Goal: Task Accomplishment & Management: Use online tool/utility

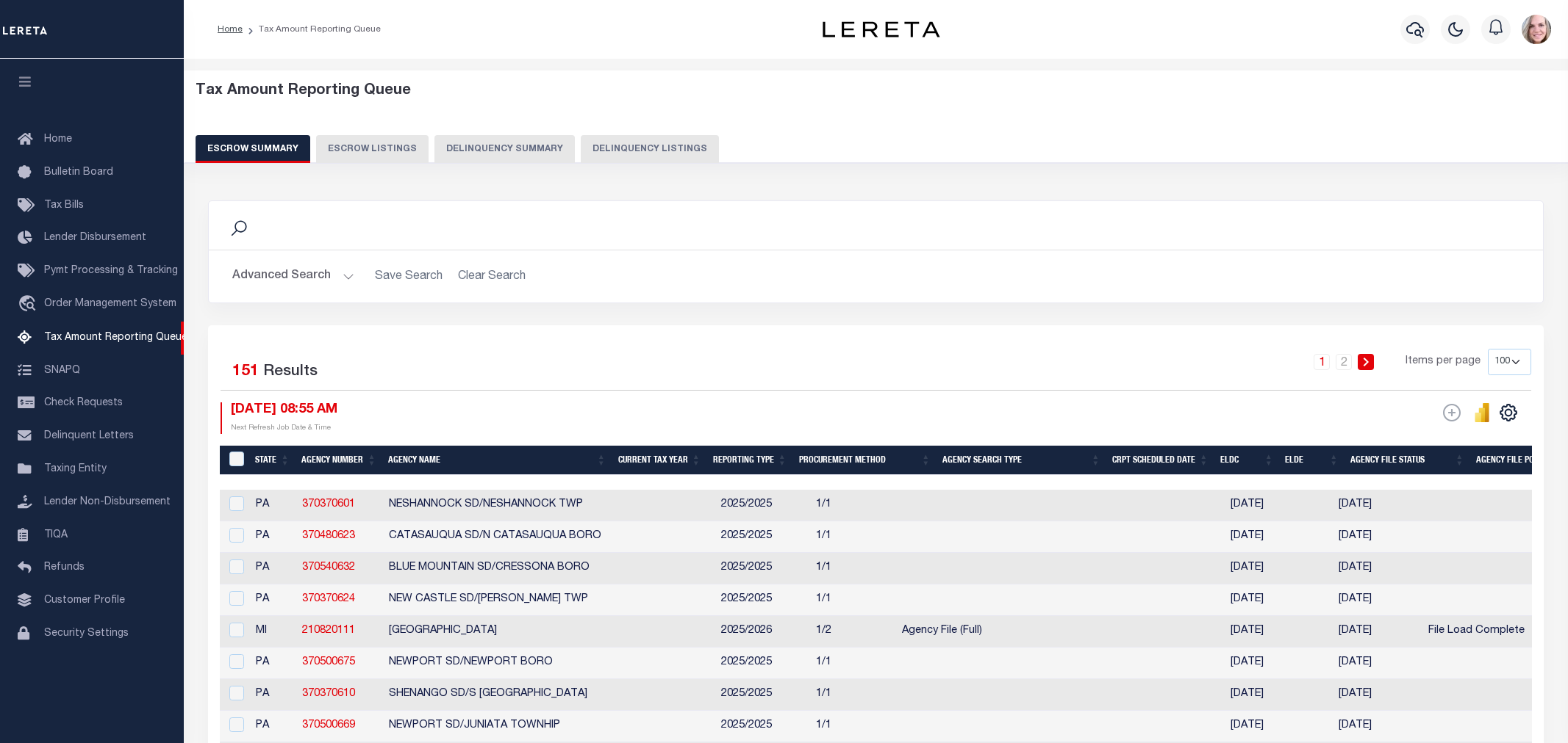
select select "100"
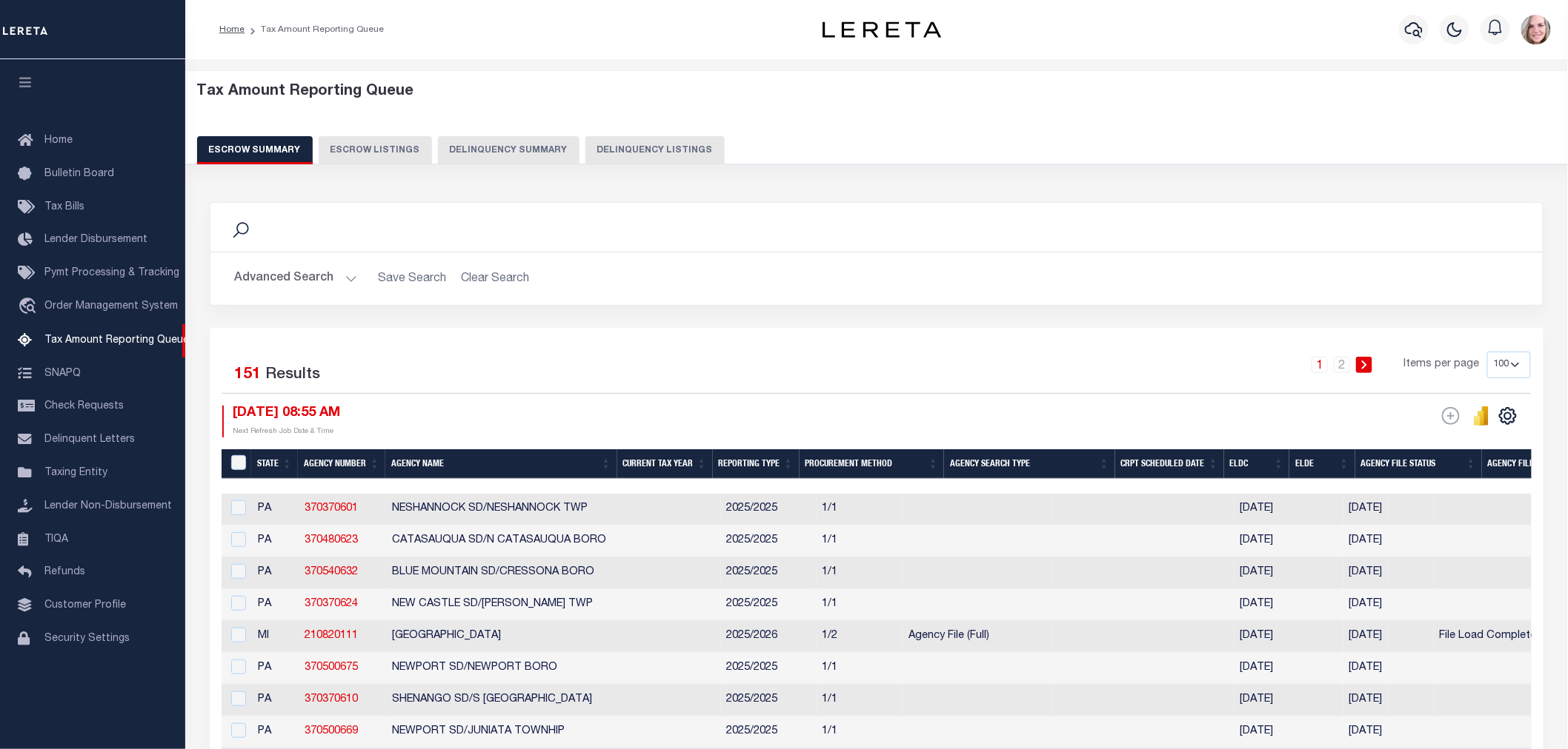
drag, startPoint x: 583, startPoint y: 374, endPoint x: 619, endPoint y: 359, distance: 39.0
click at [583, 374] on div "1 2 Items per page 10 25 50 100 500" at bounding box center [1043, 371] width 976 height 39
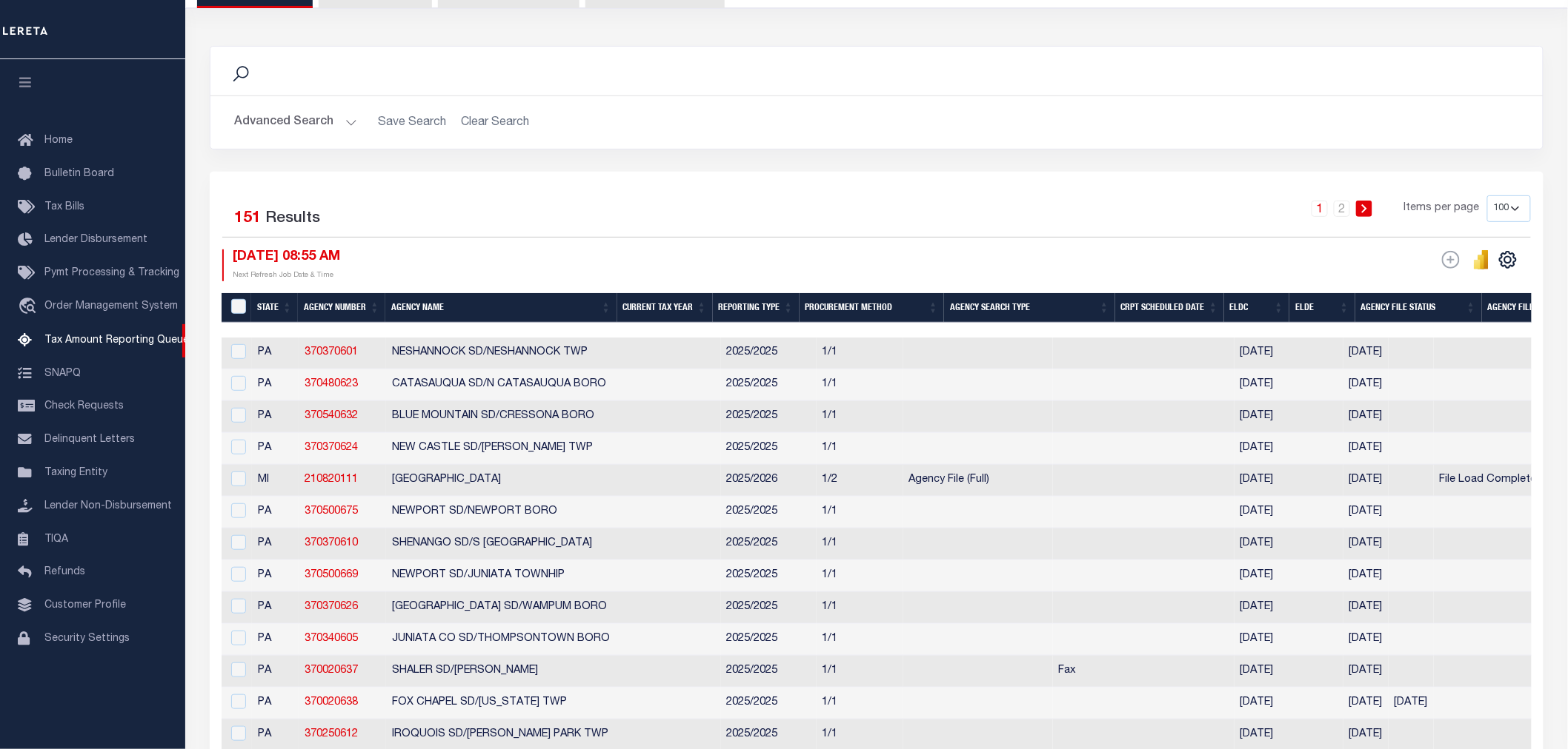
scroll to position [83, 0]
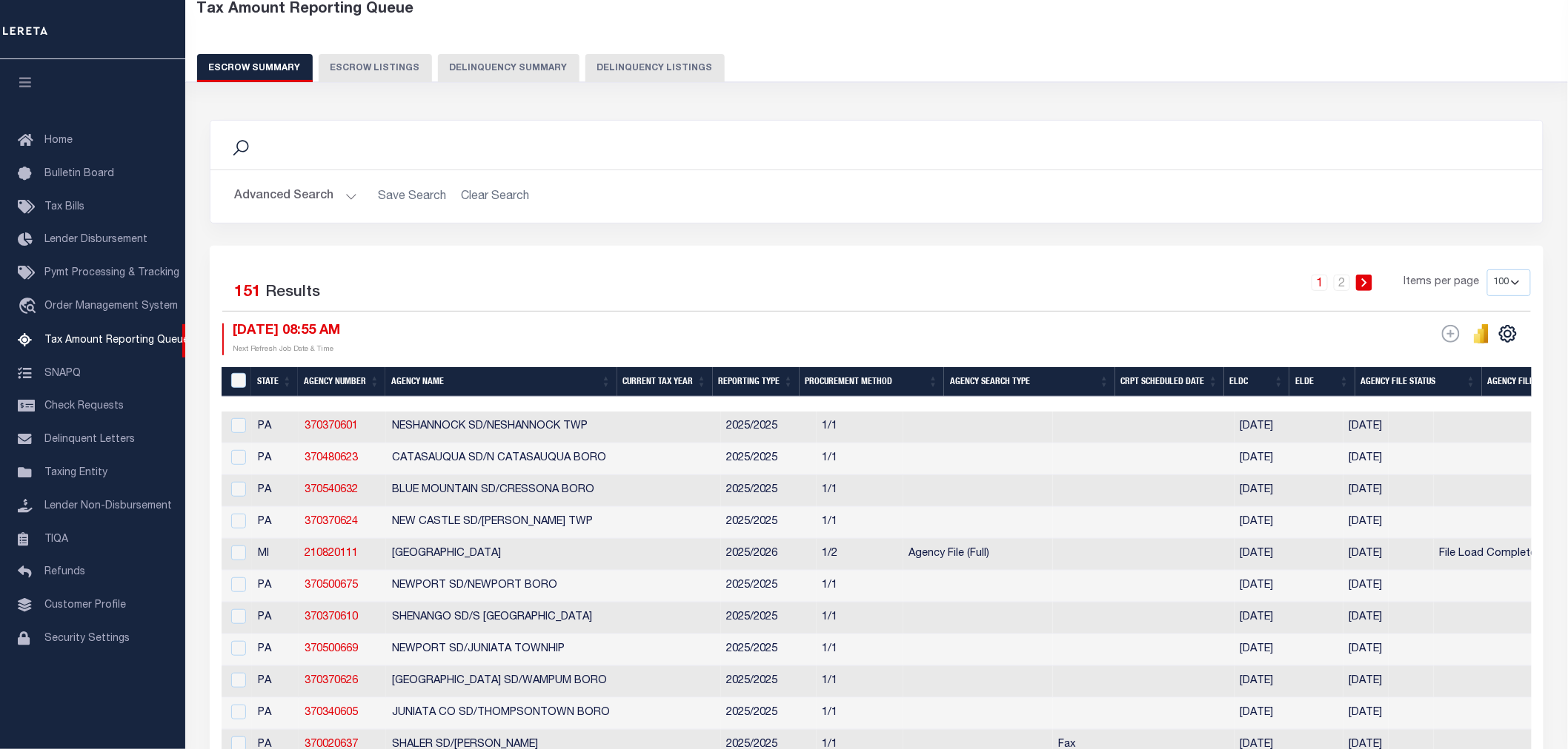
click at [282, 193] on button "Advanced Search" at bounding box center [296, 197] width 123 height 29
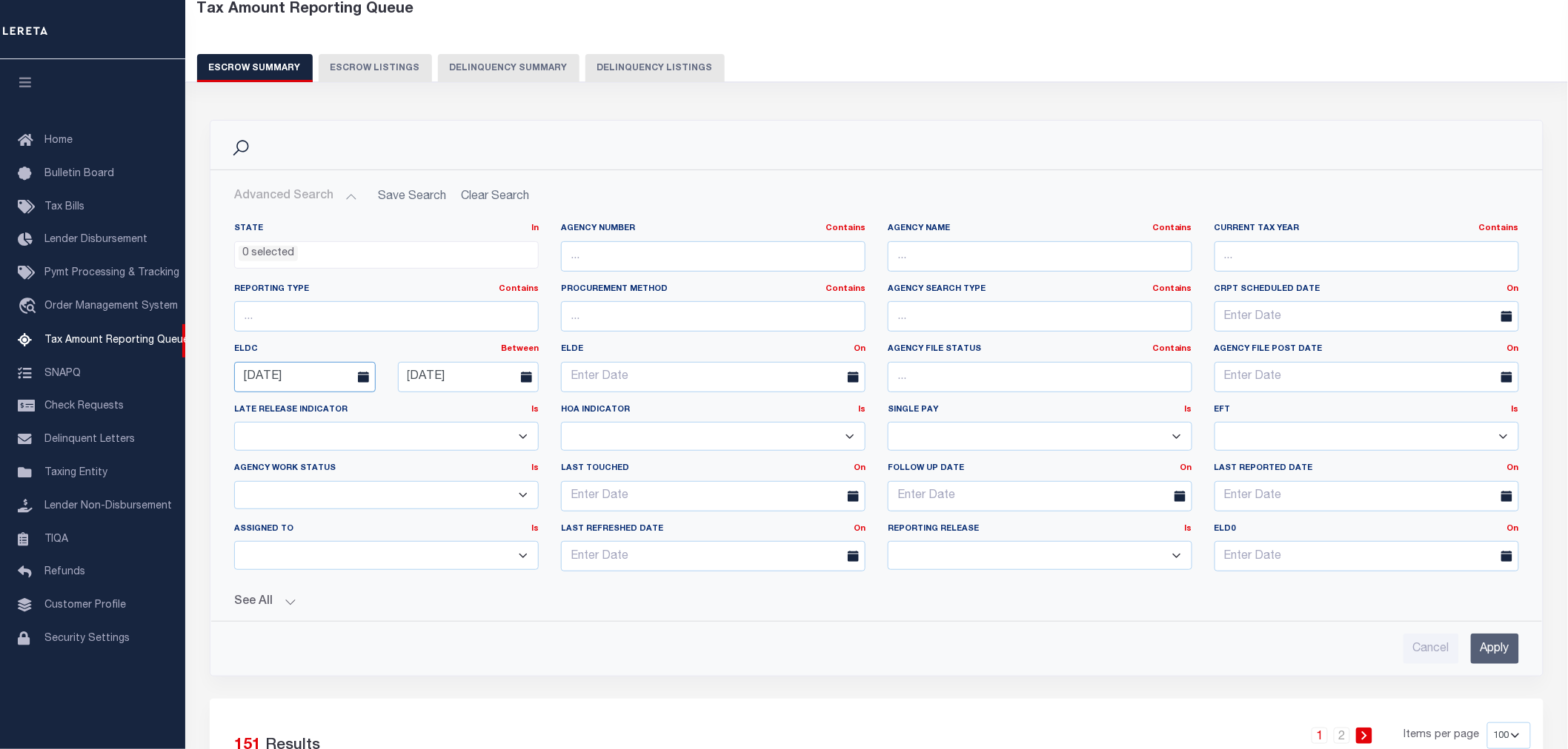
click at [308, 376] on input "08-13-2025" at bounding box center [305, 377] width 141 height 31
click at [275, 604] on span "1" at bounding box center [283, 604] width 29 height 29
type input "[DATE]"
click at [438, 381] on input "08-31-2025" at bounding box center [468, 377] width 141 height 31
click at [580, 614] on span "5" at bounding box center [577, 604] width 29 height 29
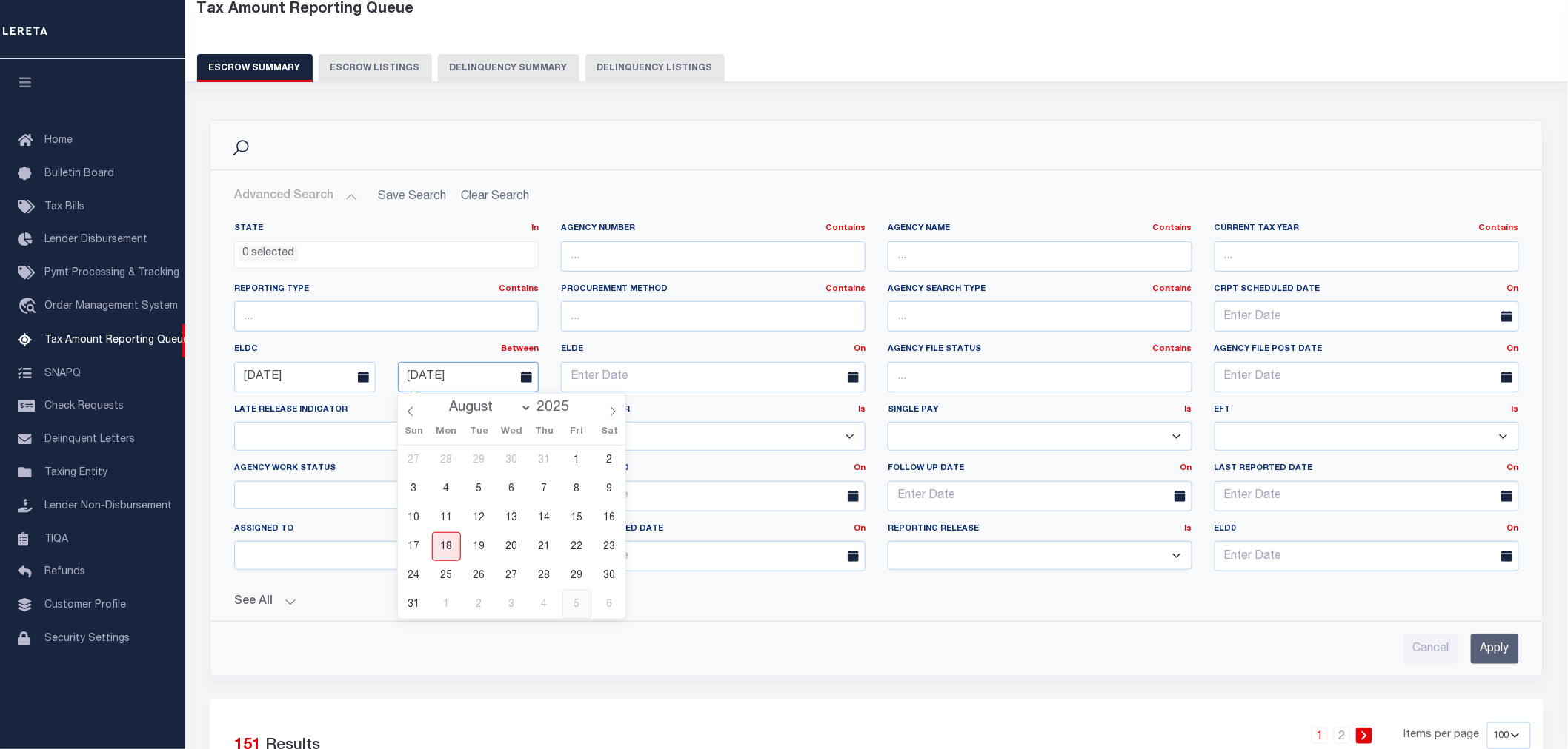
type input "[DATE]"
click at [1502, 652] on input "Apply" at bounding box center [1495, 649] width 49 height 31
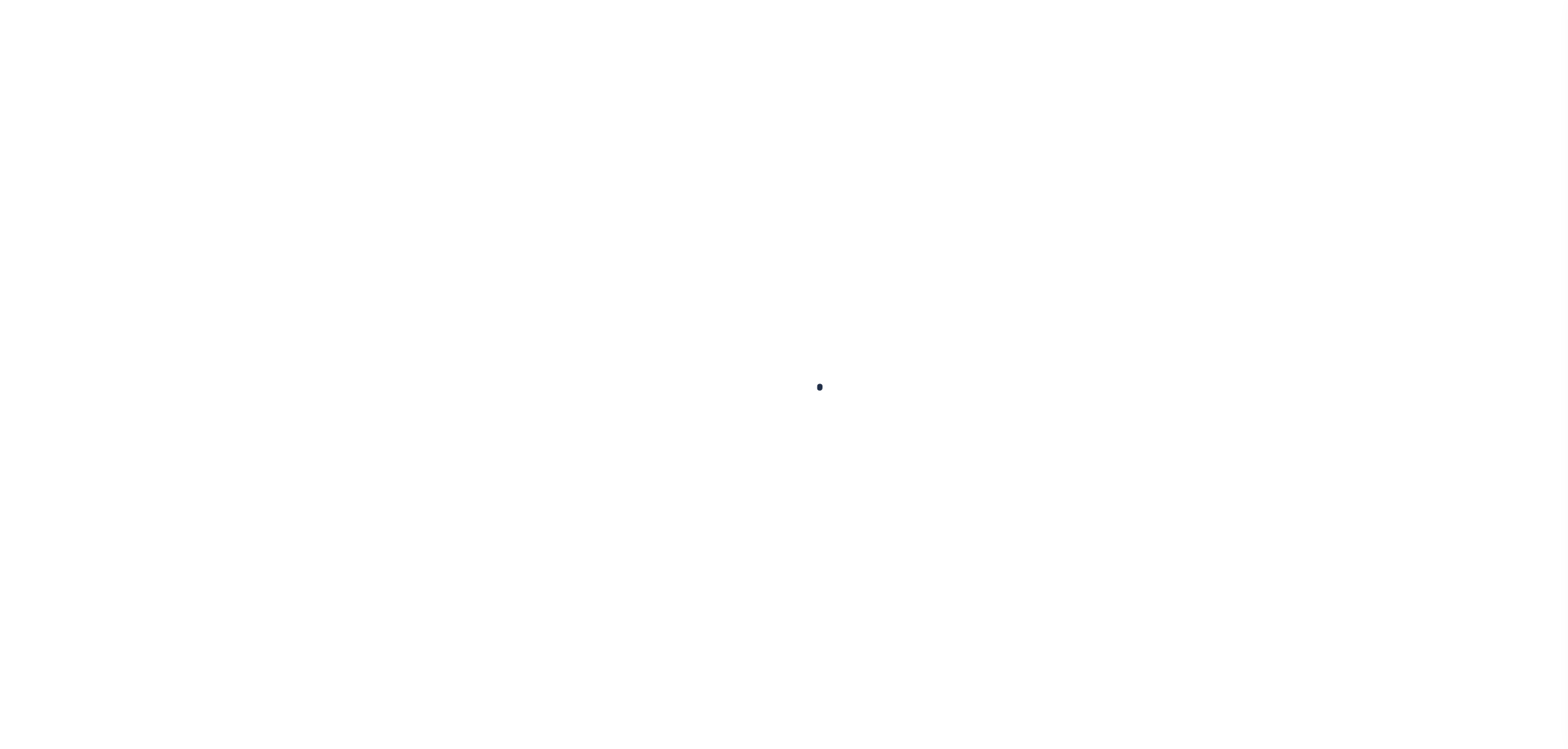
select select "100"
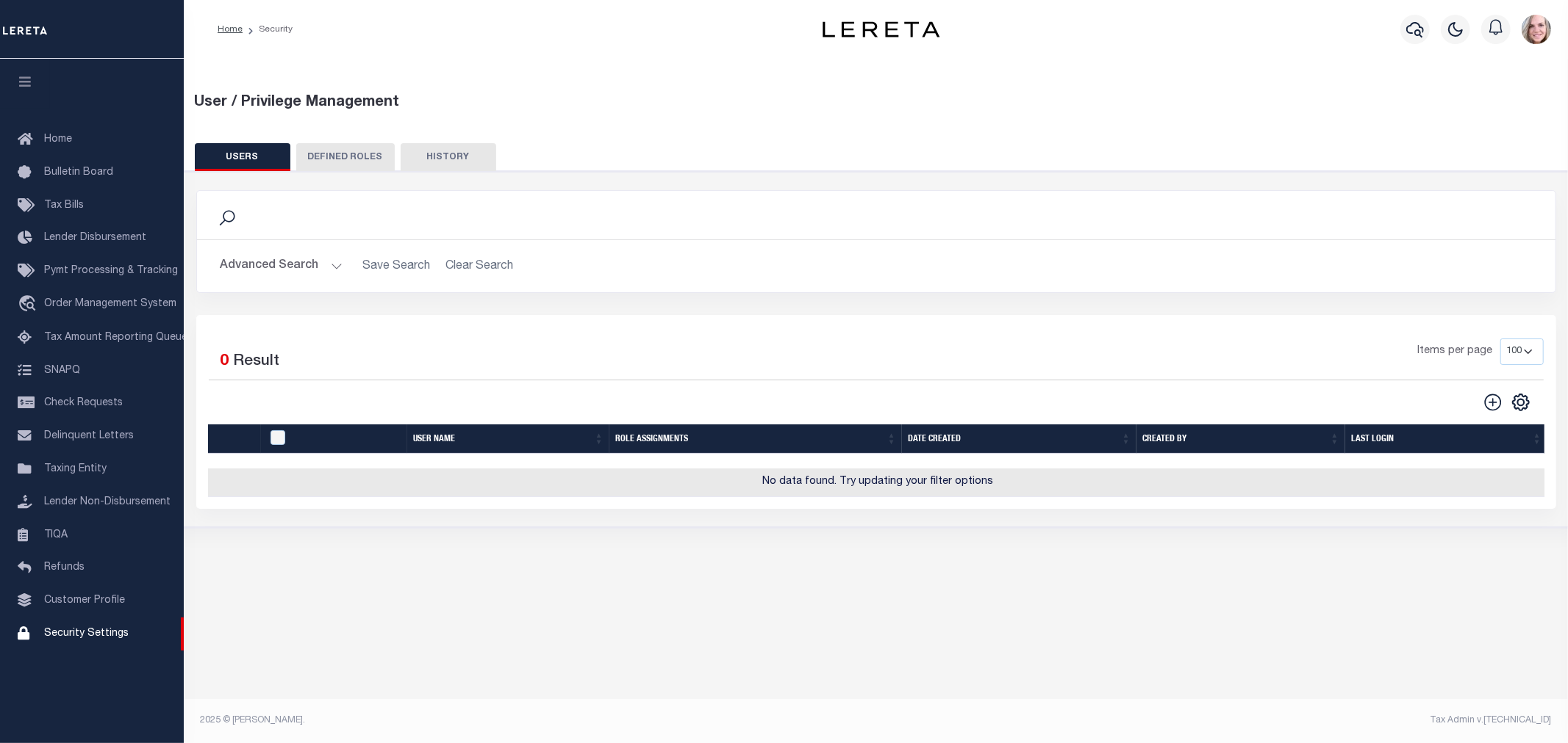
click at [267, 266] on button "Advanced Search" at bounding box center [281, 266] width 122 height 29
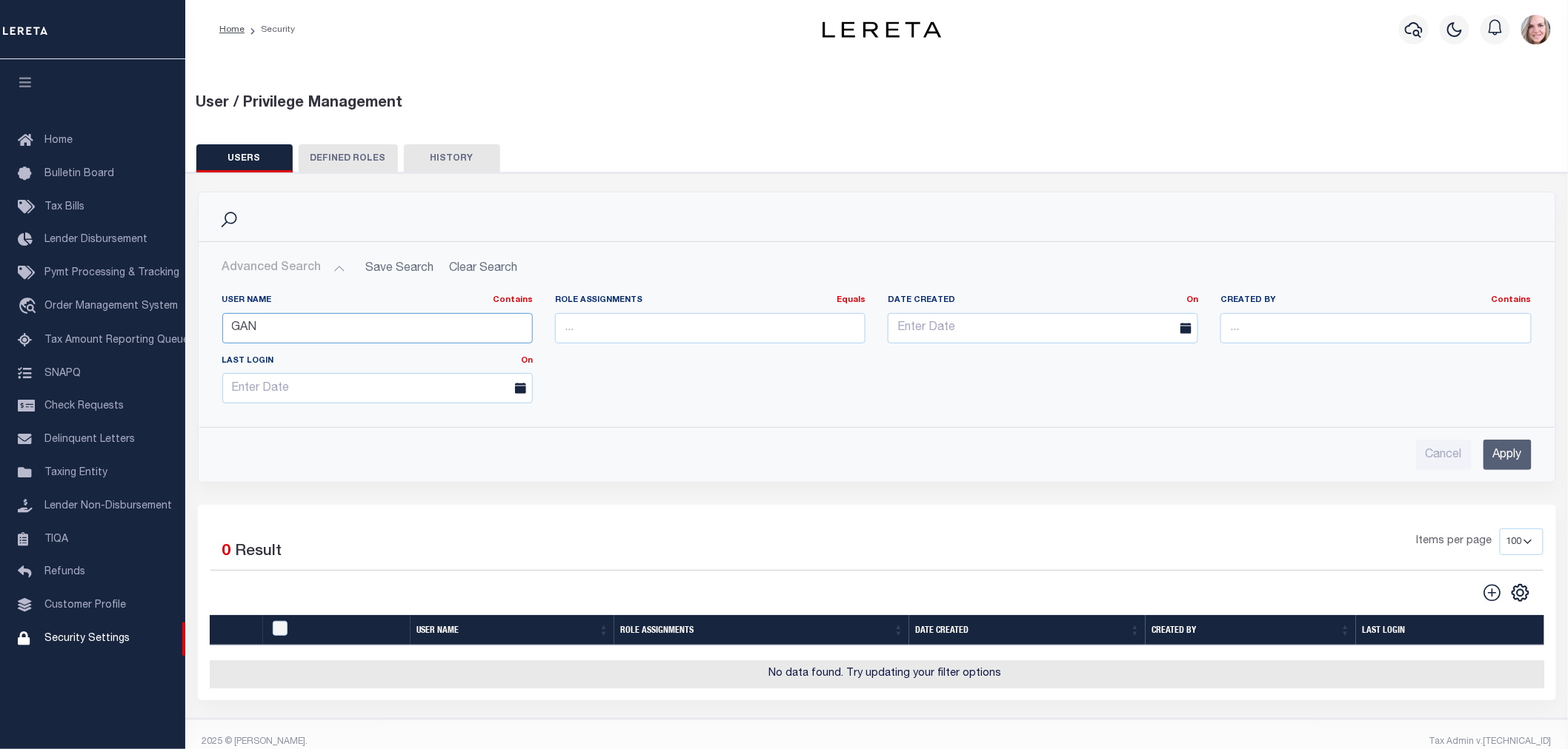
click at [278, 326] on input "GAN" at bounding box center [377, 329] width 311 height 31
type input "keer"
click at [1484, 596] on icon "" at bounding box center [1492, 593] width 17 height 17
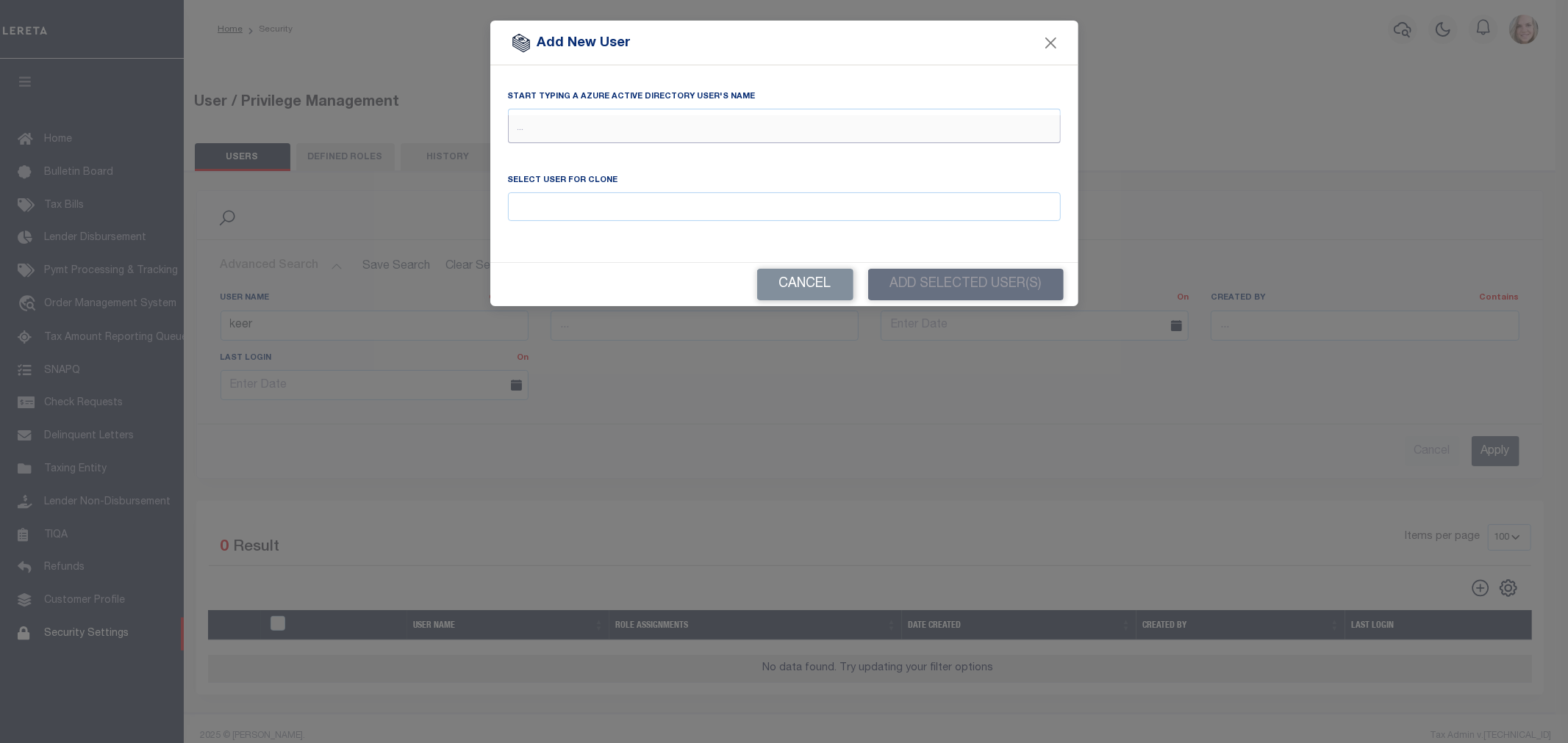
click at [614, 143] on input "text" at bounding box center [784, 128] width 553 height 28
click at [597, 121] on input "keerthi" at bounding box center [784, 128] width 553 height 28
type input "lokur"
click at [594, 157] on div "Lokur, Keerti Prakash (KLokur-c@lereta.net)" at bounding box center [784, 156] width 551 height 23
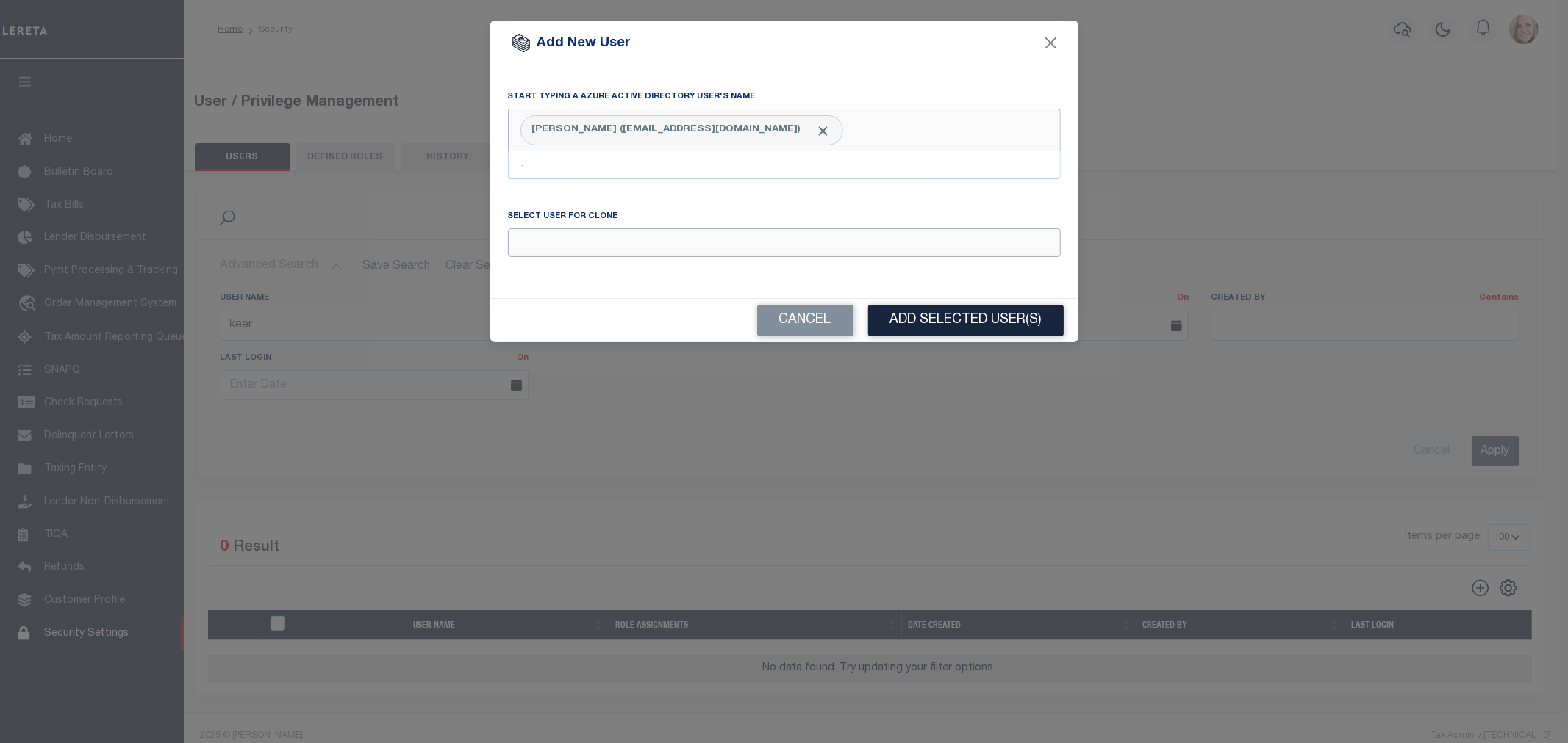
click at [614, 247] on input "Email" at bounding box center [784, 242] width 553 height 29
type input "k"
click at [589, 274] on div "Khauv Elaine" at bounding box center [784, 270] width 551 height 23
type input "Khauv Elaine"
click at [989, 327] on button "Add Selected User(s)" at bounding box center [965, 320] width 195 height 31
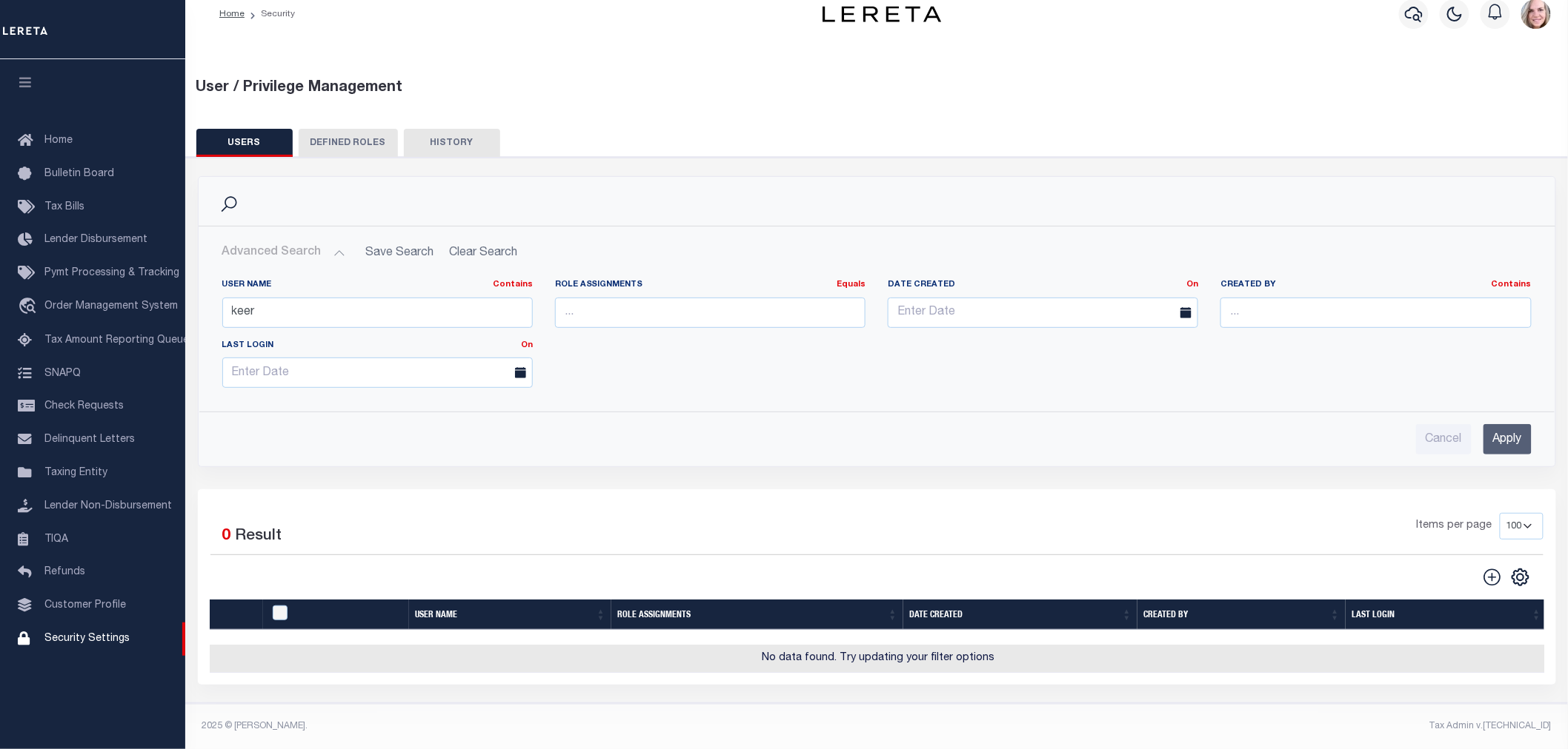
scroll to position [26, 0]
click at [67, 139] on span "Home" at bounding box center [58, 141] width 28 height 11
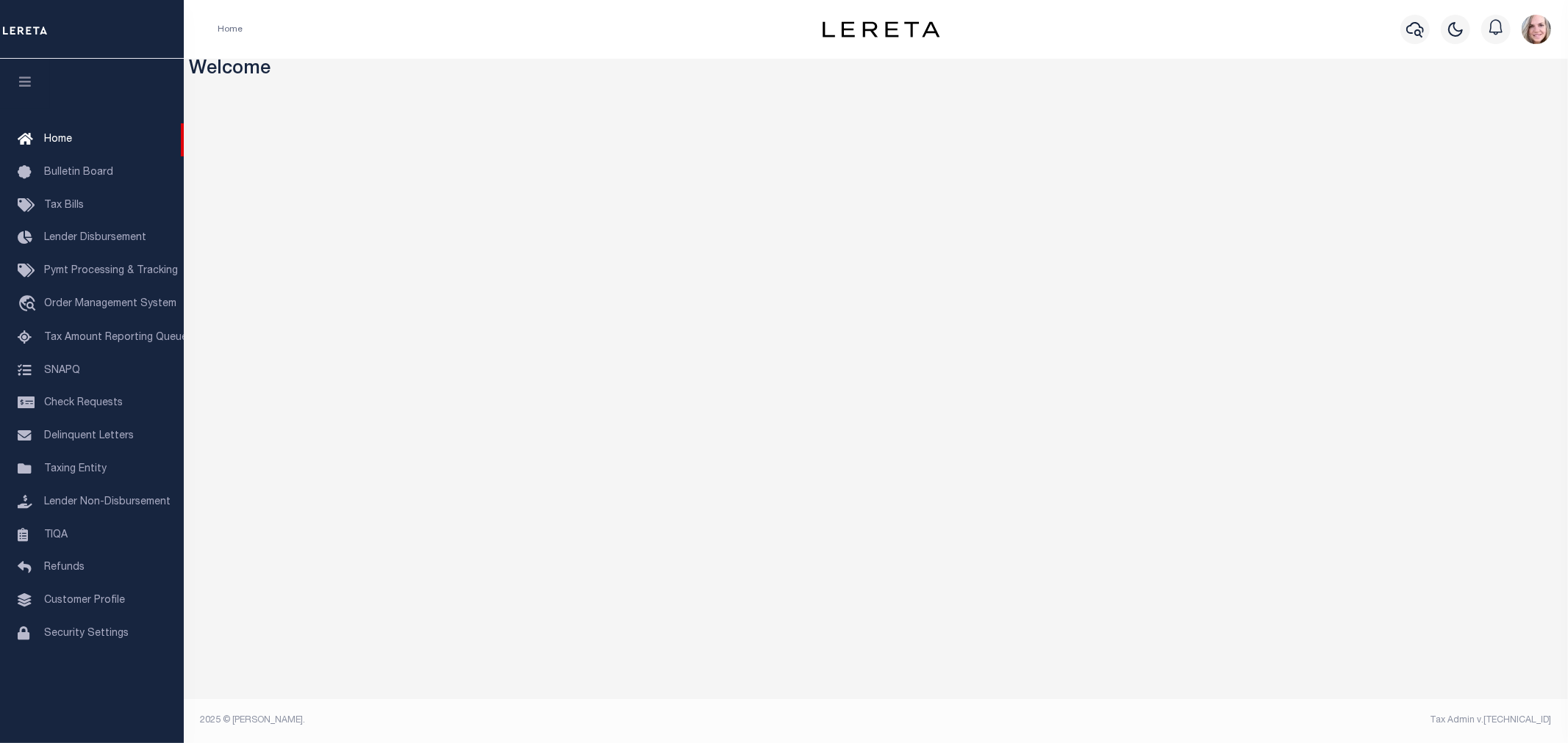
click at [1541, 41] on img "button" at bounding box center [1536, 29] width 29 height 29
click at [1510, 102] on link "Sign out" at bounding box center [1498, 104] width 116 height 24
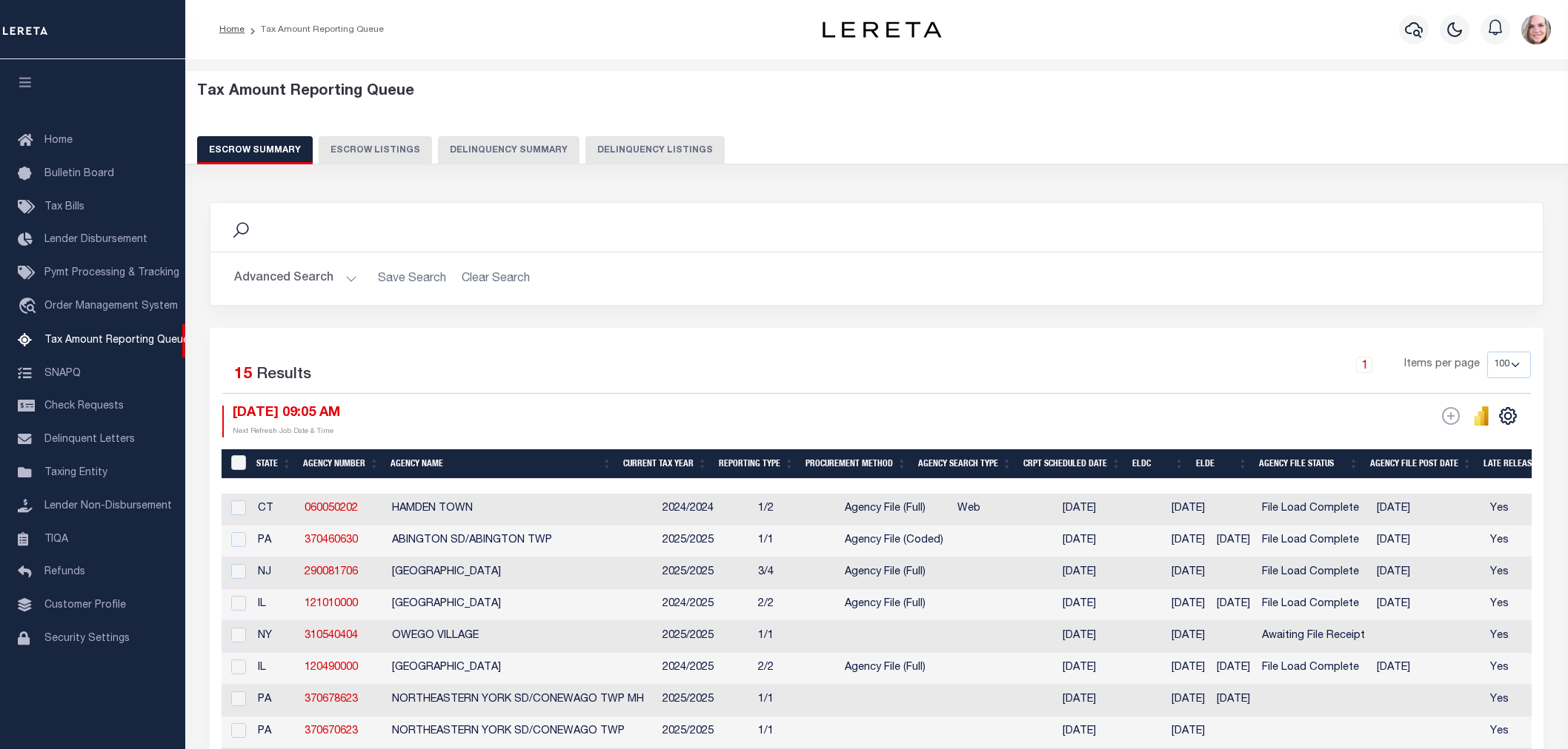
select select "100"
click at [83, 644] on span "Security Settings" at bounding box center [86, 639] width 85 height 11
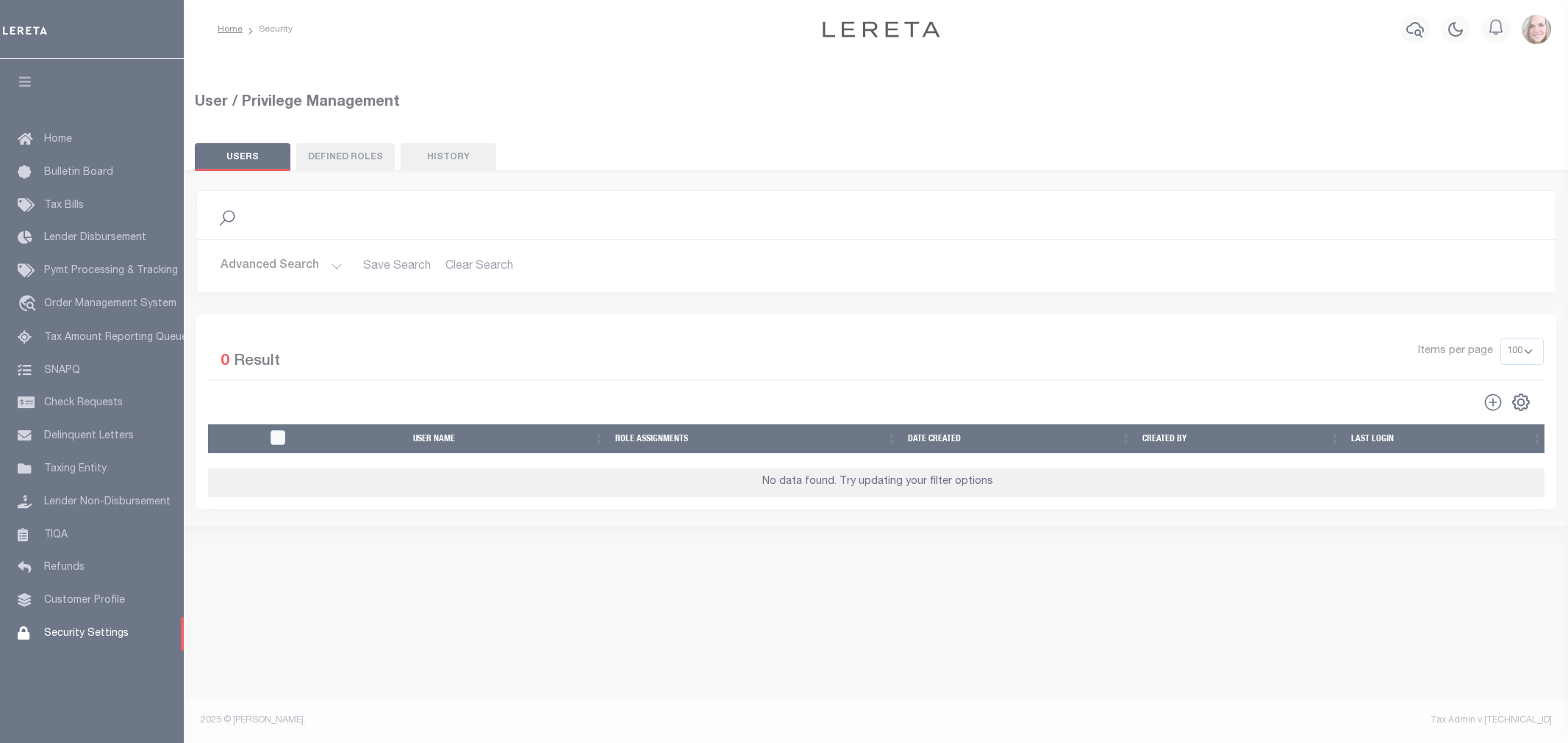
select select "100"
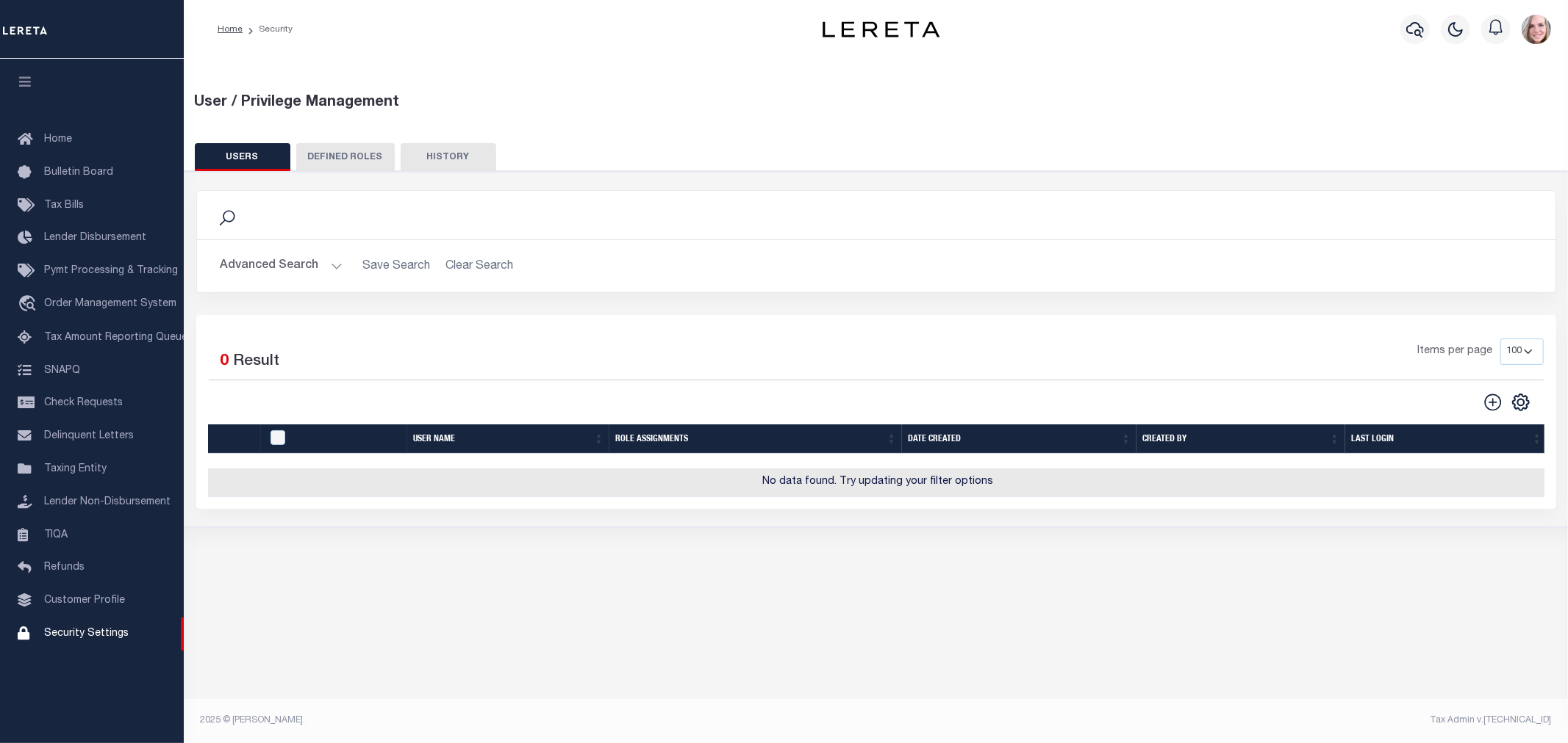
click at [308, 269] on button "Advanced Search" at bounding box center [281, 266] width 122 height 29
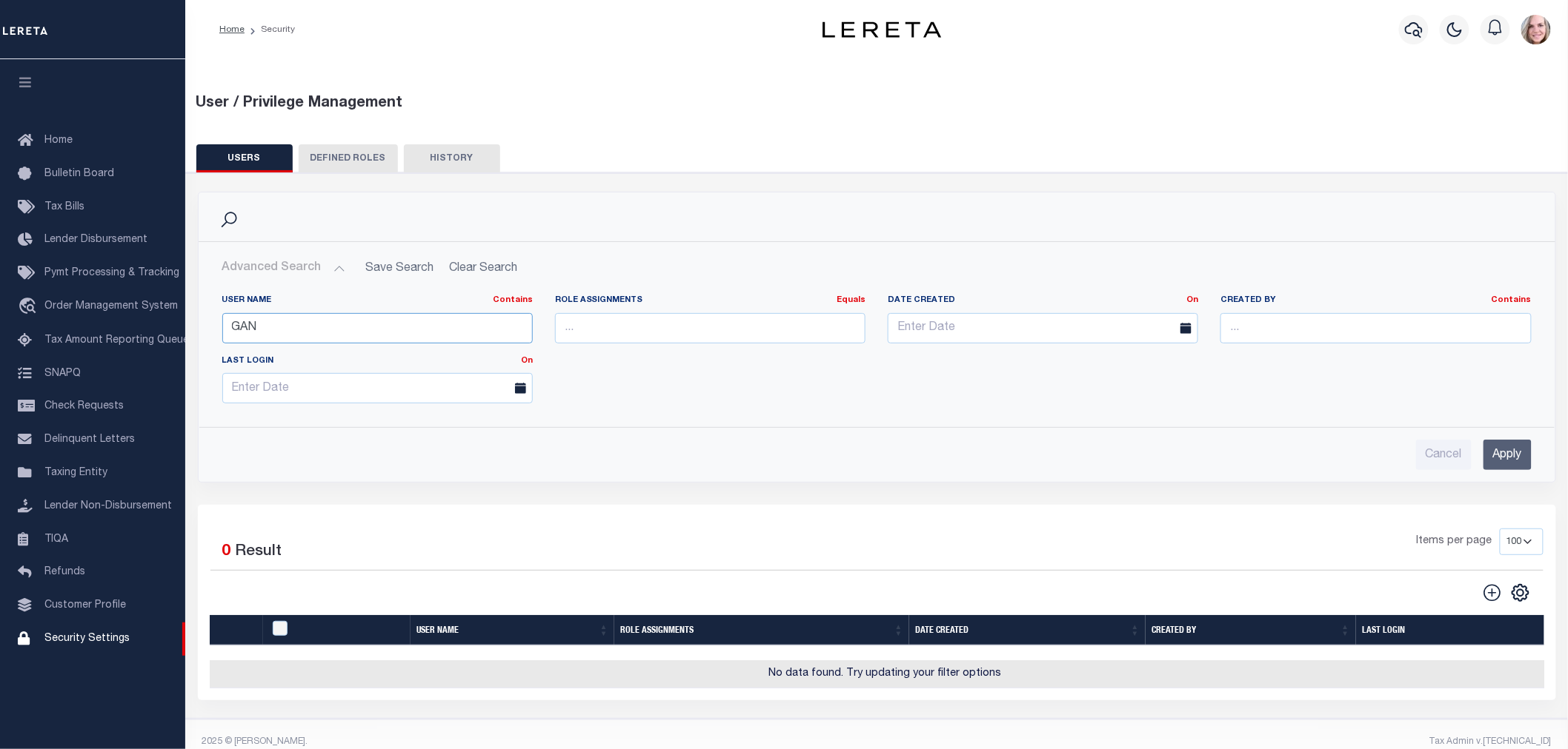
click at [313, 326] on input "GAN" at bounding box center [377, 329] width 311 height 31
type input "lok"
click at [1498, 460] on input "Apply" at bounding box center [1508, 455] width 49 height 31
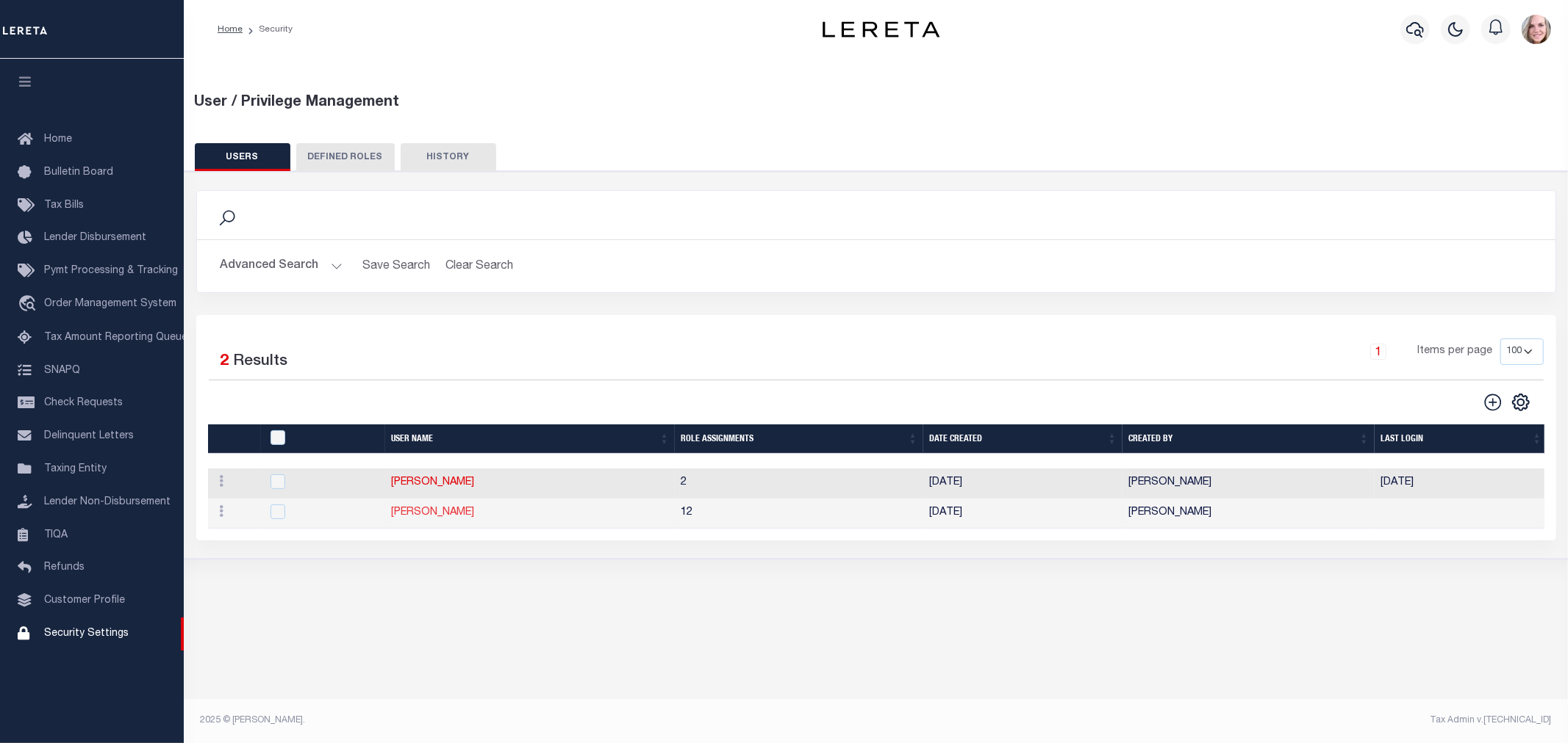
click at [452, 514] on link "Lokur Keerti Prakash" at bounding box center [432, 513] width 83 height 11
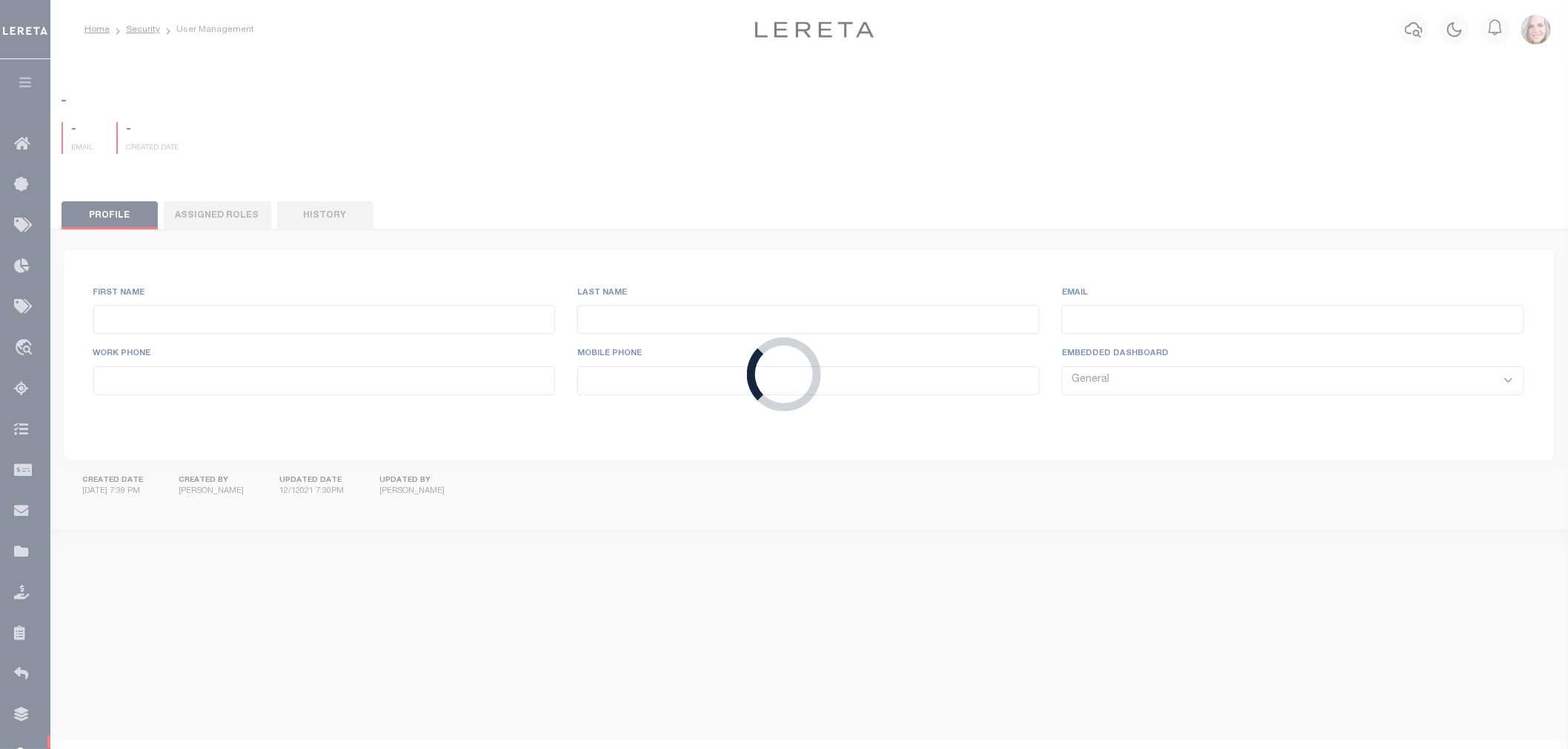
type input "Lokur"
type input "Keerti"
type input "[EMAIL_ADDRESS][DOMAIN_NAME]"
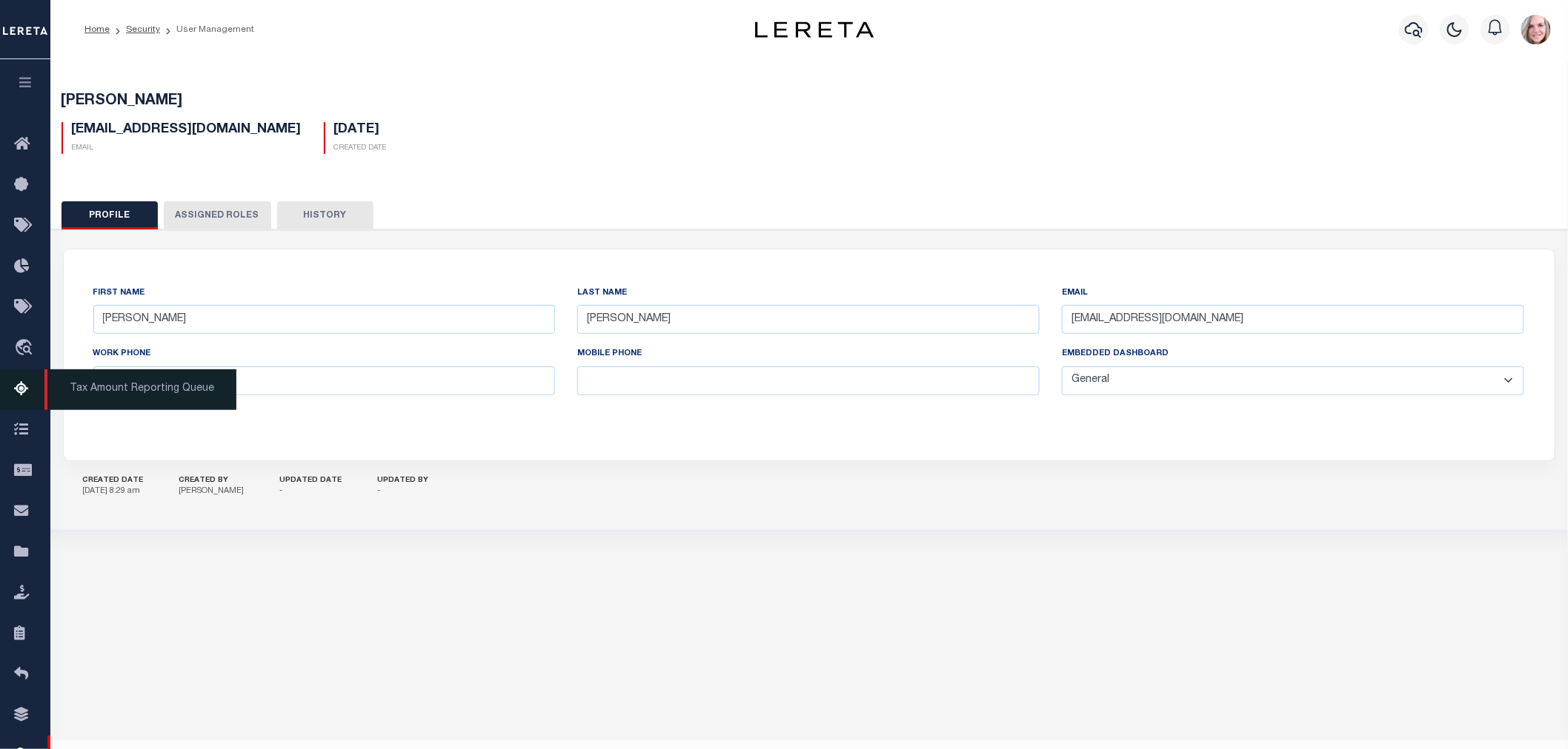
click at [128, 387] on span "Tax Amount Reporting Queue" at bounding box center [140, 389] width 192 height 40
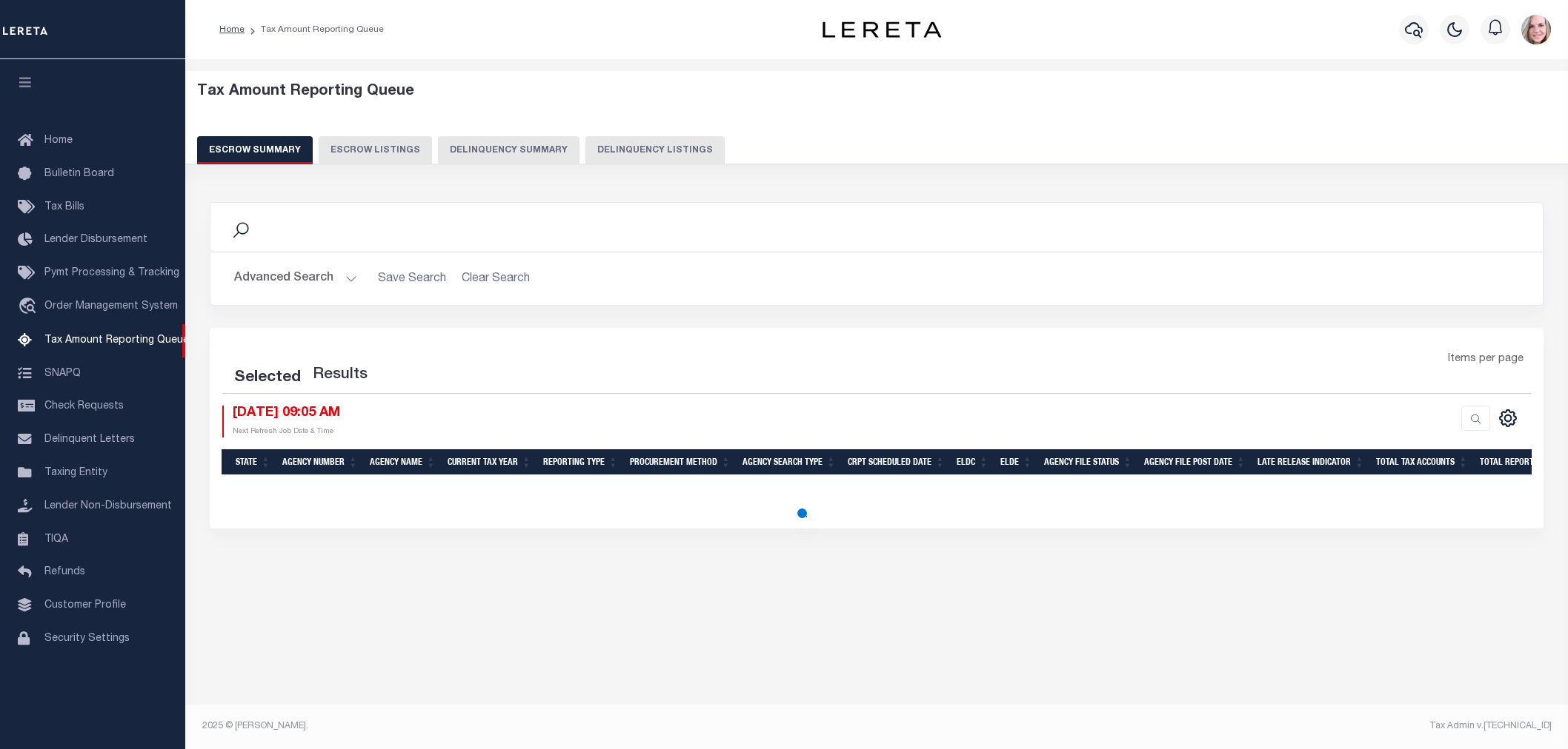
select select "100"
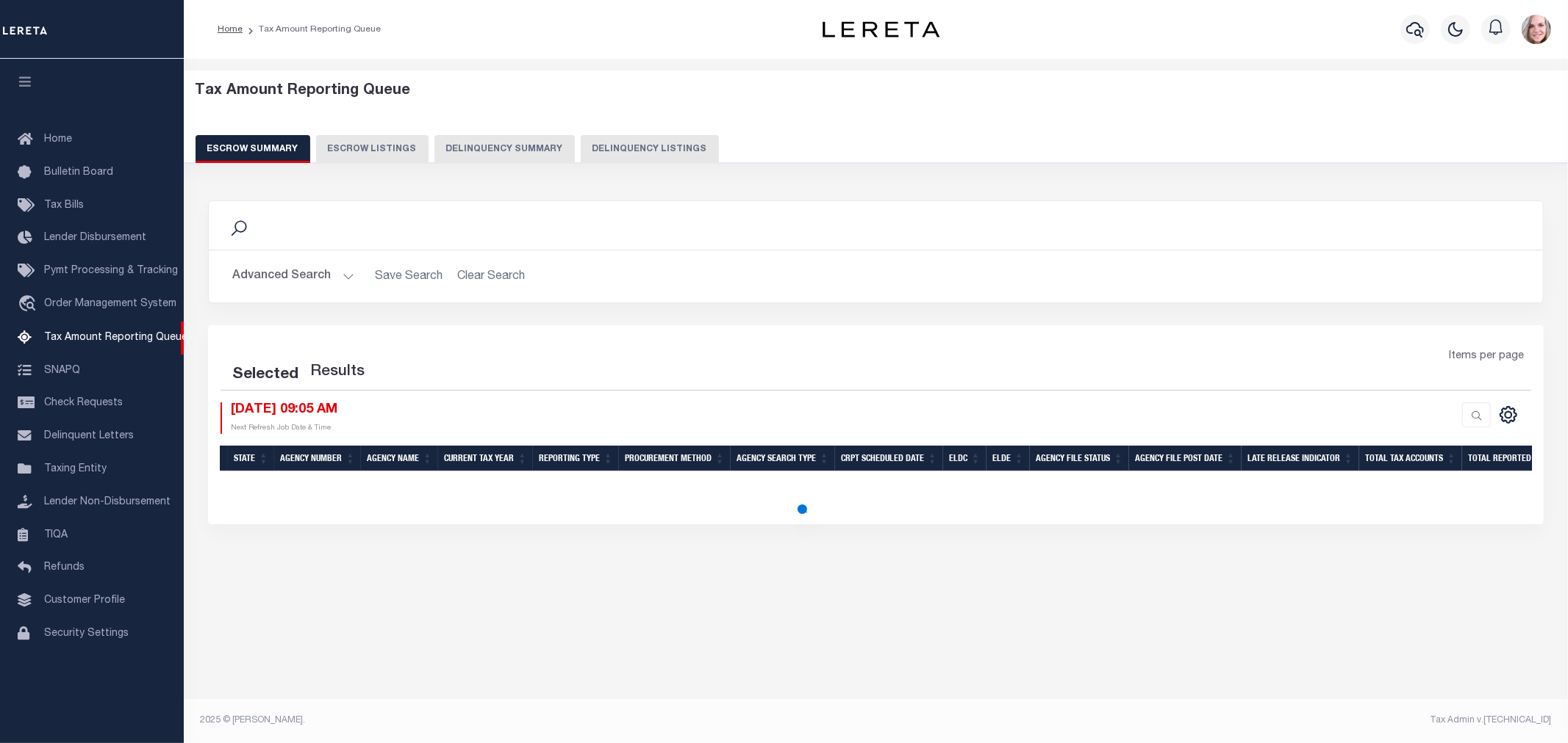
select select "100"
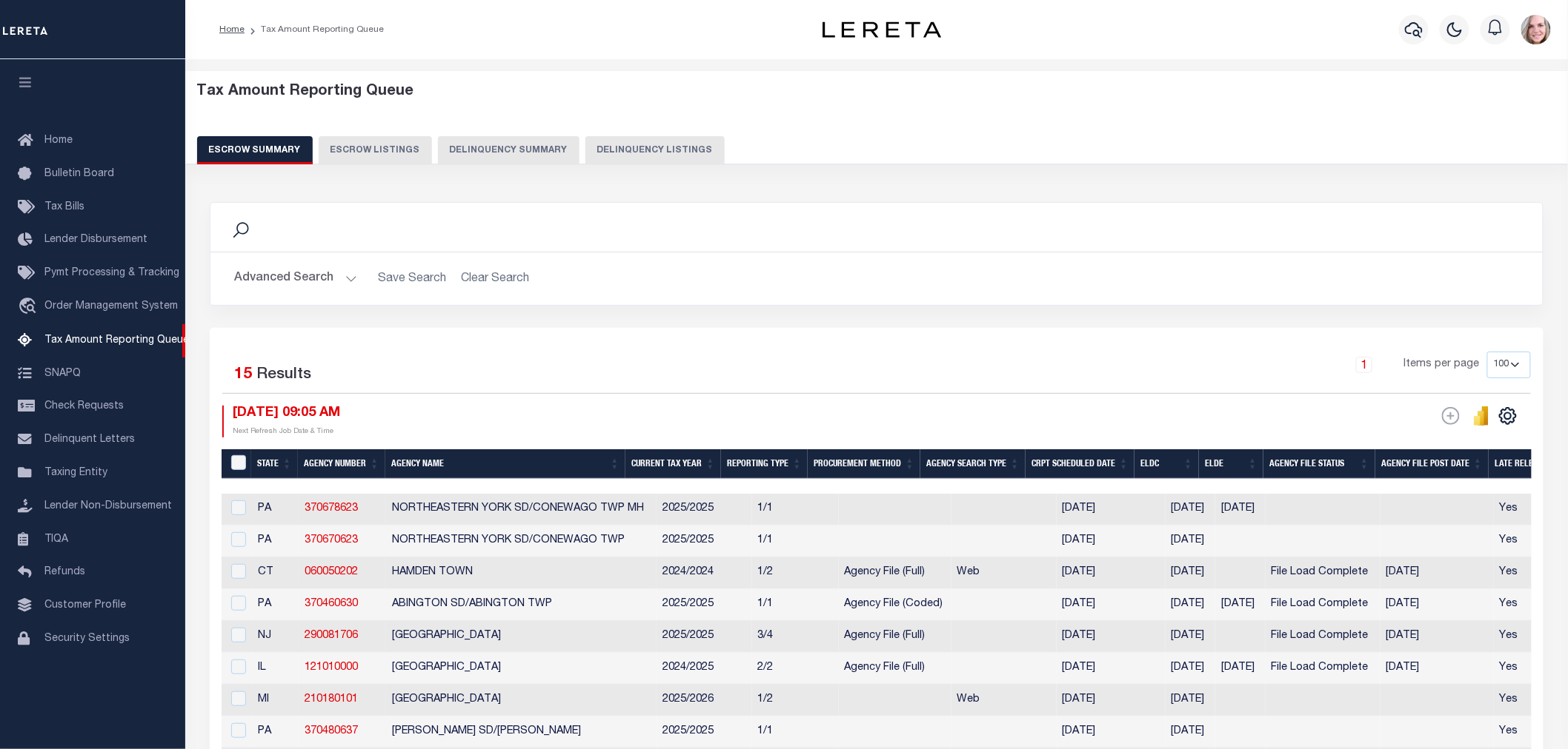
drag, startPoint x: 790, startPoint y: 344, endPoint x: 1101, endPoint y: 119, distance: 383.9
click at [1101, 119] on div "Tax Amount Reporting Queue Escrow Summary Escrow Listings Delinquency Summary" at bounding box center [876, 123] width 1360 height 82
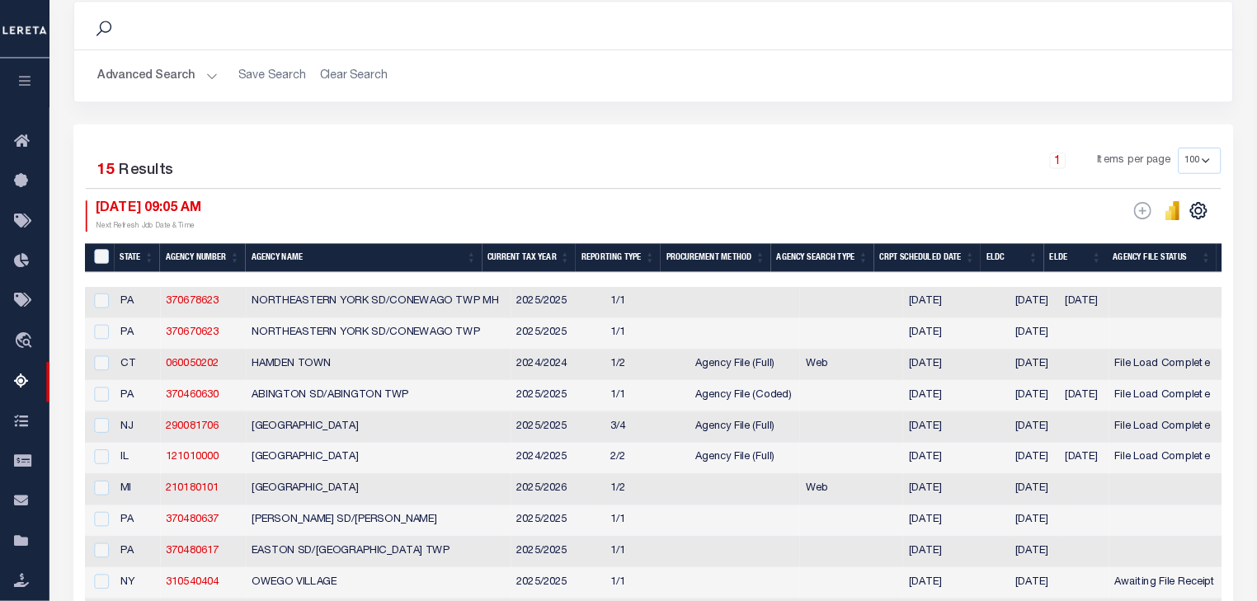
scroll to position [224, 0]
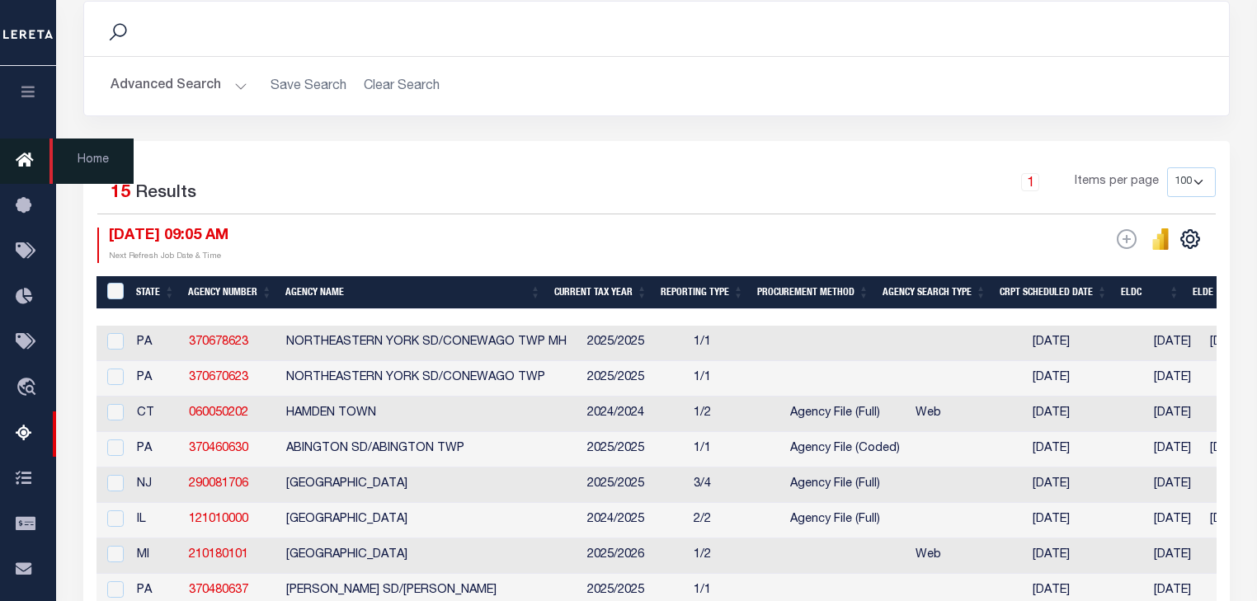
click at [28, 158] on icon at bounding box center [29, 161] width 26 height 21
click at [75, 162] on span "Home" at bounding box center [91, 161] width 84 height 45
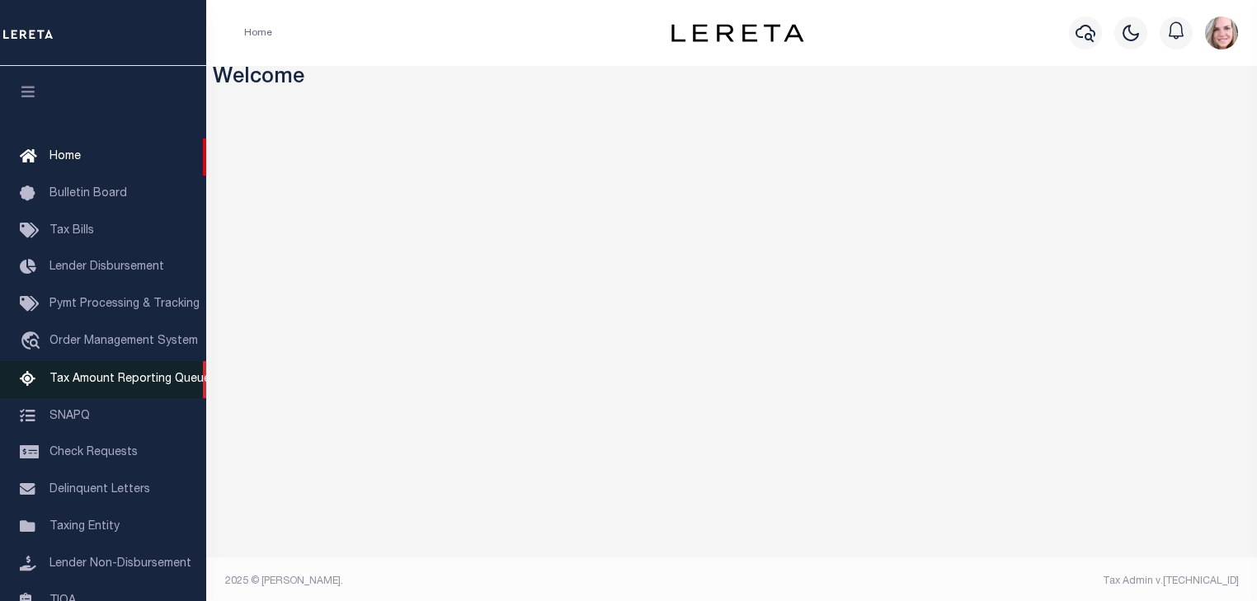
click at [95, 393] on link "Tax Amount Reporting Queue" at bounding box center [103, 379] width 206 height 37
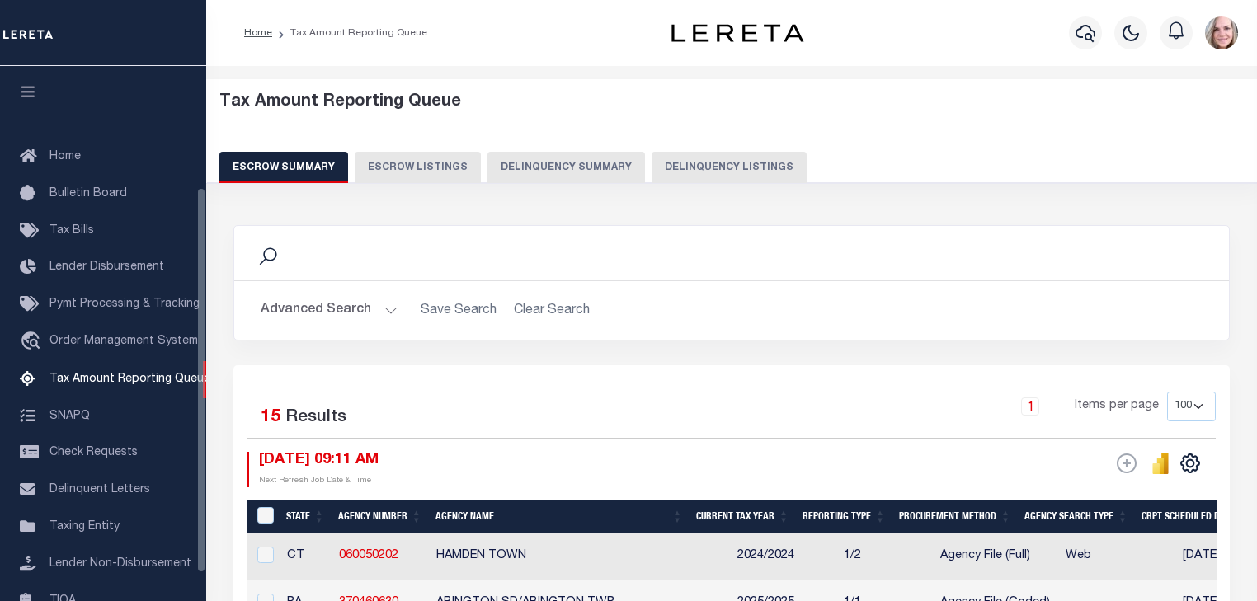
select select "100"
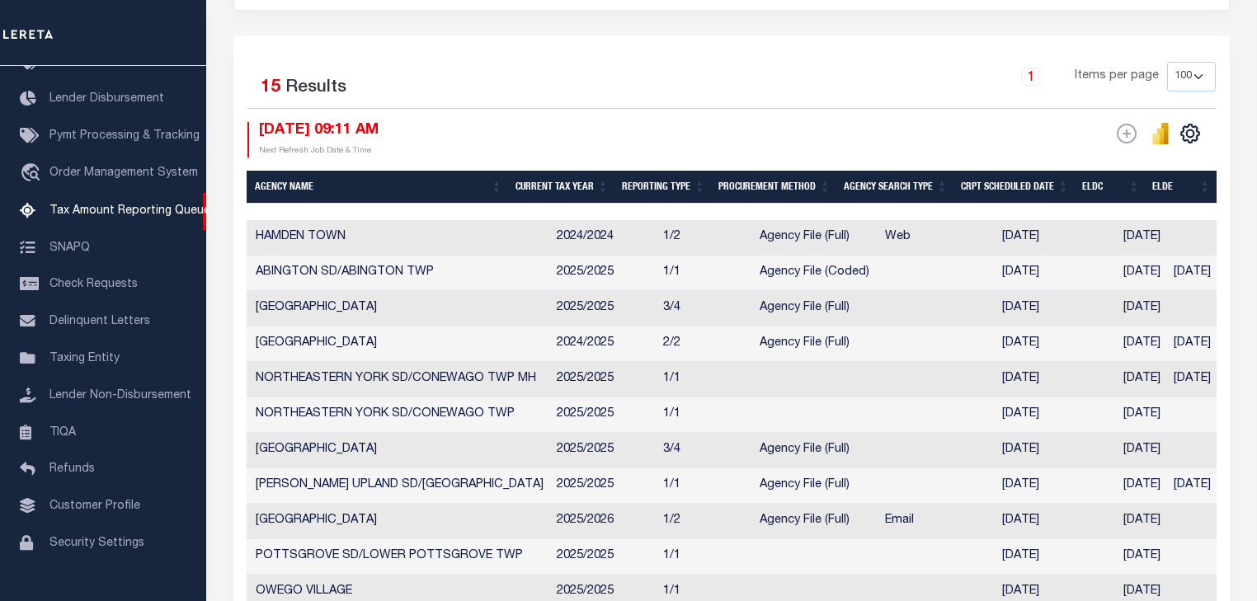
scroll to position [0, 193]
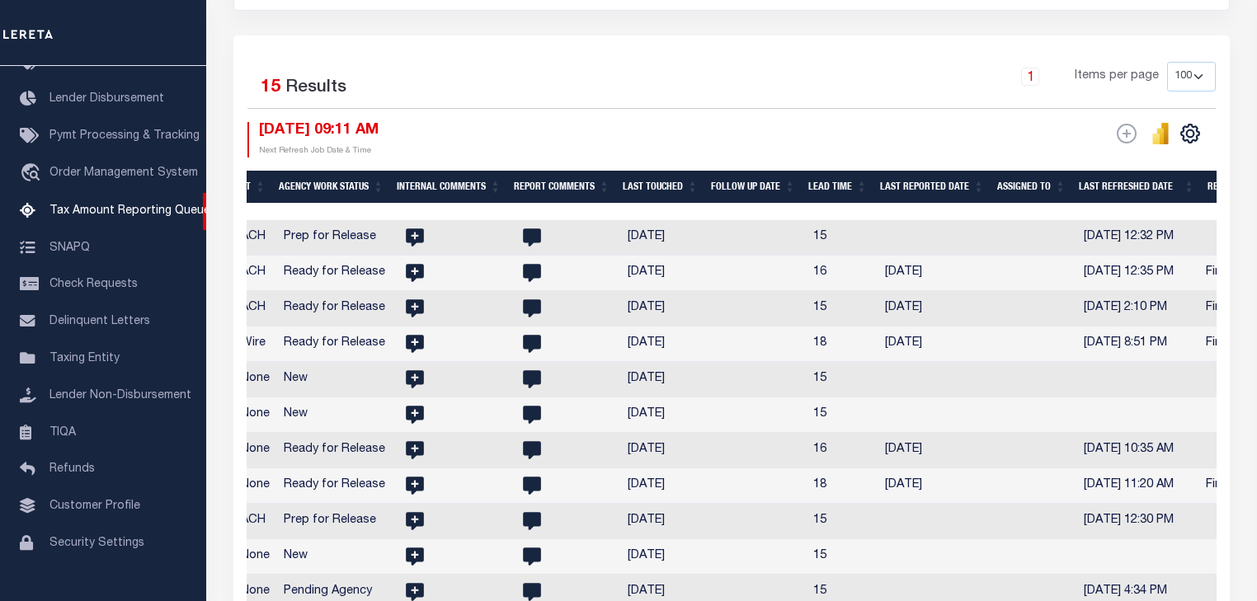
click at [620, 313] on td at bounding box center [566, 308] width 109 height 35
checkbox input "true"
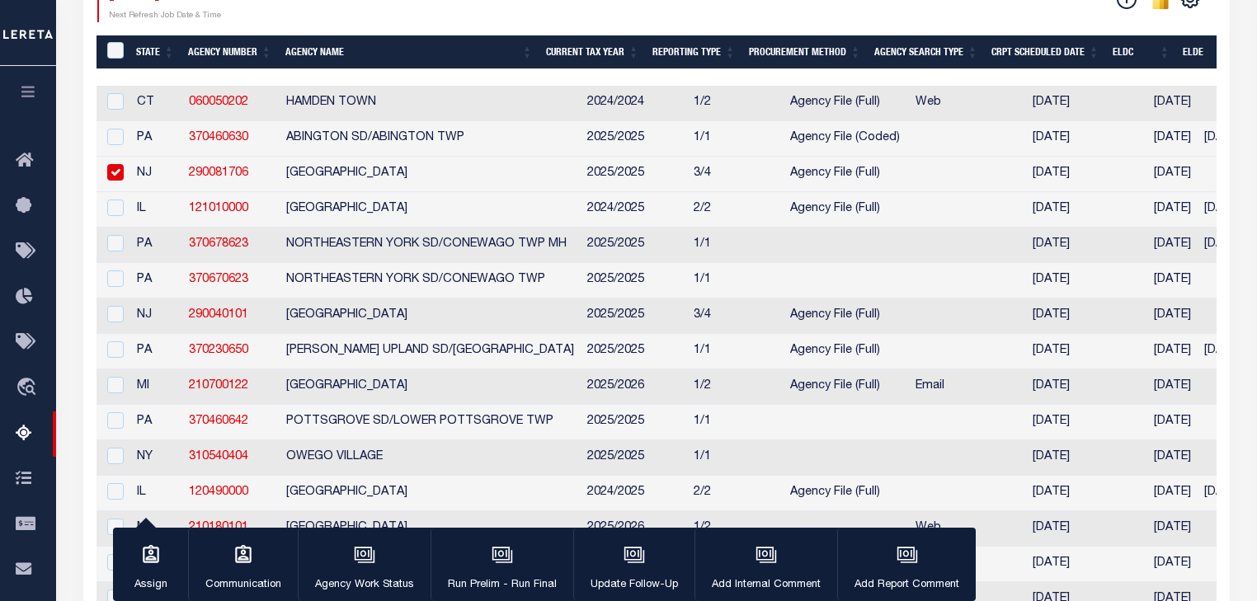
click at [106, 54] on div "&nbsp;" at bounding box center [116, 51] width 26 height 18
click at [146, 47] on th "State" at bounding box center [155, 52] width 52 height 34
click at [170, 53] on th "State" at bounding box center [155, 52] width 52 height 34
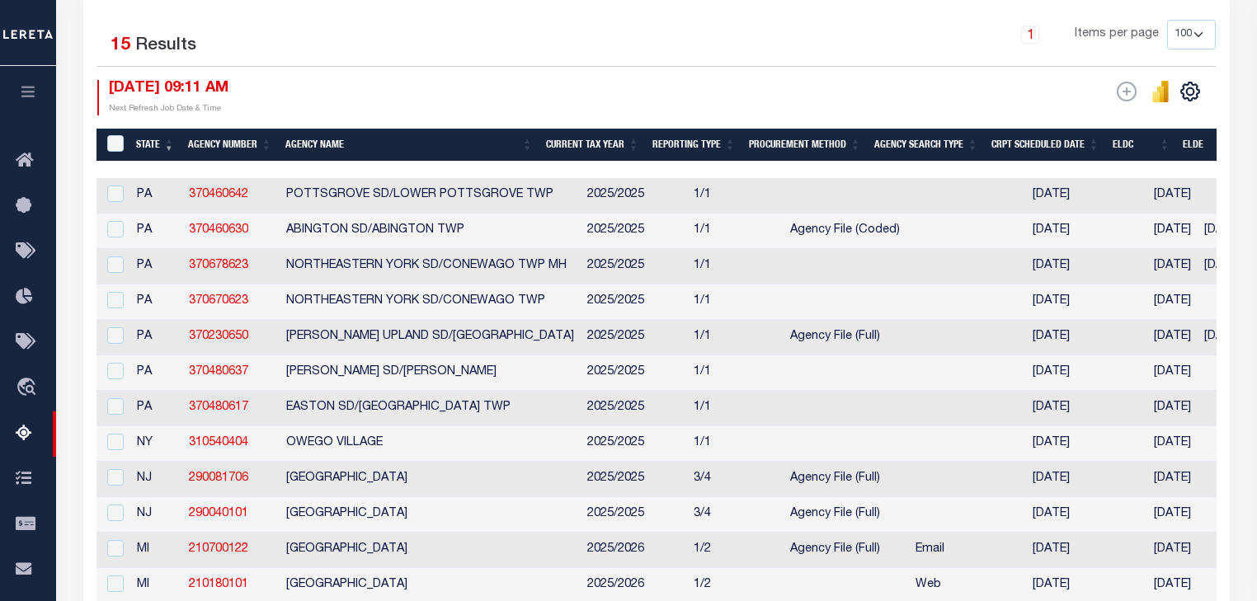
click at [167, 143] on th "State" at bounding box center [155, 146] width 52 height 34
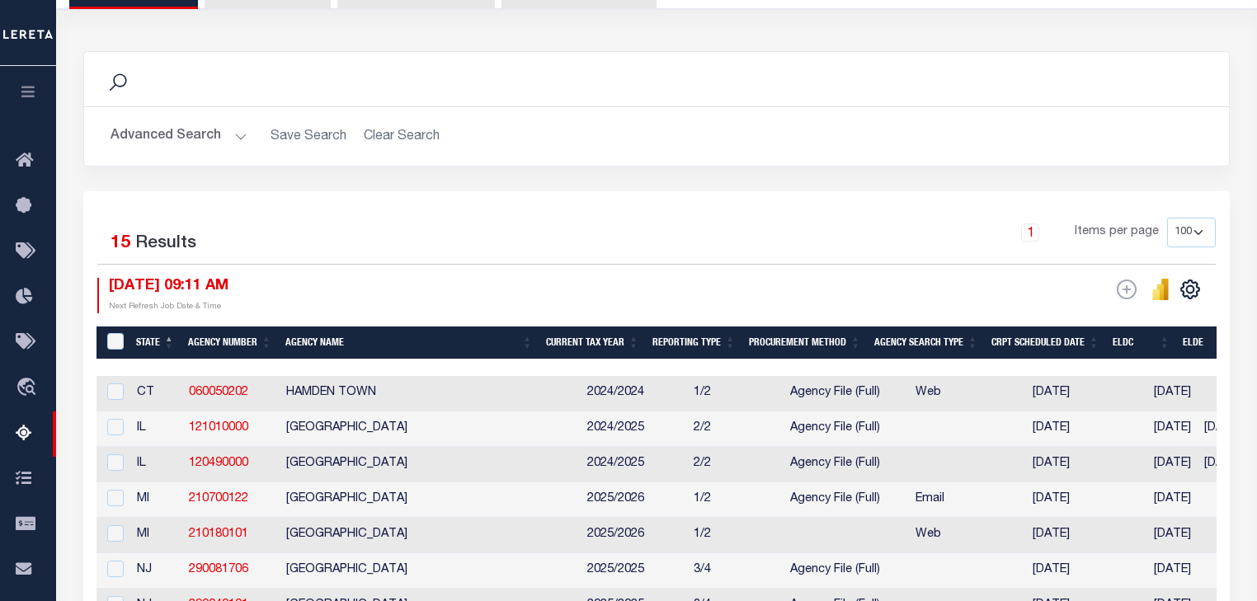
click at [212, 136] on button "Advanced Search" at bounding box center [178, 136] width 137 height 32
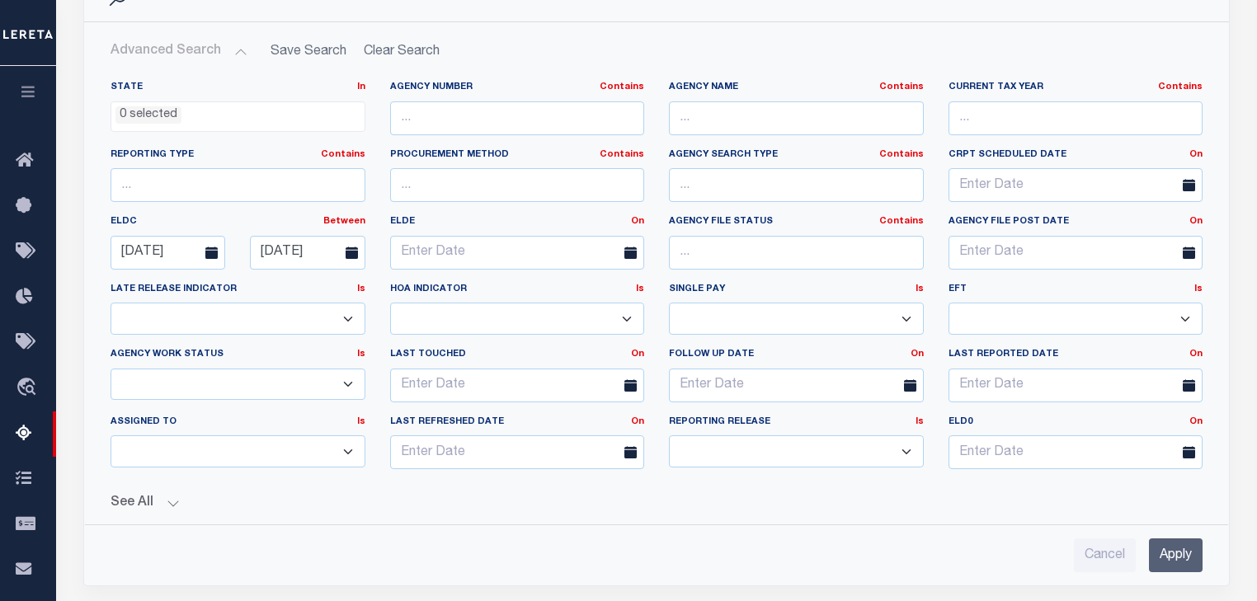
click at [214, 447] on select "--Unassigned-- --Others-- --Unassigned-- Agustin Fernandez Agustin Maturino Ahm…" at bounding box center [237, 451] width 255 height 32
click at [313, 451] on select "--Unassigned-- --Others-- --Unassigned-- Agustin Fernandez Agustin Maturino Ahm…" at bounding box center [237, 451] width 255 height 32
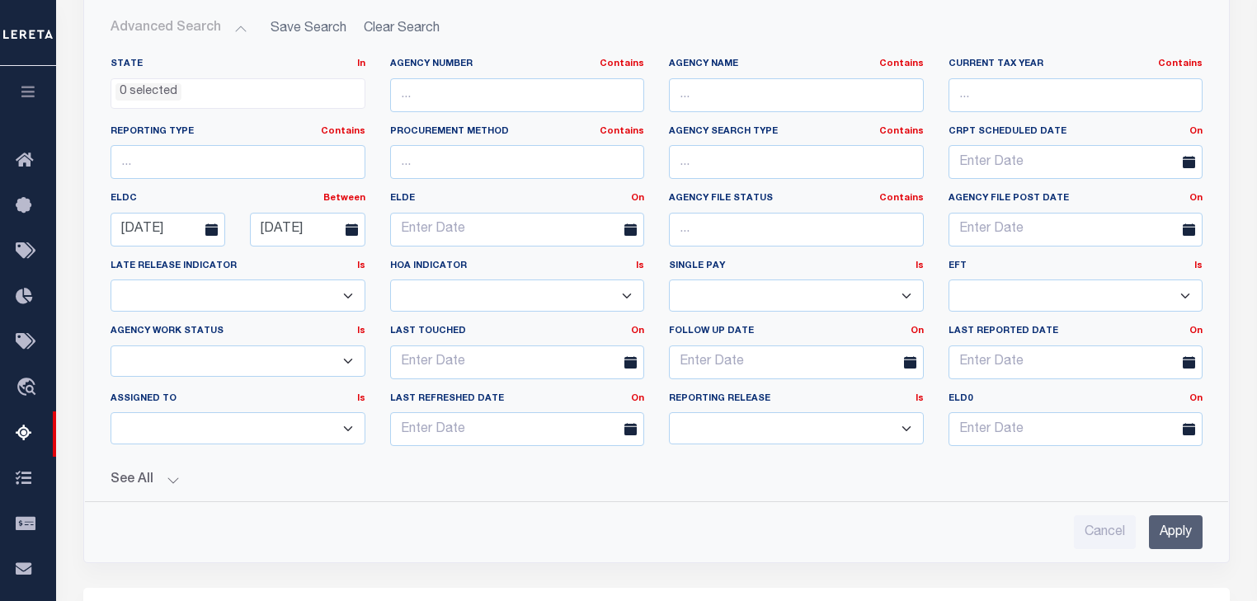
scroll to position [259, 0]
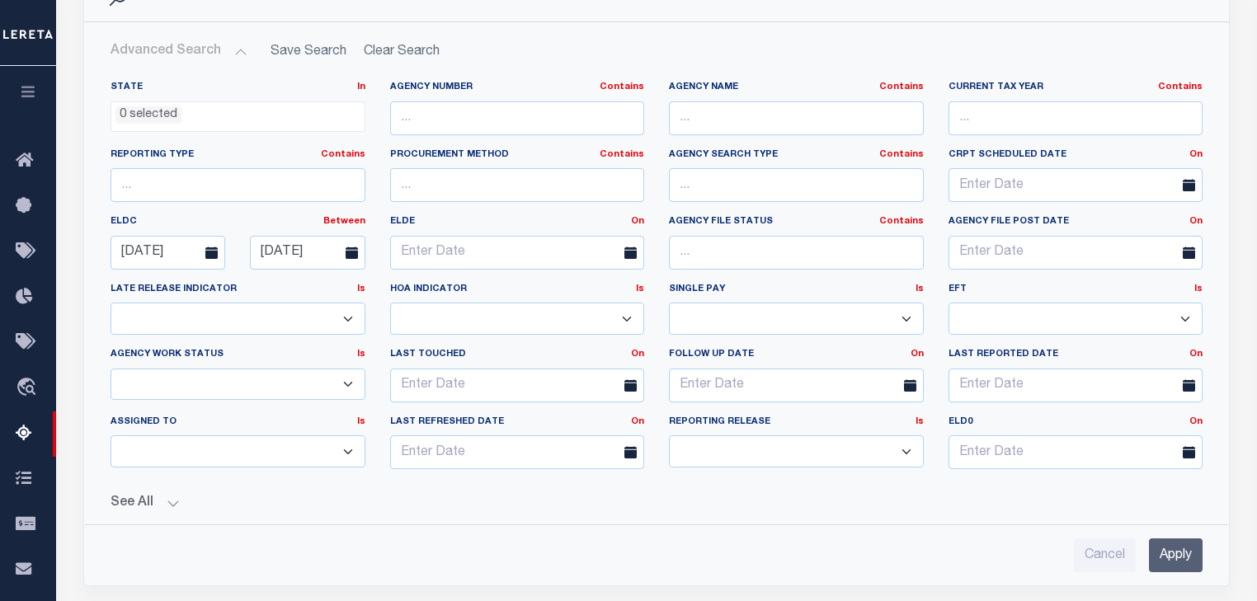
click at [342, 125] on span "0 selected" at bounding box center [237, 116] width 255 height 31
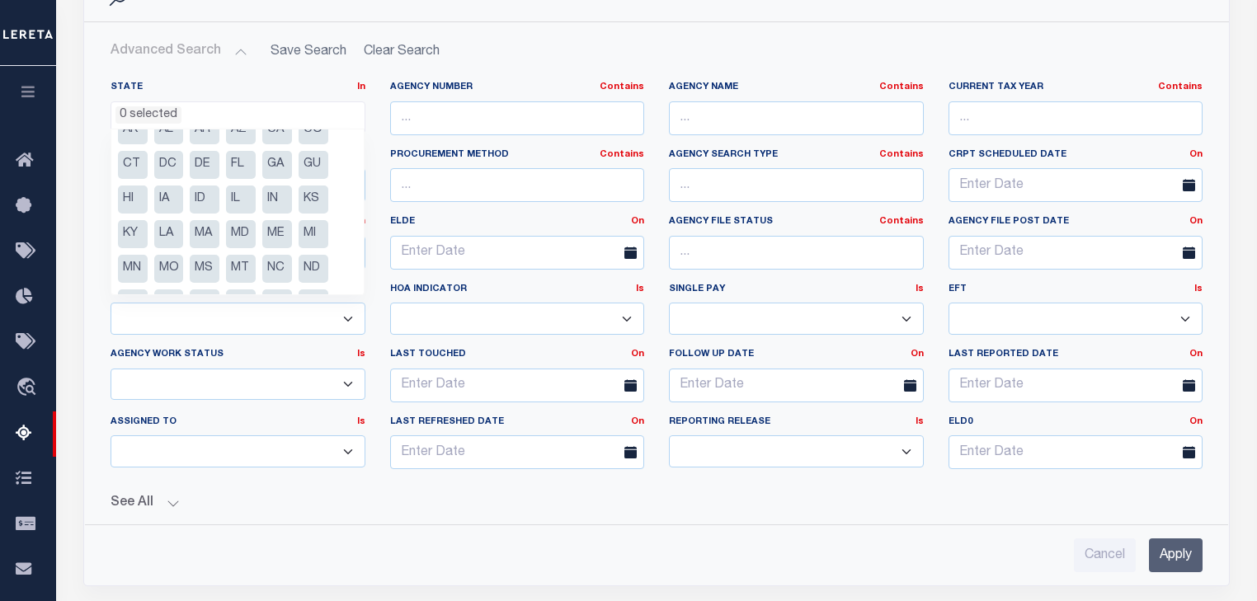
scroll to position [0, 0]
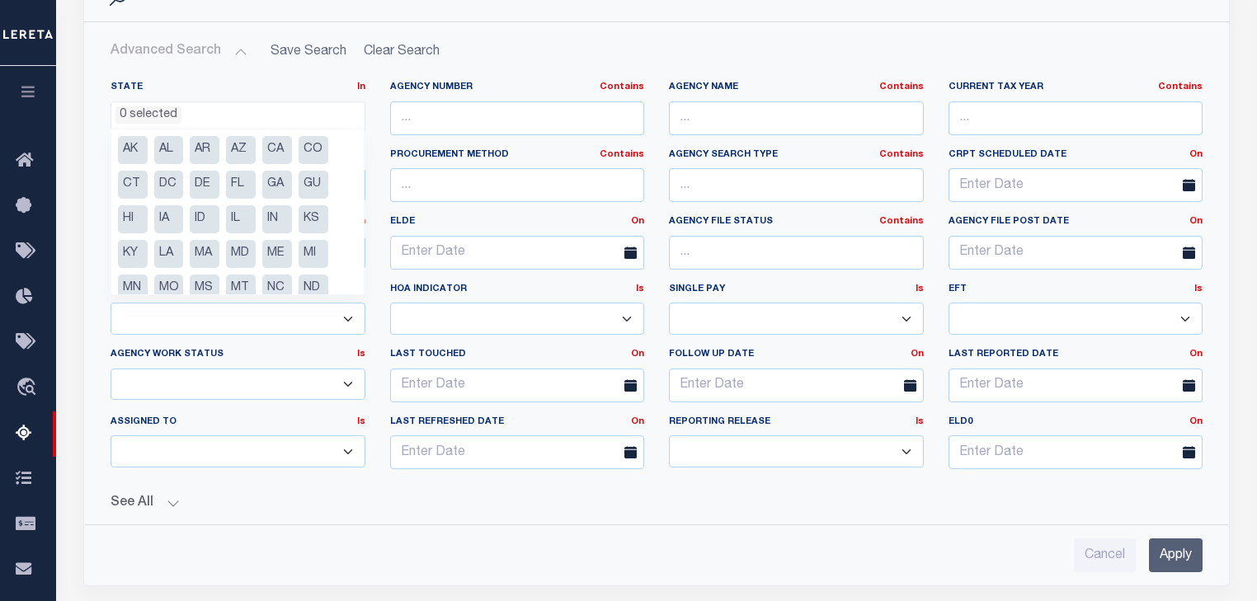
click at [242, 225] on li "IL" at bounding box center [241, 219] width 30 height 28
select select "IL"
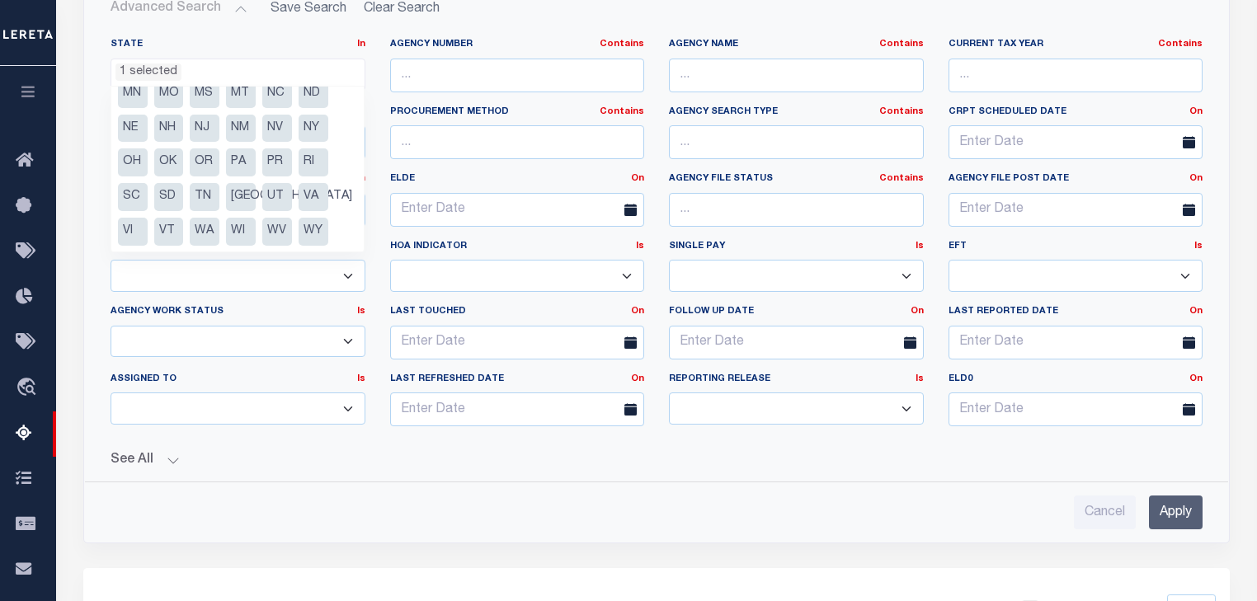
scroll to position [325, 0]
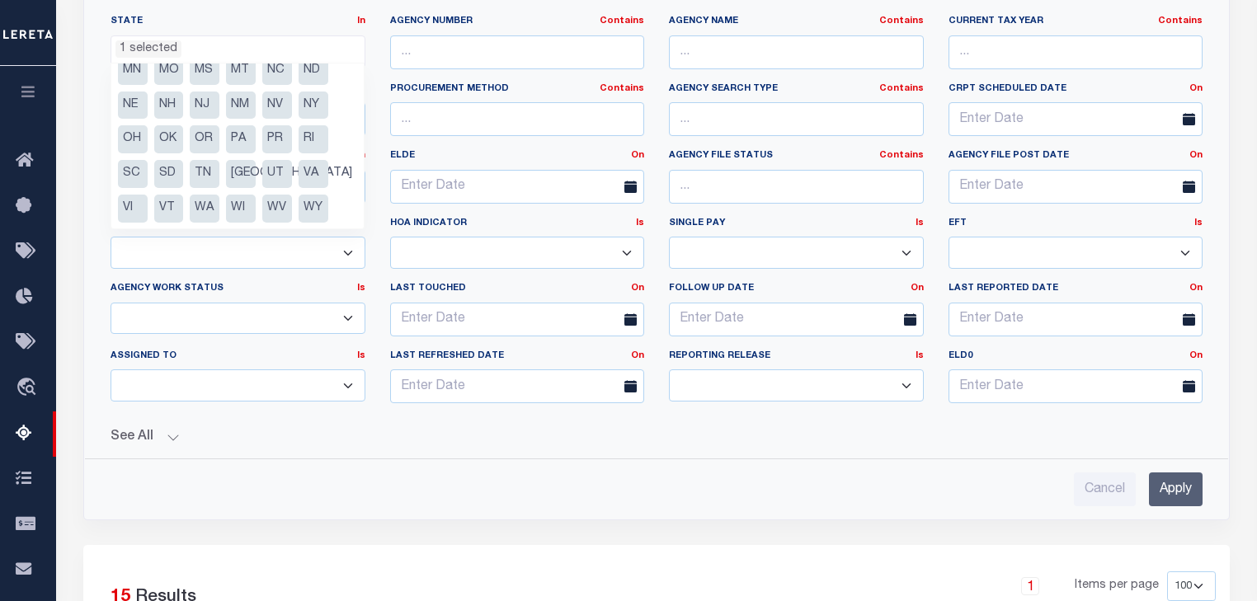
click at [1168, 479] on input "Apply" at bounding box center [1176, 489] width 54 height 34
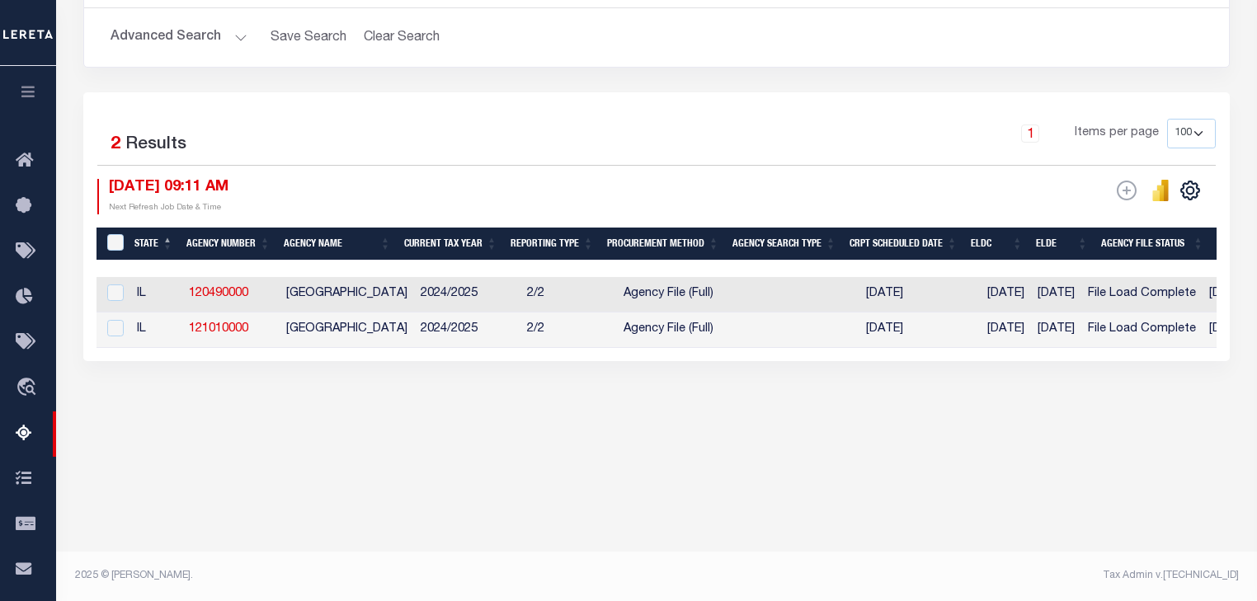
scroll to position [207, 0]
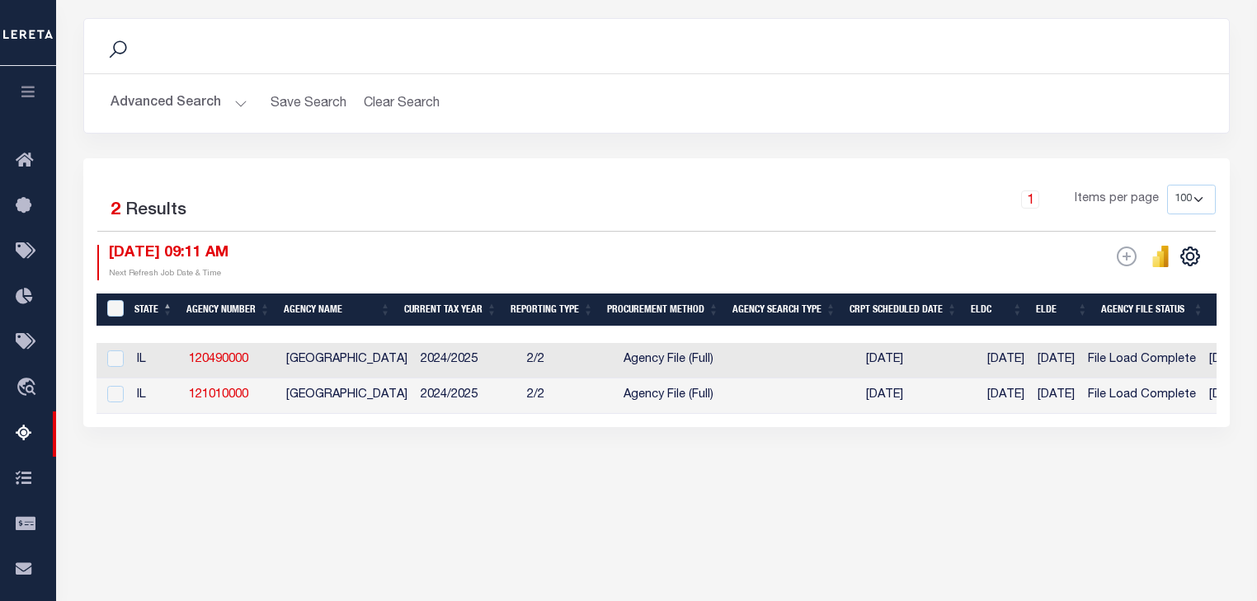
click at [231, 112] on button "Advanced Search" at bounding box center [178, 103] width 137 height 32
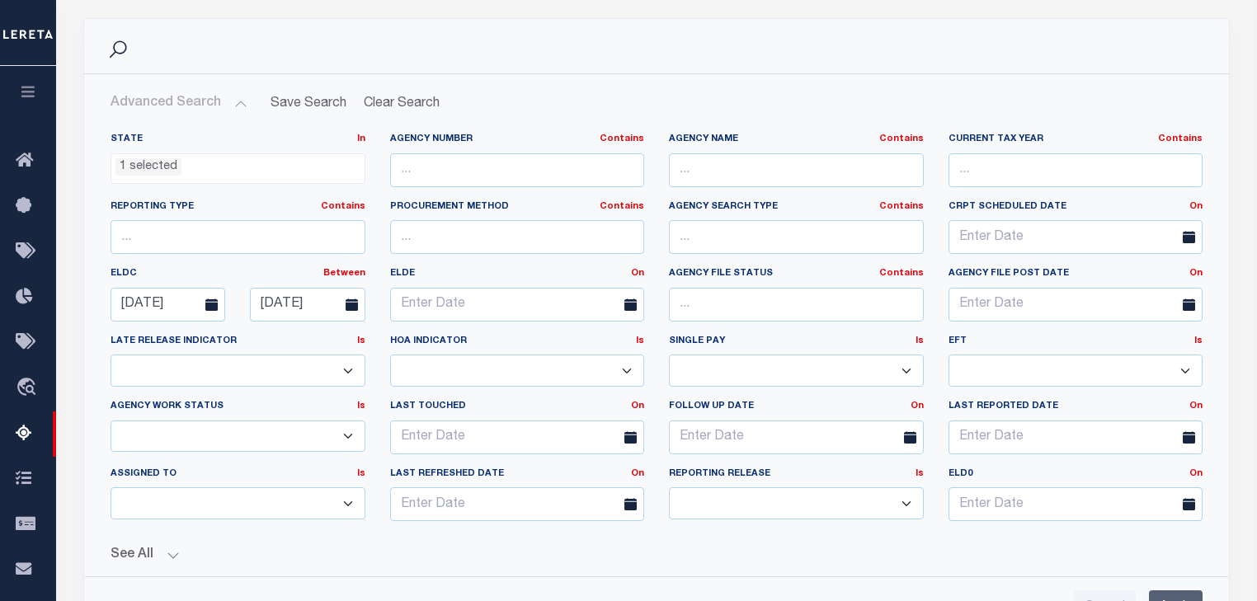
click at [244, 103] on button "Advanced Search" at bounding box center [178, 103] width 137 height 32
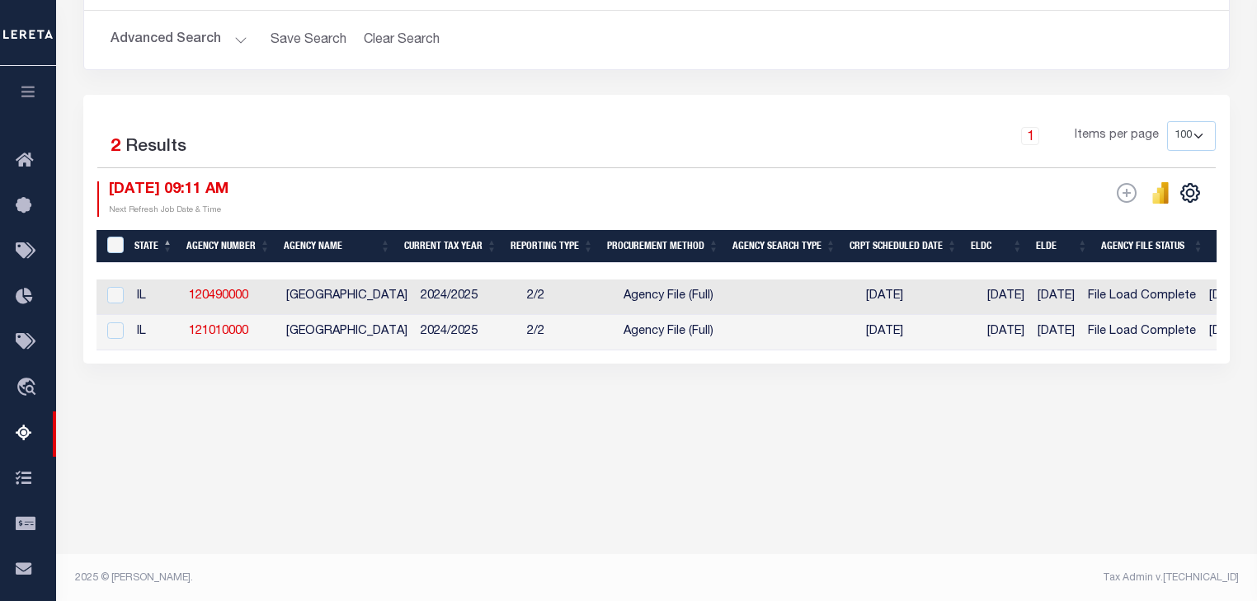
scroll to position [273, 0]
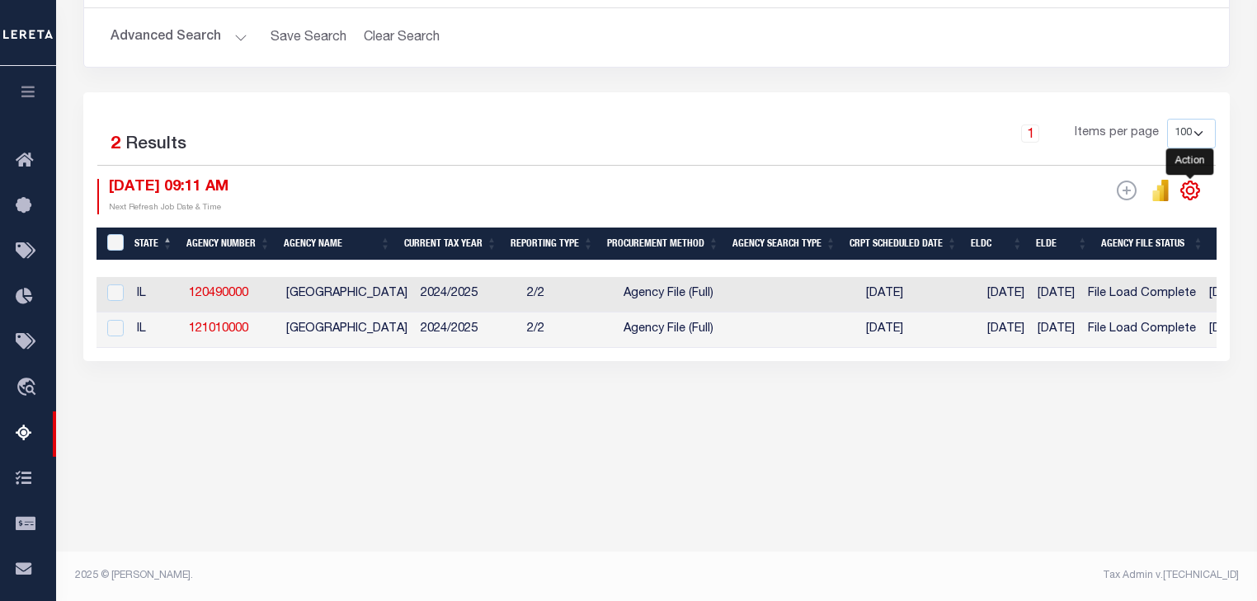
click at [1187, 186] on icon "" at bounding box center [1189, 190] width 21 height 21
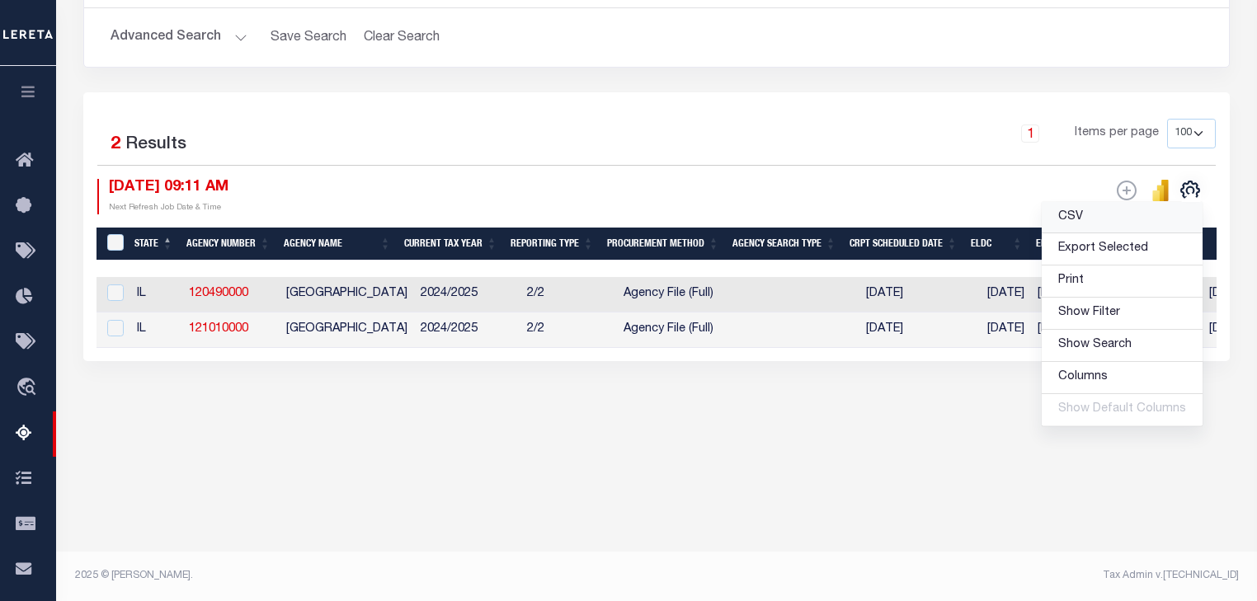
click at [1082, 214] on span "CSV" at bounding box center [1070, 217] width 25 height 12
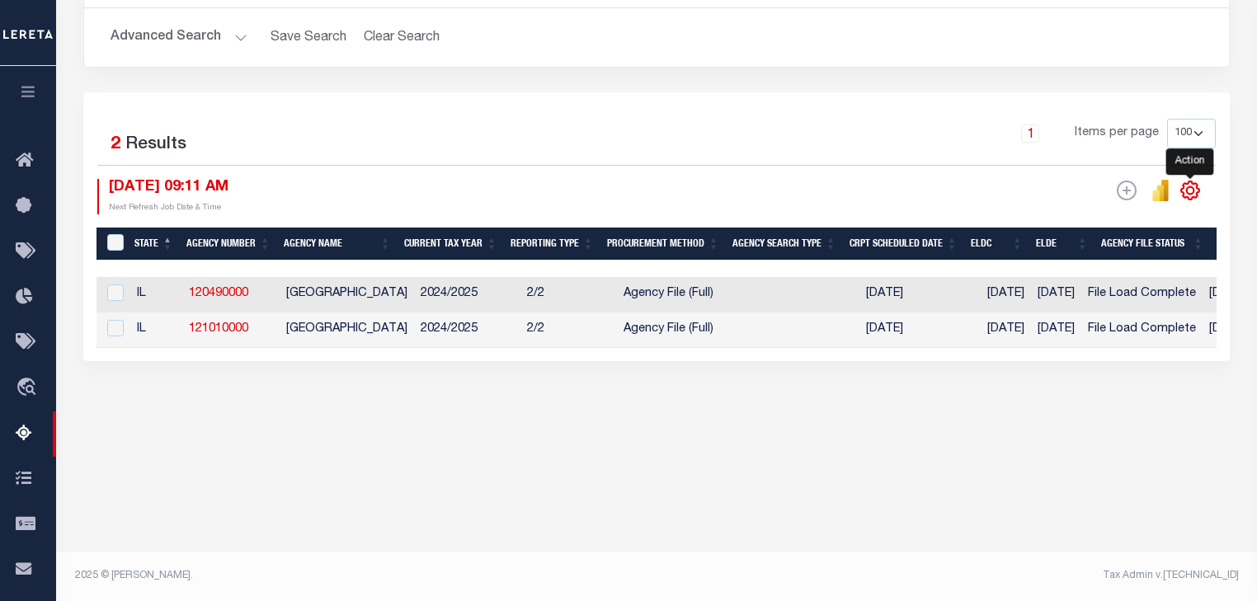
click at [1196, 191] on icon "" at bounding box center [1189, 190] width 21 height 21
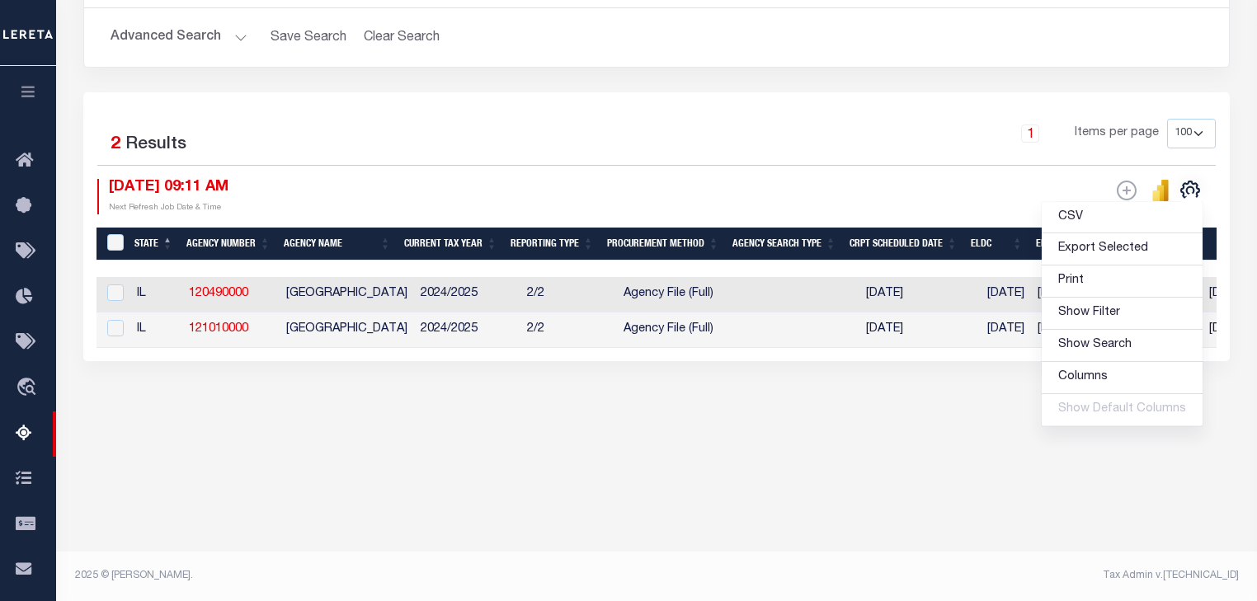
click at [1054, 449] on div "Tax Amount Reporting Queue Escrow Summary Escrow Listings In" at bounding box center [656, 135] width 1191 height 651
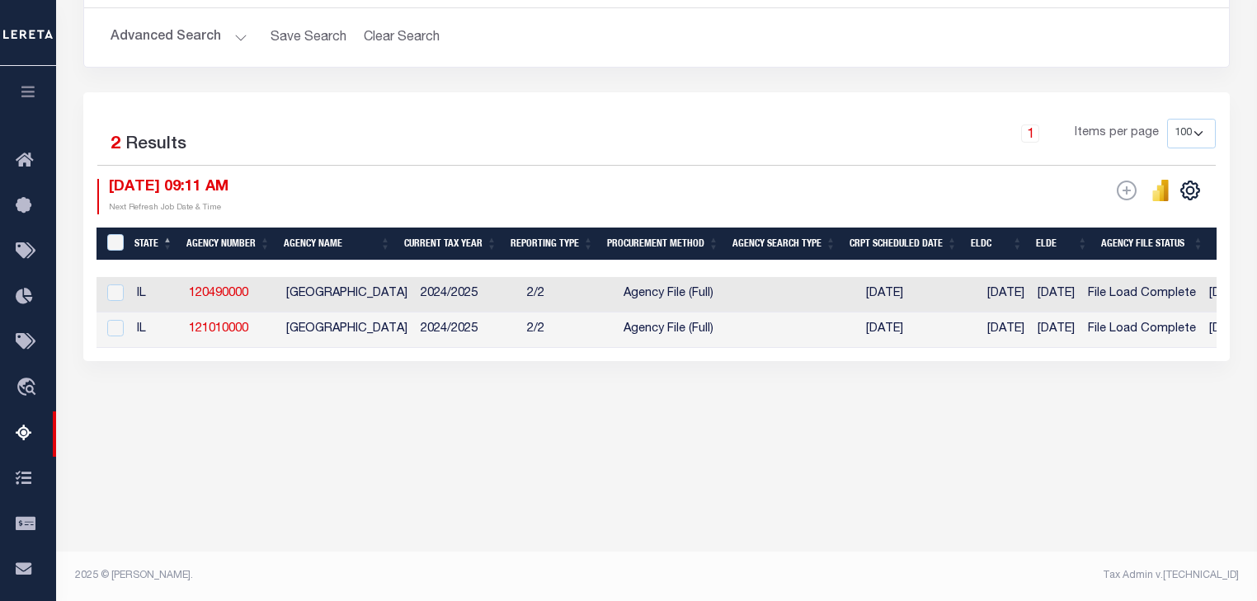
scroll to position [207, 0]
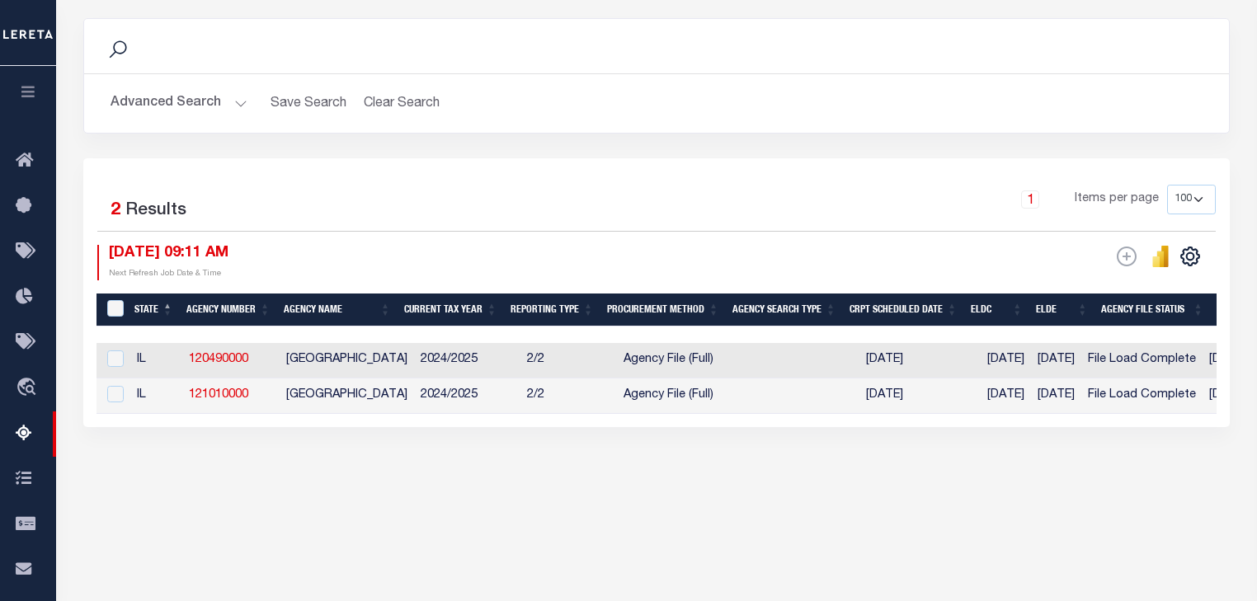
click at [233, 107] on button "Advanced Search" at bounding box center [178, 103] width 137 height 32
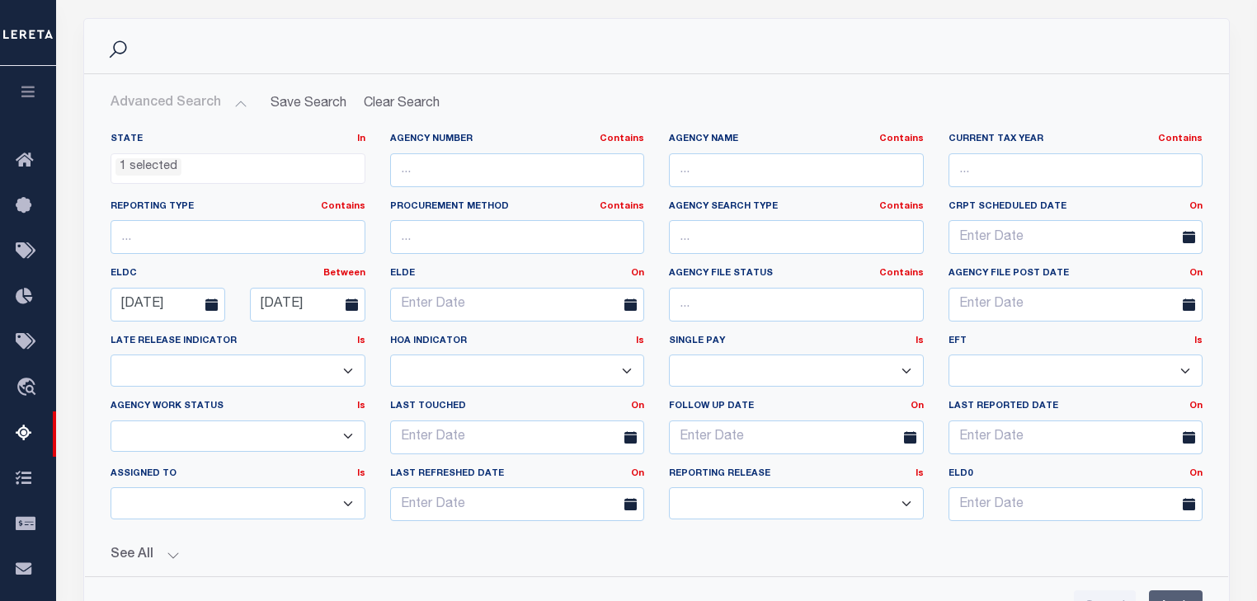
click at [192, 168] on ul "1 selected" at bounding box center [237, 165] width 253 height 22
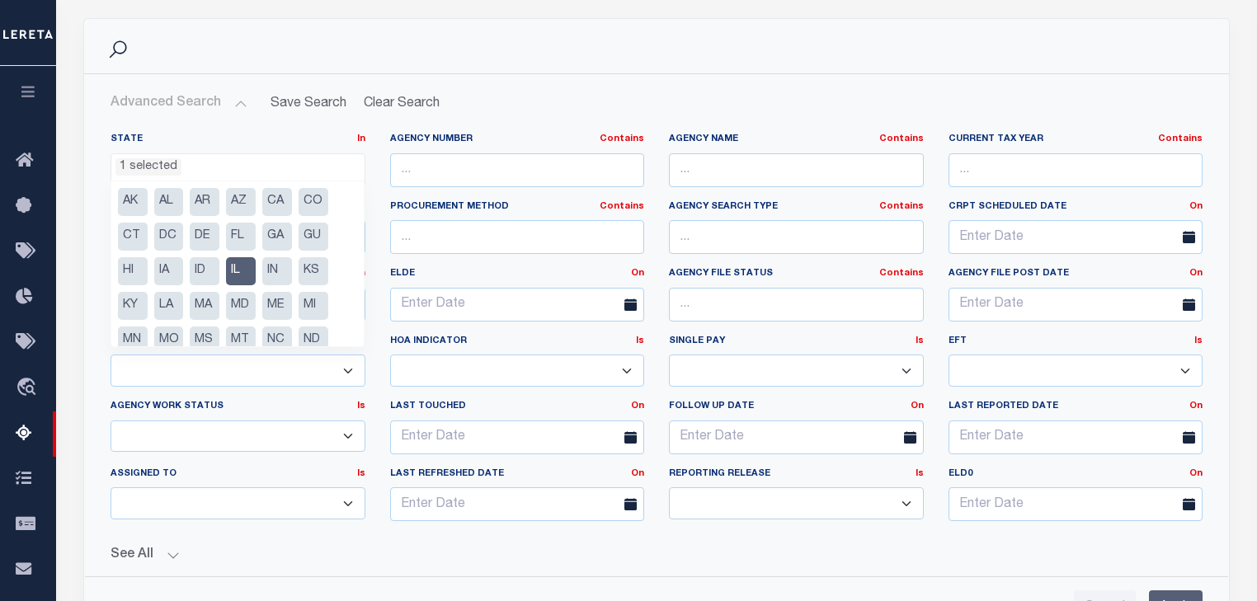
scroll to position [20, 0]
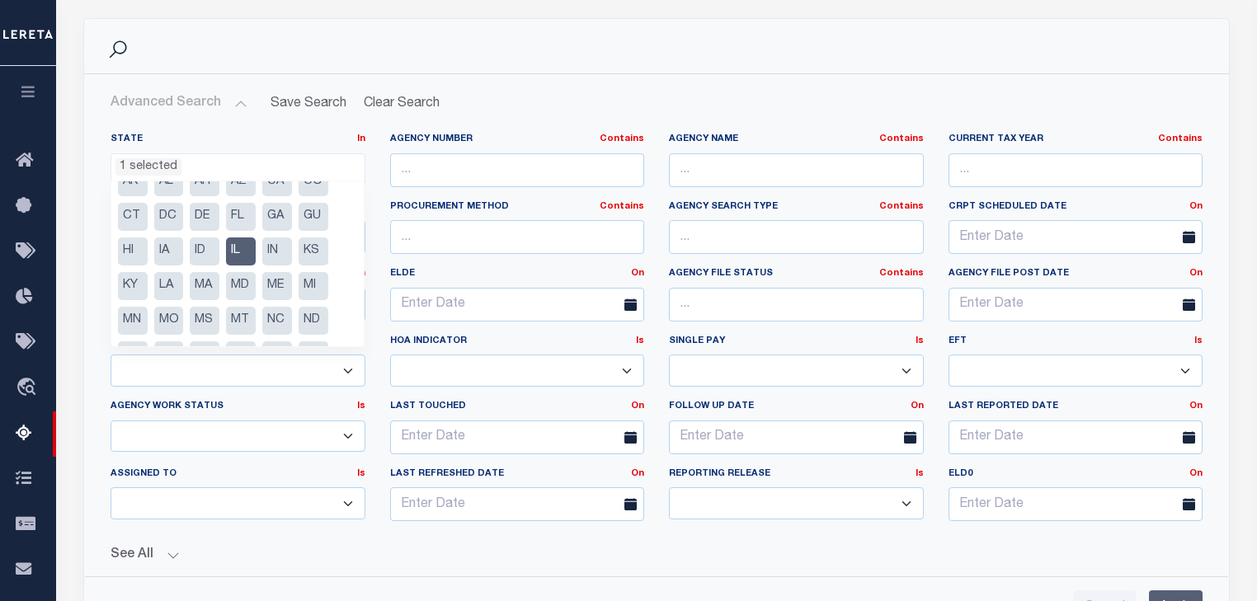
click at [231, 243] on li "IL" at bounding box center [241, 251] width 30 height 28
select select
click at [278, 162] on ul "0 selected" at bounding box center [237, 165] width 253 height 22
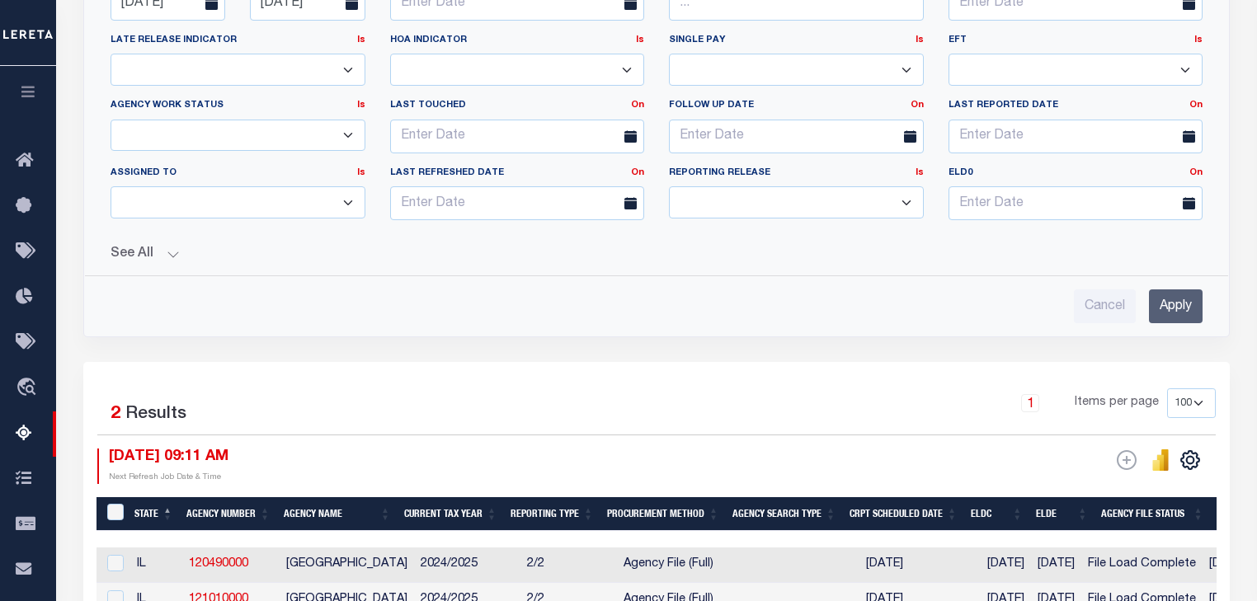
scroll to position [669, 0]
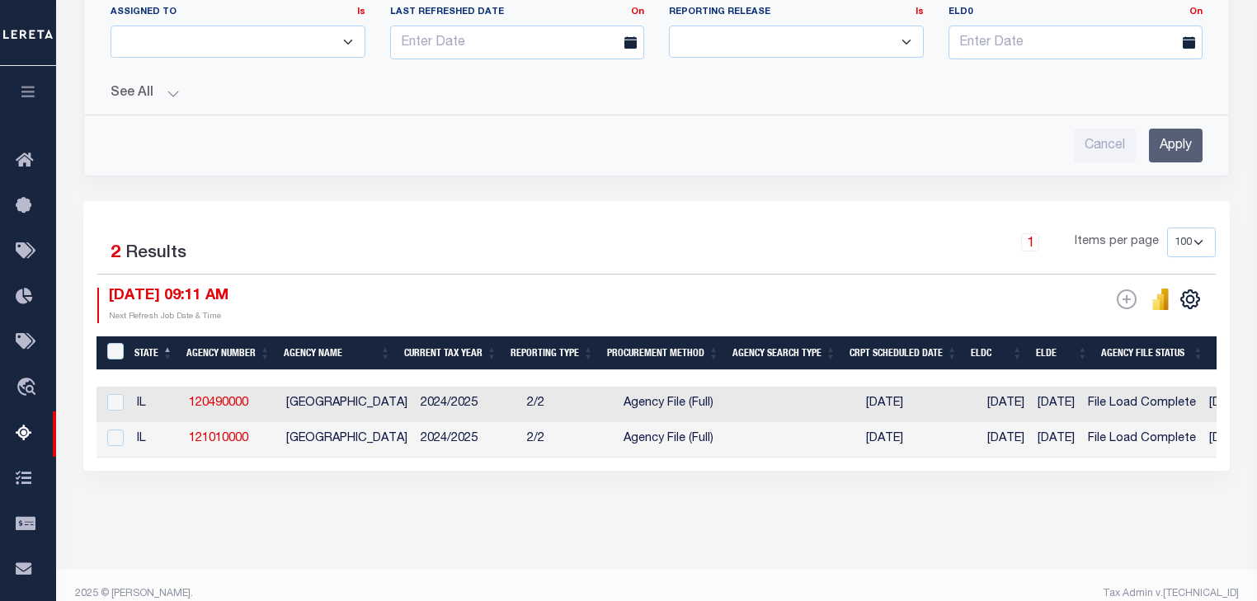
click at [917, 257] on div "1 Items per page 10 25 50 100 500" at bounding box center [799, 249] width 833 height 43
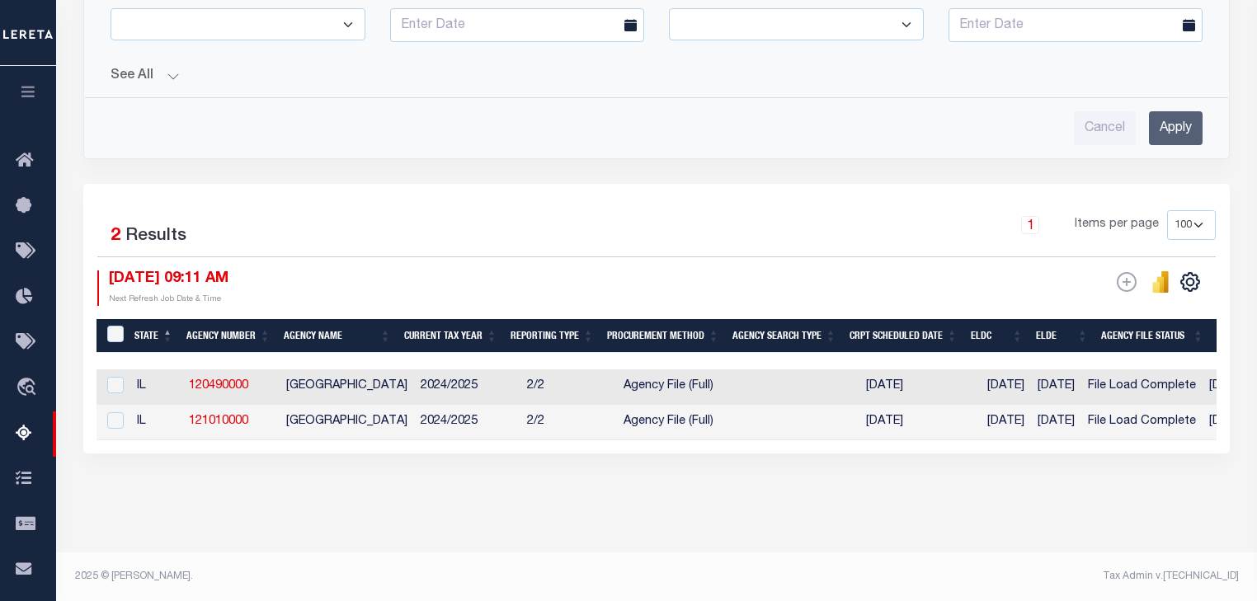
scroll to position [695, 0]
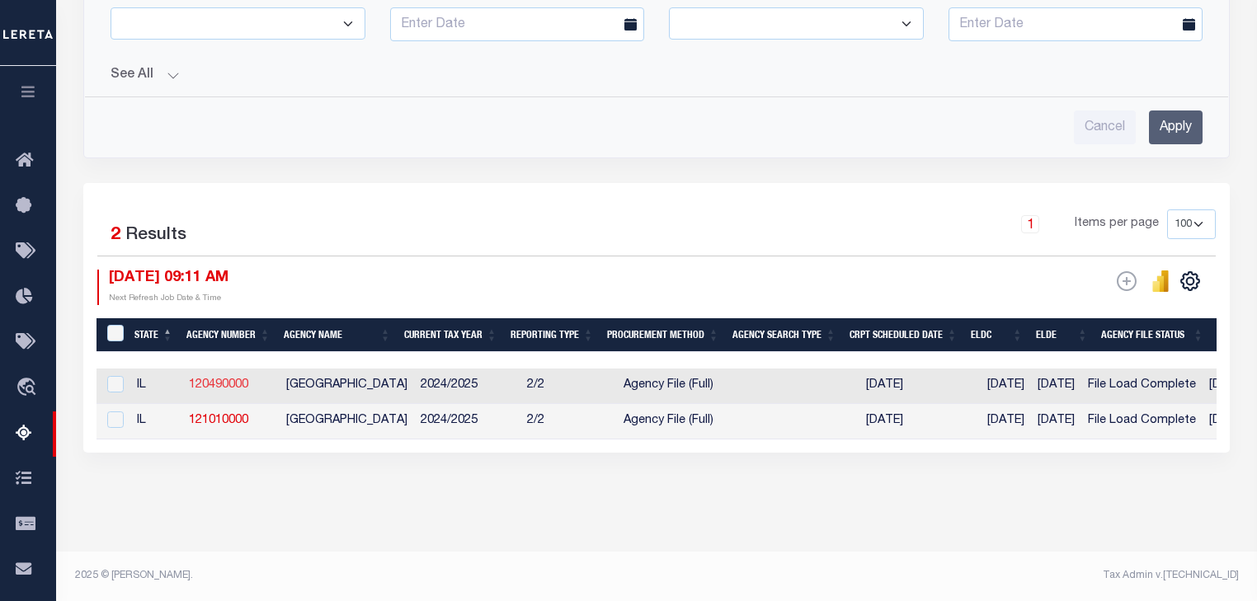
click at [219, 379] on link "120490000" at bounding box center [218, 385] width 59 height 12
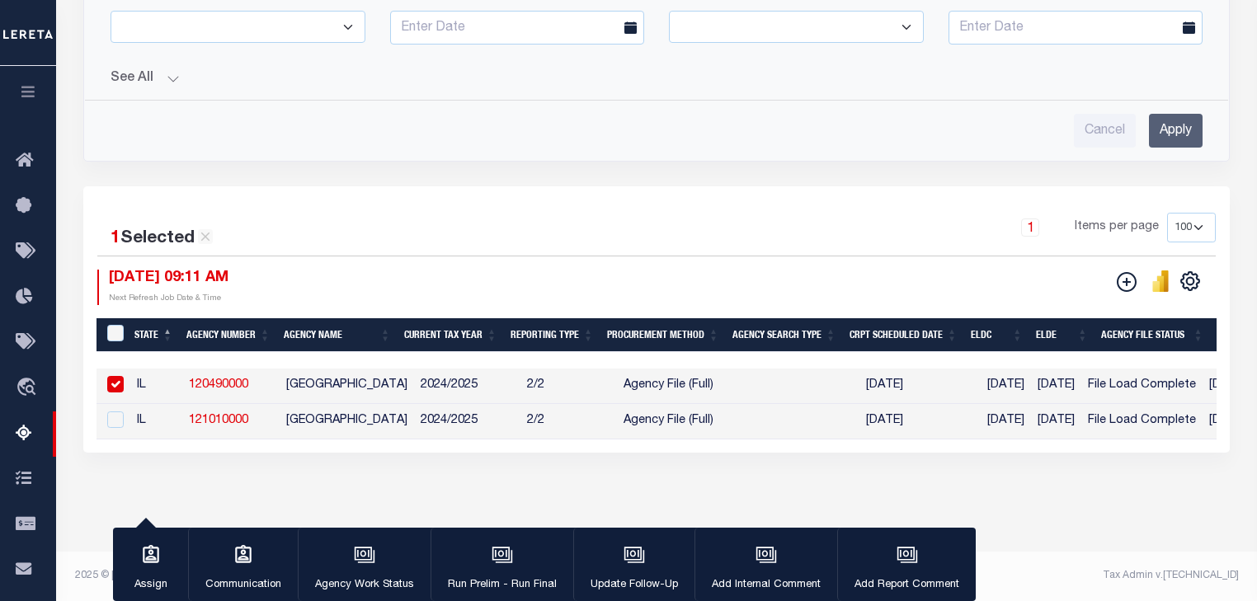
scroll to position [693, 0]
click at [225, 379] on link "120490000" at bounding box center [218, 385] width 59 height 12
checkbox input "false"
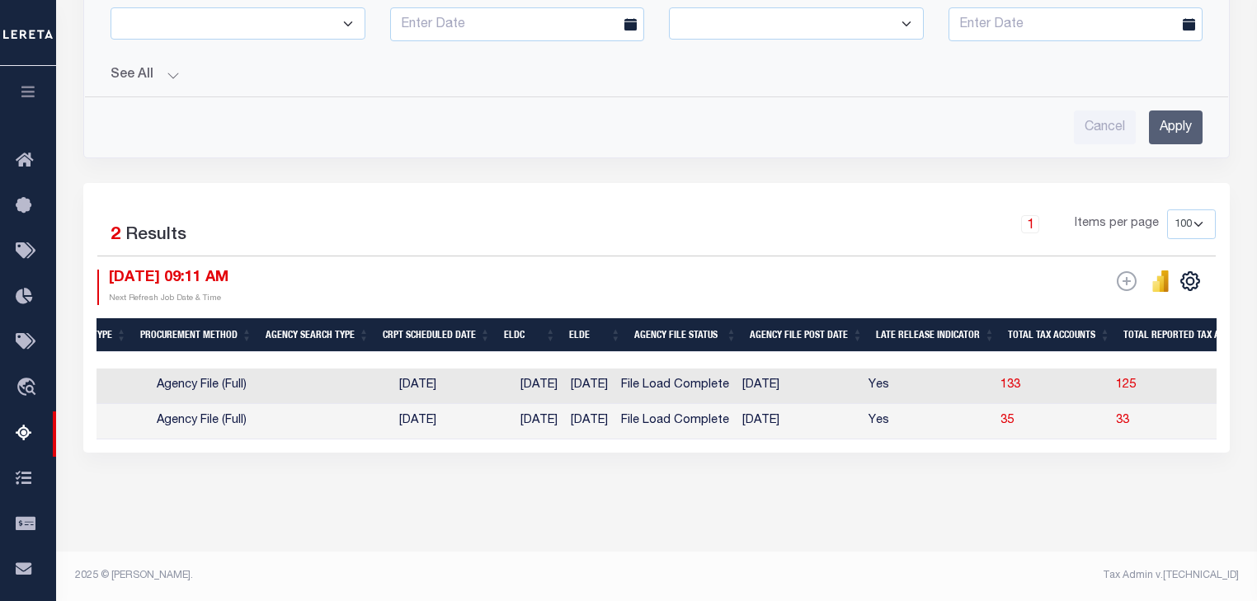
scroll to position [0, 511]
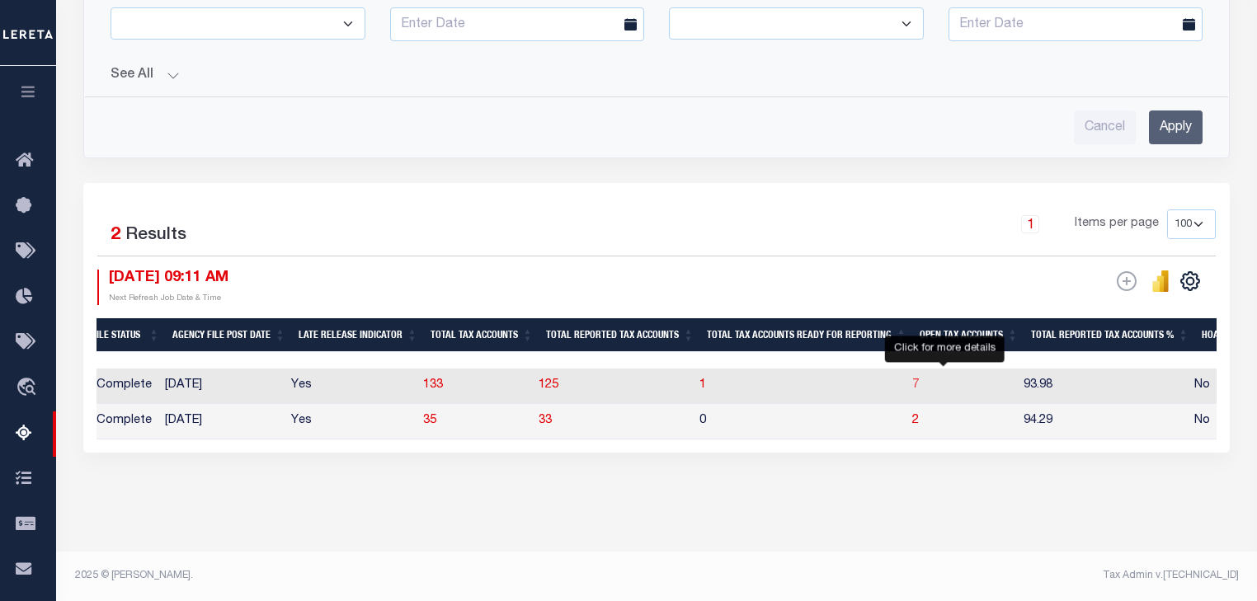
click at [919, 379] on span "7" at bounding box center [915, 385] width 7 height 12
select select "100"
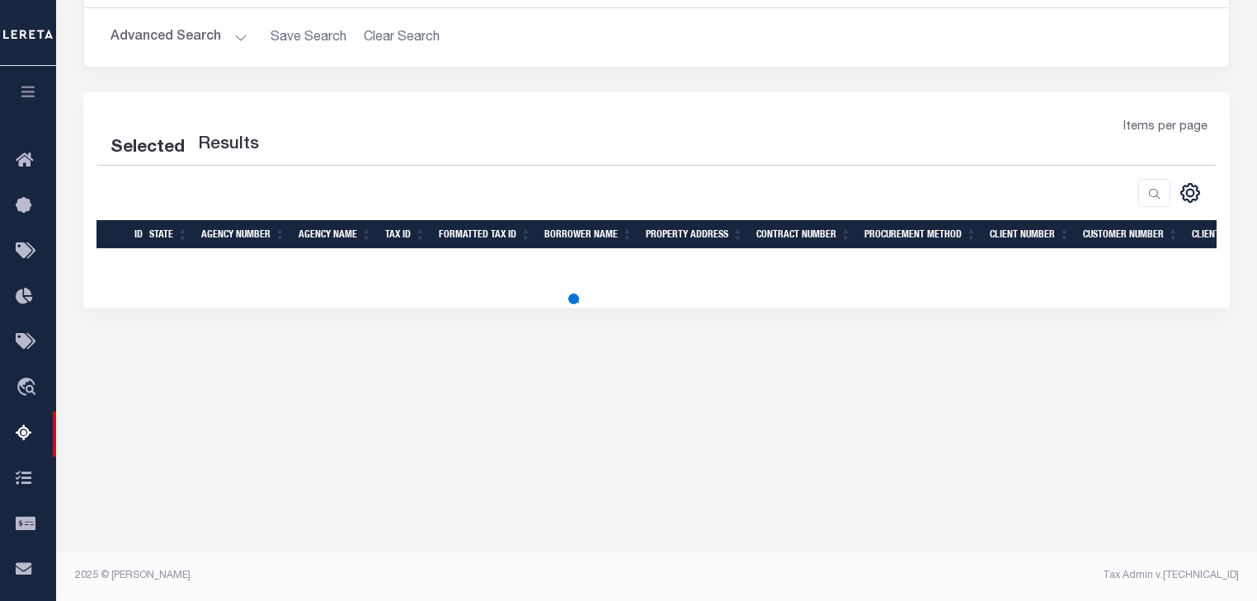
select select "100"
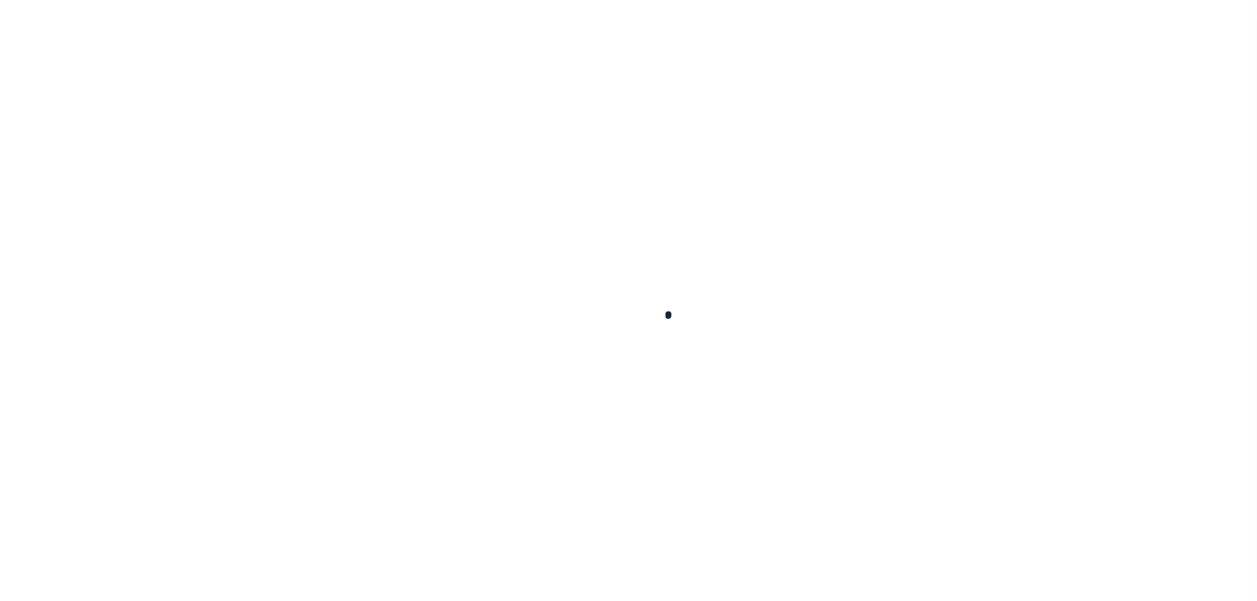
select select
checkbox input "false"
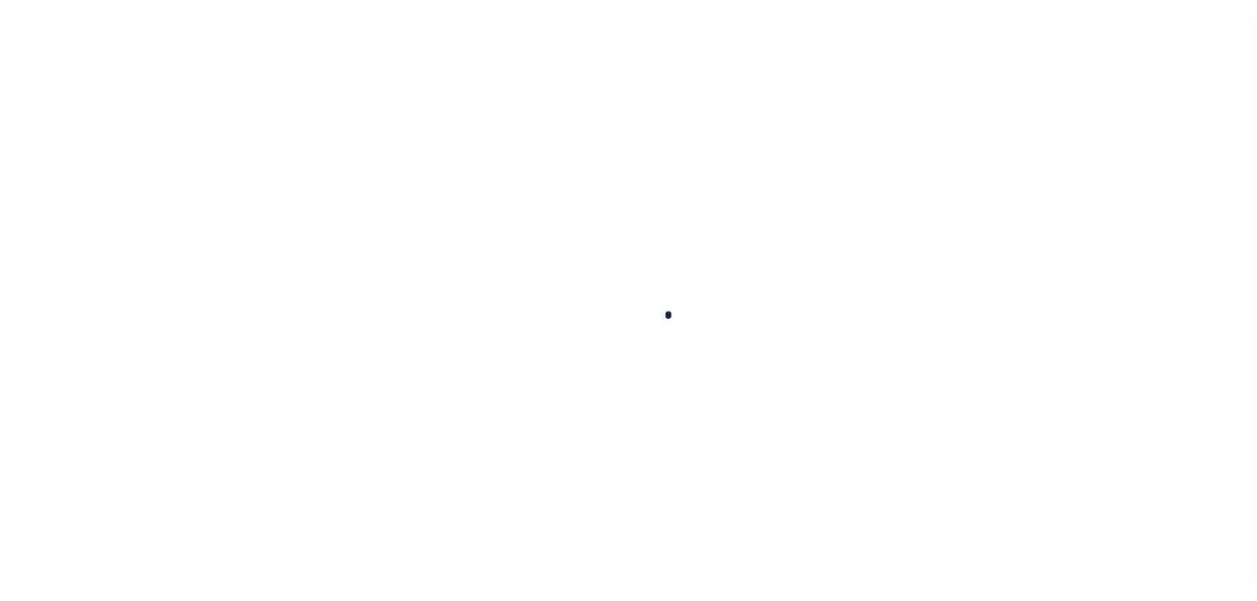
checkbox input "false"
type input "1709700000"
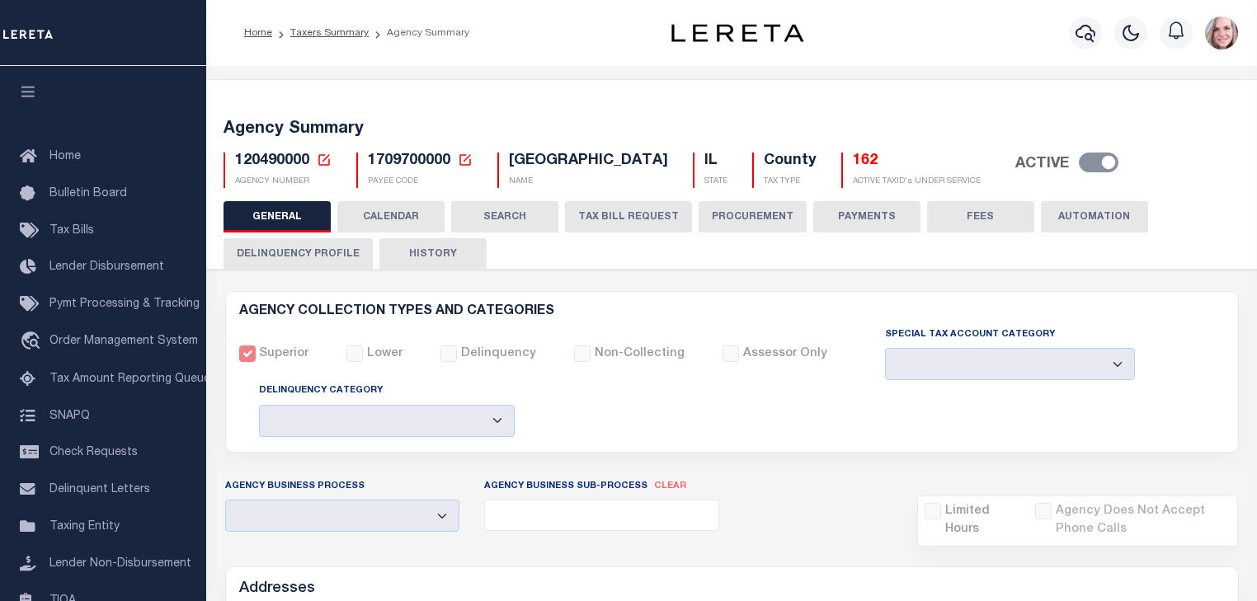
click at [397, 214] on button "CALENDAR" at bounding box center [390, 216] width 107 height 31
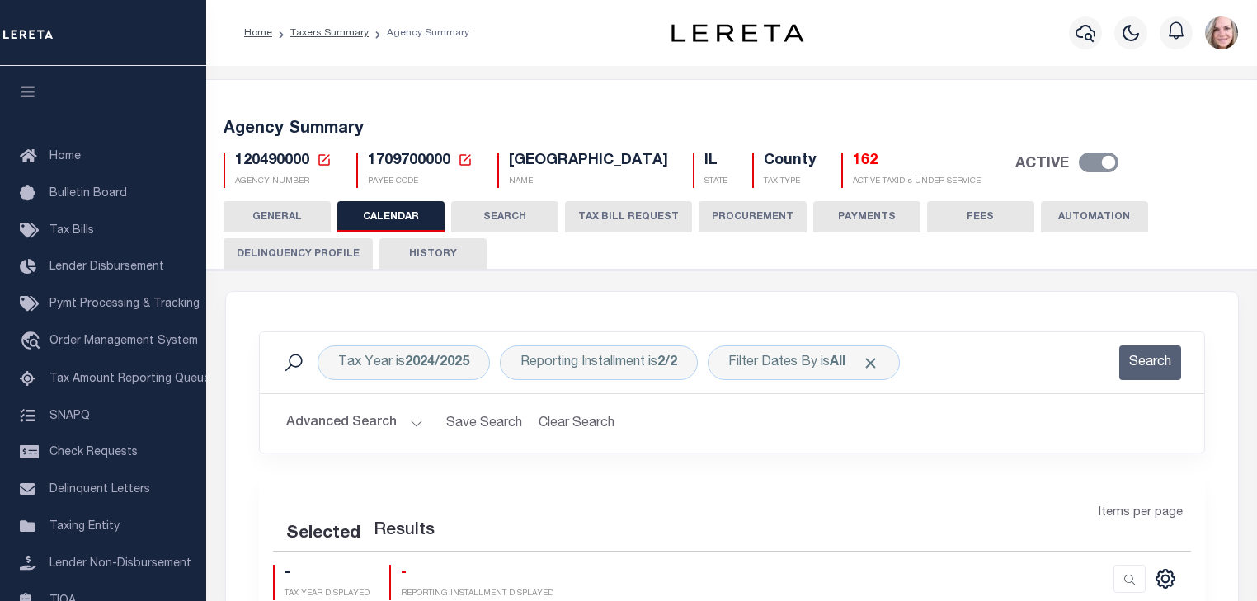
checkbox input "false"
type input "1"
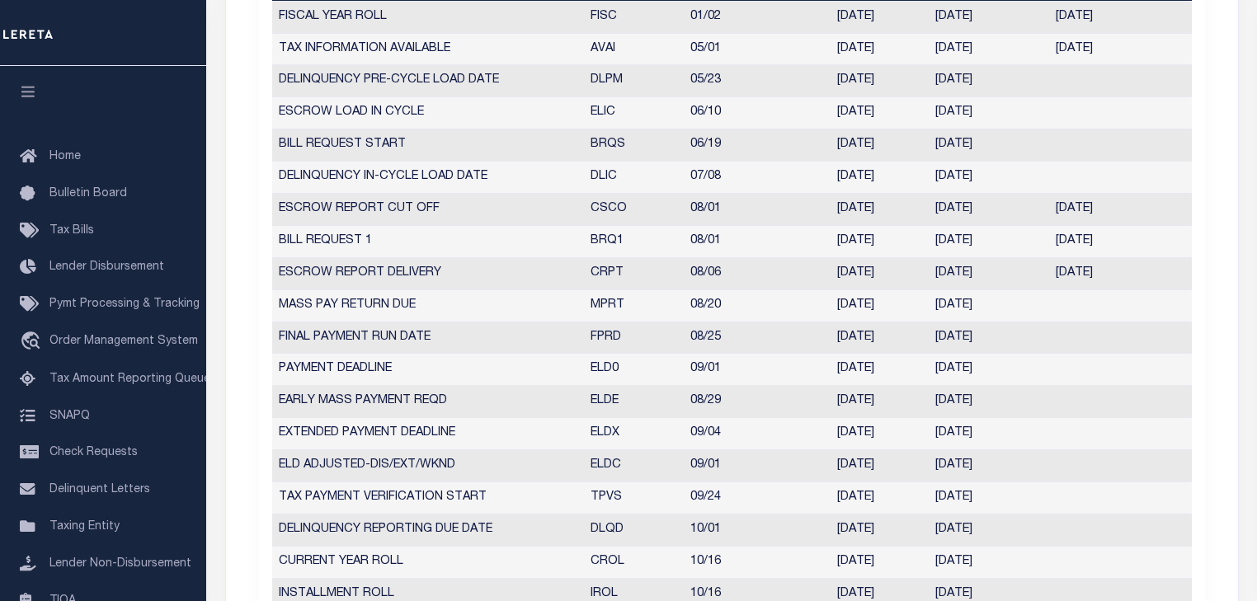
scroll to position [792, 0]
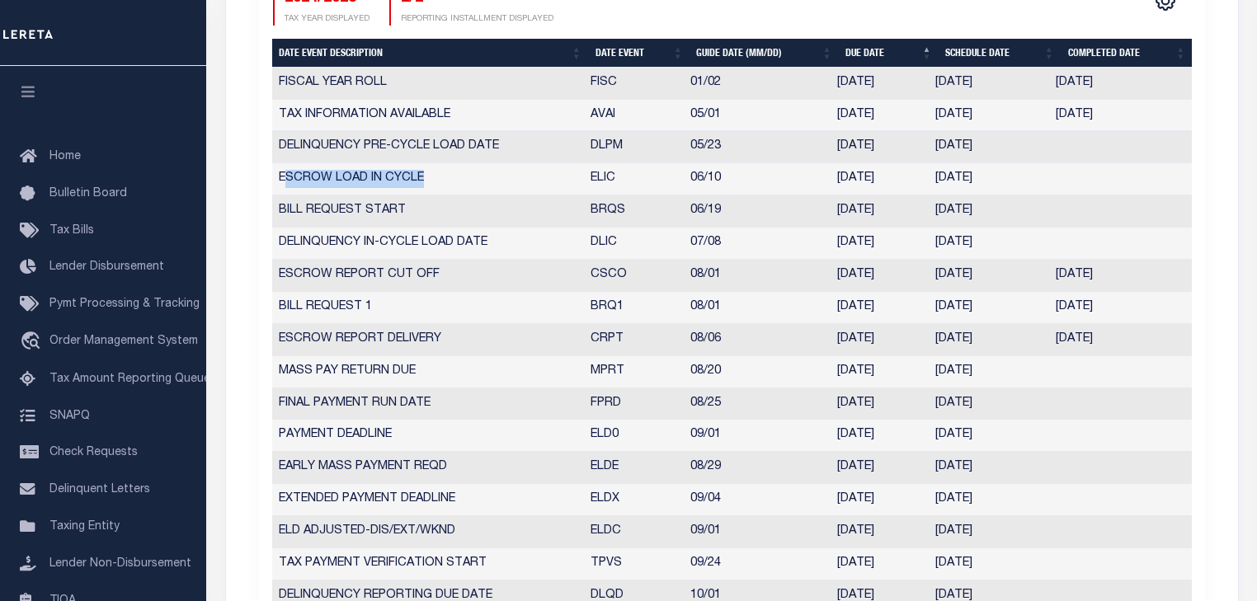
drag, startPoint x: 317, startPoint y: 175, endPoint x: 468, endPoint y: 175, distance: 151.7
click at [468, 175] on td "ESCROW LOAD IN CYCLE" at bounding box center [428, 179] width 312 height 32
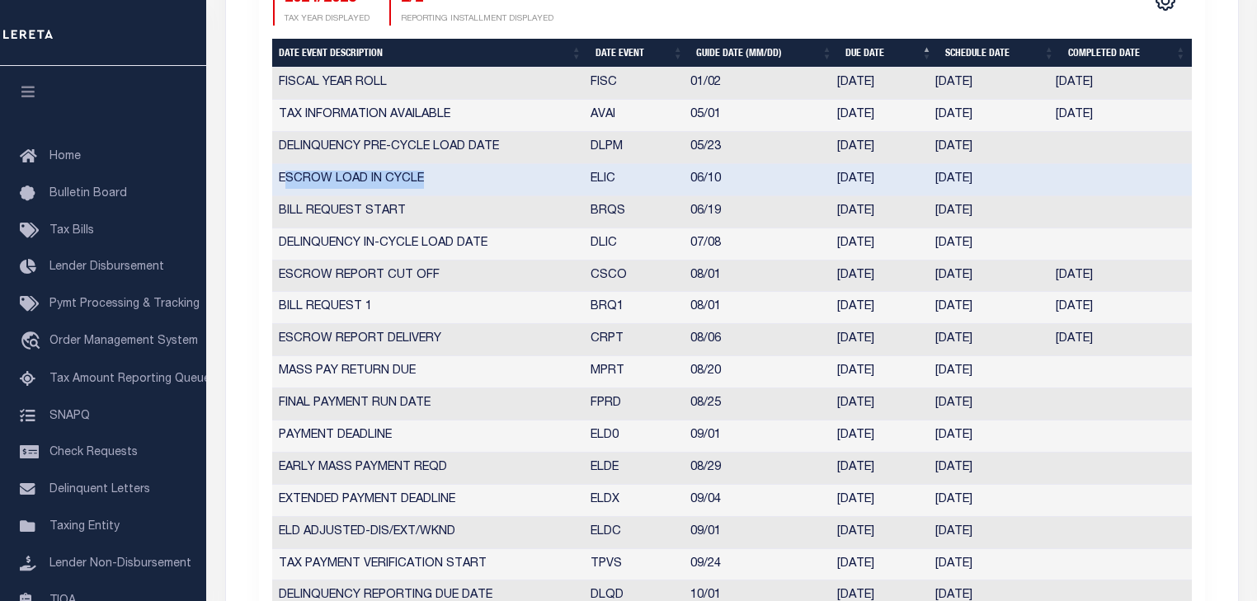
click at [468, 175] on td "ESCROW LOAD IN CYCLE" at bounding box center [428, 180] width 312 height 32
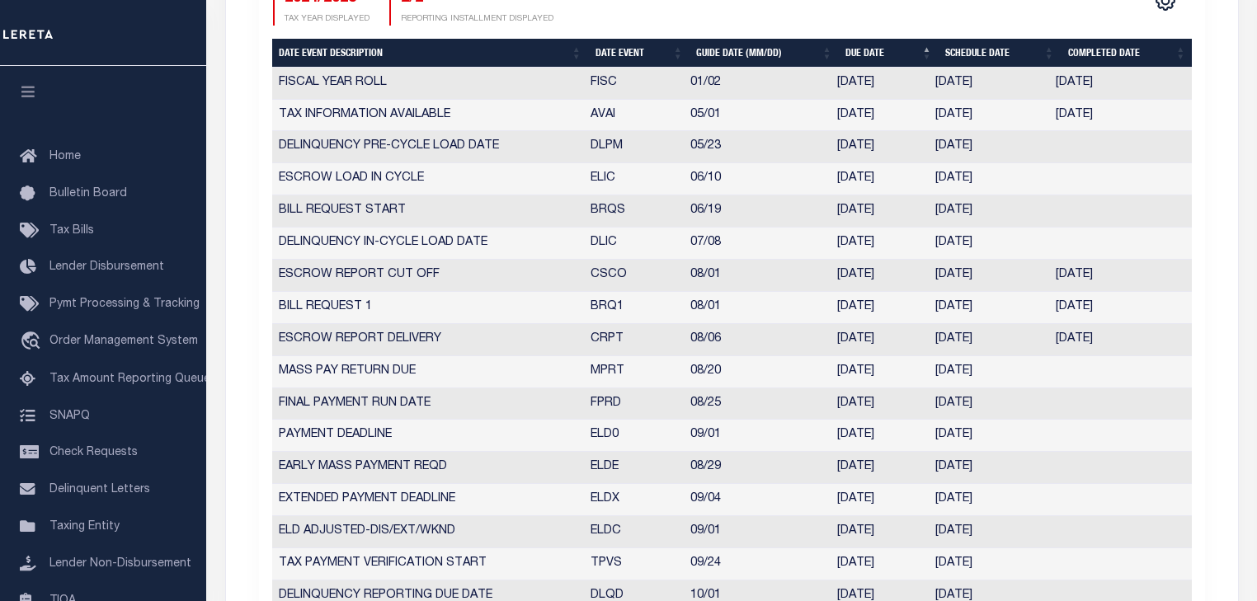
click at [270, 191] on div "TAX YEAR 2024/2025 CURRENT TAX YEAR Fiscal FISCAL/CALENDAR TAX YEAR 1 NUMBER OF…" at bounding box center [732, 220] width 946 height 1067
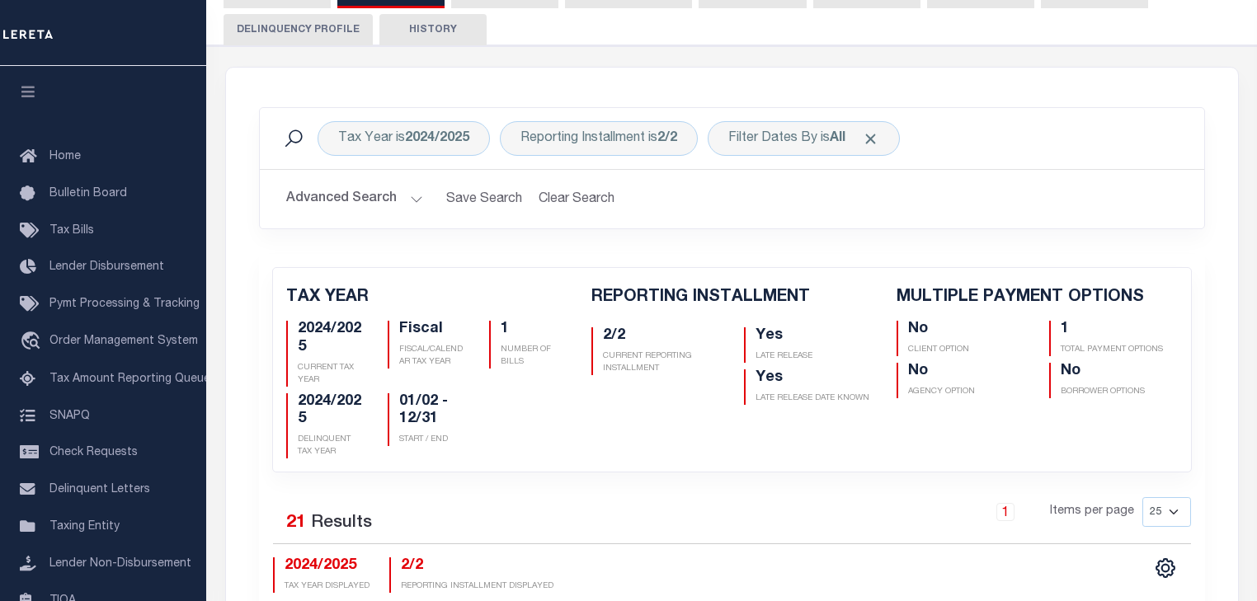
scroll to position [139, 0]
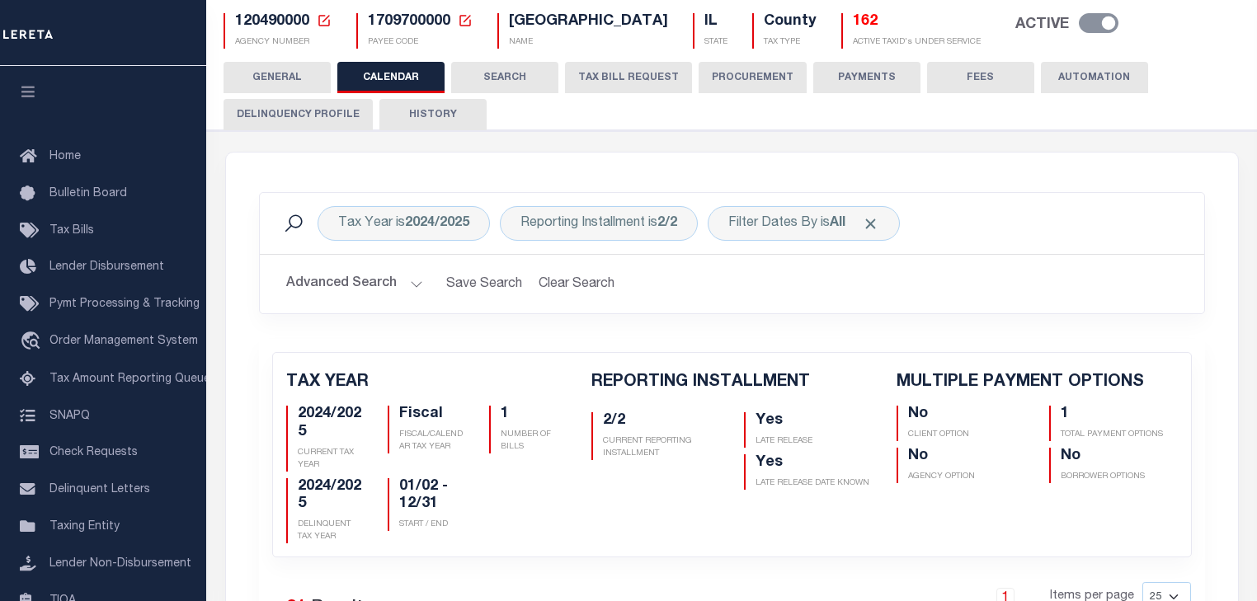
click at [521, 323] on div "Tax Year is 2024/2025 Reporting Installment is 2/2 Filter Dates By is All Searc…" at bounding box center [732, 265] width 971 height 147
drag, startPoint x: 420, startPoint y: 273, endPoint x: 360, endPoint y: 215, distance: 82.8
drag, startPoint x: 360, startPoint y: 215, endPoint x: 284, endPoint y: 77, distance: 157.9
click at [284, 77] on button "GENERAL" at bounding box center [276, 77] width 107 height 31
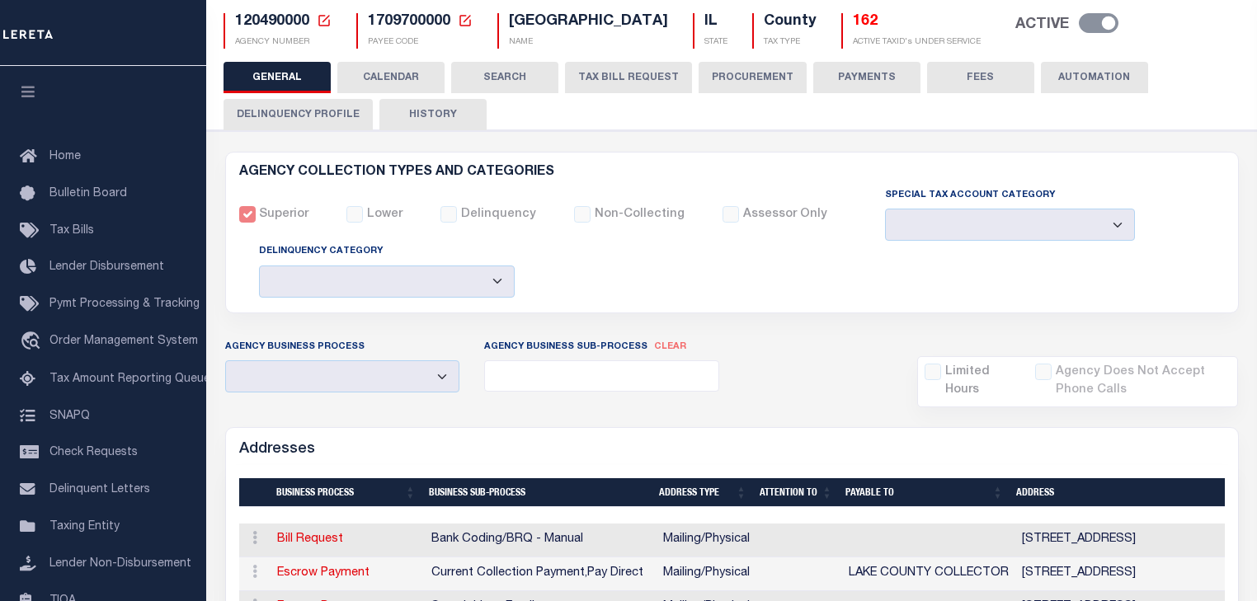
click at [734, 84] on button "PROCUREMENT" at bounding box center [752, 77] width 108 height 31
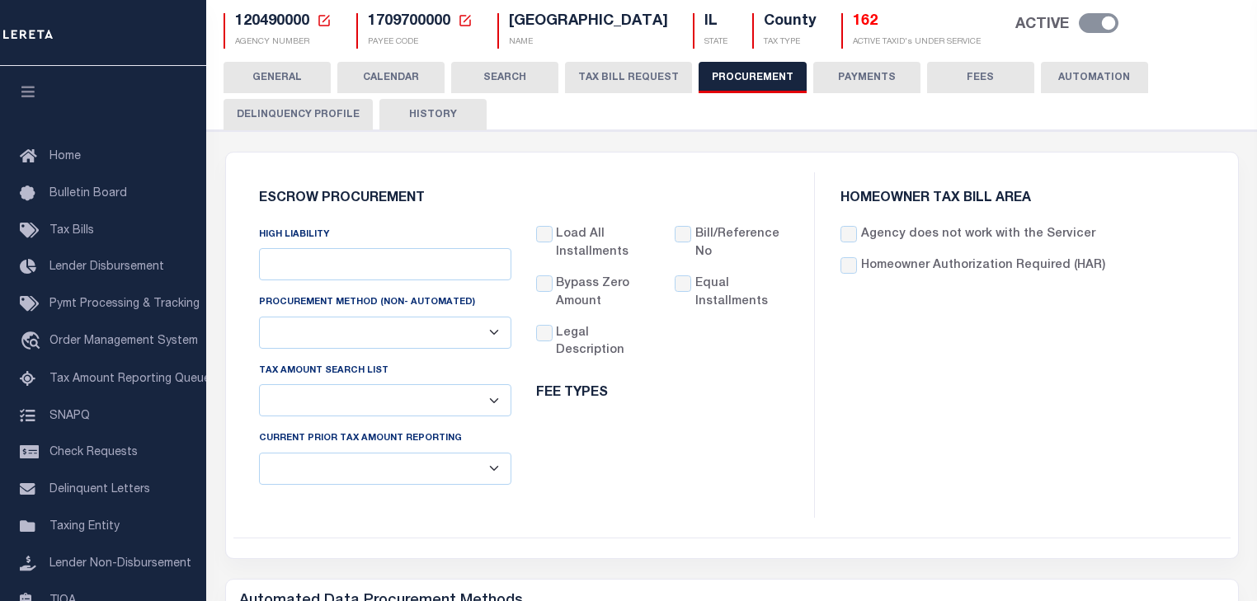
scroll to position [145, 0]
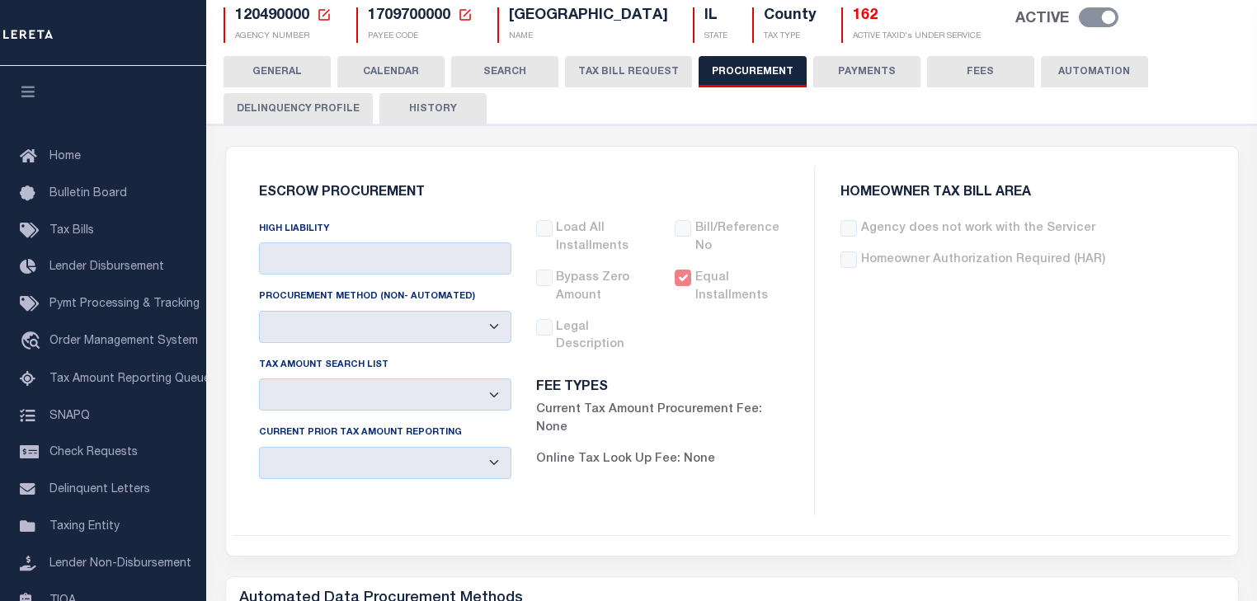
type input "$11,000"
select select "1"
select select "4"
checkbox input "true"
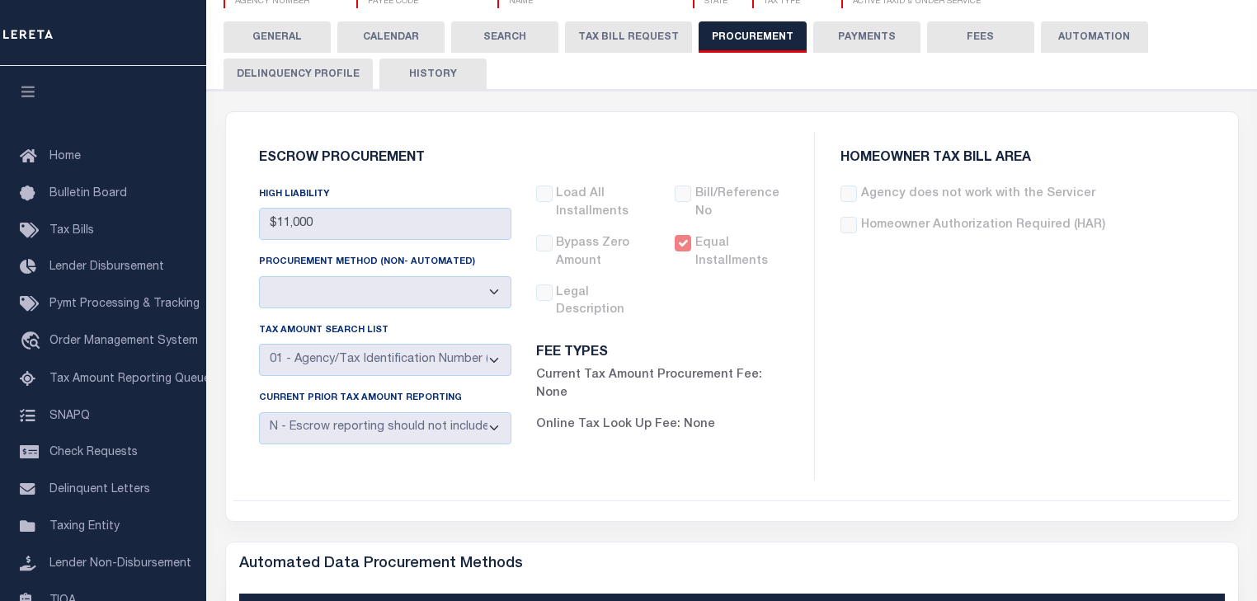
scroll to position [73, 0]
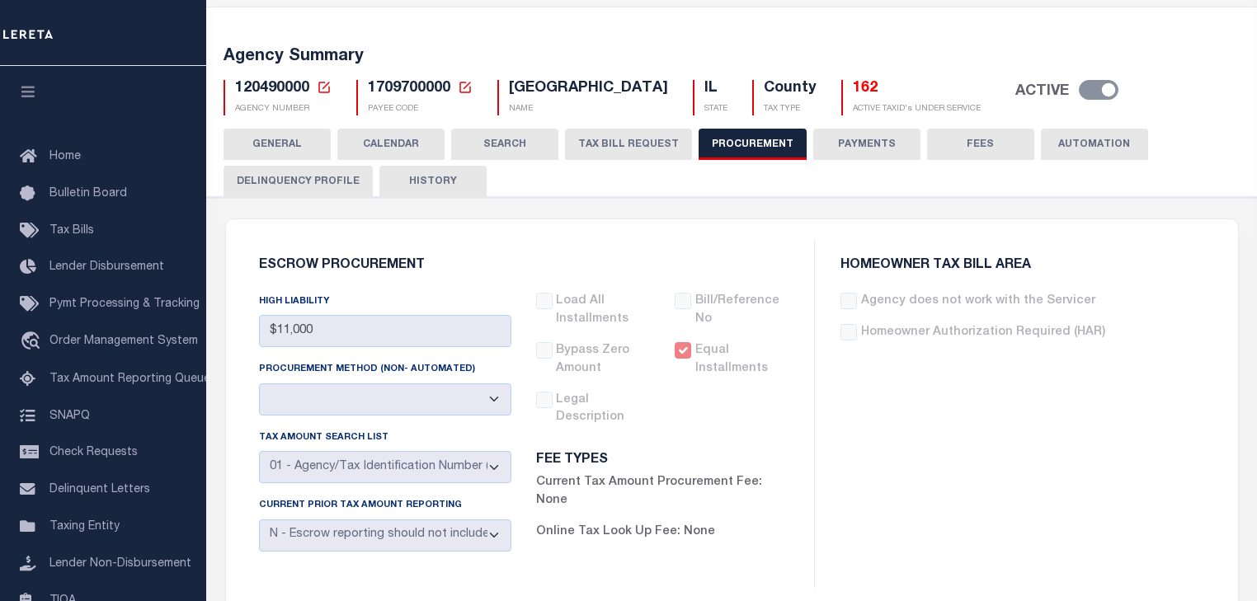
click at [270, 92] on span "120490000" at bounding box center [272, 88] width 74 height 15
copy h5 "120490000"
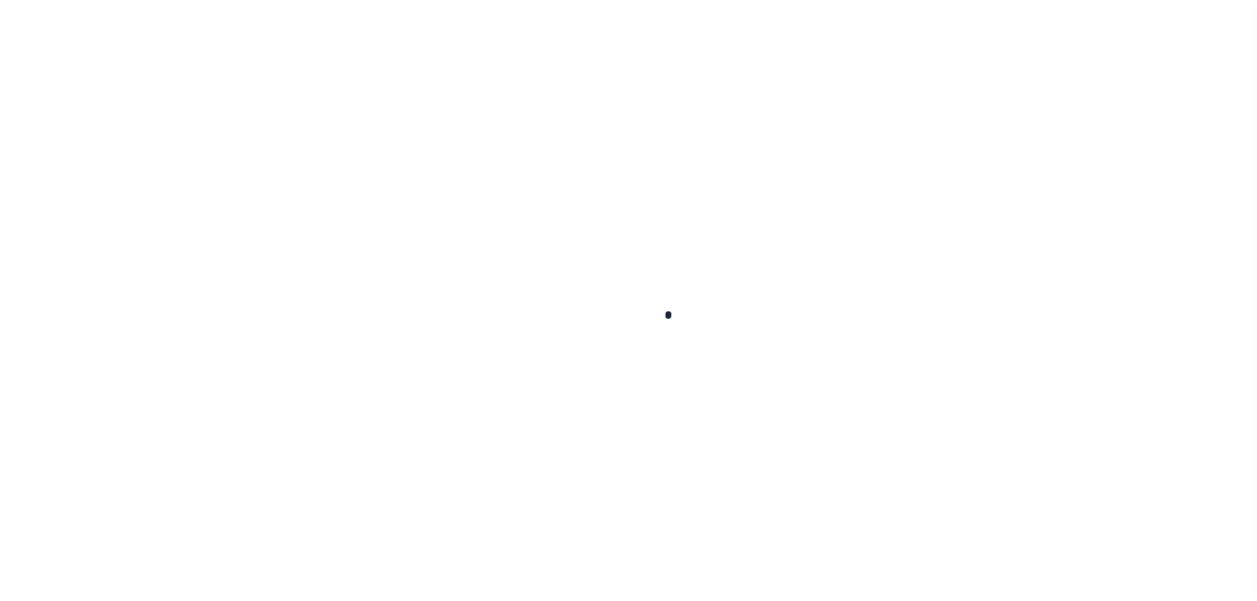
select select
checkbox input "false"
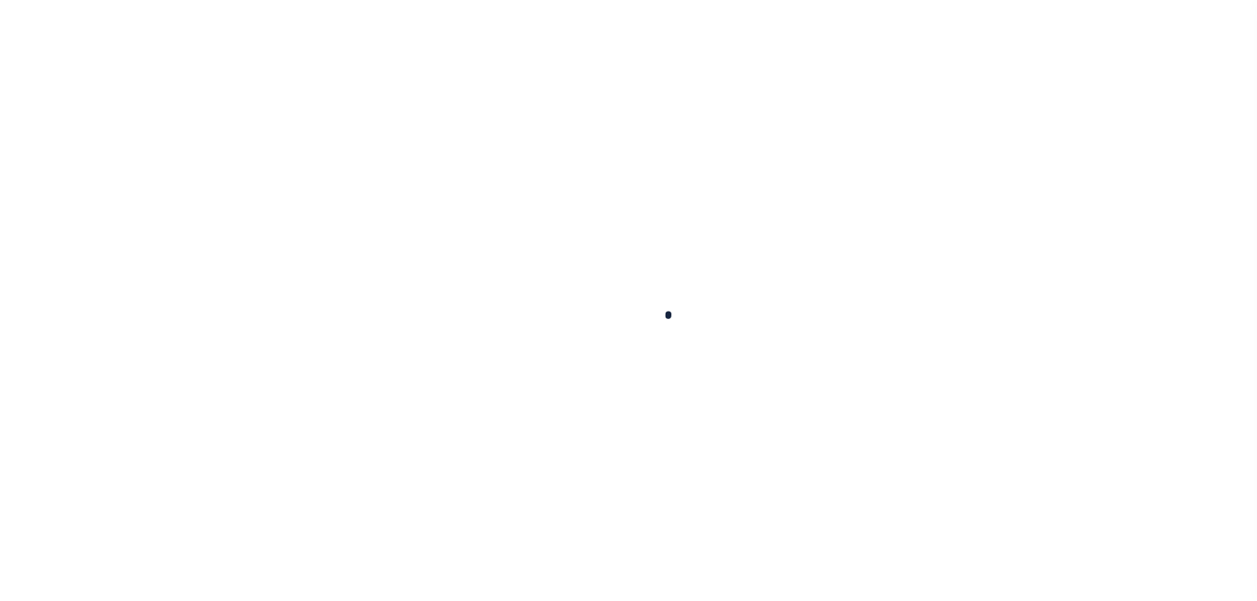
checkbox input "false"
type input "1709700000"
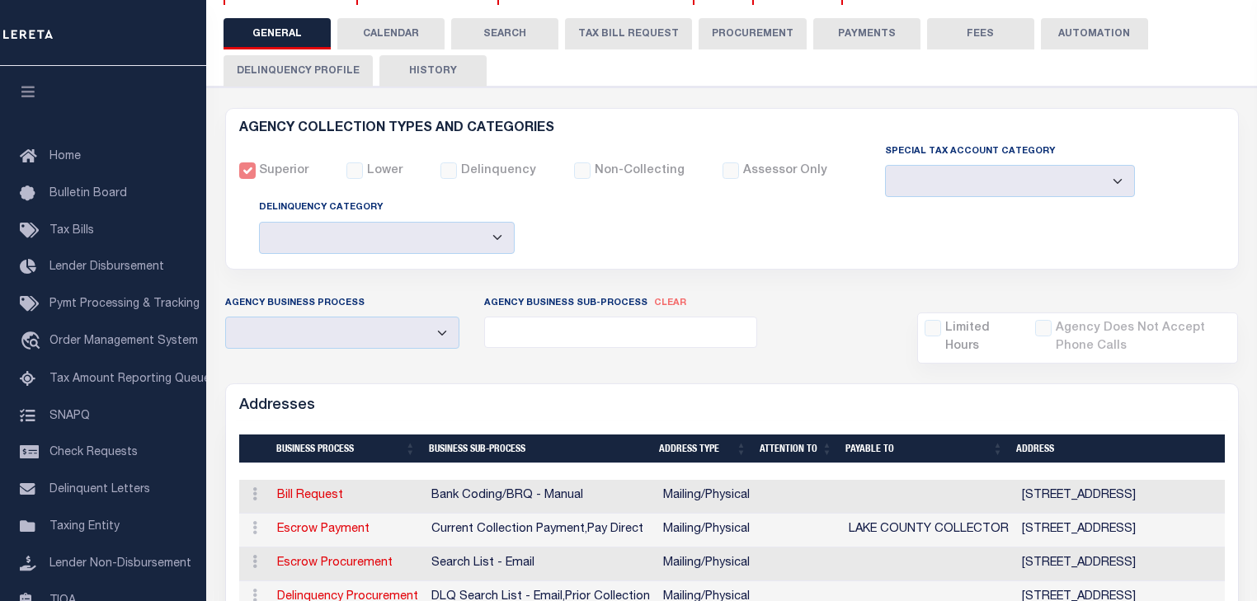
scroll to position [330, 0]
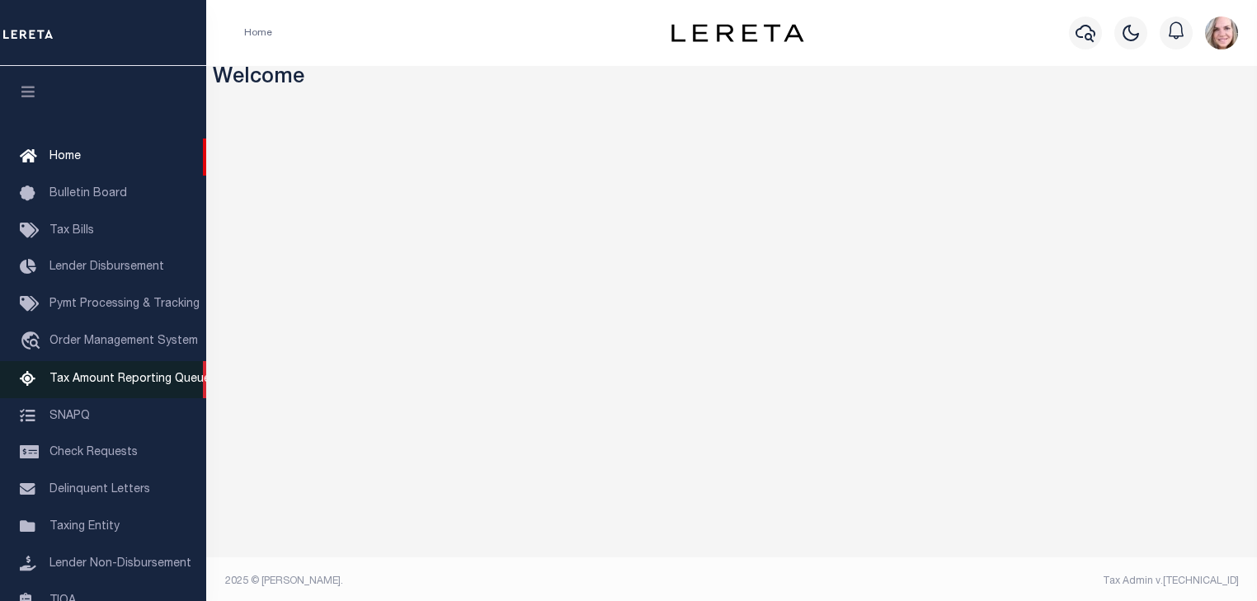
click at [84, 383] on span "Tax Amount Reporting Queue" at bounding box center [129, 380] width 161 height 12
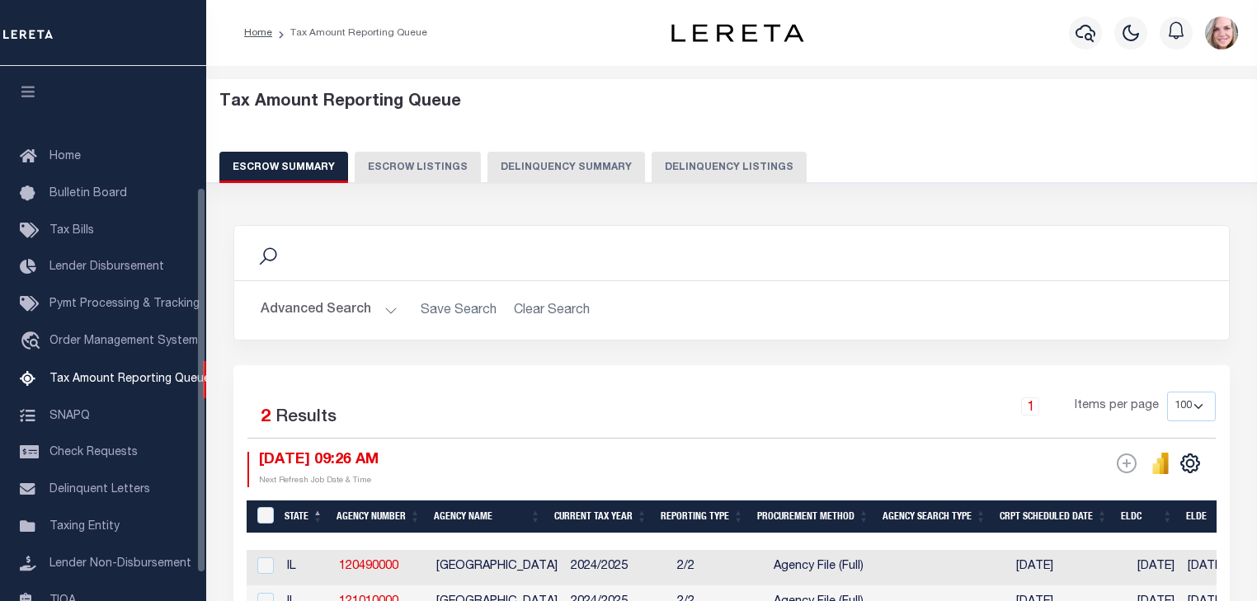
select select "100"
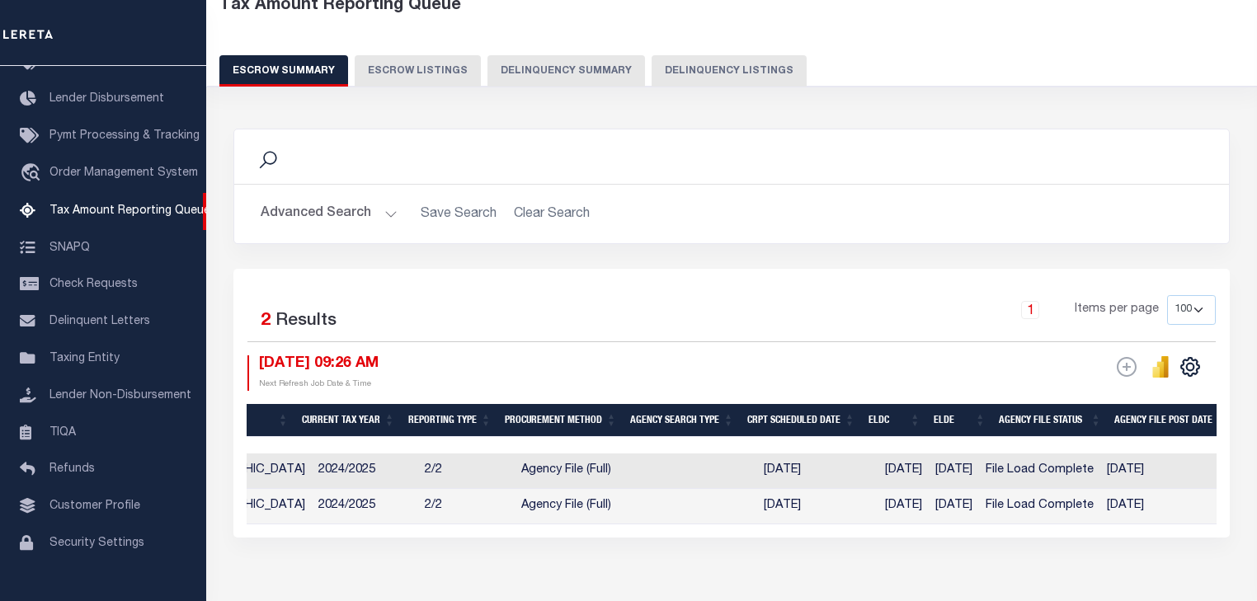
scroll to position [0, 253]
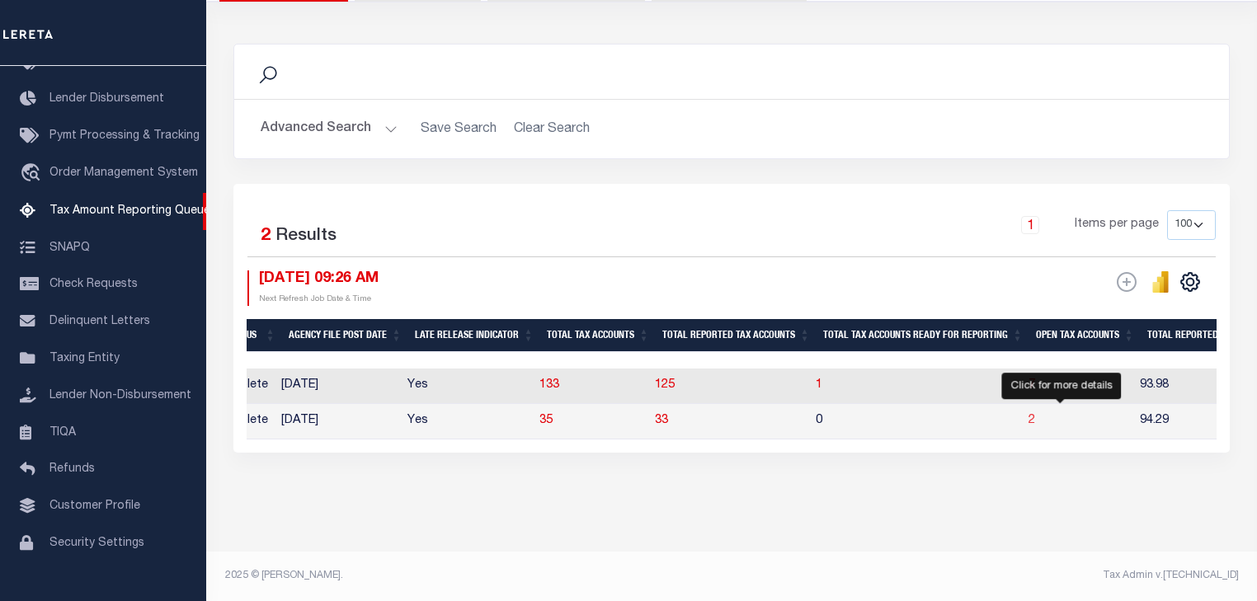
click at [1035, 415] on span "2" at bounding box center [1031, 421] width 7 height 12
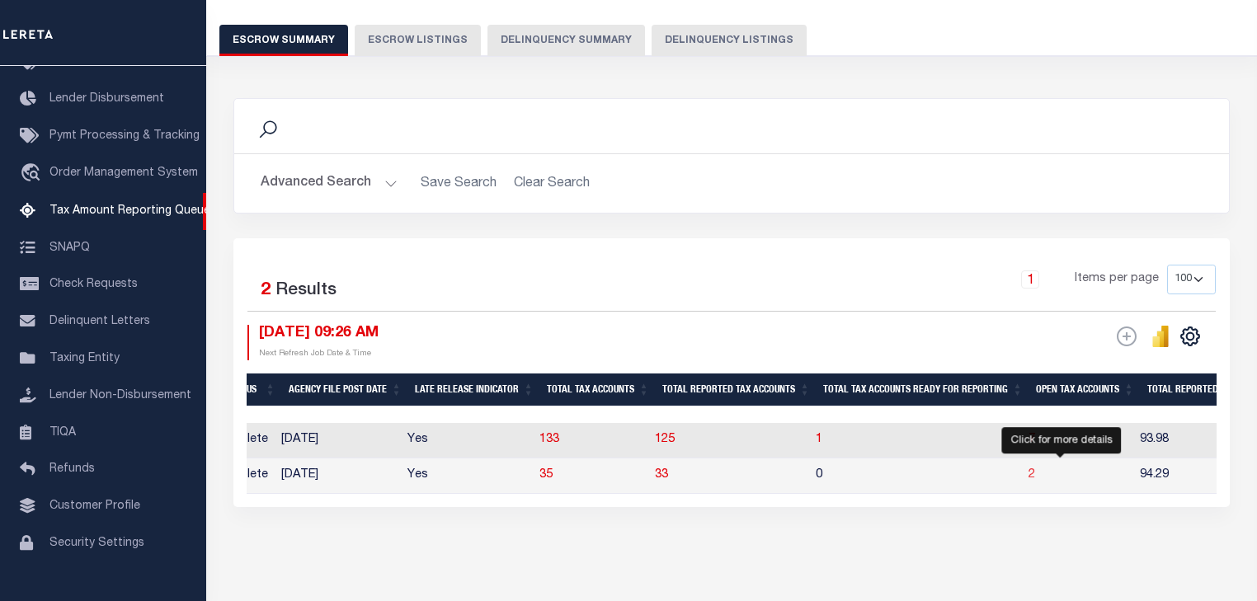
select select "100"
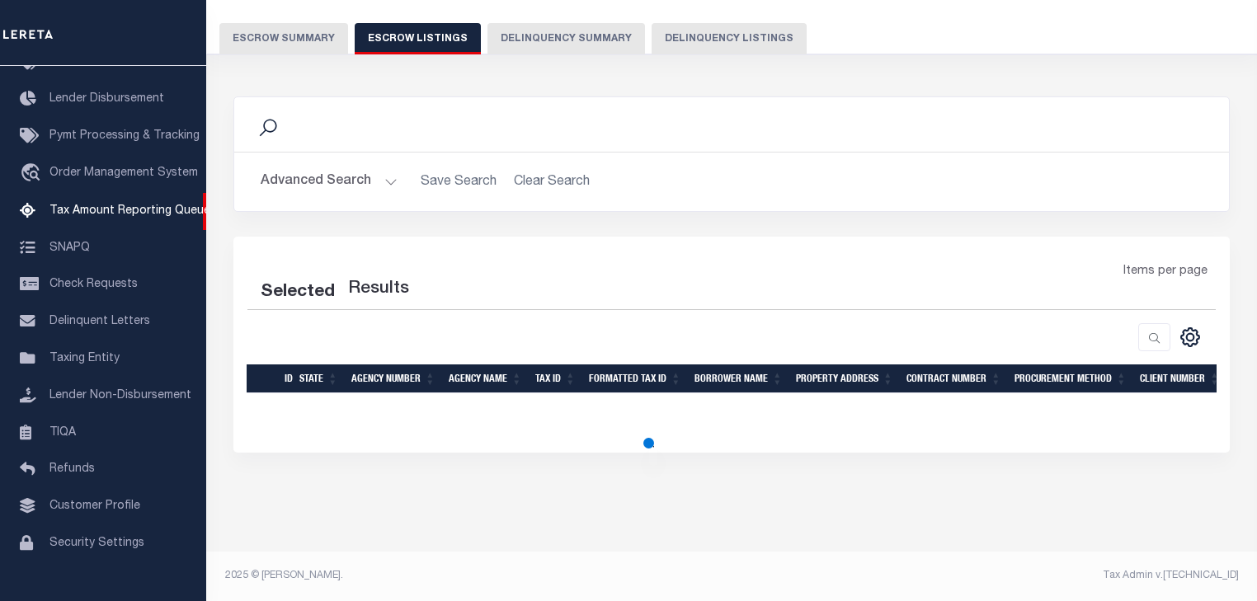
select select "100"
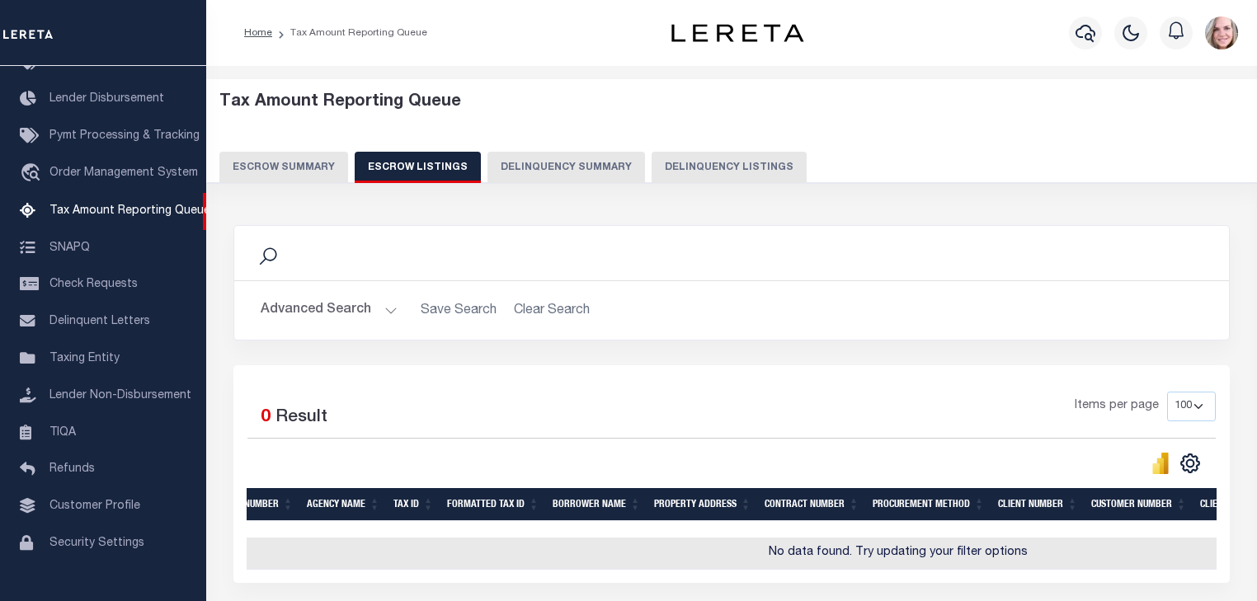
click at [311, 163] on button "Escrow Summary" at bounding box center [283, 167] width 129 height 31
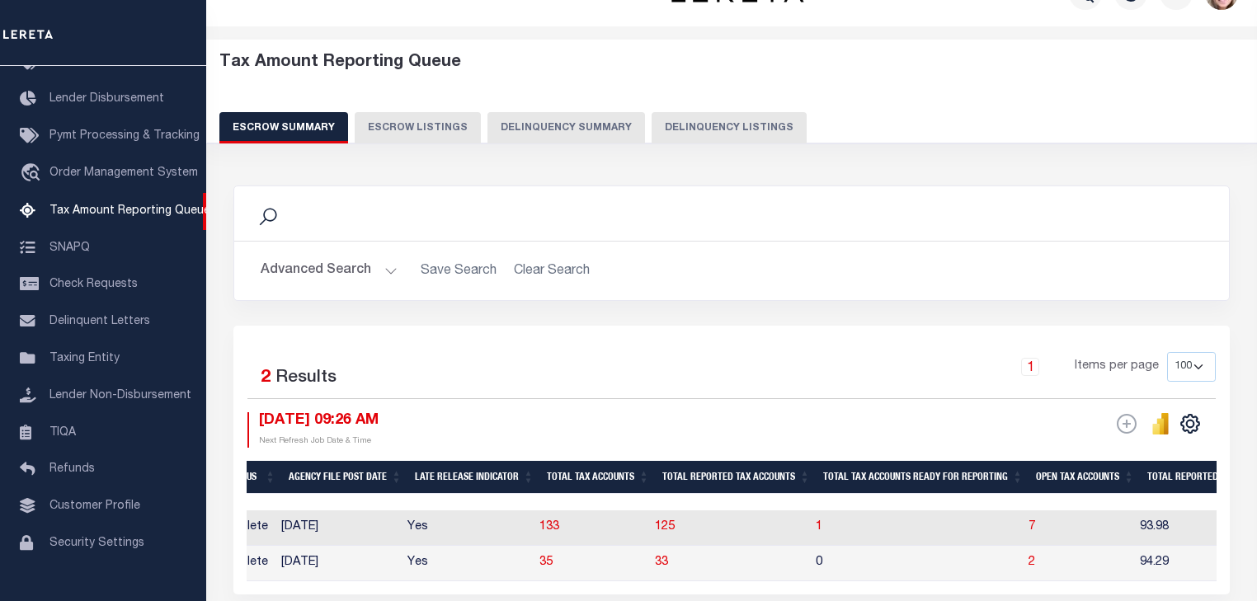
click at [268, 219] on icon at bounding box center [267, 216] width 21 height 21
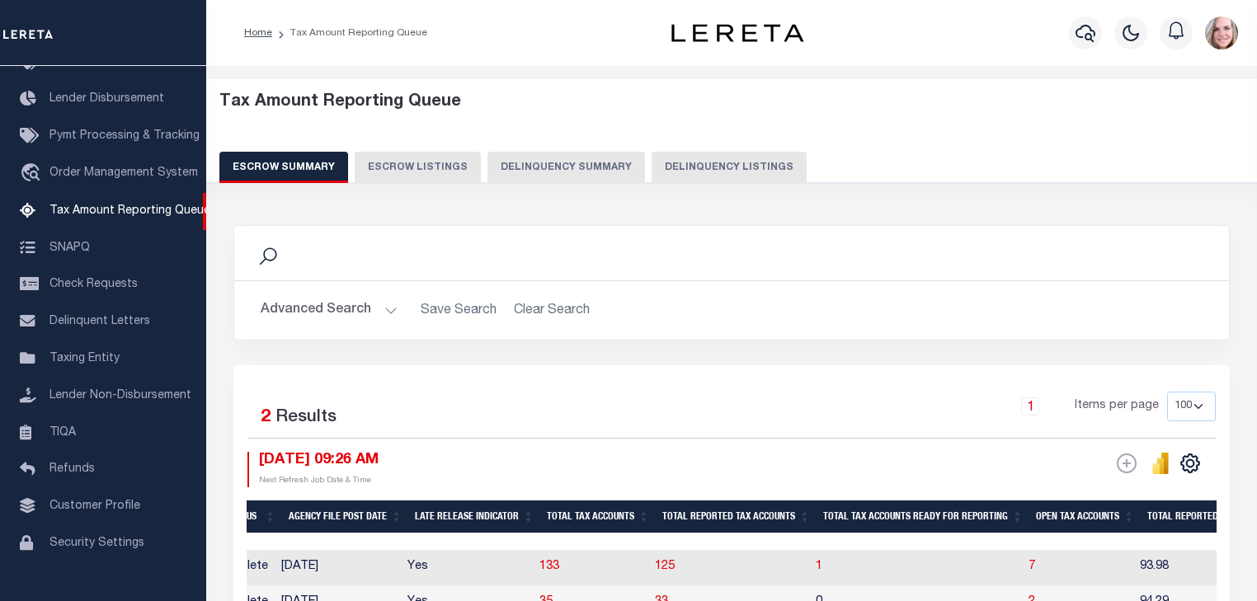
click at [321, 312] on button "Advanced Search" at bounding box center [329, 310] width 137 height 32
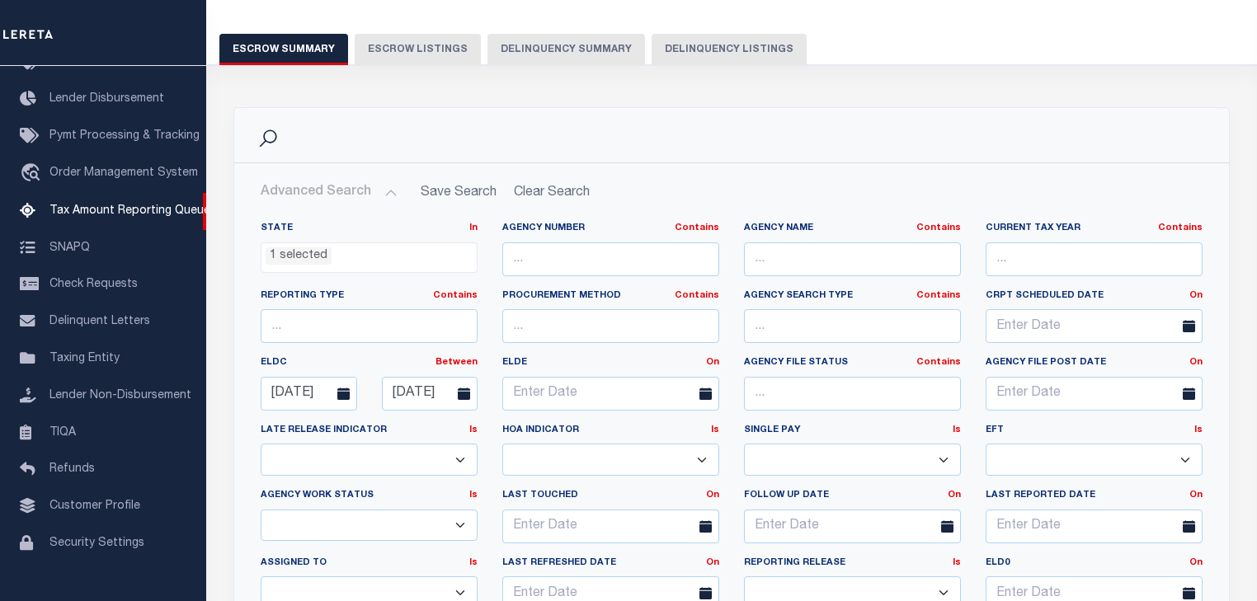
click at [343, 391] on icon at bounding box center [343, 394] width 12 height 12
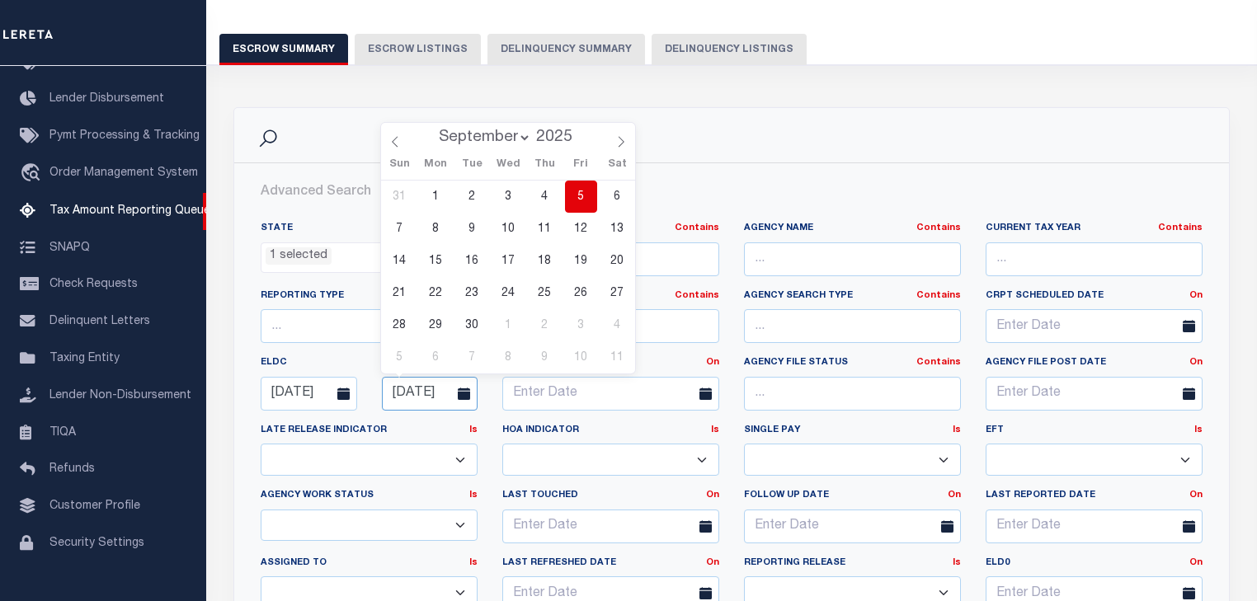
click at [427, 393] on input "09-05-2025" at bounding box center [430, 394] width 96 height 34
click at [592, 195] on span "5" at bounding box center [581, 197] width 32 height 32
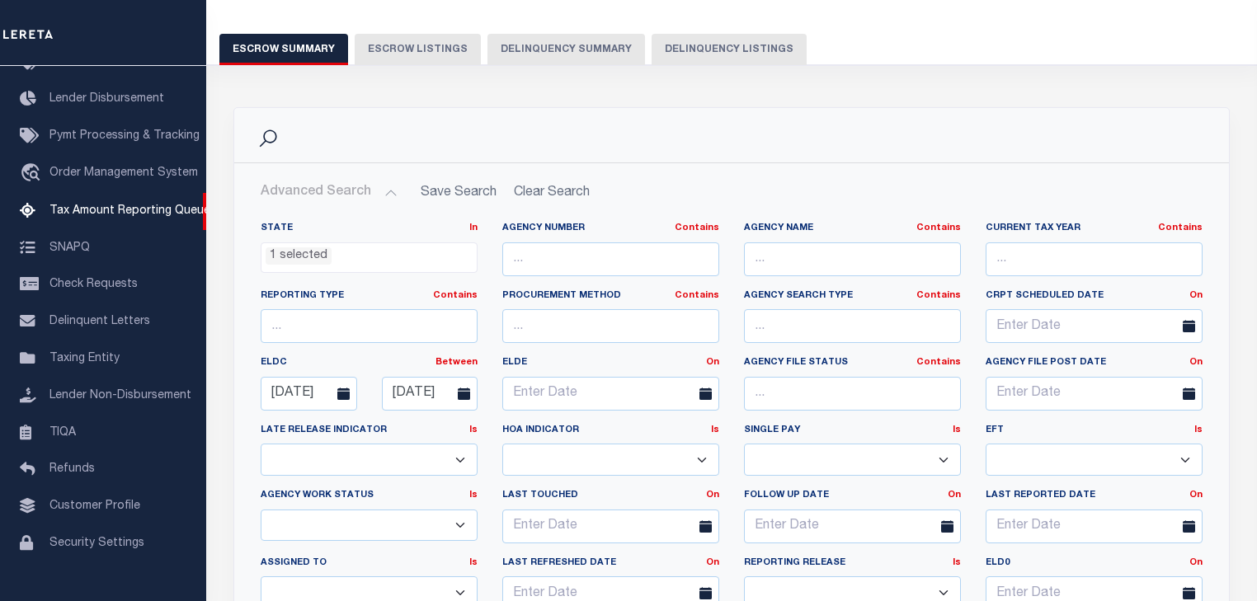
click at [461, 389] on icon at bounding box center [464, 394] width 12 height 12
click at [340, 388] on icon at bounding box center [343, 394] width 12 height 12
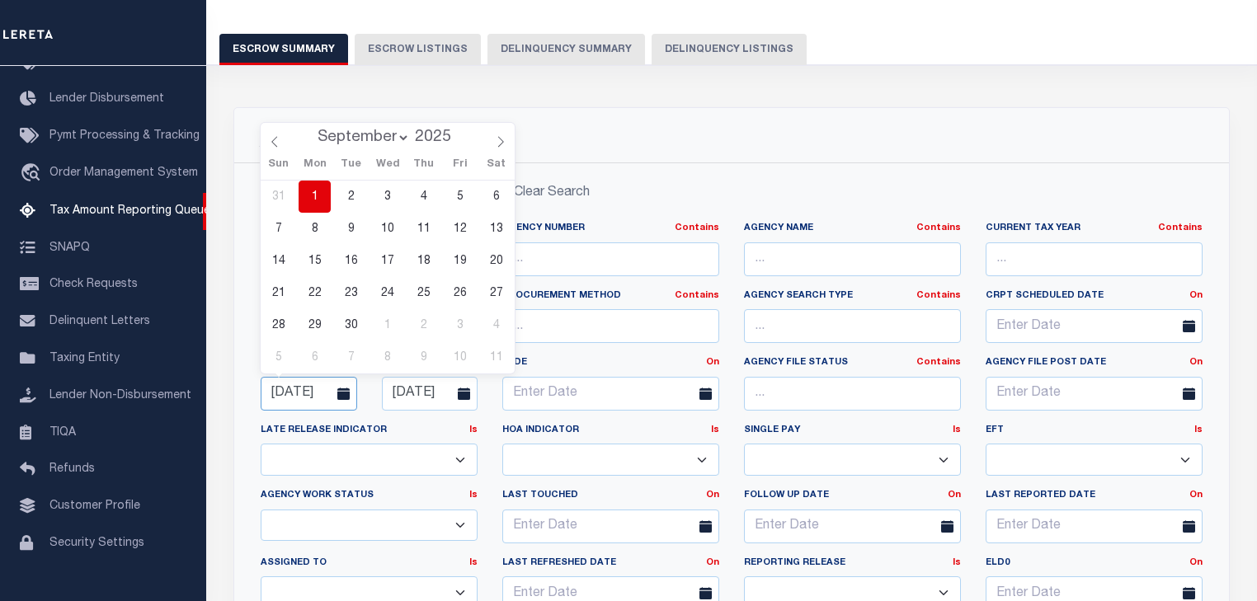
click at [282, 392] on input "09-01-2025" at bounding box center [309, 394] width 96 height 34
click at [313, 390] on input "09-01-2025" at bounding box center [309, 394] width 96 height 34
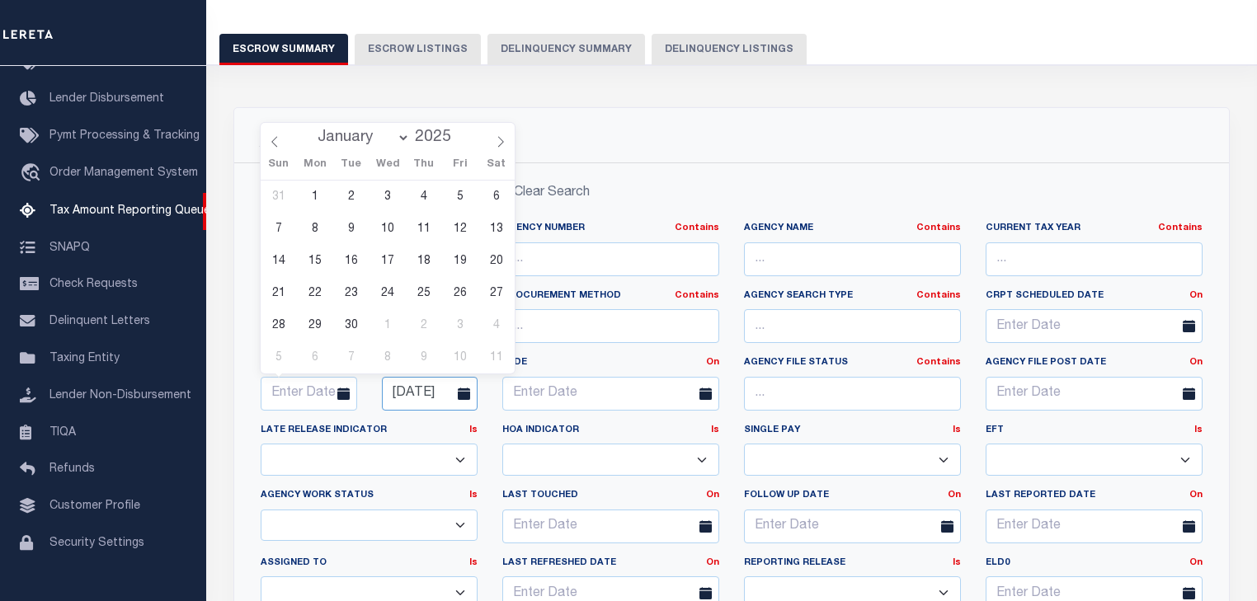
click at [411, 391] on input "09-05-2025" at bounding box center [430, 394] width 96 height 34
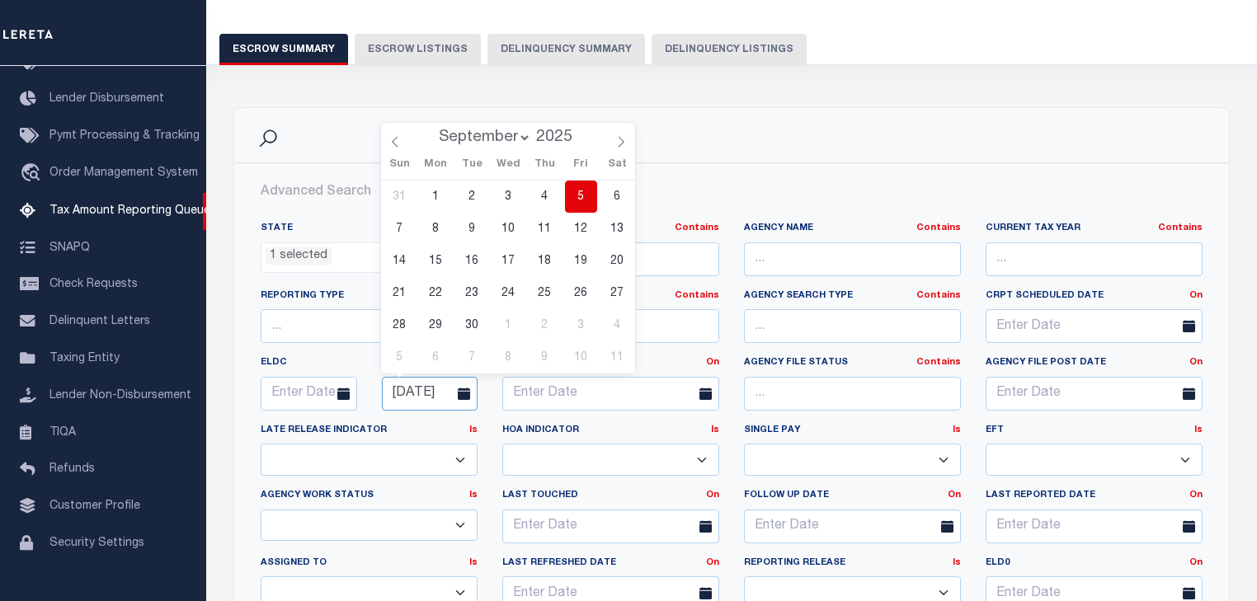
click at [411, 391] on input "09-05-2025" at bounding box center [430, 394] width 96 height 34
click at [403, 428] on label "Late Release Indicator Is Is Contains" at bounding box center [369, 431] width 217 height 14
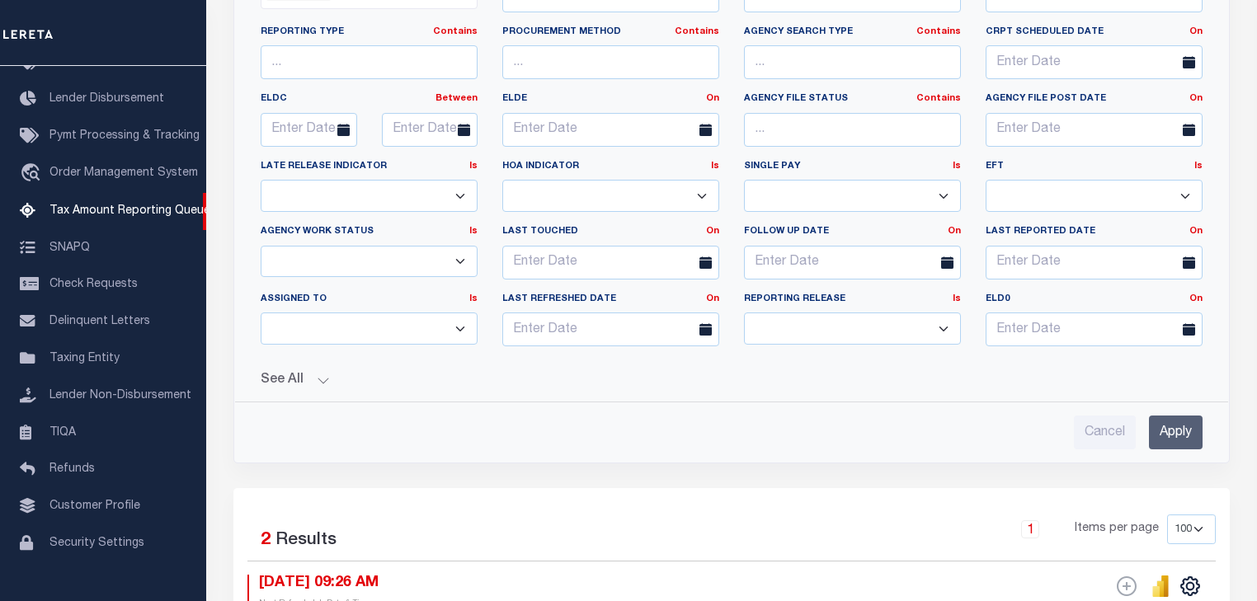
click at [1186, 435] on input "Apply" at bounding box center [1176, 433] width 54 height 34
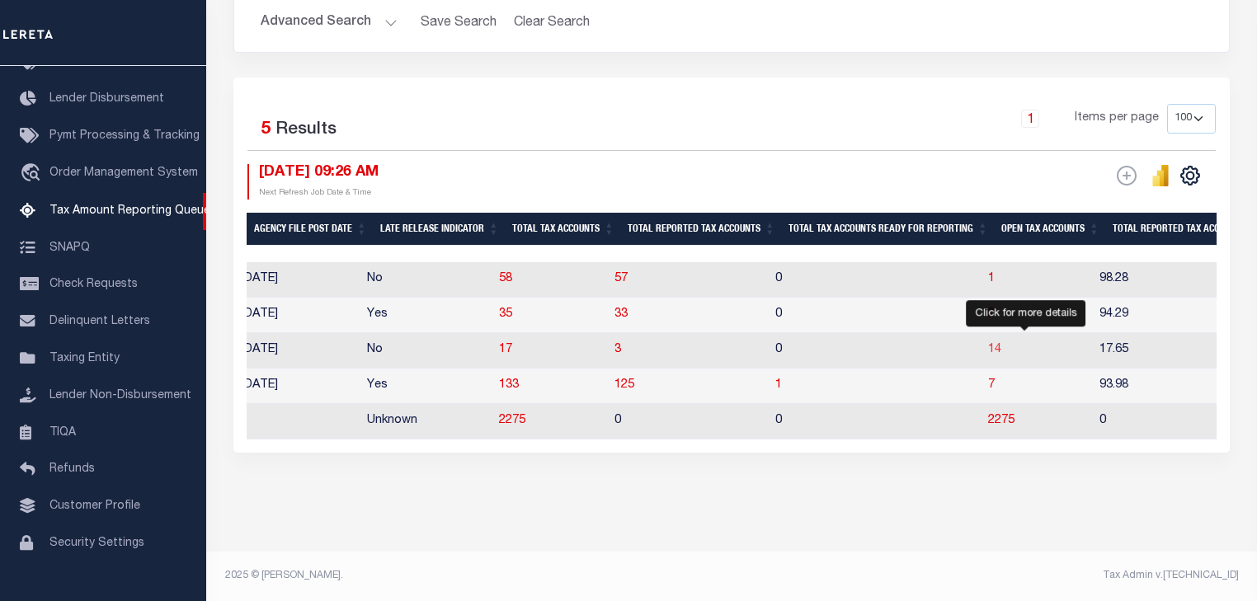
click at [1001, 344] on span "14" at bounding box center [994, 350] width 13 height 12
select select "100"
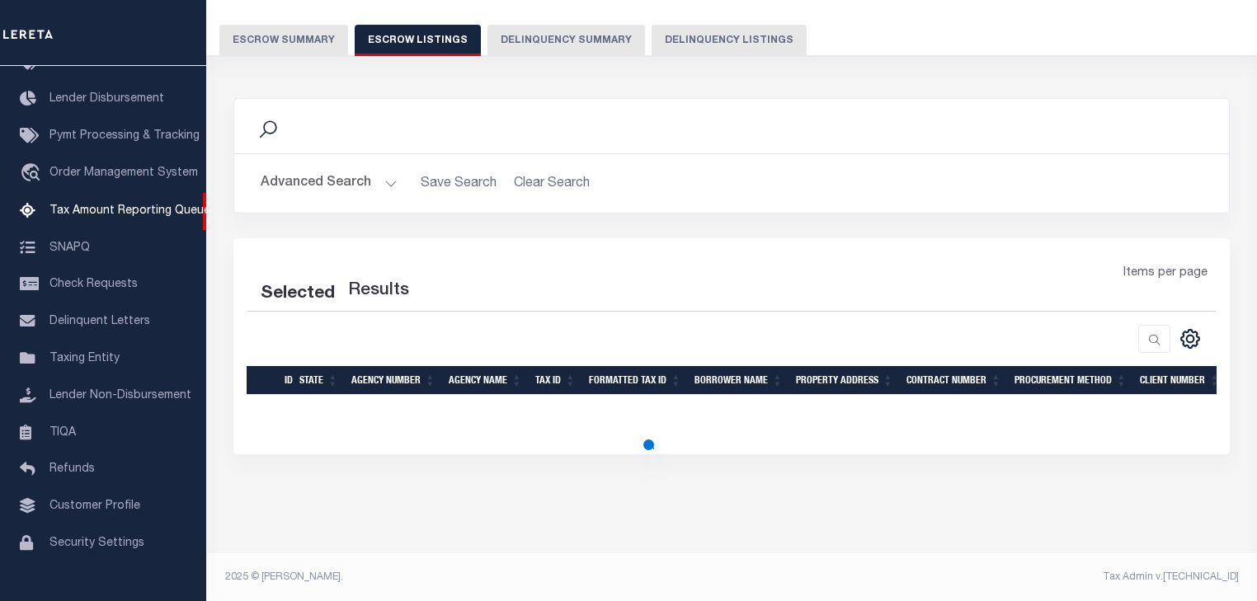
select select "100"
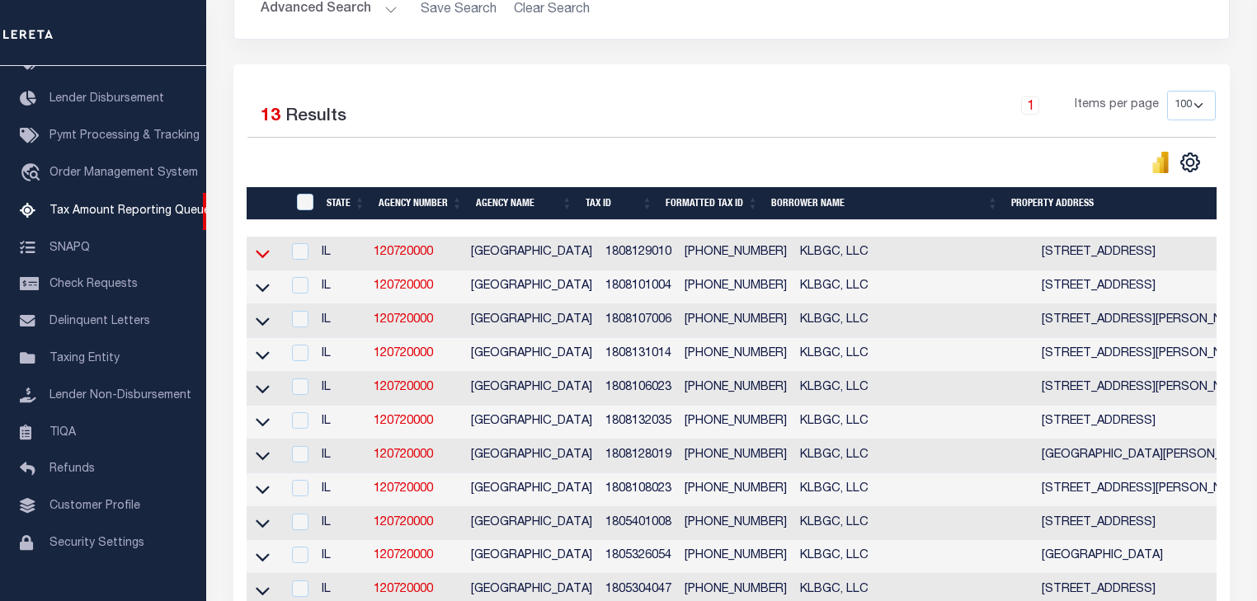
click at [266, 257] on icon at bounding box center [263, 253] width 14 height 17
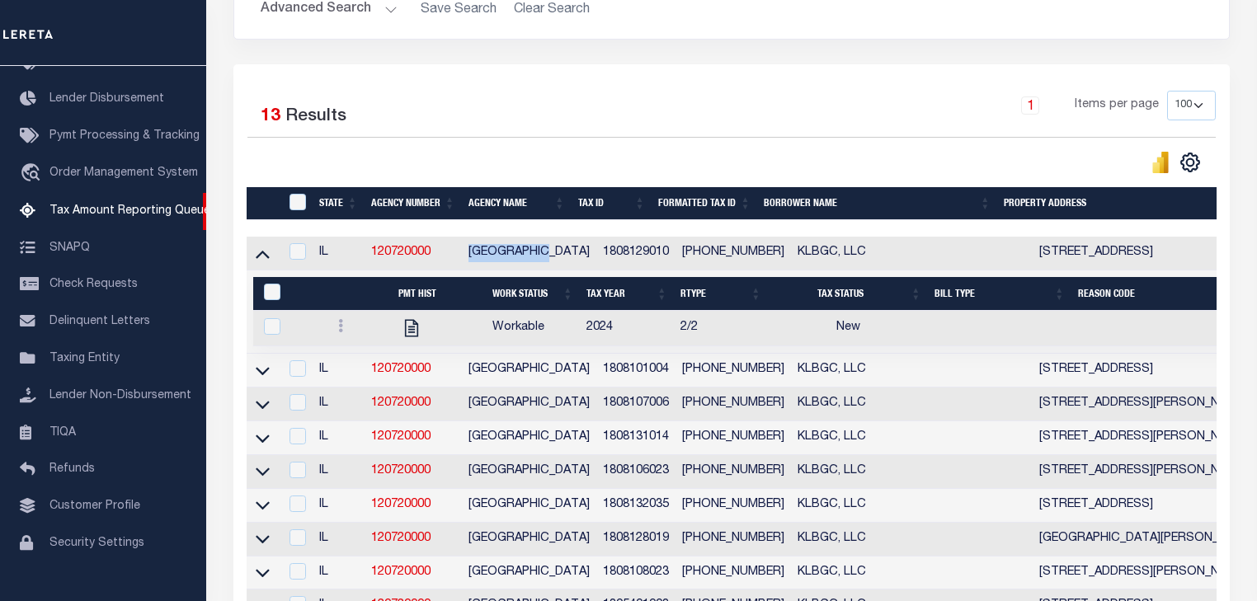
drag, startPoint x: 472, startPoint y: 256, endPoint x: 551, endPoint y: 261, distance: 79.3
click at [551, 261] on td "[GEOGRAPHIC_DATA]" at bounding box center [529, 254] width 134 height 34
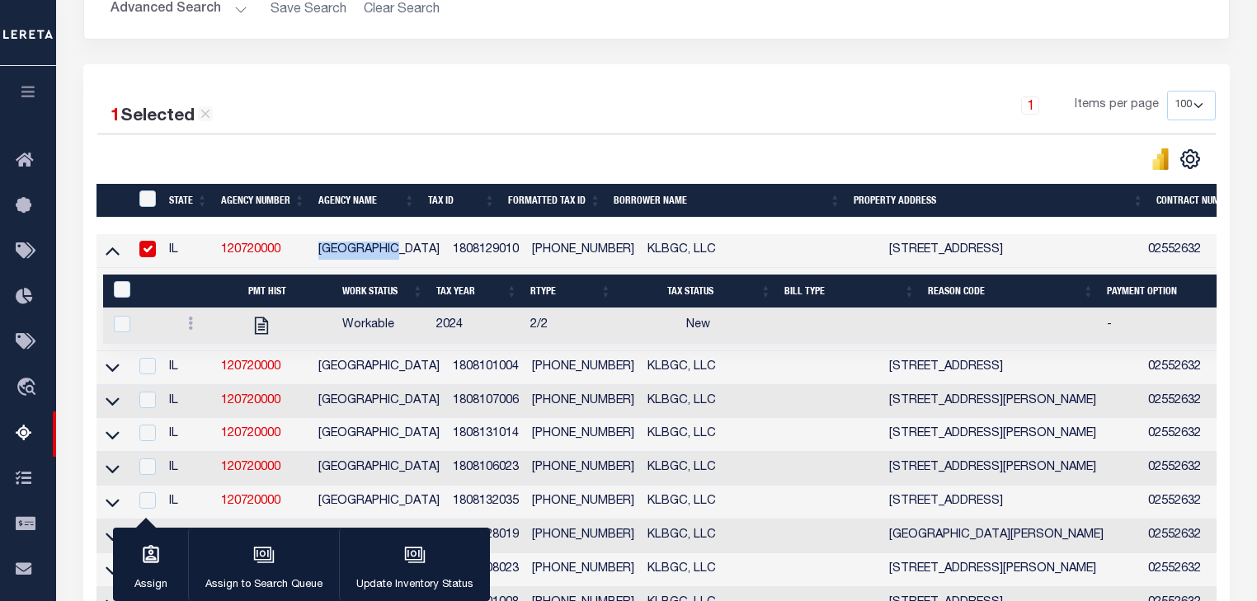
click at [270, 251] on link "120720000" at bounding box center [250, 250] width 59 height 12
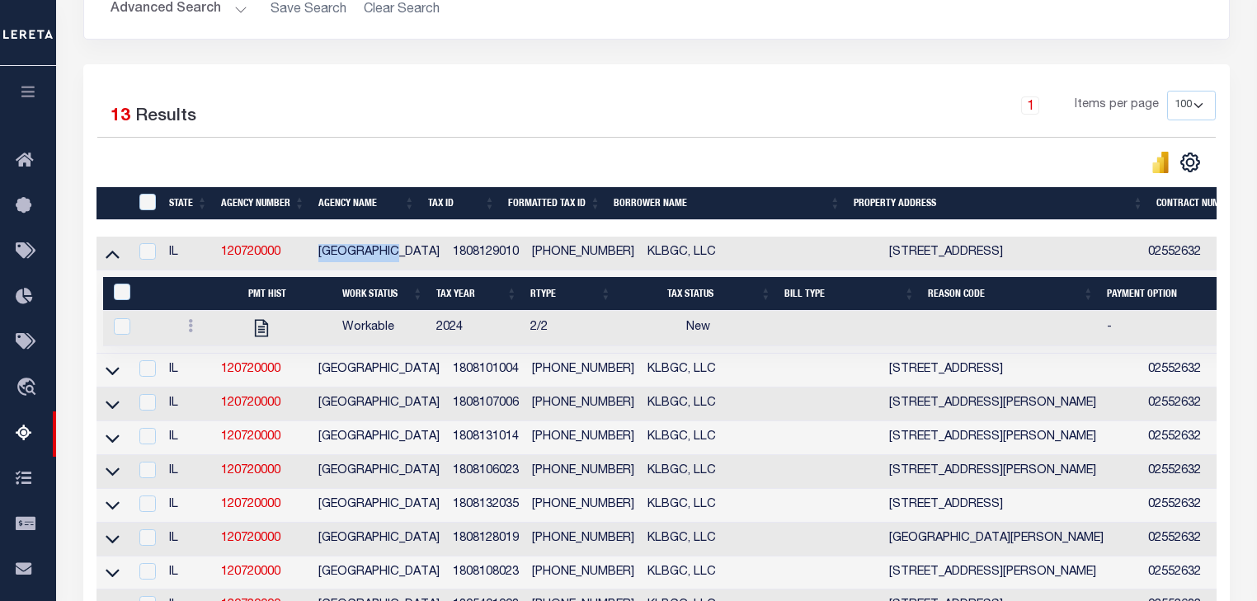
scroll to position [235, 0]
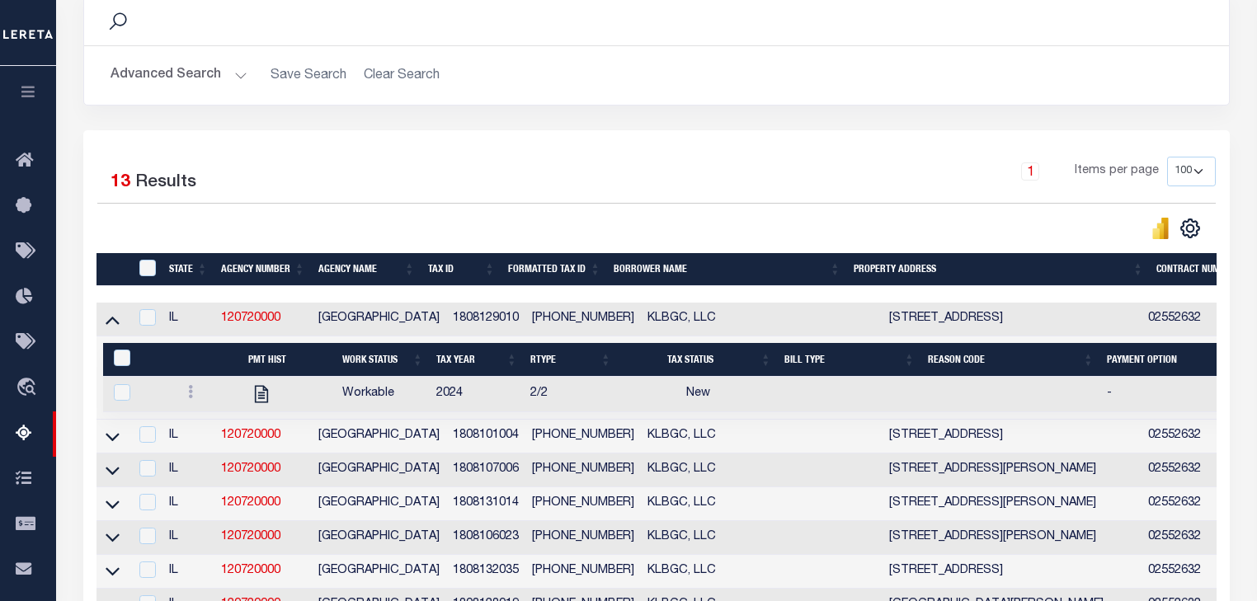
click at [454, 319] on td "1808129010" at bounding box center [486, 320] width 80 height 34
checkbox input "false"
copy td "1808129010"
click at [193, 396] on link at bounding box center [190, 394] width 18 height 13
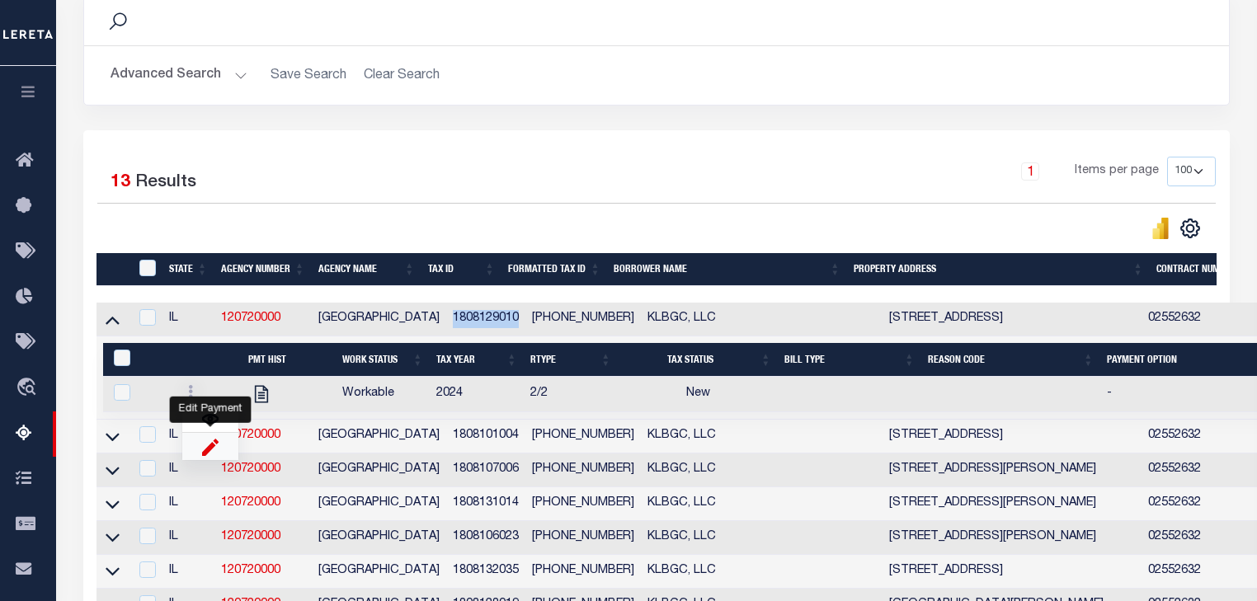
click at [204, 446] on img "" at bounding box center [210, 446] width 16 height 17
checkbox input "true"
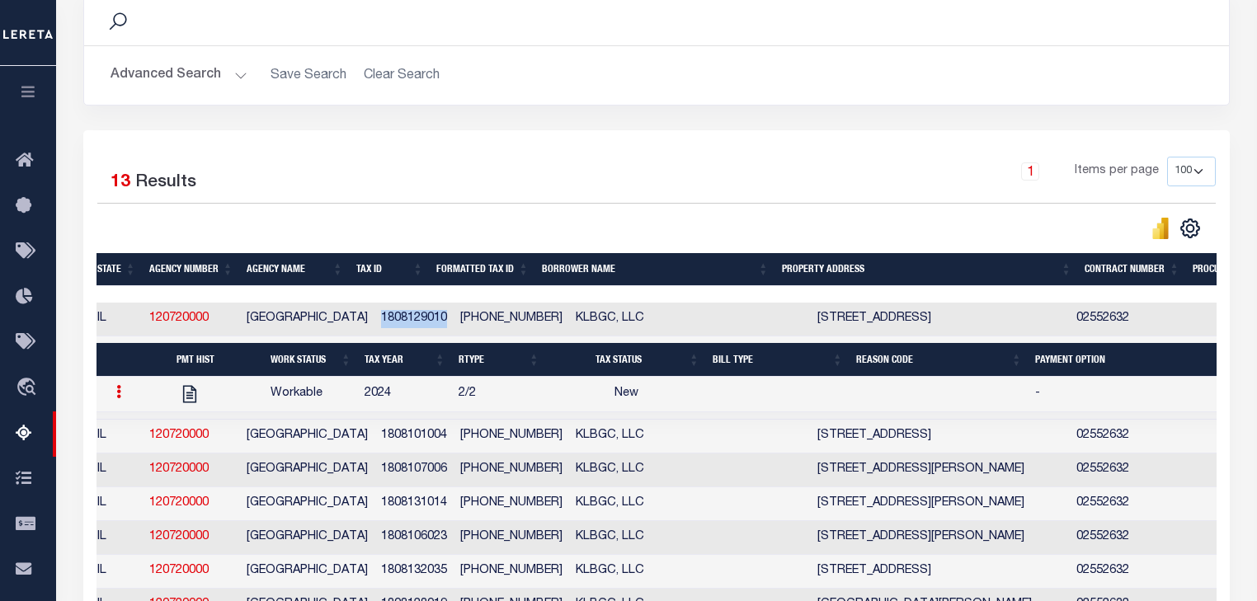
scroll to position [0, 115]
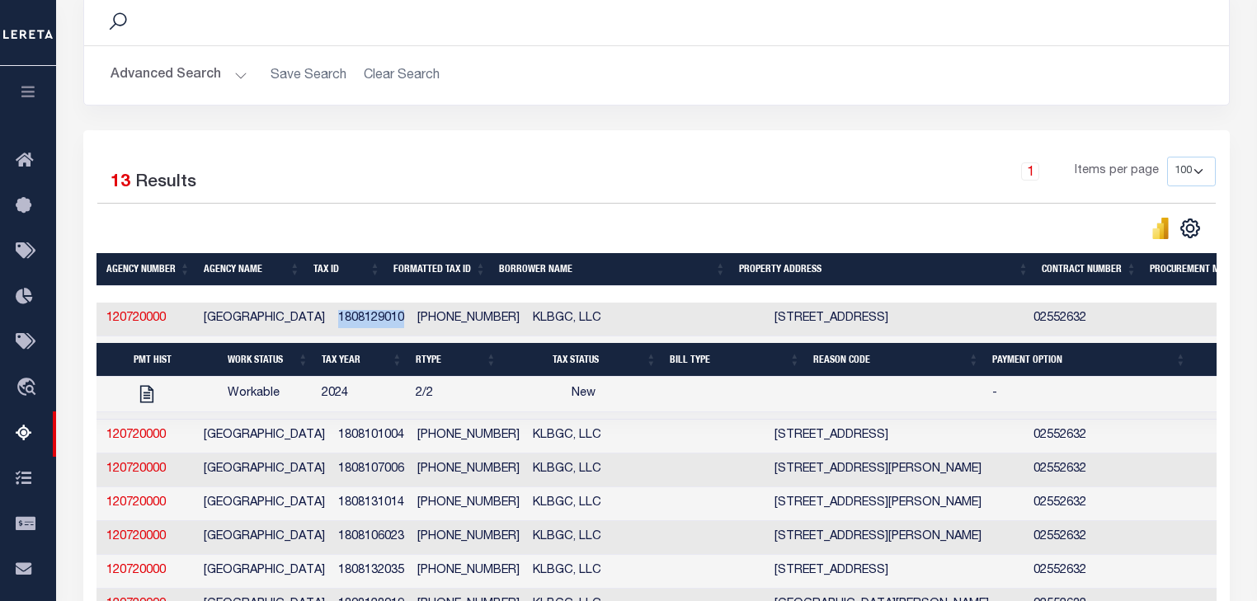
select select "NW2"
select select
type input "[DATE]"
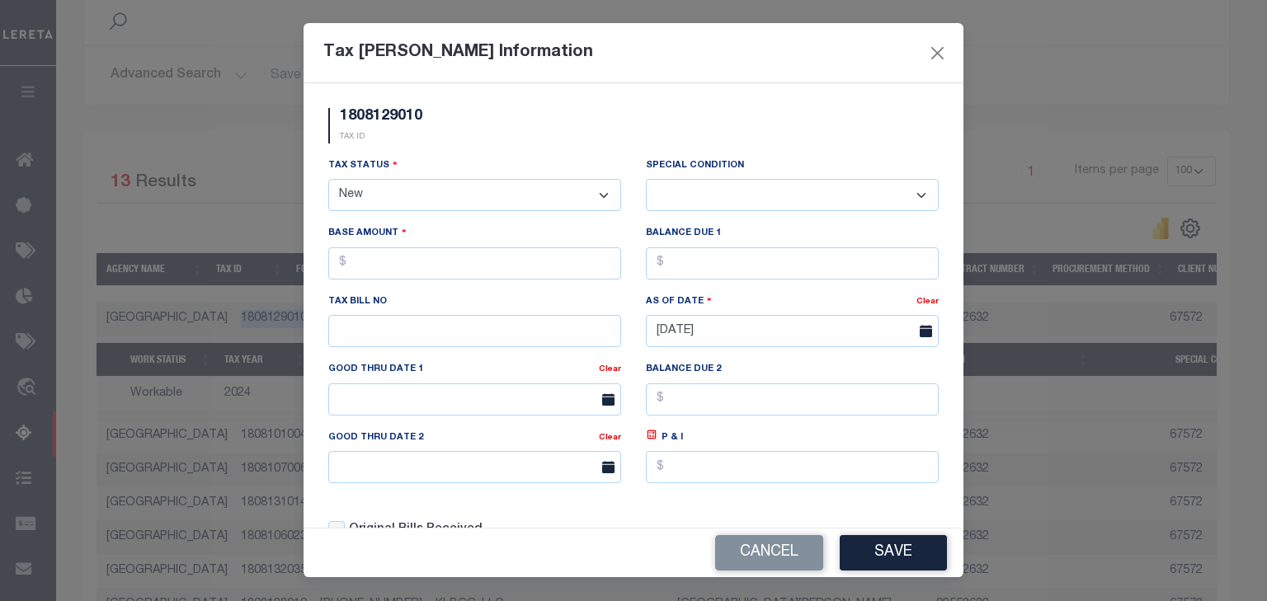
click at [590, 193] on select "- Select Status - Open Due/Unpaid Paid Incomplete No Tax Due Internal Refund Pr…" at bounding box center [474, 195] width 293 height 32
select select "PYD"
click at [328, 181] on select "- Select Status - Open Due/Unpaid Paid Incomplete No Tax Due Internal Refund Pr…" at bounding box center [474, 195] width 293 height 32
select select "0"
click at [532, 267] on input "text" at bounding box center [474, 263] width 293 height 32
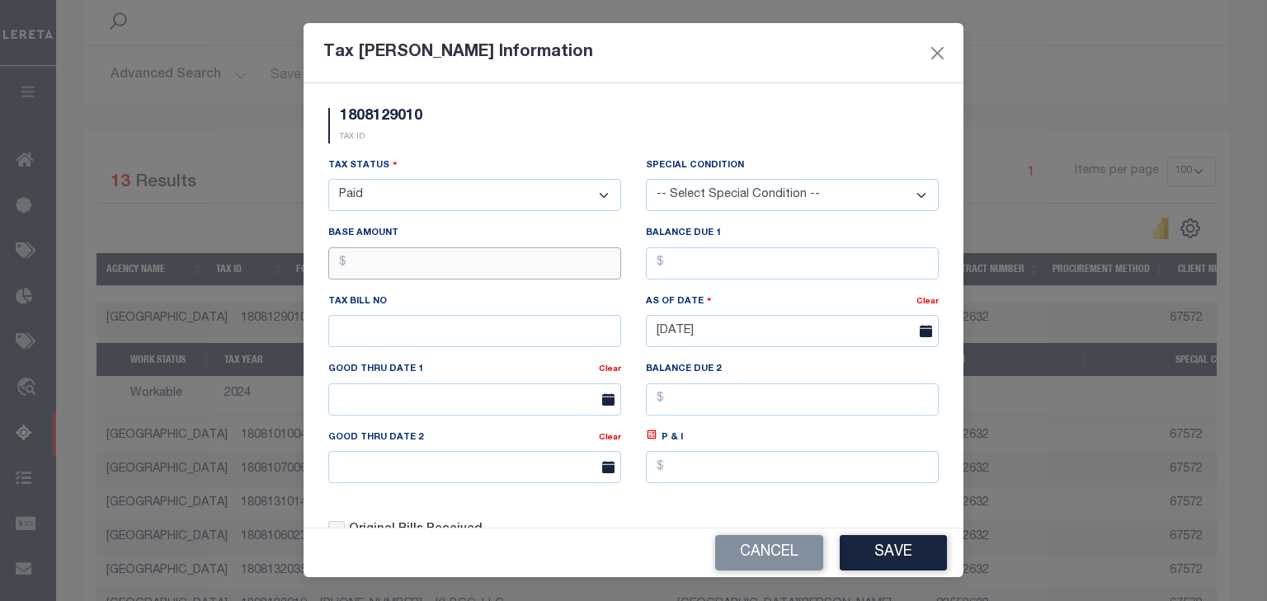
click at [532, 267] on input "text" at bounding box center [474, 263] width 293 height 32
type input "$2,261.90"
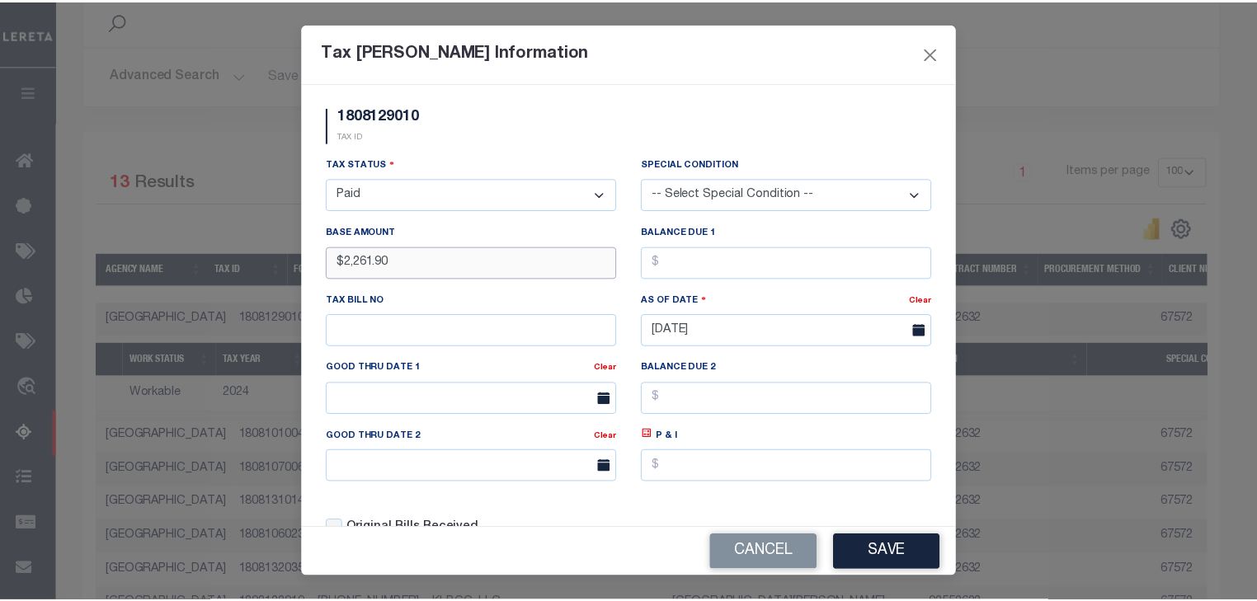
scroll to position [0, 0]
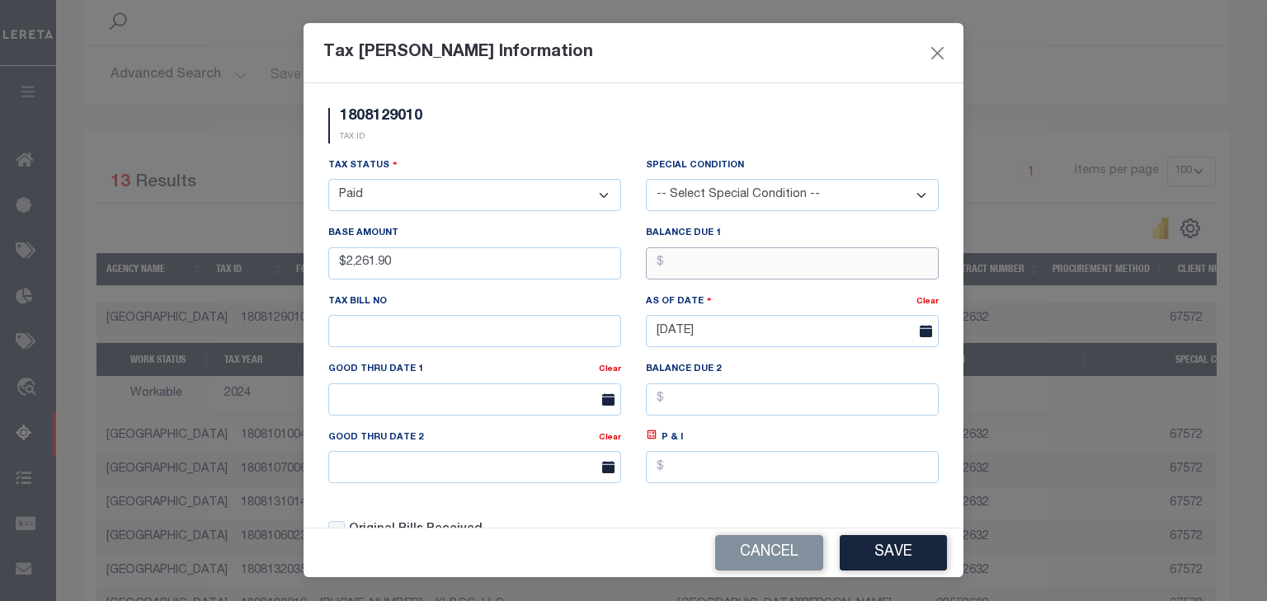
click at [785, 263] on input "text" at bounding box center [792, 263] width 293 height 32
type input "$0.00"
click at [900, 548] on button "Save" at bounding box center [892, 552] width 107 height 35
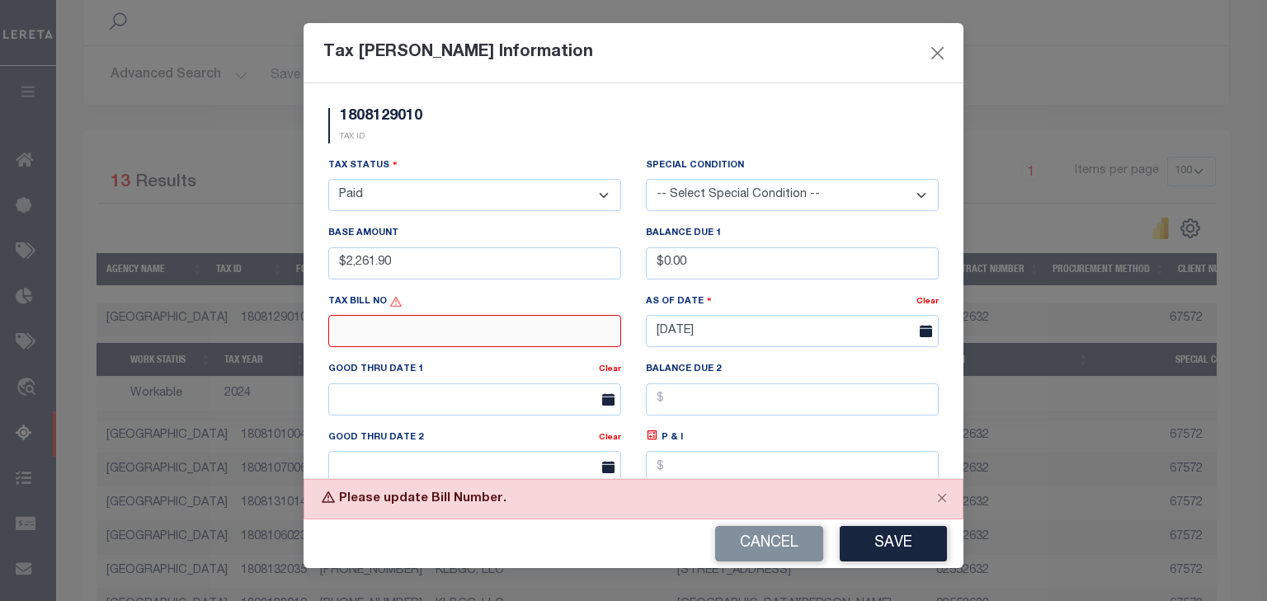
click at [407, 330] on input "text" at bounding box center [474, 331] width 293 height 32
click at [604, 331] on input "010" at bounding box center [474, 331] width 293 height 32
type input "010"
click at [947, 416] on div "1808129010 TAX ID Installment: TaxID: 1808129010 Tax Status" at bounding box center [633, 280] width 660 height 395
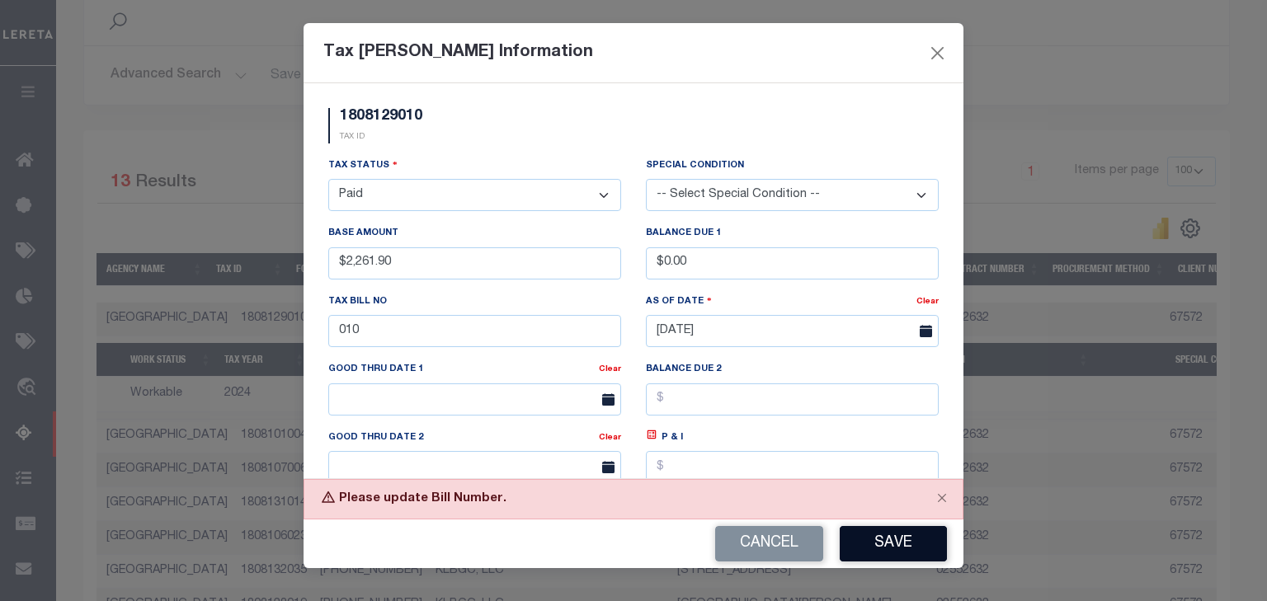
click at [919, 534] on button "Save" at bounding box center [892, 543] width 107 height 35
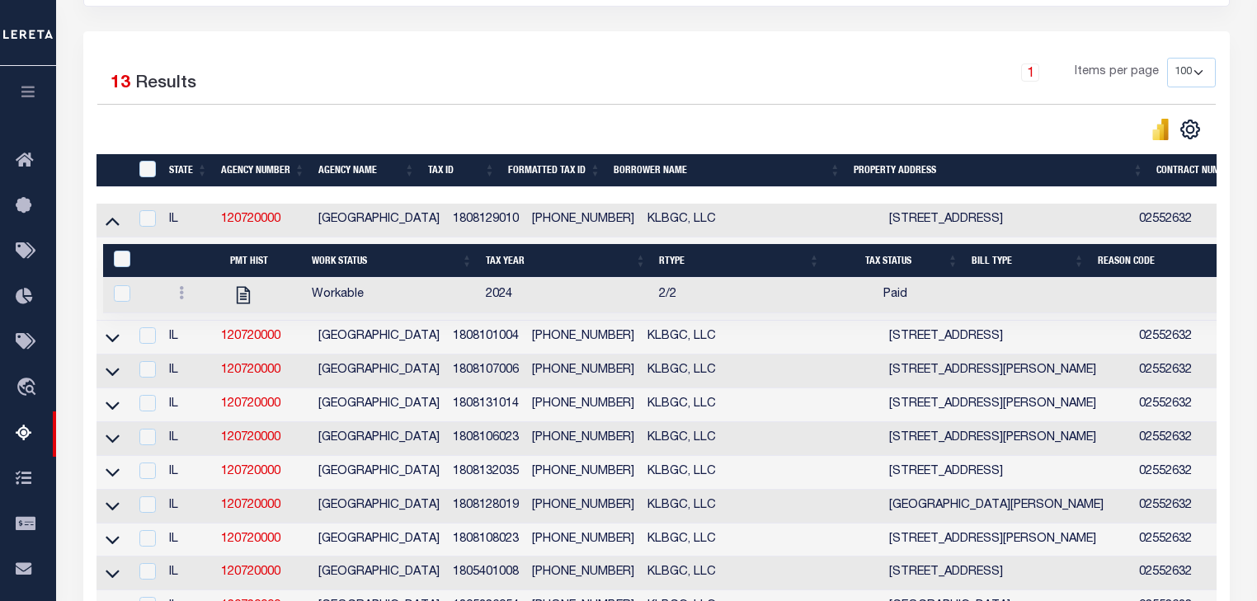
scroll to position [367, 0]
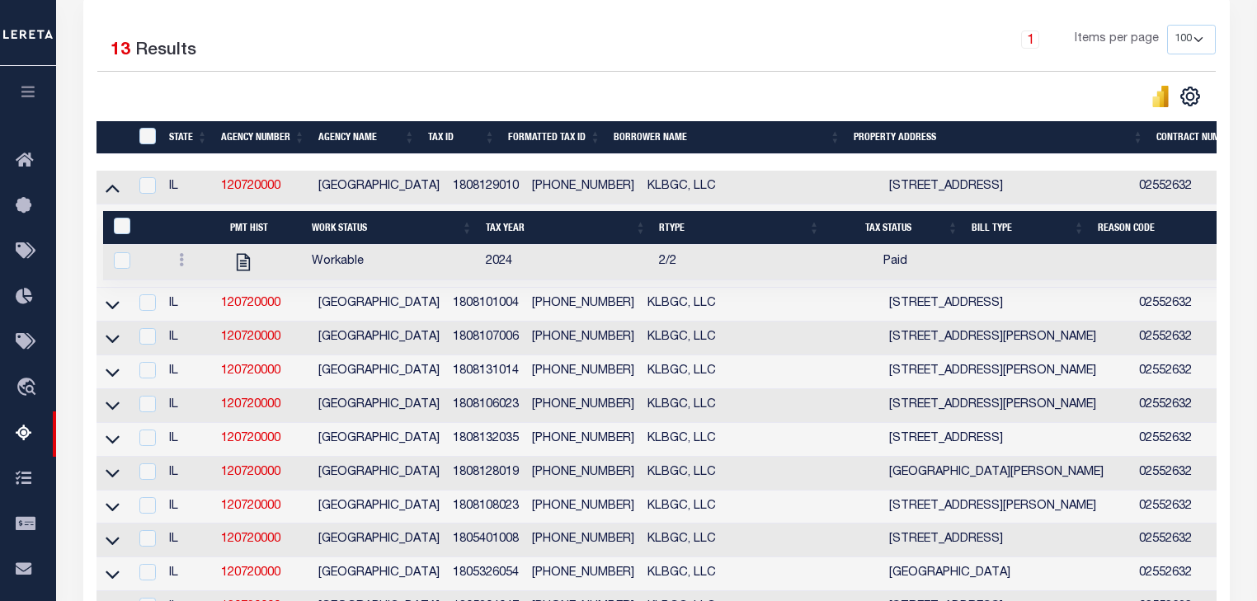
click at [454, 312] on td "1808101004" at bounding box center [485, 305] width 79 height 34
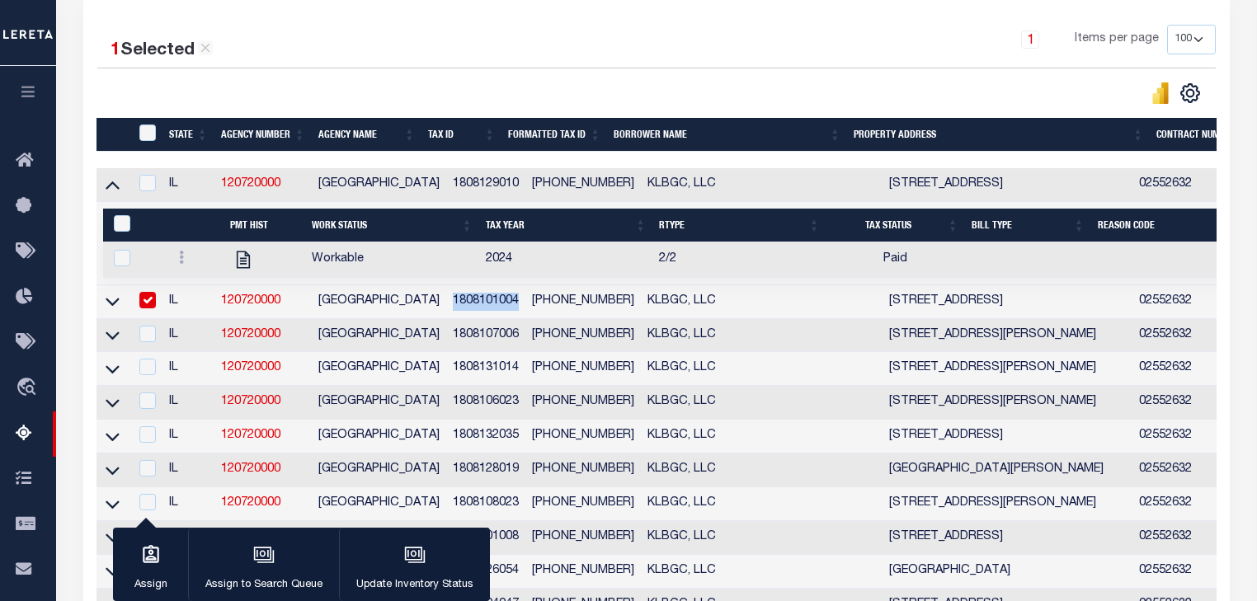
click at [454, 312] on td "1808101004" at bounding box center [485, 302] width 79 height 34
checkbox input "false"
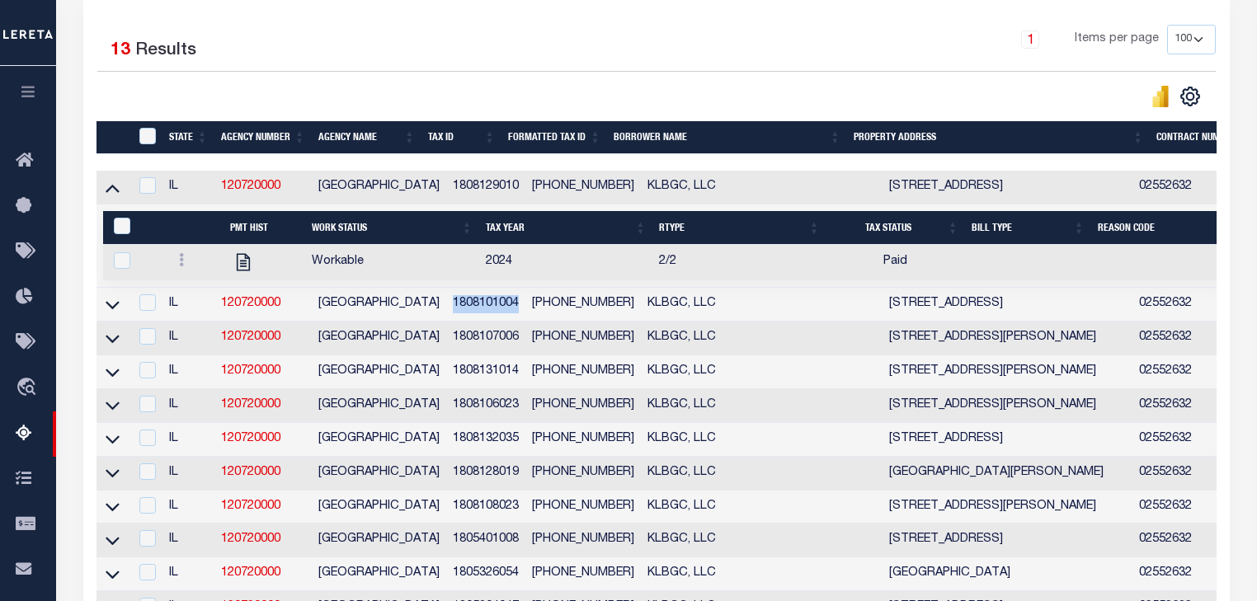
copy td "1808101004"
click at [119, 310] on icon at bounding box center [113, 304] width 14 height 17
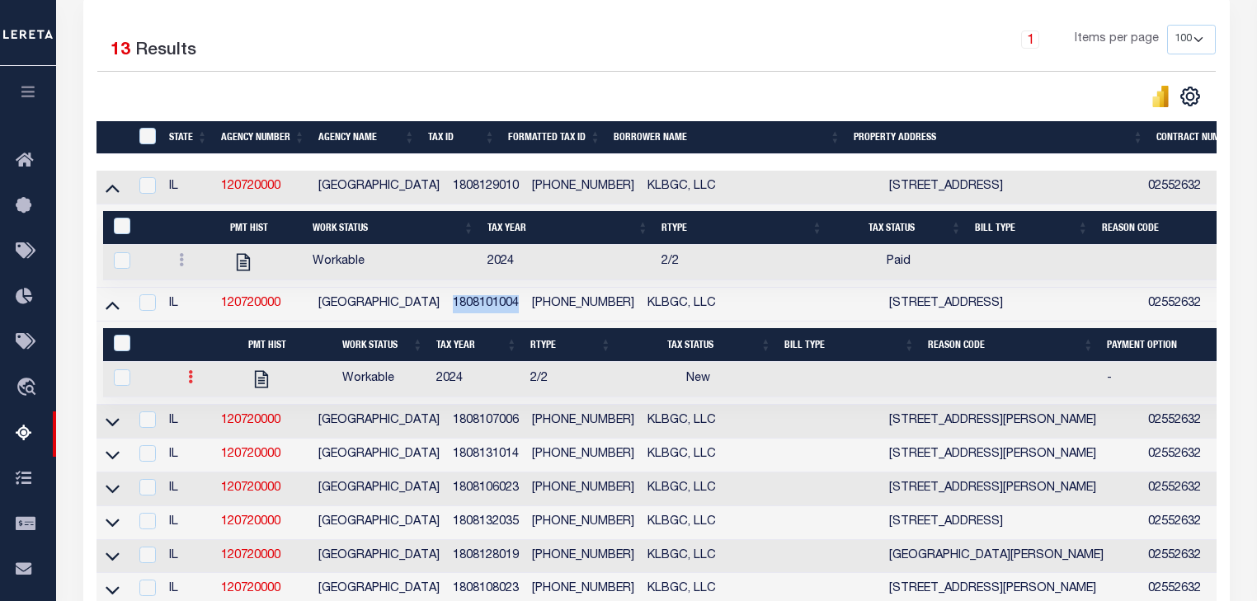
click at [194, 379] on link at bounding box center [190, 379] width 18 height 13
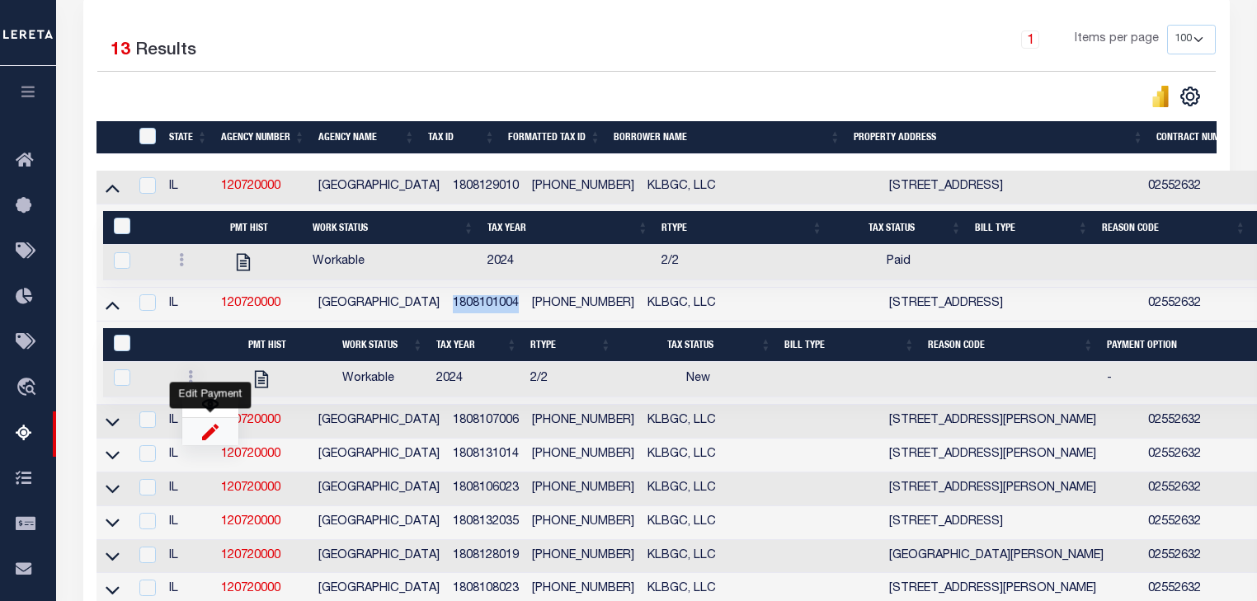
click at [205, 439] on img "" at bounding box center [210, 431] width 16 height 17
checkbox input "true"
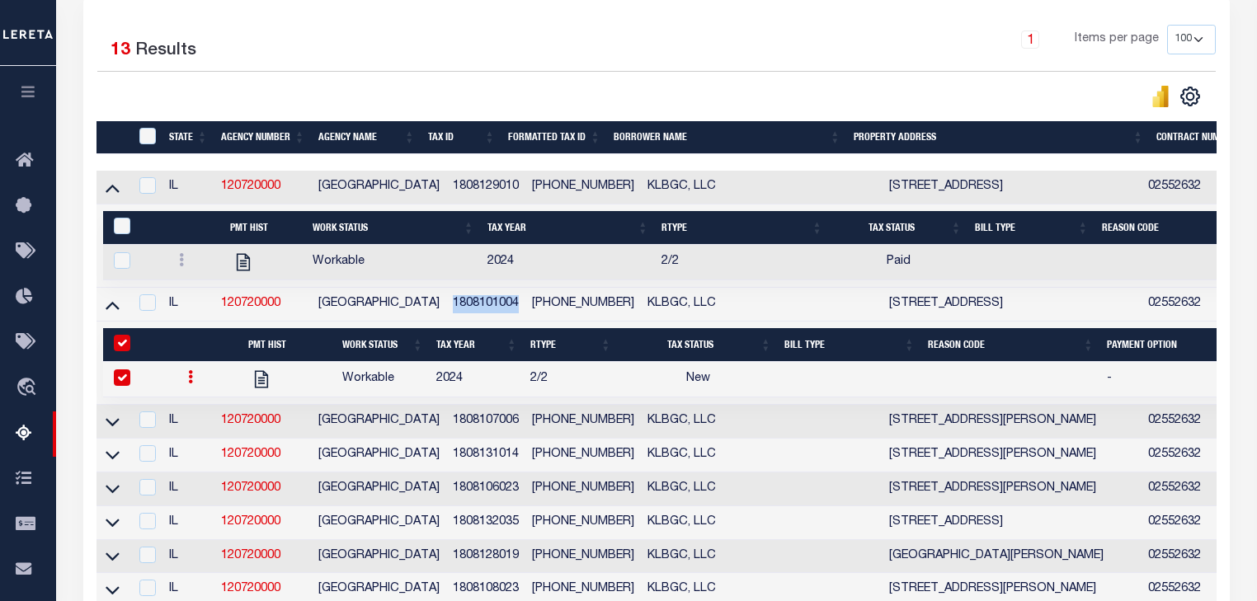
select select
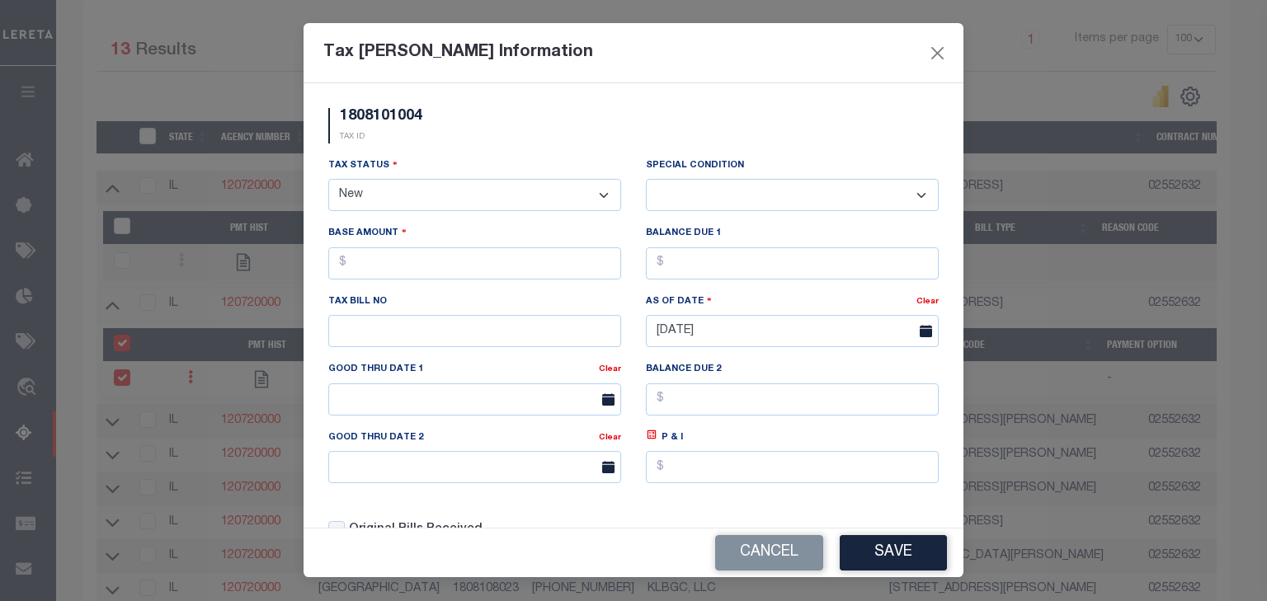
click at [479, 200] on select "- Select Status - Open Due/Unpaid Paid Incomplete No Tax Due Internal Refund Pr…" at bounding box center [474, 195] width 293 height 32
select select "PYD"
click at [328, 181] on select "- Select Status - Open Due/Unpaid Paid Incomplete No Tax Due Internal Refund Pr…" at bounding box center [474, 195] width 293 height 32
select select "0"
click at [444, 269] on input "text" at bounding box center [474, 263] width 293 height 32
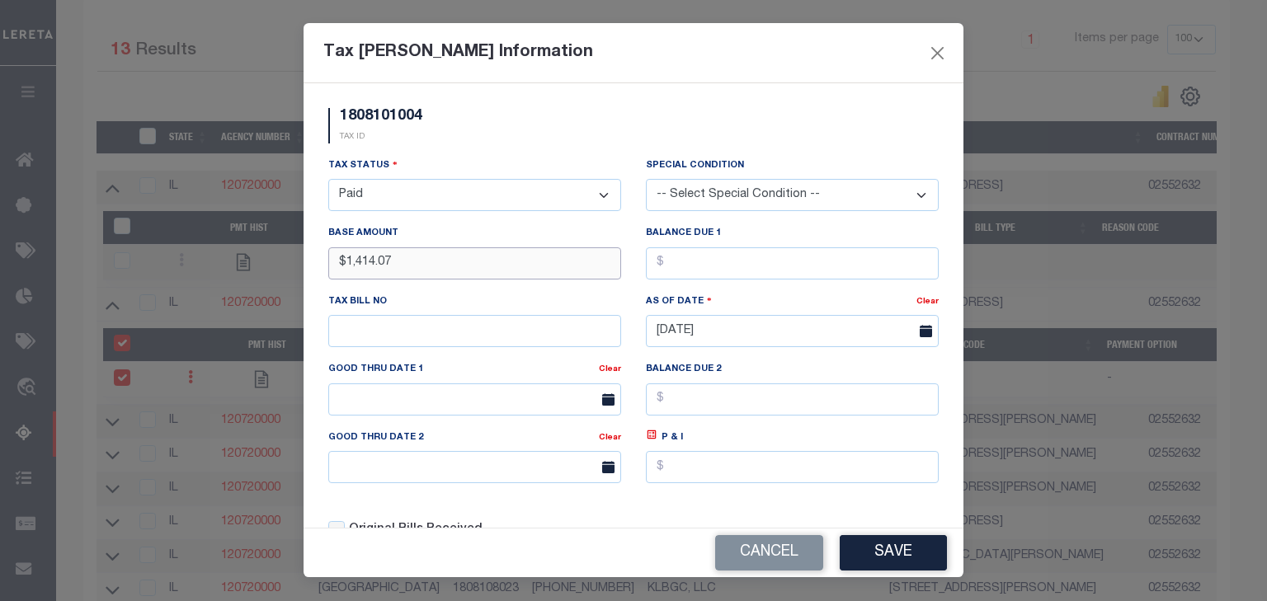
type input "$1,414.07"
click at [709, 275] on input "text" at bounding box center [792, 263] width 293 height 32
type input "$0.00"
click at [441, 336] on input "text" at bounding box center [474, 331] width 293 height 32
drag, startPoint x: 346, startPoint y: 116, endPoint x: 411, endPoint y: 116, distance: 64.3
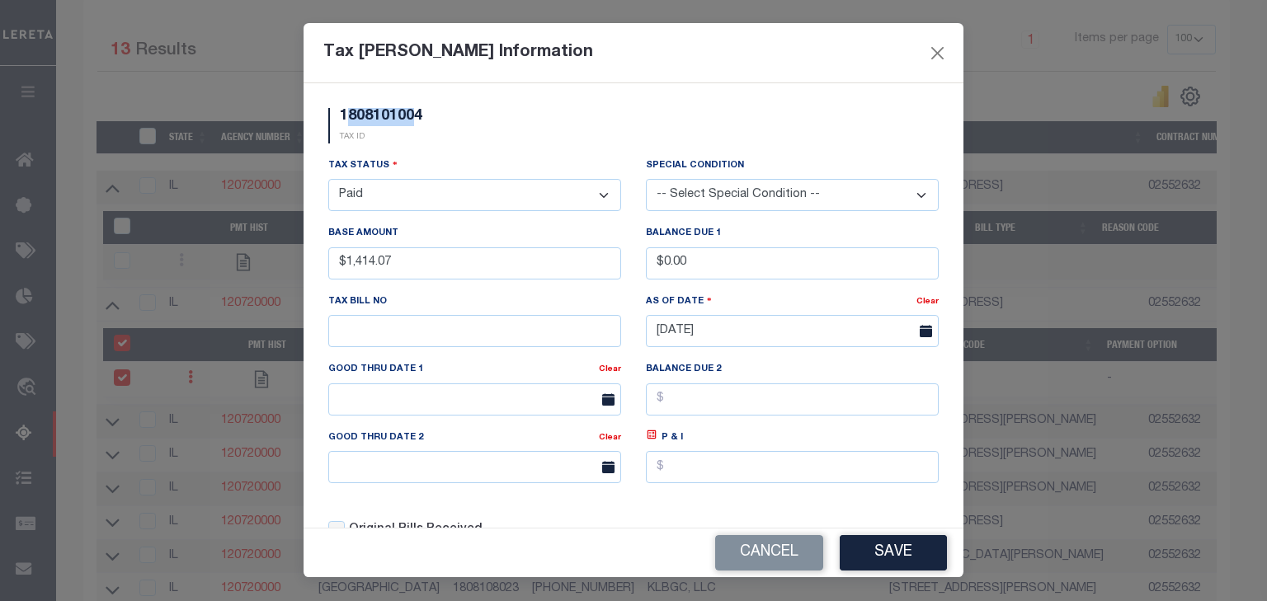
click at [411, 116] on h5 "1808101004" at bounding box center [381, 117] width 82 height 18
click at [415, 116] on h5 "1808101004" at bounding box center [381, 117] width 82 height 18
click at [376, 327] on input "text" at bounding box center [474, 331] width 293 height 32
paste input "1808101004"
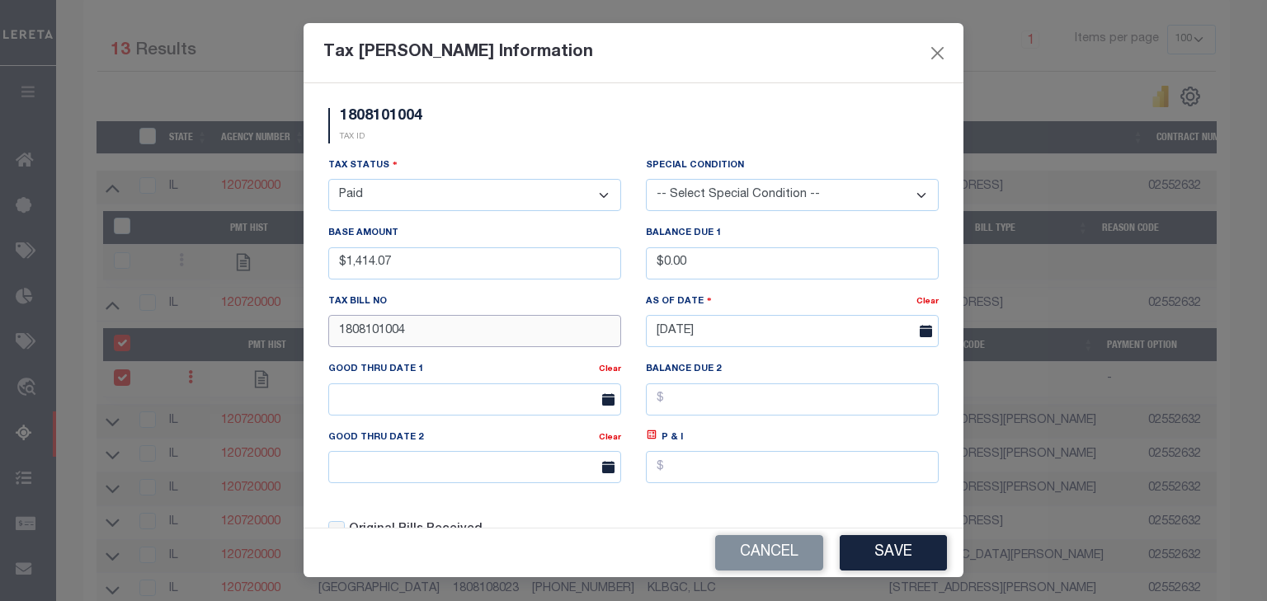
type input "1808101004"
click at [679, 513] on div "Tax Status - Select Status - Open Due/Unpaid Paid Incomplete No Tax Due Interna…" at bounding box center [633, 355] width 635 height 396
click at [887, 554] on button "Save" at bounding box center [892, 552] width 107 height 35
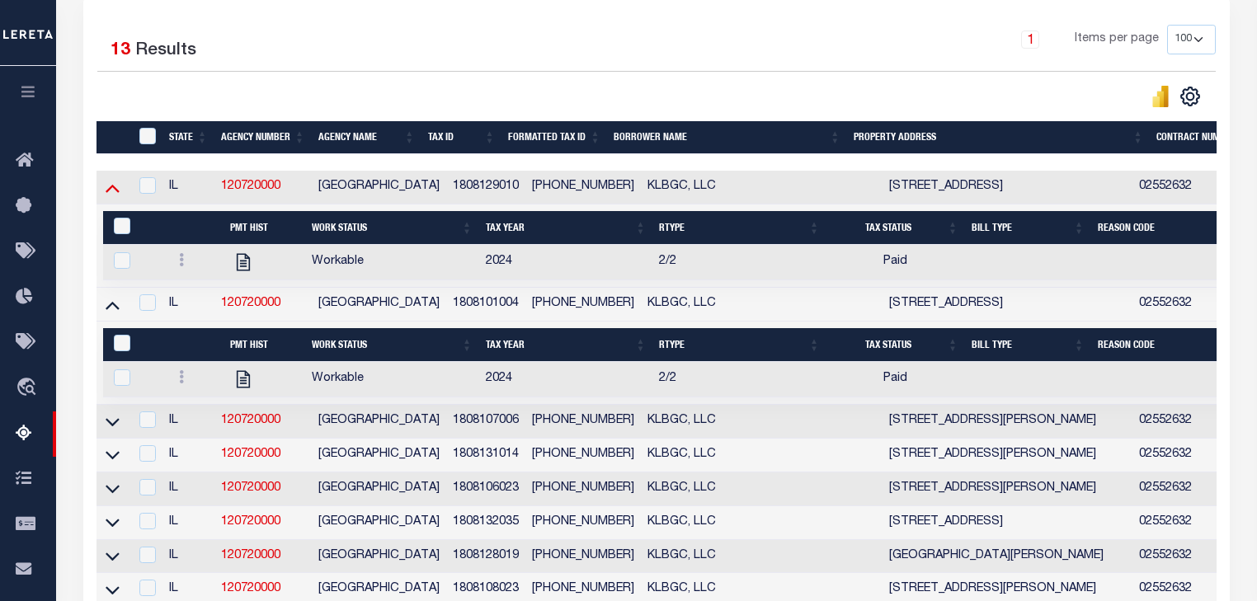
click at [115, 190] on icon at bounding box center [113, 189] width 14 height 8
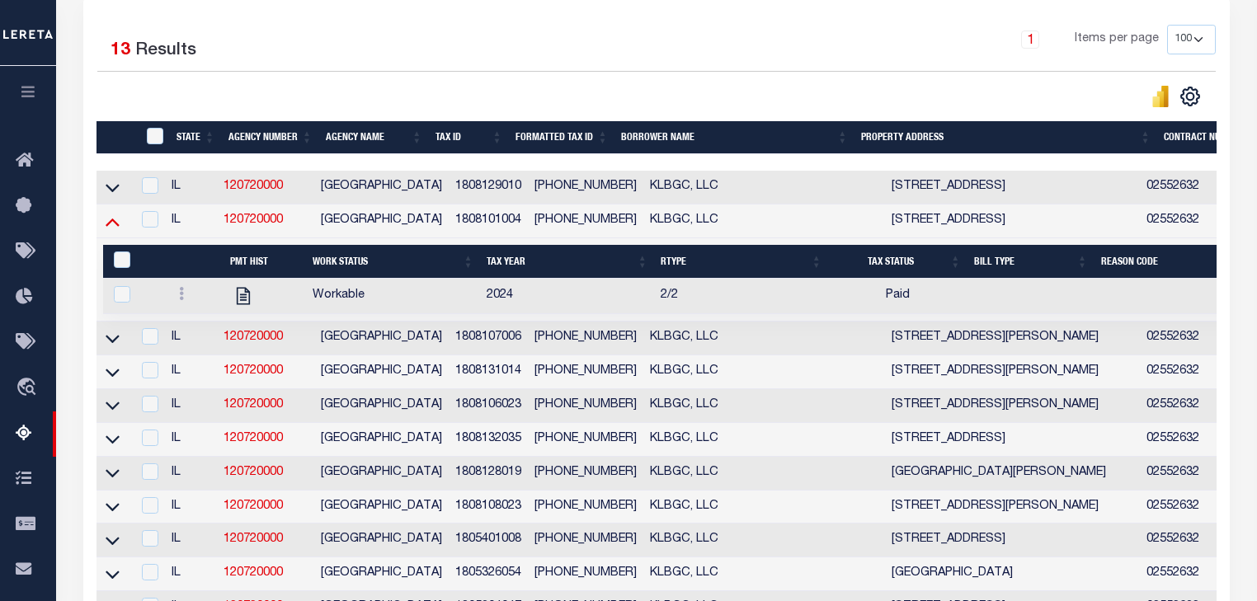
click at [110, 227] on icon at bounding box center [113, 221] width 14 height 17
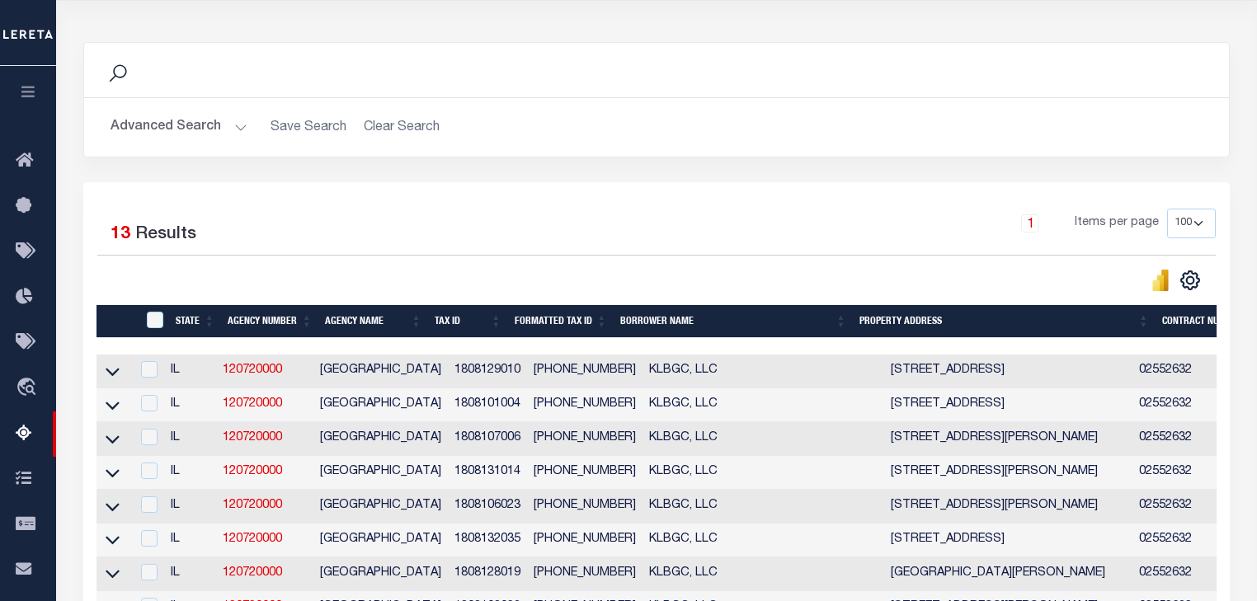
scroll to position [433, 0]
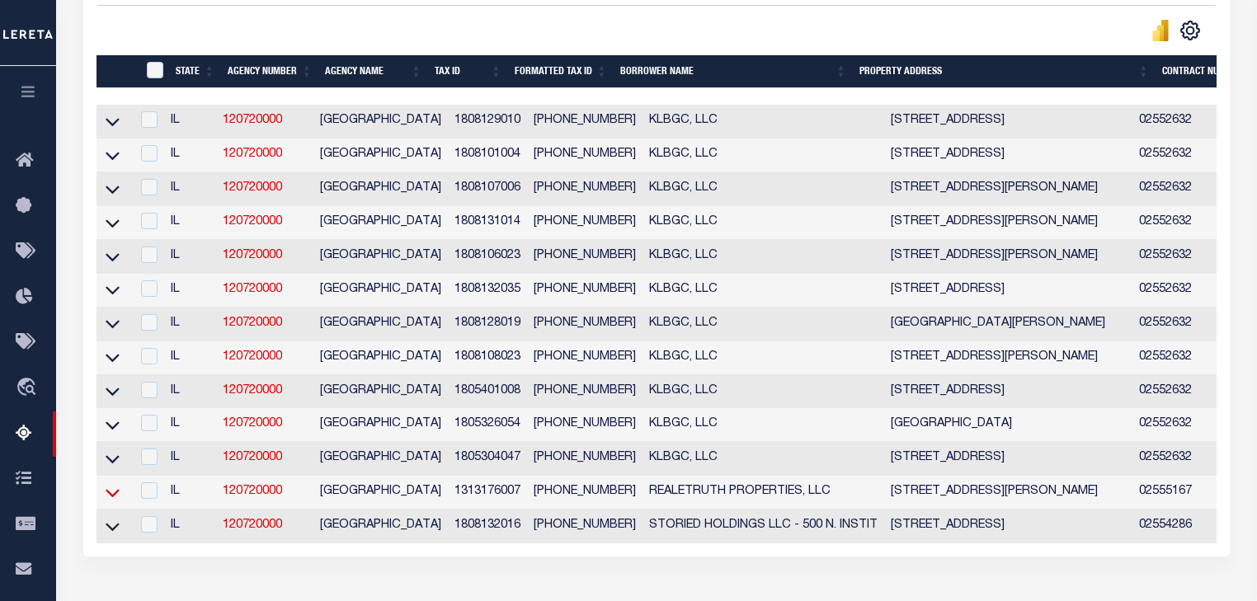
click at [117, 497] on icon at bounding box center [113, 492] width 14 height 17
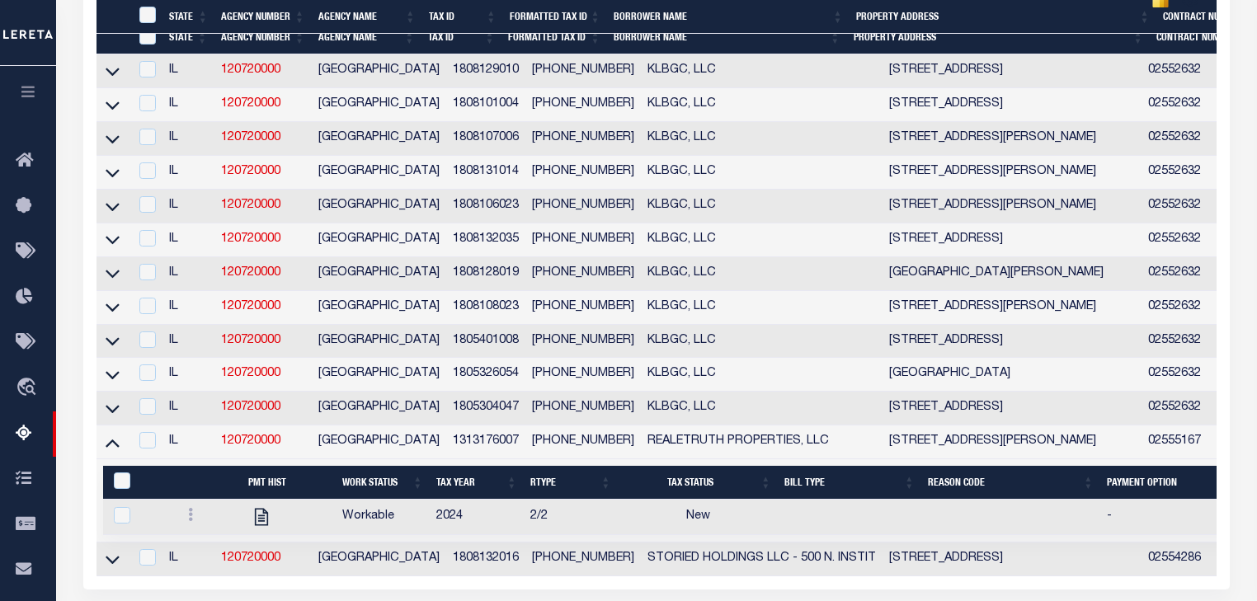
scroll to position [565, 0]
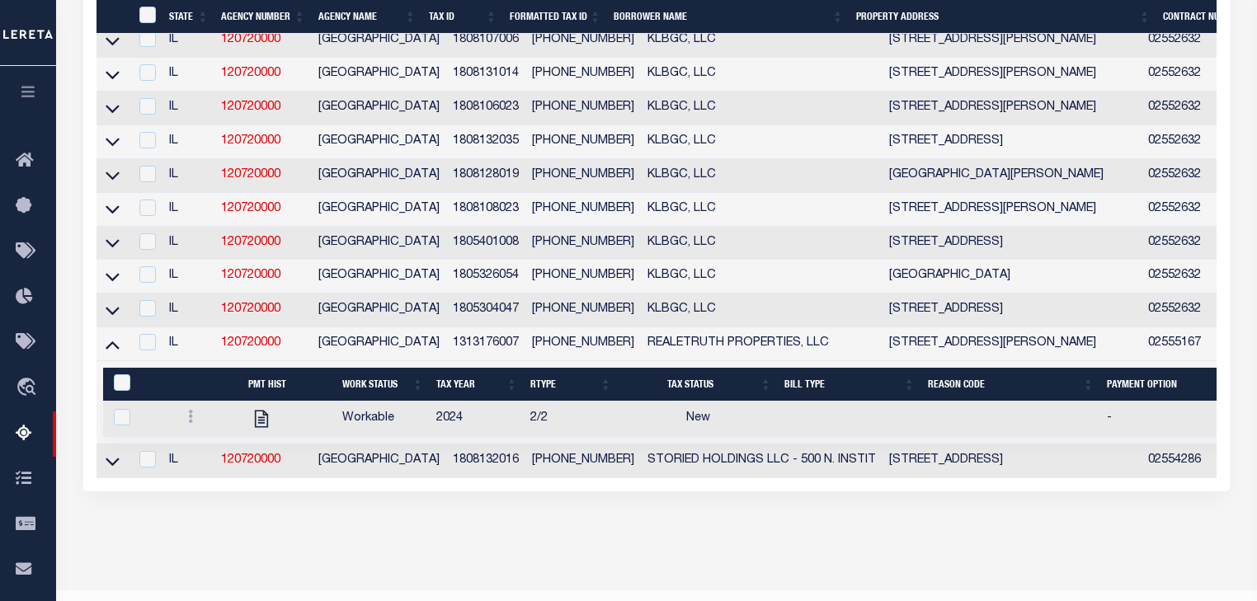
click at [463, 354] on td "1313176007" at bounding box center [486, 344] width 80 height 34
checkbox input "false"
copy td "1313176007"
click at [188, 423] on icon at bounding box center [190, 416] width 5 height 13
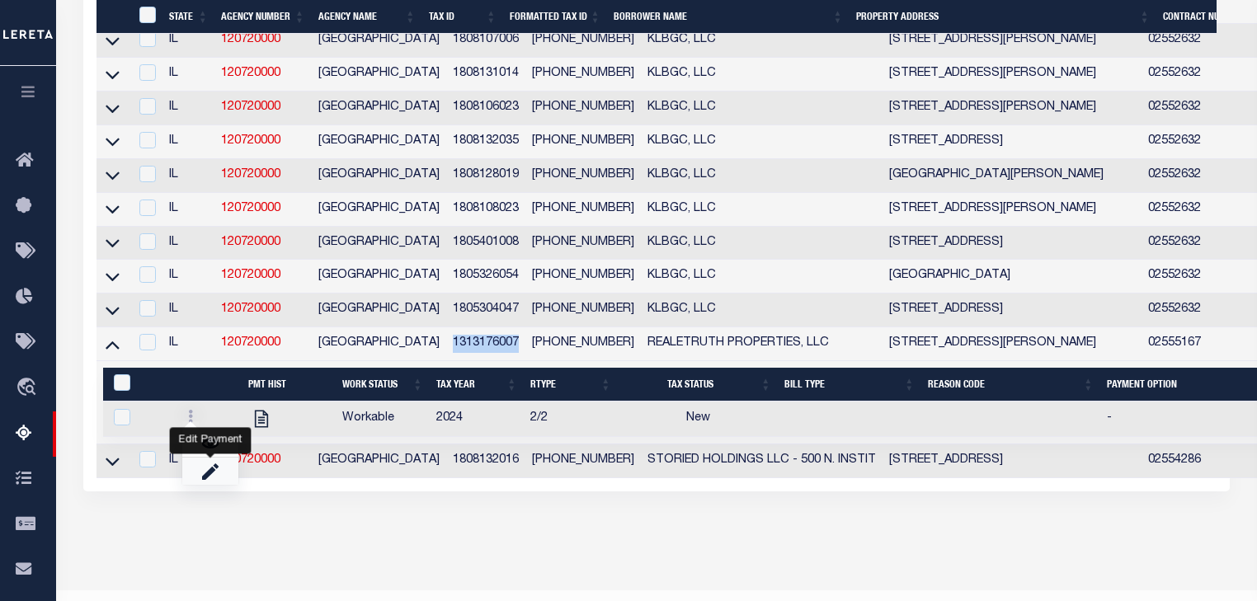
click at [219, 485] on link "" at bounding box center [210, 471] width 56 height 27
checkbox input "true"
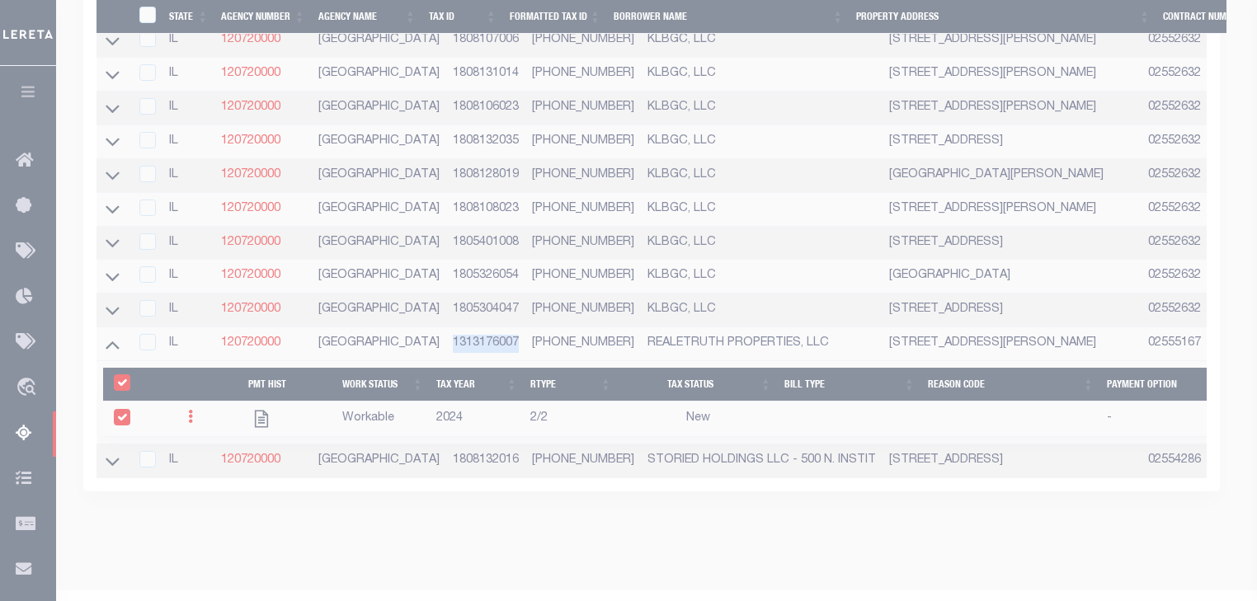
select select
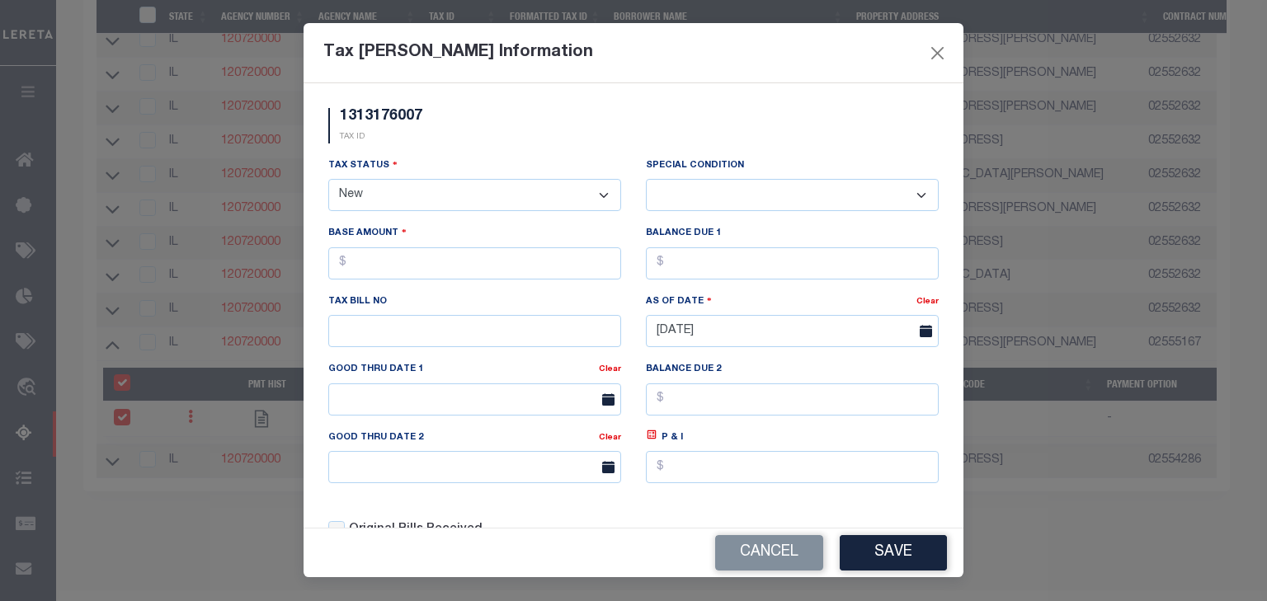
click at [436, 193] on select "- Select Status - Open Due/Unpaid Paid Incomplete No Tax Due Internal Refund Pr…" at bounding box center [474, 195] width 293 height 32
select select "DUE"
click at [328, 181] on select "- Select Status - Open Due/Unpaid Paid Incomplete No Tax Due Internal Refund Pr…" at bounding box center [474, 195] width 293 height 32
select select "0"
click at [409, 267] on input "text" at bounding box center [474, 263] width 293 height 32
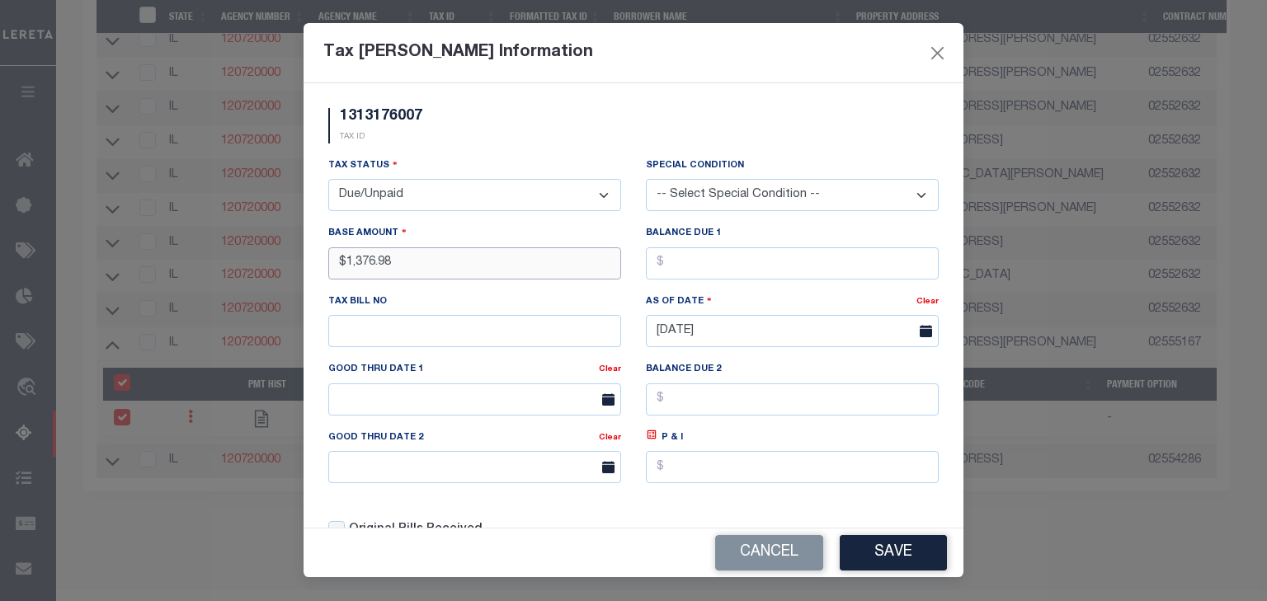
type input "$1,376.98"
click at [364, 110] on h5 "1313176007" at bounding box center [381, 117] width 82 height 18
copy h5 "1313176007"
click at [397, 326] on input "text" at bounding box center [474, 331] width 293 height 32
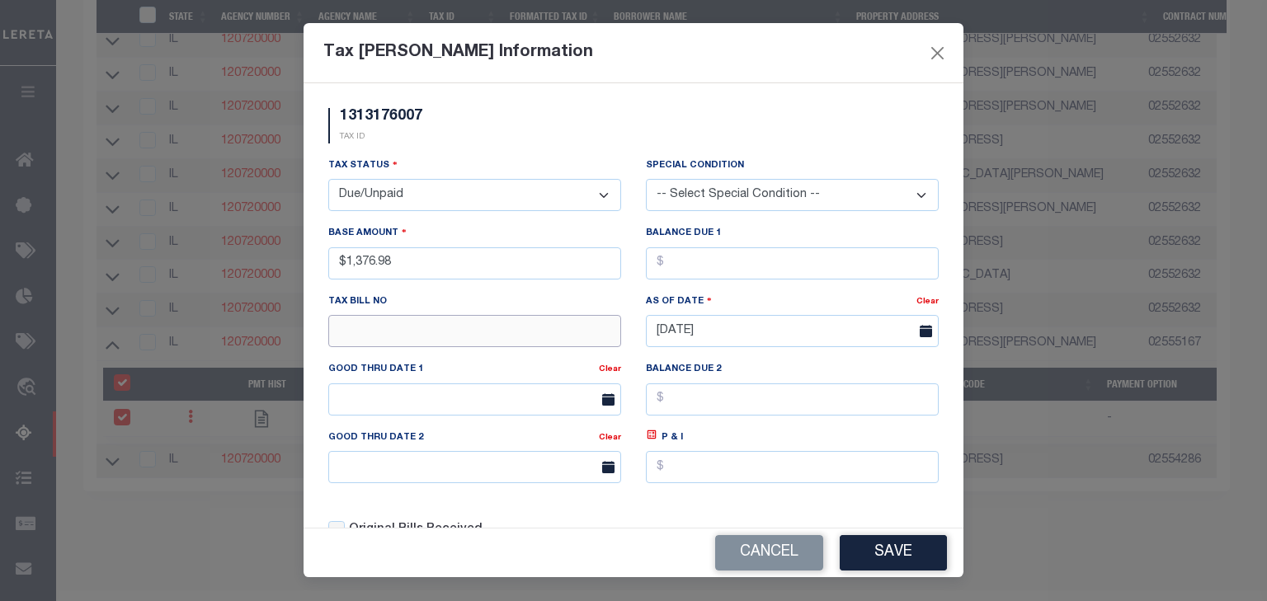
paste input "1313176007"
type input "1313176007"
click at [398, 276] on input "$1,376.98" at bounding box center [474, 263] width 293 height 32
click at [717, 274] on input "text" at bounding box center [792, 263] width 293 height 32
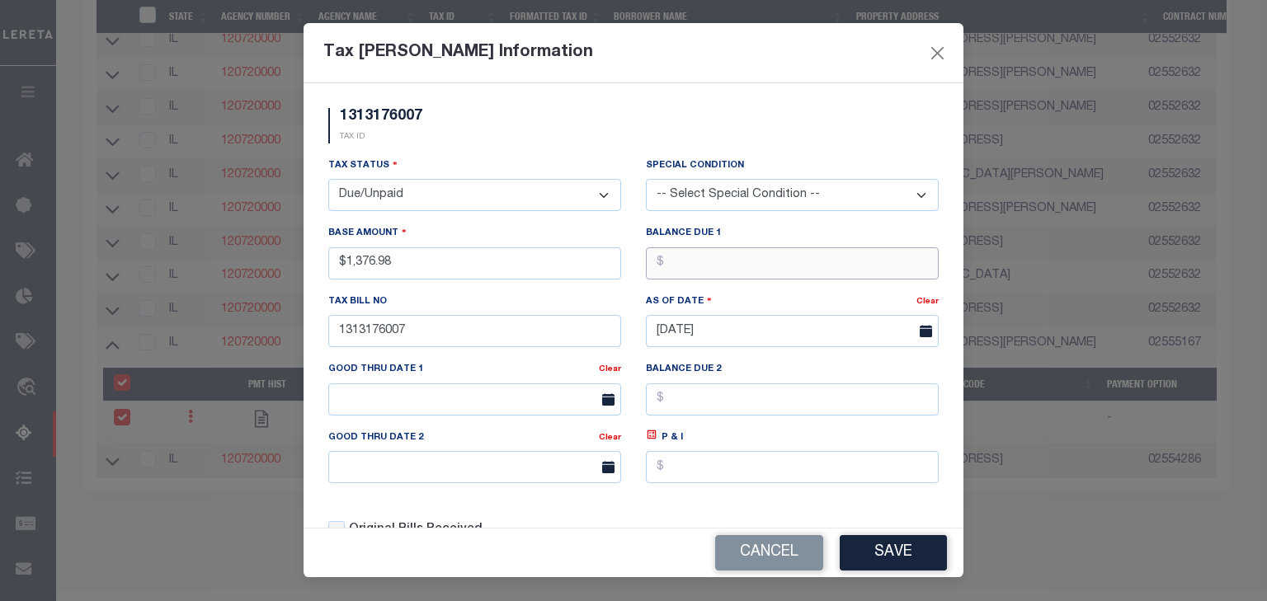
paste input "1"
click at [717, 274] on input "text" at bounding box center [792, 263] width 293 height 32
type input "$1,376.98"
click at [518, 519] on div "Original Bills Received" at bounding box center [474, 524] width 317 height 56
click at [940, 556] on button "Save" at bounding box center [892, 552] width 107 height 35
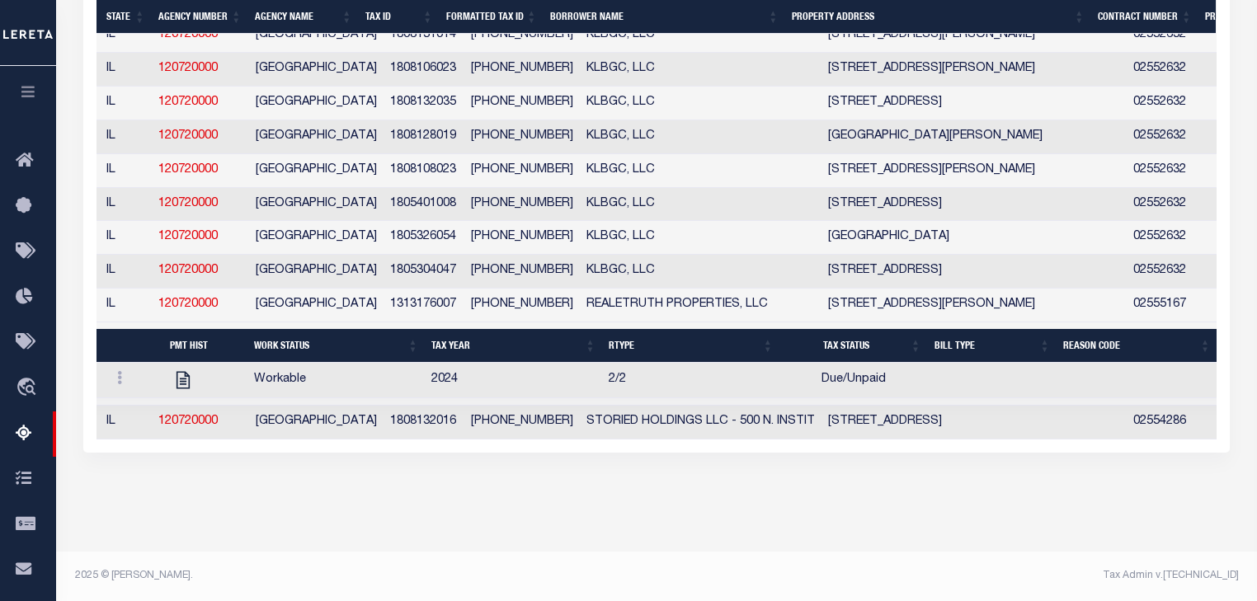
scroll to position [0, 125]
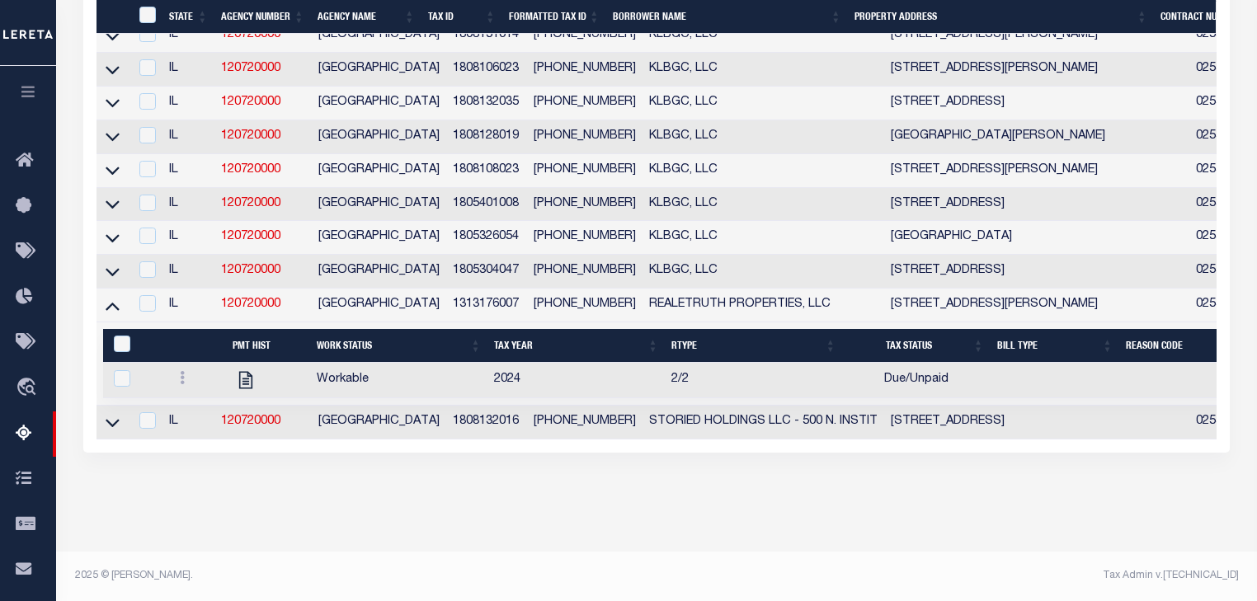
click at [446, 415] on td "1808132016" at bounding box center [486, 423] width 81 height 34
checkbox input "false"
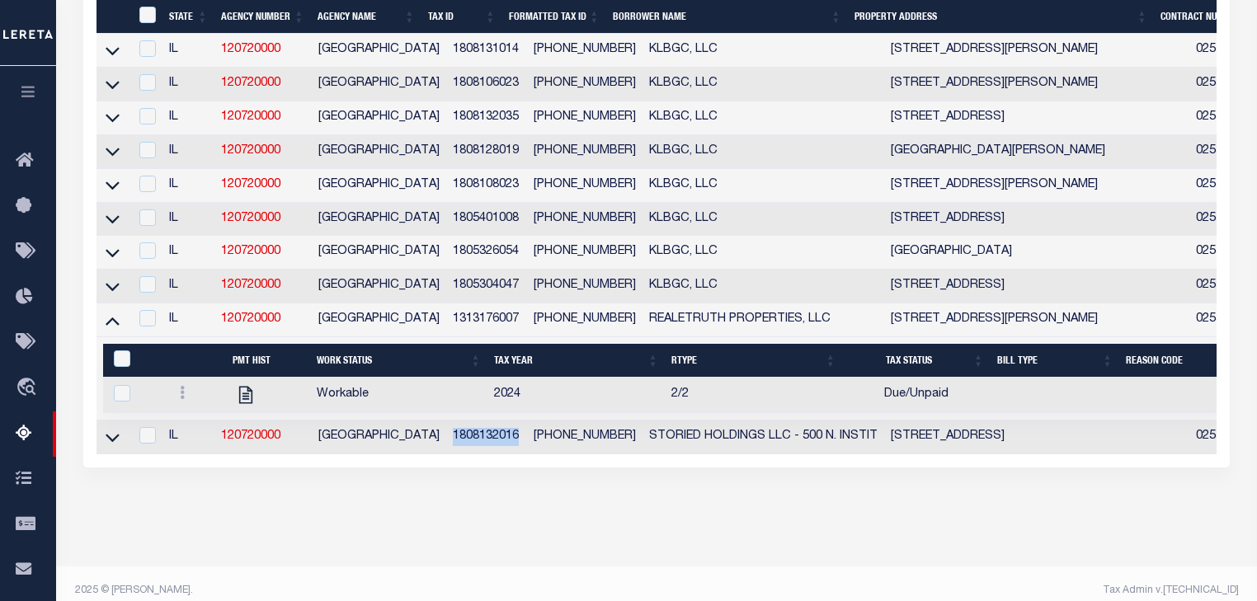
copy td "1808132016"
click at [119, 446] on icon at bounding box center [113, 437] width 14 height 17
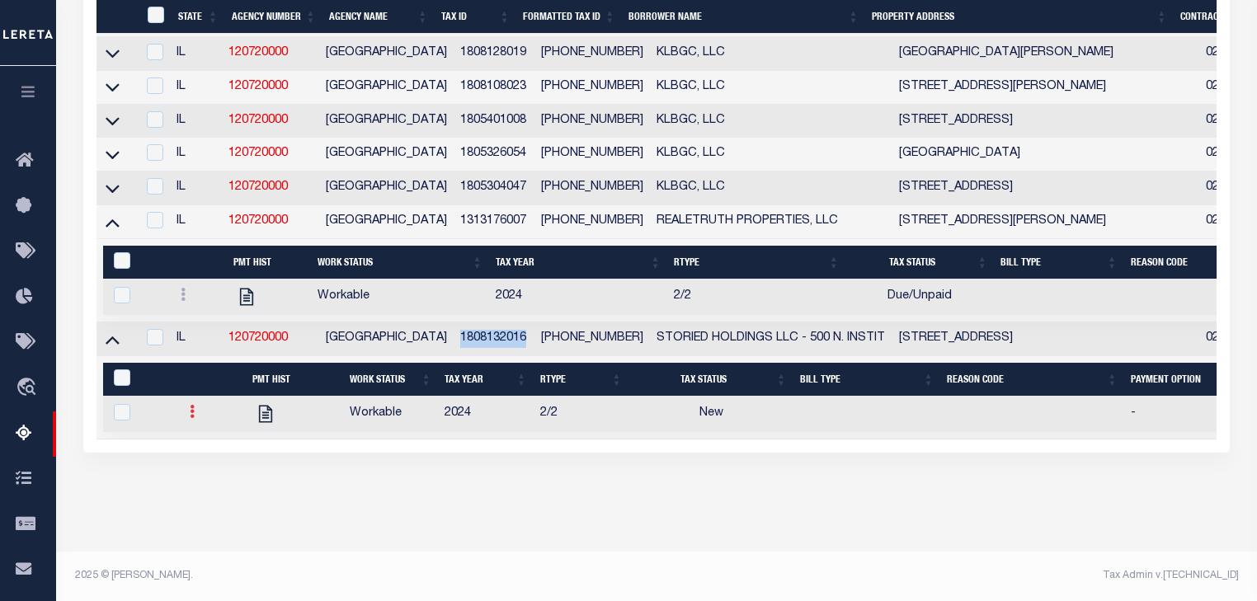
click at [195, 407] on link at bounding box center [192, 413] width 18 height 13
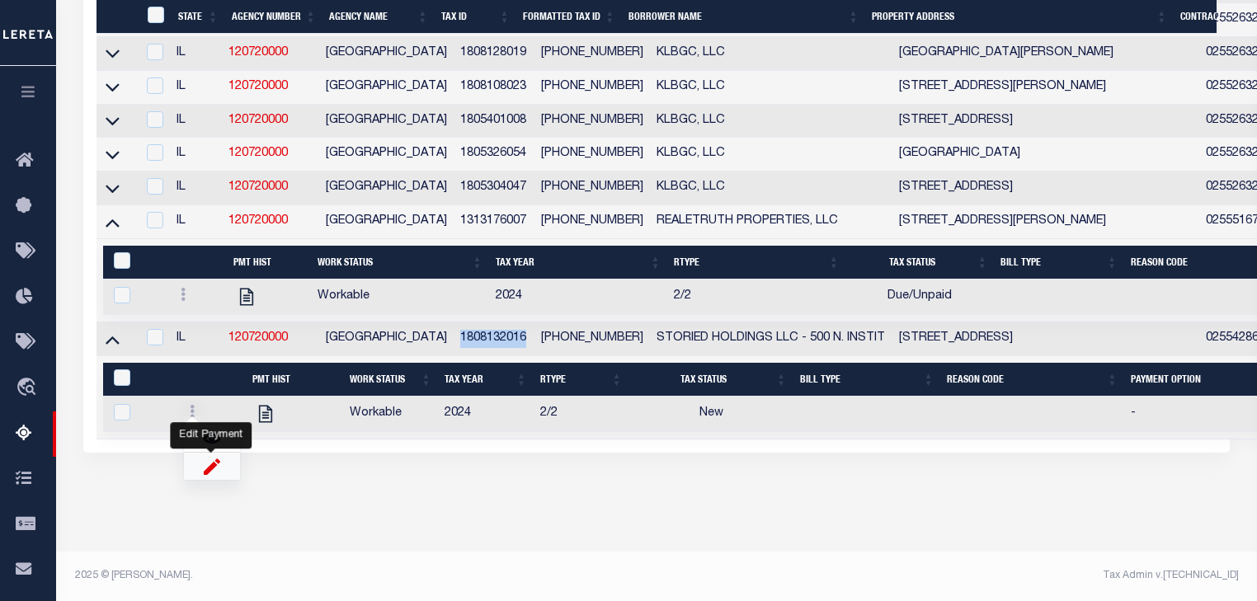
click at [204, 473] on img "" at bounding box center [212, 466] width 16 height 17
checkbox input "true"
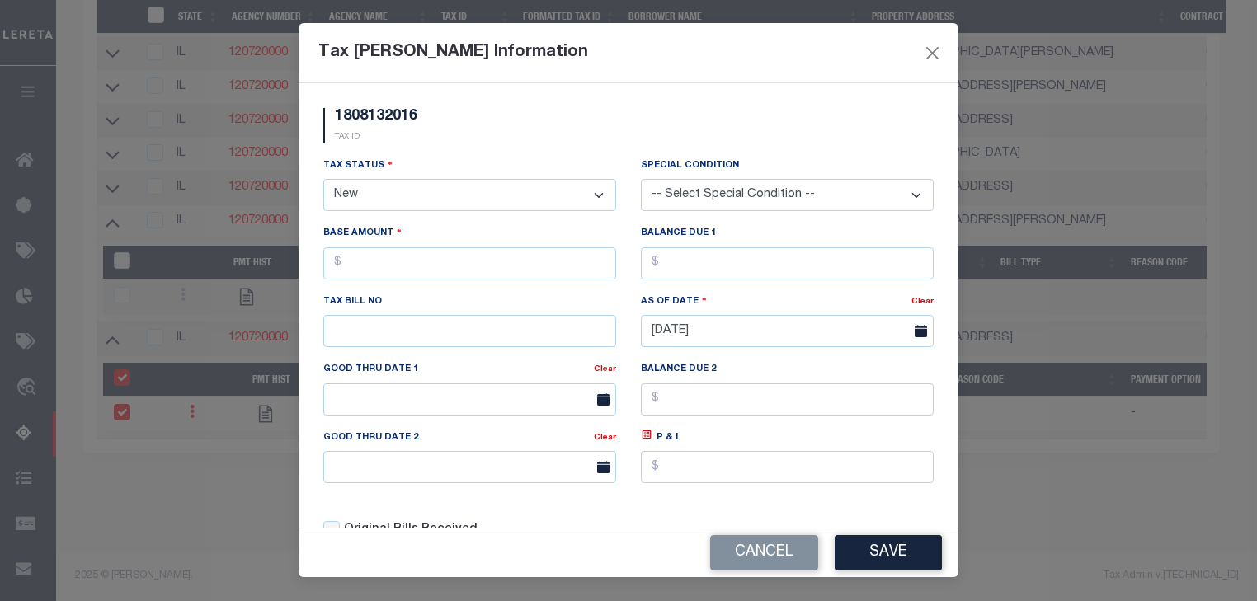
select select
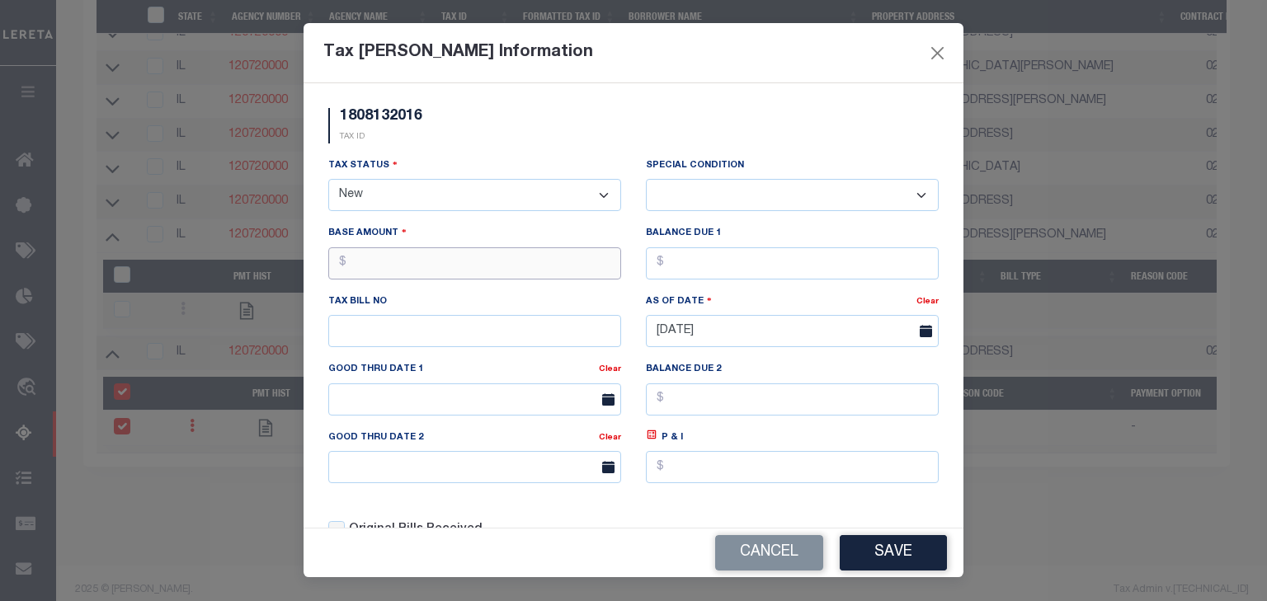
click at [391, 272] on input "text" at bounding box center [474, 263] width 293 height 32
type input "$1,469.69"
click at [710, 275] on input "text" at bounding box center [792, 263] width 293 height 32
type input "$1,469.69"
click at [393, 119] on h5 "1808132016" at bounding box center [381, 117] width 82 height 18
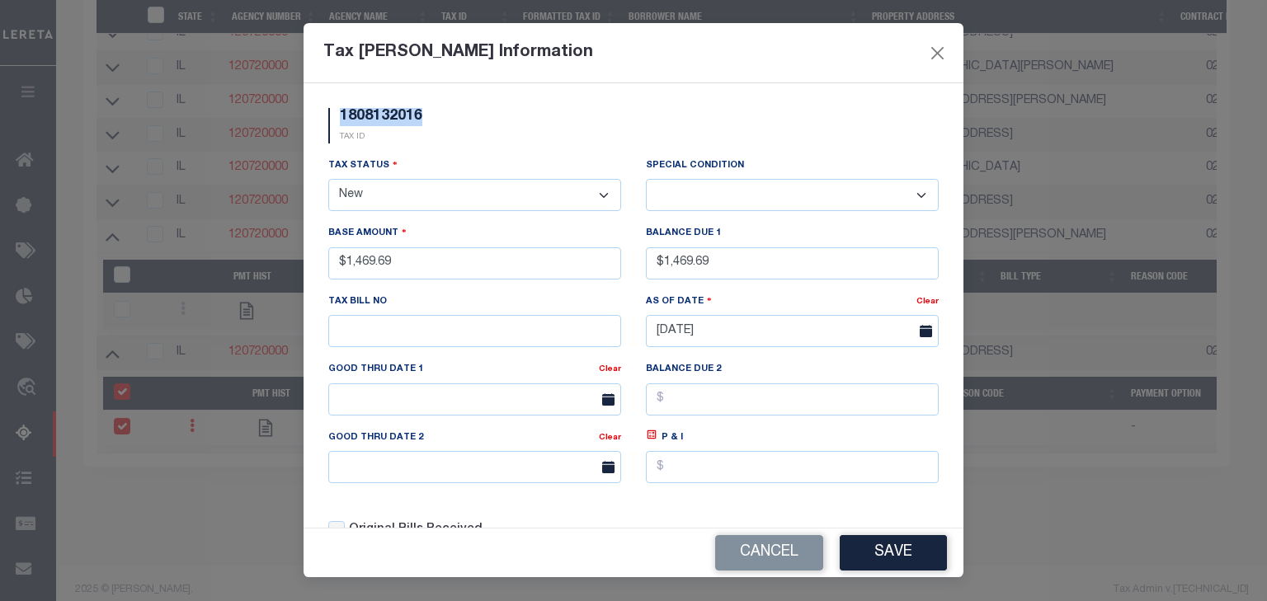
click at [393, 119] on h5 "1808132016" at bounding box center [381, 117] width 82 height 18
copy h5 "1808132016"
click at [414, 336] on input "text" at bounding box center [474, 331] width 293 height 32
paste input "1808132016"
type input "1808132016"
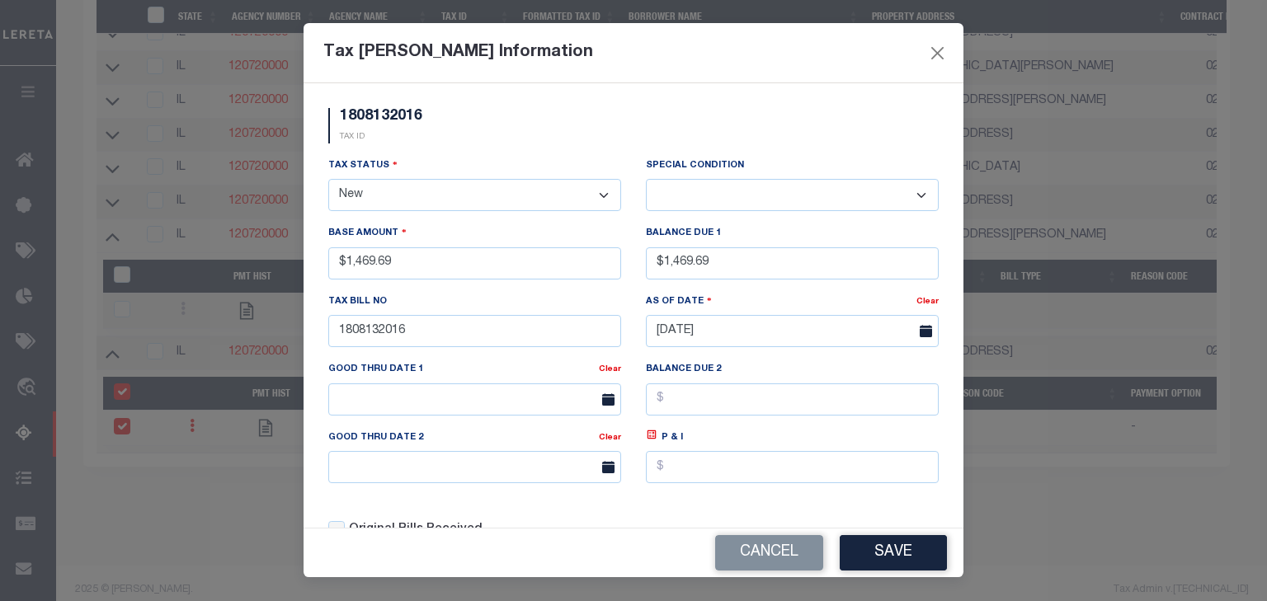
click at [440, 198] on select "- Select Status - Open Due/Unpaid Paid Incomplete No Tax Due Internal Refund Pr…" at bounding box center [474, 195] width 293 height 32
select select "DUE"
click at [328, 181] on select "- Select Status - Open Due/Unpaid Paid Incomplete No Tax Due Internal Refund Pr…" at bounding box center [474, 195] width 293 height 32
select select "0"
click at [908, 195] on select "-- Select Special Condition -- 3RD PARTY TAX LIEN AGENCY TAX LIEN (A.K.A Inside…" at bounding box center [792, 195] width 293 height 32
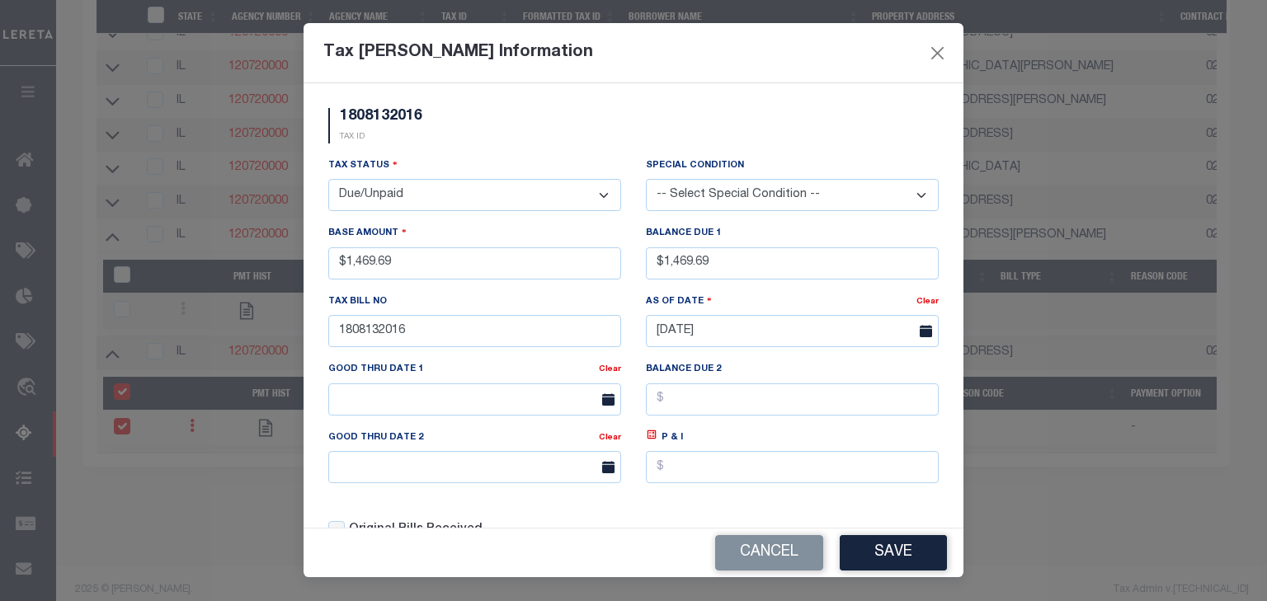
click at [907, 195] on select "-- Select Special Condition -- 3RD PARTY TAX LIEN AGENCY TAX LIEN (A.K.A Inside…" at bounding box center [792, 195] width 293 height 32
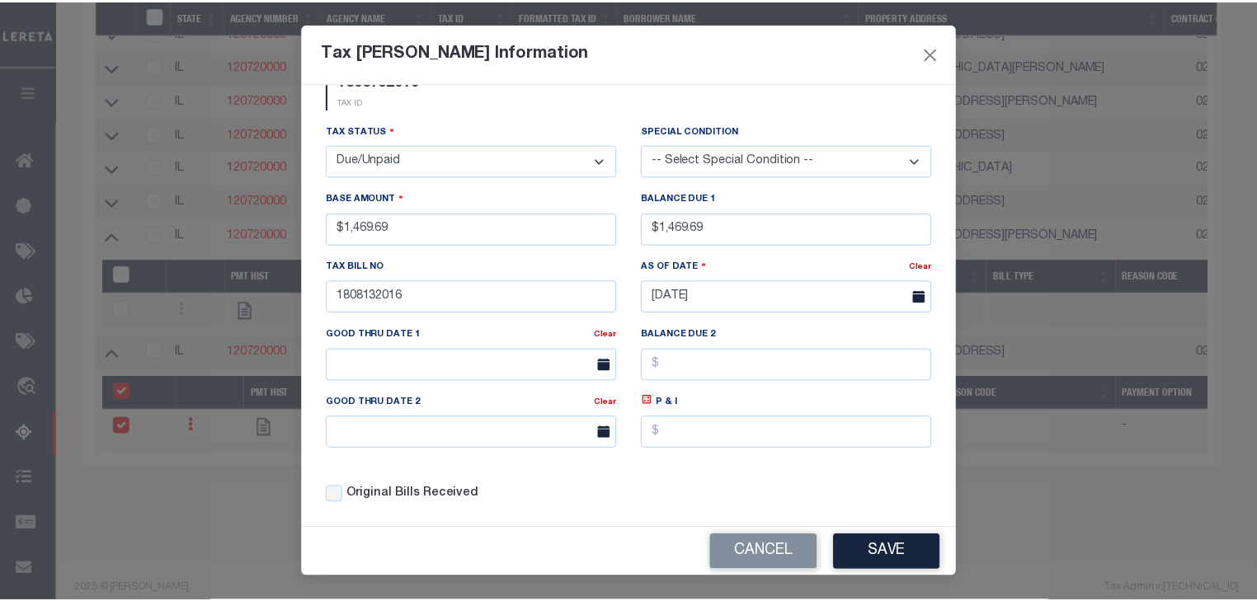
scroll to position [53, 0]
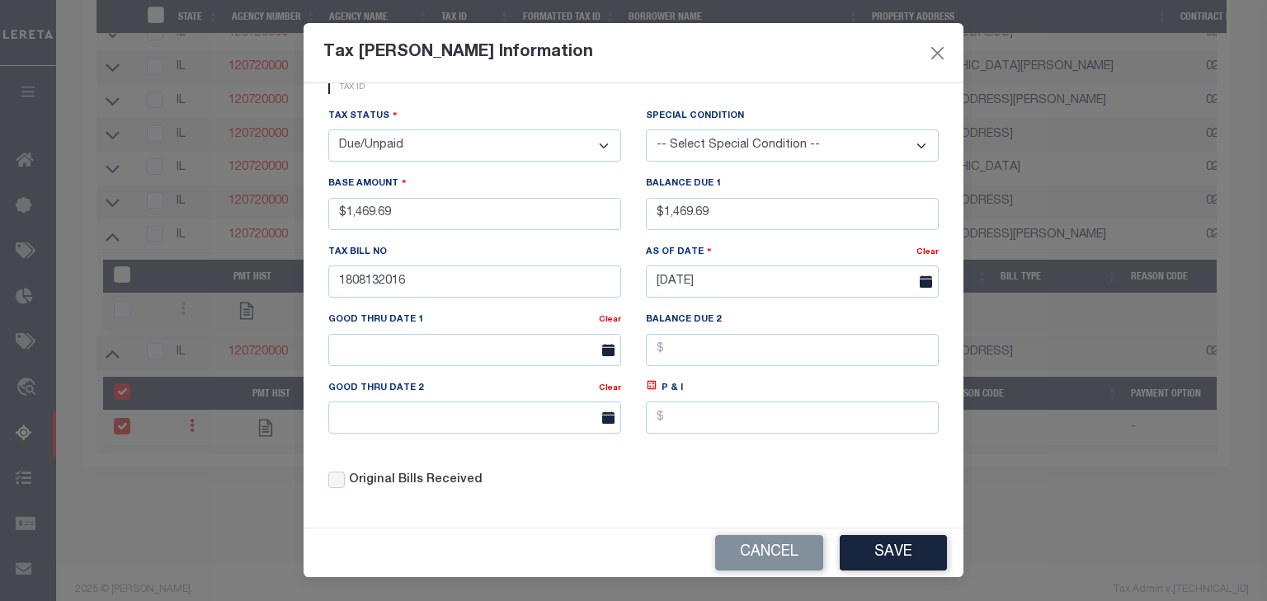
click at [554, 155] on select "- Select Status - Open Due/Unpaid Paid Incomplete No Tax Due Internal Refund Pr…" at bounding box center [474, 145] width 293 height 32
click at [328, 129] on select "- Select Status - Open Due/Unpaid Paid Incomplete No Tax Due Internal Refund Pr…" at bounding box center [474, 145] width 293 height 32
click at [900, 545] on button "Save" at bounding box center [892, 552] width 107 height 35
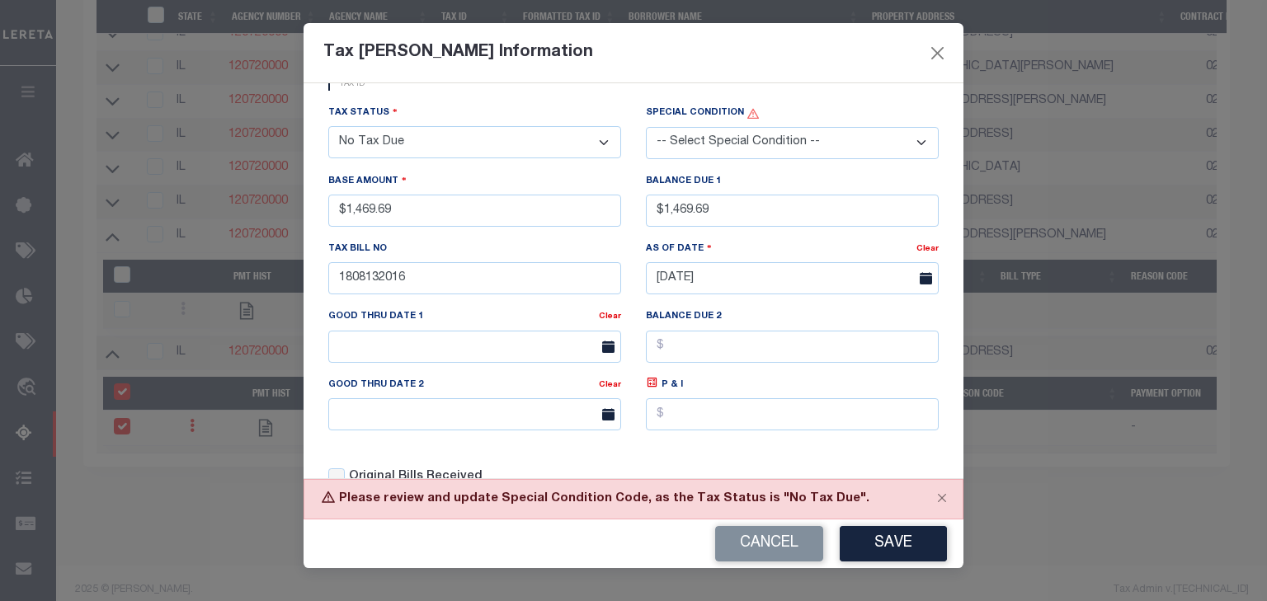
click at [912, 143] on select "-- Select Special Condition -- 3RD PARTY TAX LIEN AGENCY TAX LIEN (A.K.A Inside…" at bounding box center [792, 143] width 293 height 32
click at [914, 143] on select "-- Select Special Condition -- 3RD PARTY TAX LIEN AGENCY TAX LIEN (A.K.A Inside…" at bounding box center [792, 143] width 293 height 32
click at [442, 142] on select "- Select Status - Open Due/Unpaid Paid Incomplete No Tax Due Internal Refund Pr…" at bounding box center [474, 142] width 293 height 32
select select "DUE"
click at [328, 127] on select "- Select Status - Open Due/Unpaid Paid Incomplete No Tax Due Internal Refund Pr…" at bounding box center [474, 142] width 293 height 32
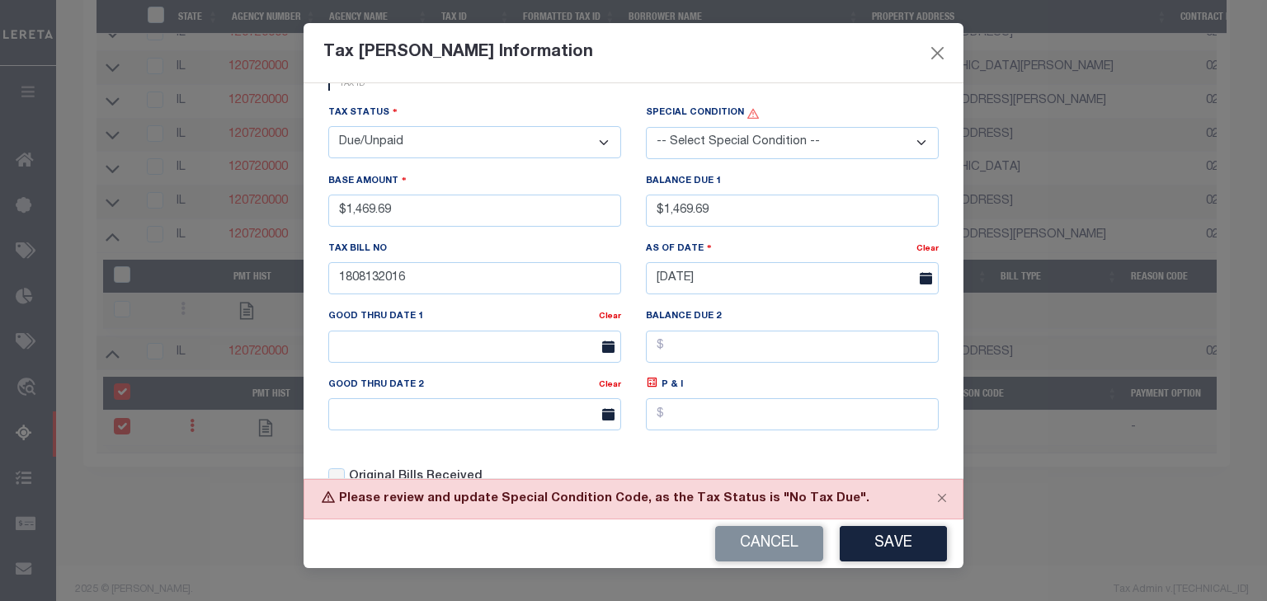
click at [895, 142] on select "-- Select Special Condition -- 3RD PARTY TAX LIEN AGENCY TAX LIEN (A.K.A Inside…" at bounding box center [792, 143] width 293 height 32
click at [805, 96] on div "1808132016 TAX ID" at bounding box center [633, 79] width 635 height 49
click at [706, 134] on select "-- Select Special Condition -- 3RD PARTY TAX LIEN AGENCY TAX LIEN (A.K.A Inside…" at bounding box center [792, 143] width 293 height 32
click at [627, 254] on div "Tax Bill No 1808132016" at bounding box center [474, 274] width 317 height 68
click at [887, 538] on button "Save" at bounding box center [892, 543] width 107 height 35
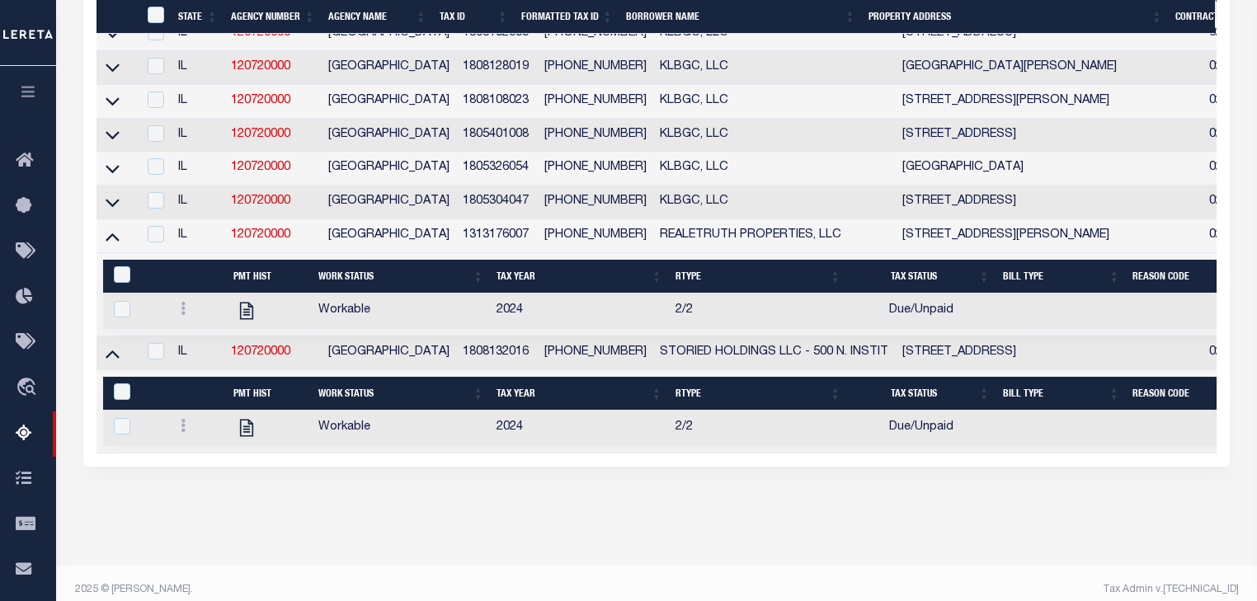
click at [107, 370] on td at bounding box center [116, 353] width 40 height 34
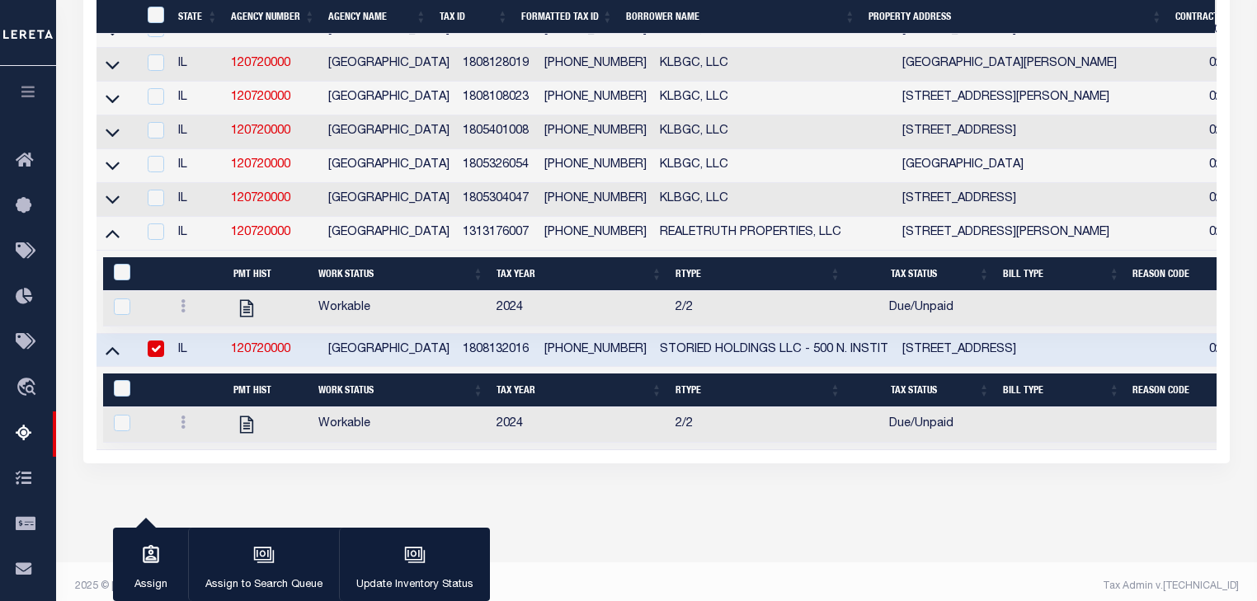
scroll to position [670, 0]
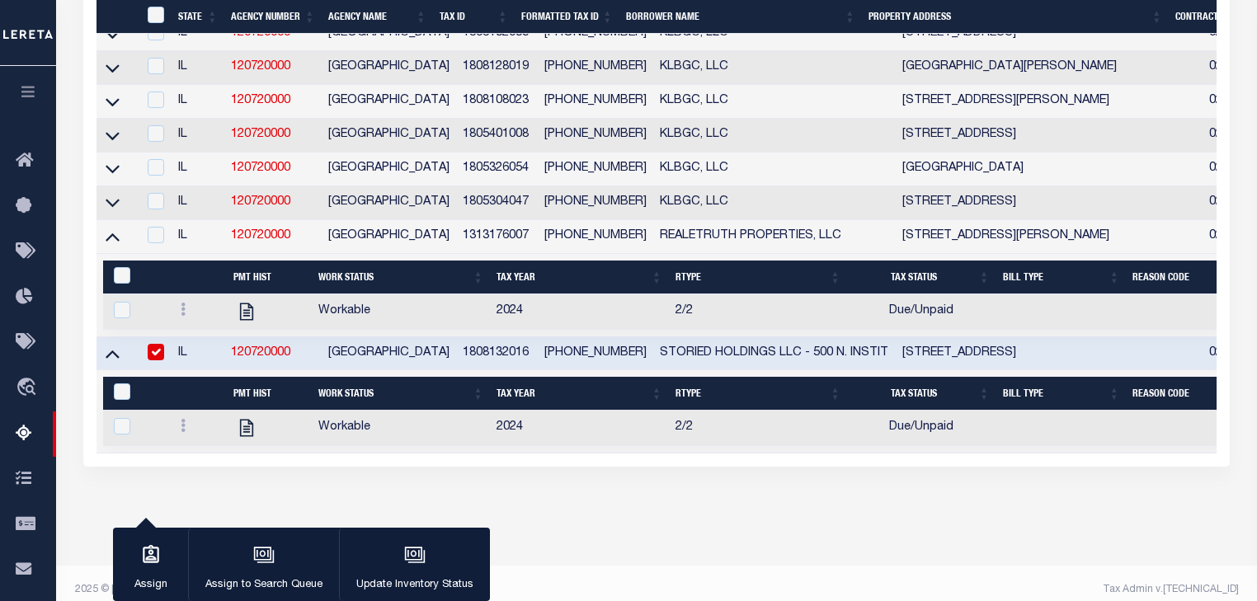
click at [110, 359] on icon at bounding box center [113, 354] width 14 height 8
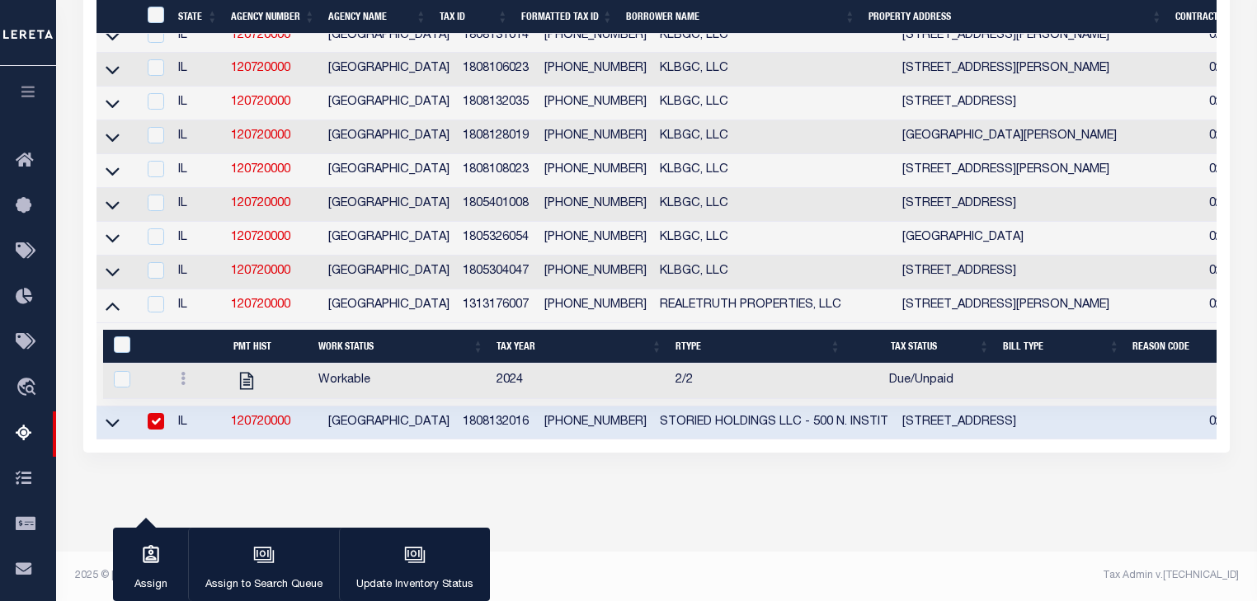
scroll to position [598, 0]
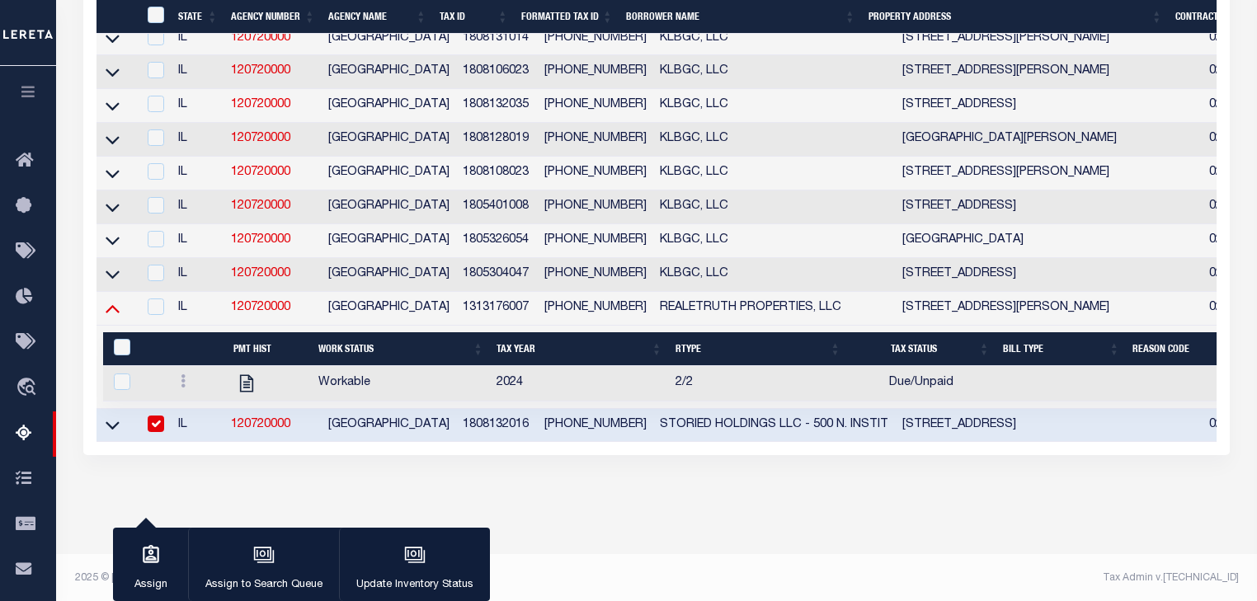
click at [115, 313] on icon at bounding box center [113, 309] width 14 height 8
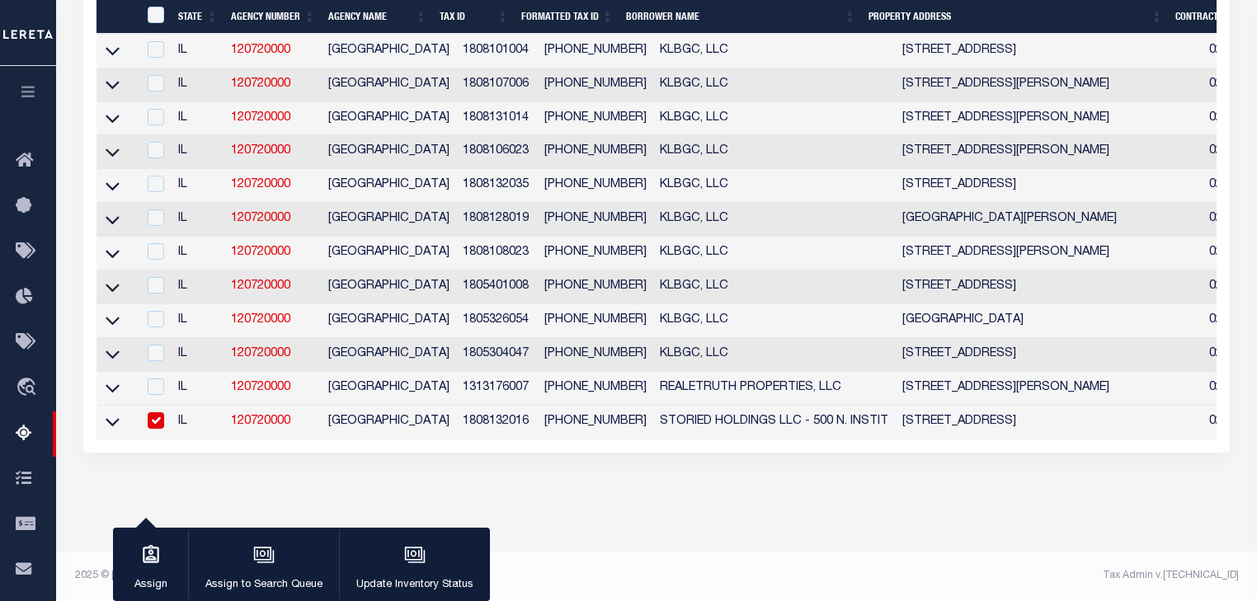
scroll to position [515, 0]
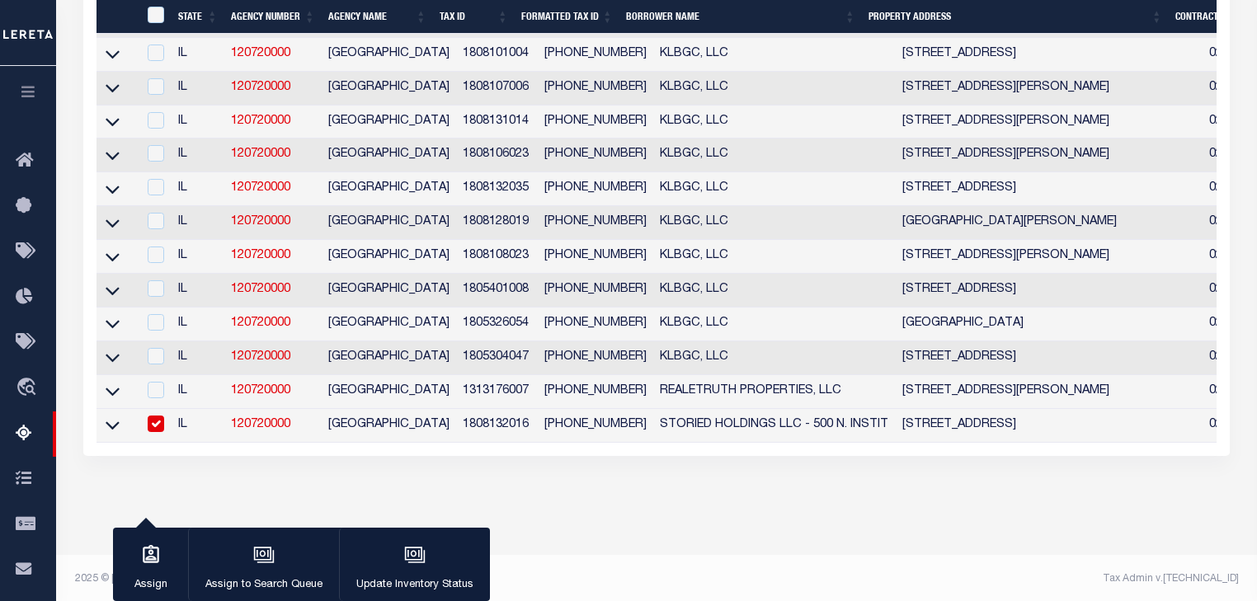
click at [153, 431] on input "checkbox" at bounding box center [156, 424] width 16 height 16
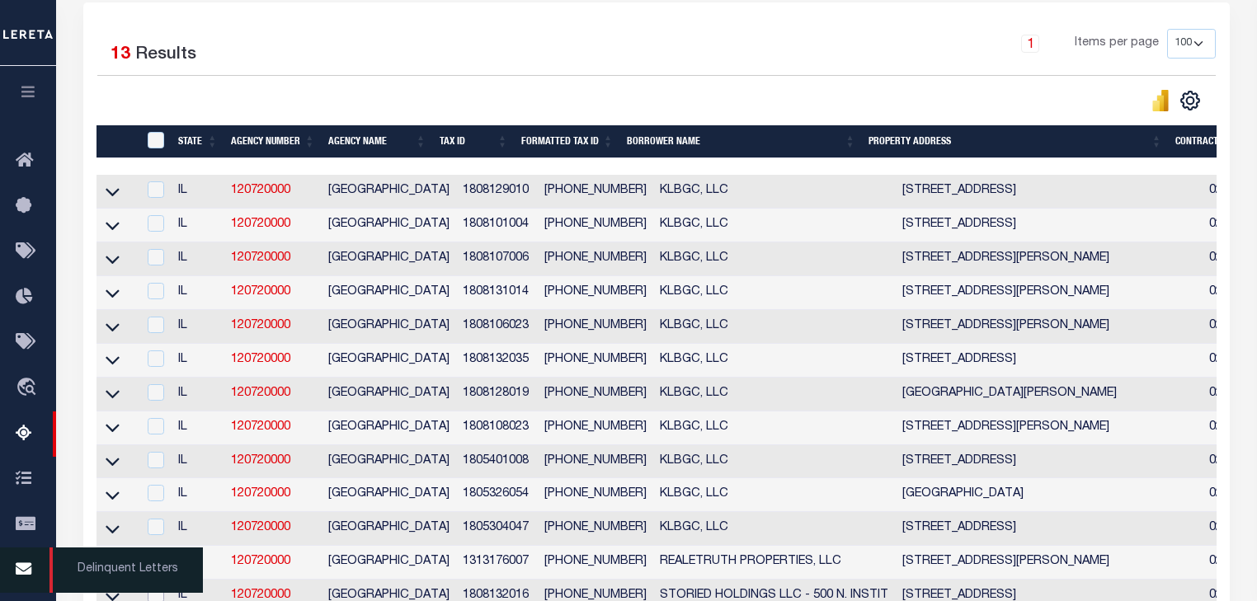
scroll to position [386, 0]
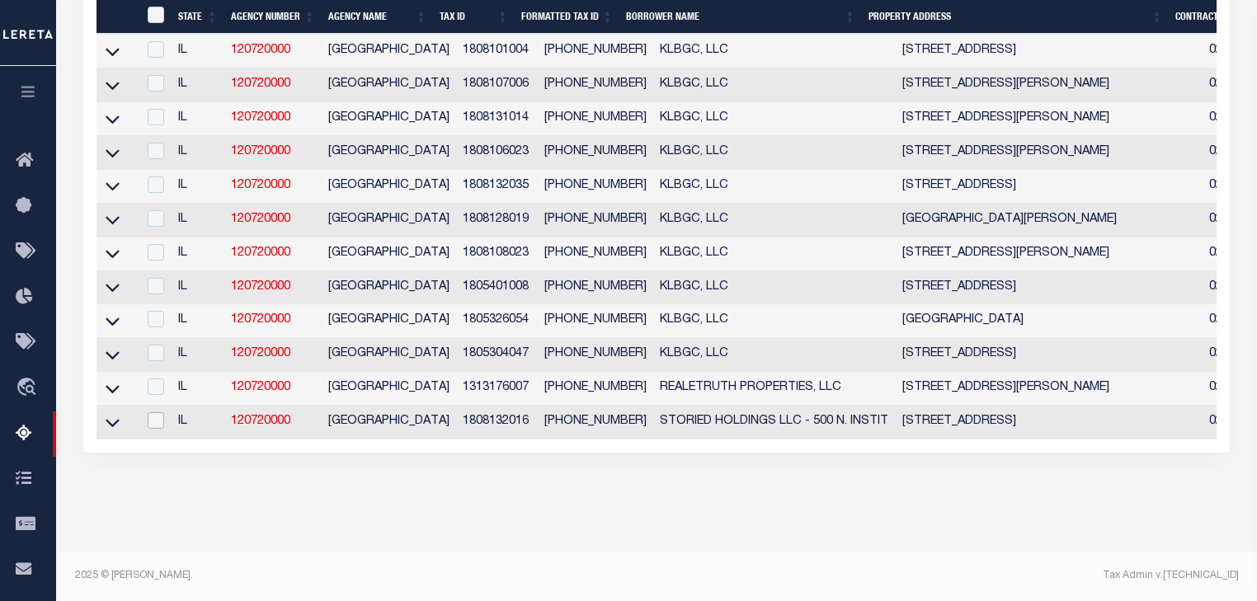
click at [162, 412] on input "checkbox" at bounding box center [156, 420] width 16 height 16
checkbox input "true"
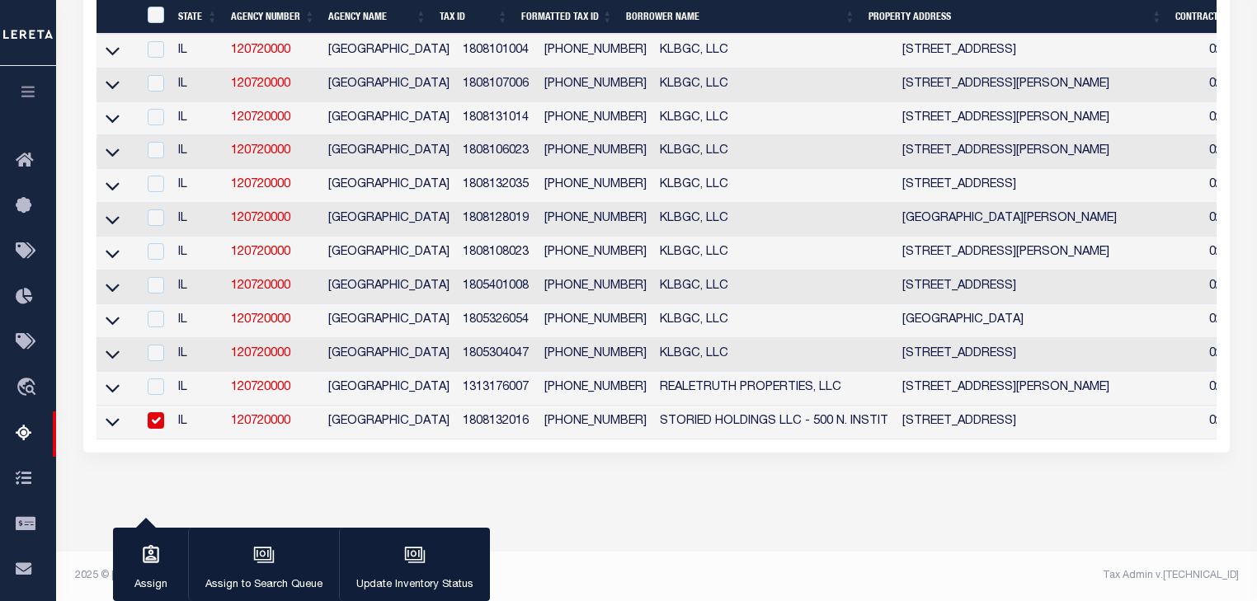
scroll to position [502, 0]
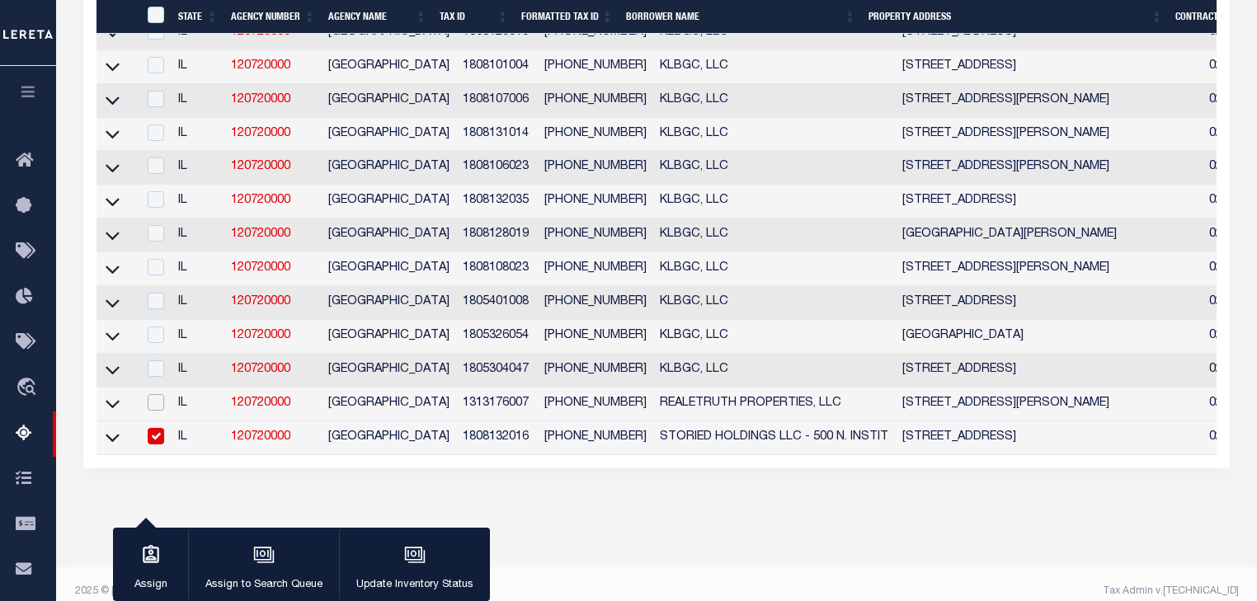
click at [153, 409] on input "checkbox" at bounding box center [156, 402] width 16 height 16
checkbox input "true"
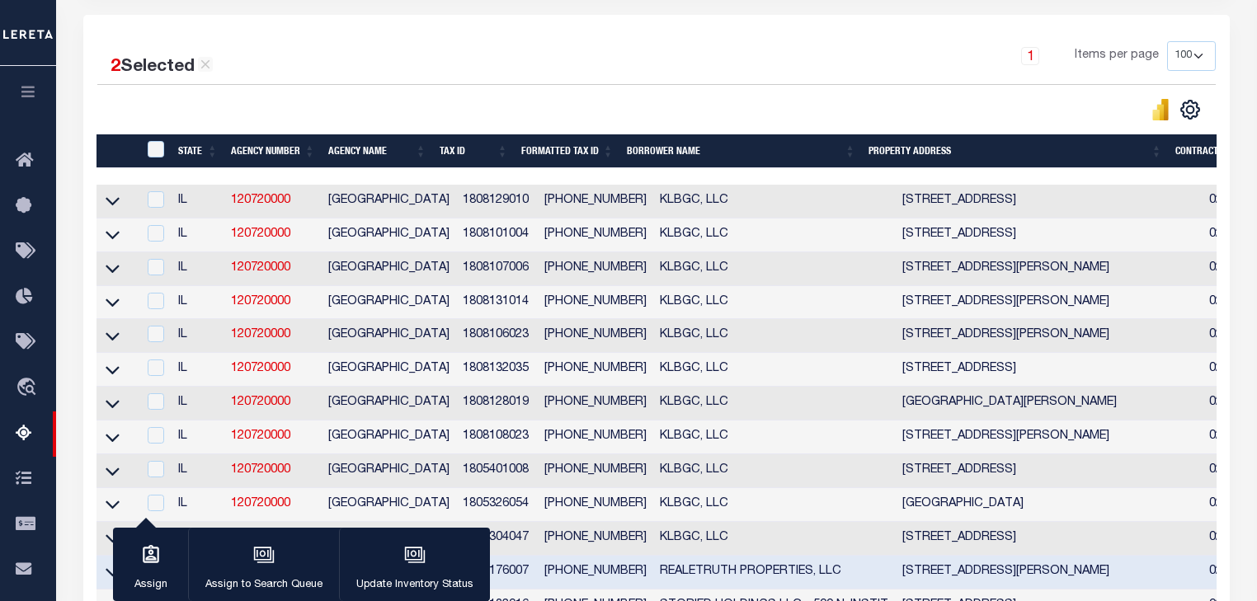
scroll to position [238, 0]
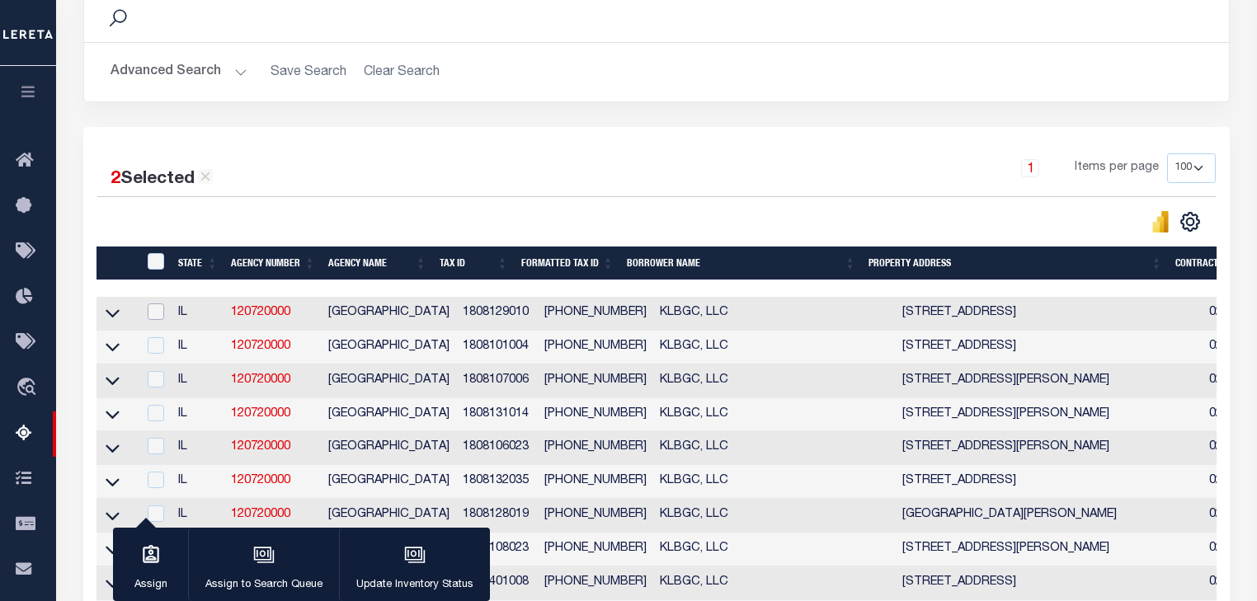
click at [162, 311] on input "checkbox" at bounding box center [156, 311] width 16 height 16
checkbox input "true"
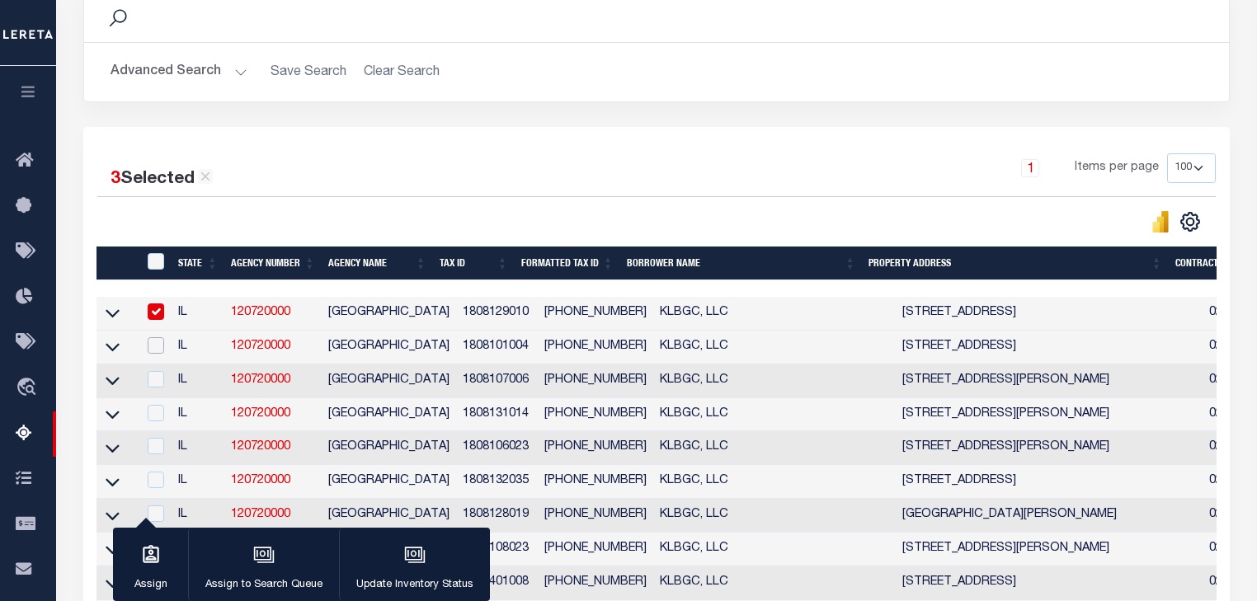
click at [157, 354] on input "checkbox" at bounding box center [156, 345] width 16 height 16
checkbox input "true"
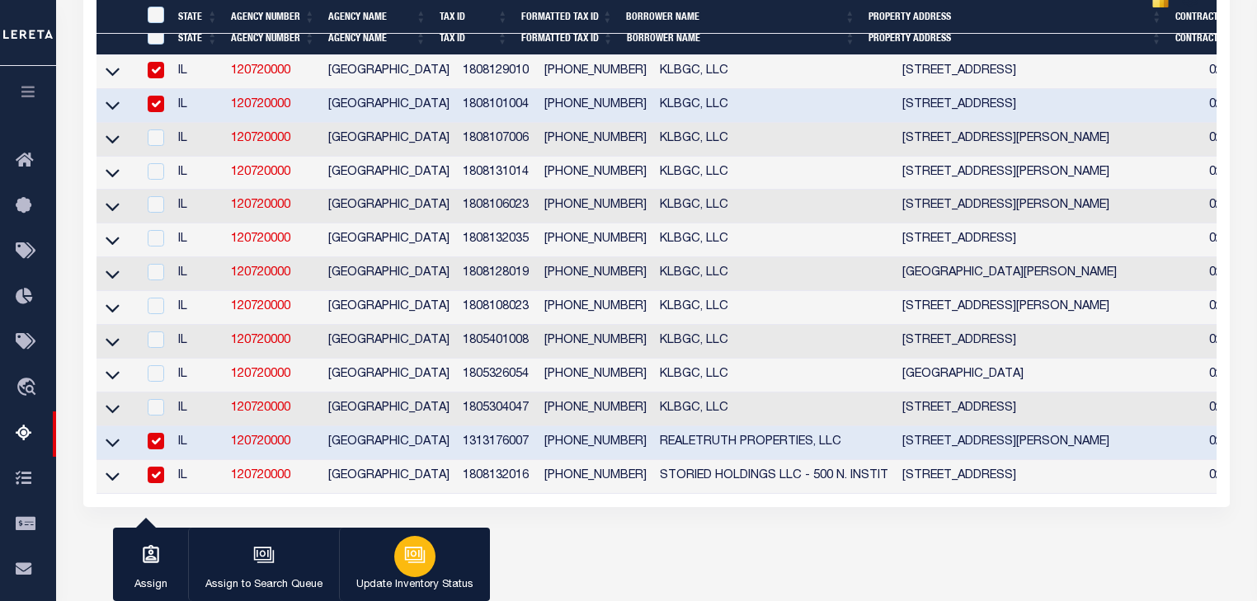
scroll to position [536, 0]
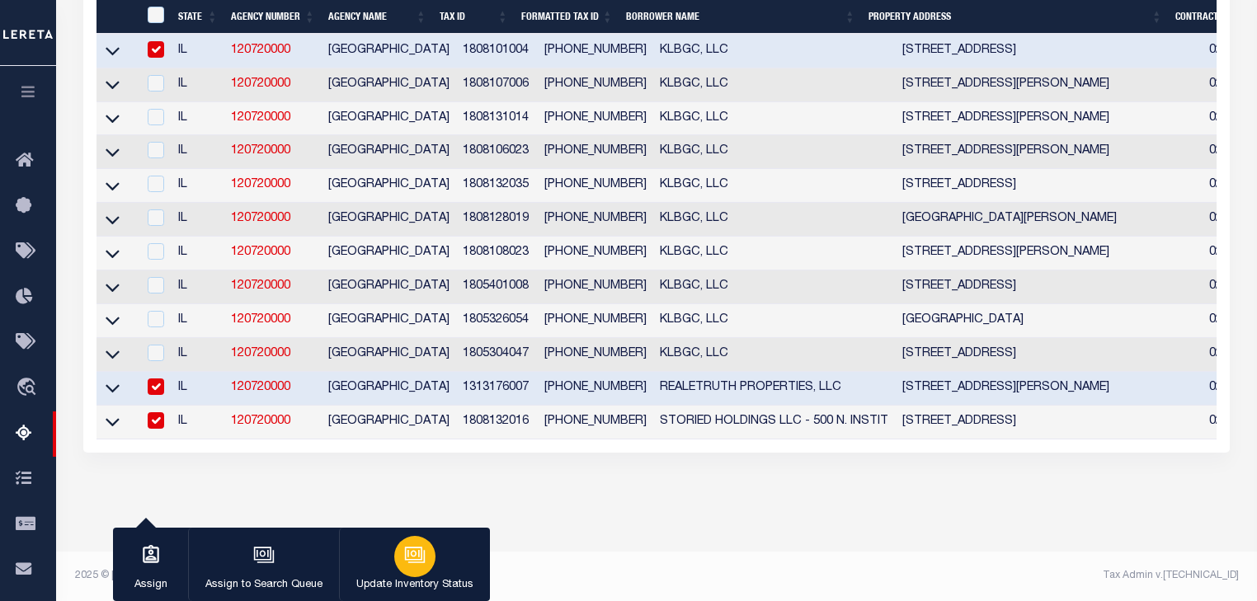
click at [419, 558] on icon "button" at bounding box center [413, 553] width 17 height 13
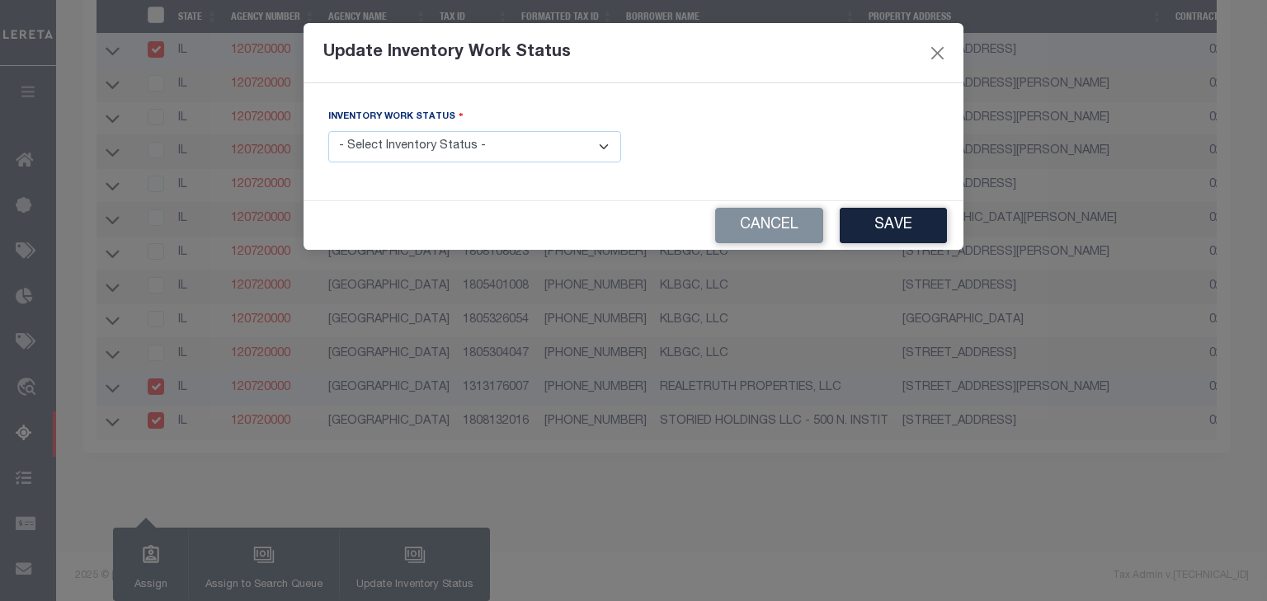
click at [591, 150] on select "- Select Inventory Status - Manual - Exception Pended - Awaiting Search Late Ad…" at bounding box center [474, 147] width 293 height 32
select select "4"
click at [328, 132] on select "- Select Inventory Status - Manual - Exception Pended - Awaiting Search Late Ad…" at bounding box center [474, 147] width 293 height 32
click at [886, 221] on button "Save" at bounding box center [892, 225] width 107 height 35
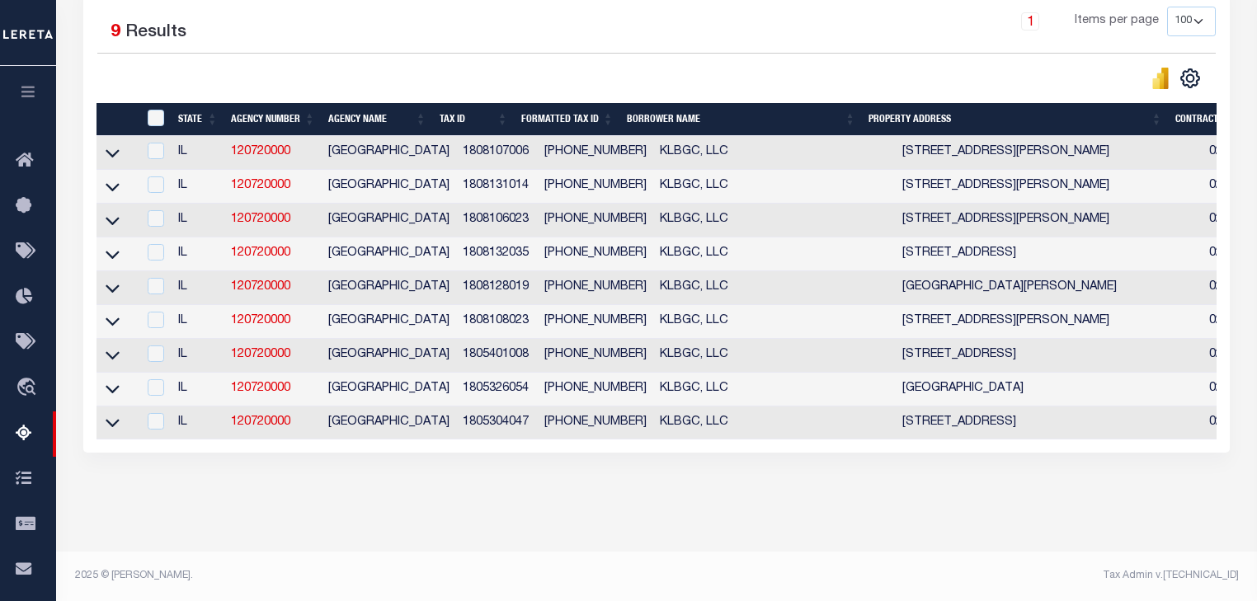
scroll to position [402, 0]
click at [152, 110] on input "ID" at bounding box center [156, 118] width 16 height 16
checkbox input "true"
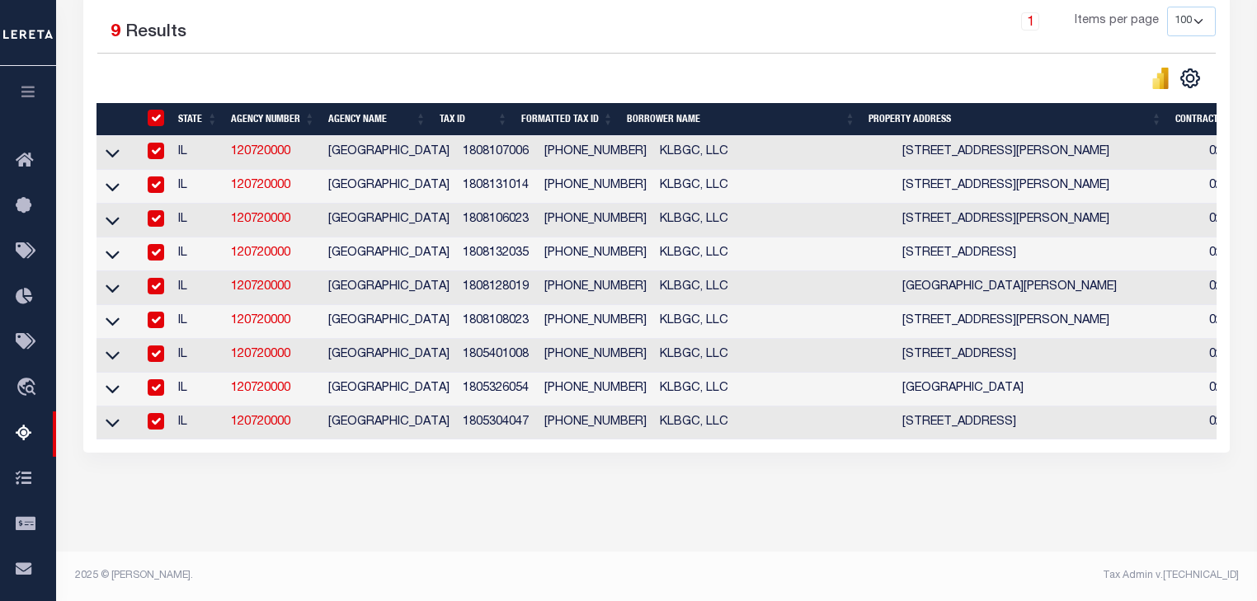
checkbox input "true"
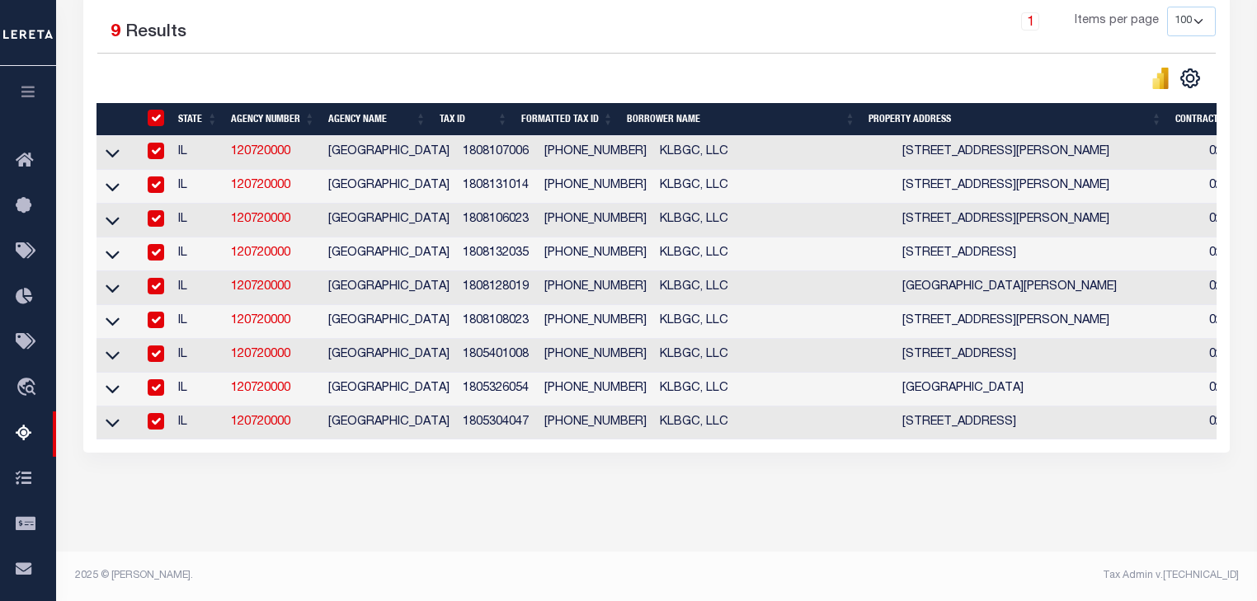
checkbox input "true"
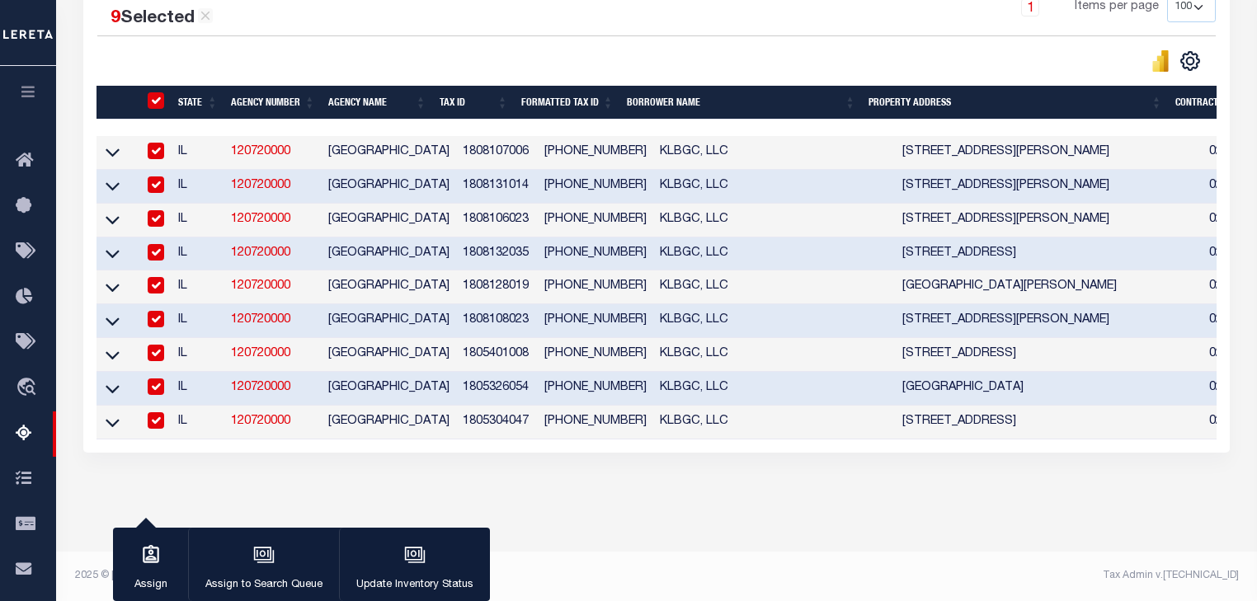
scroll to position [399, 0]
click at [160, 99] on input "ID" at bounding box center [156, 100] width 16 height 16
checkbox input "false"
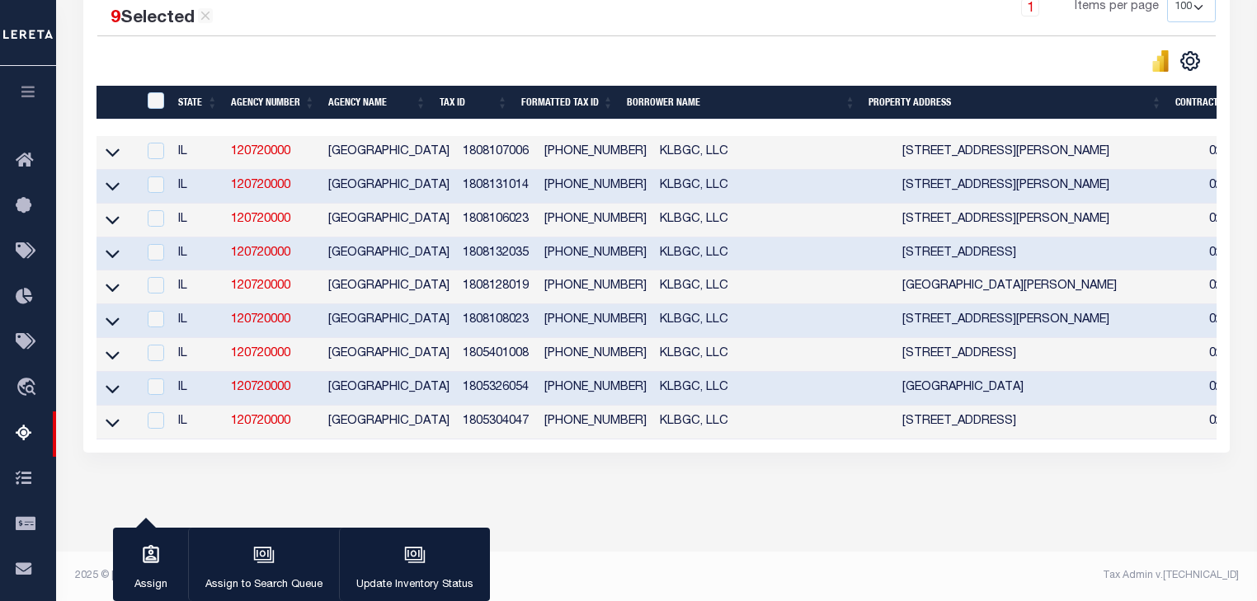
checkbox input "false"
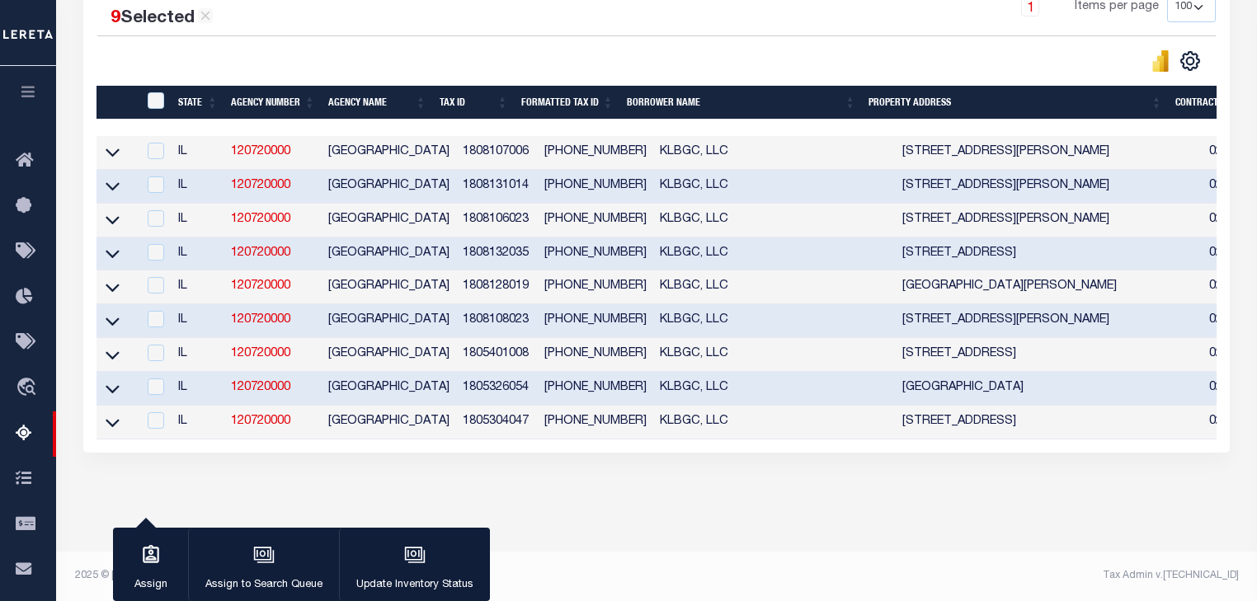
checkbox input "false"
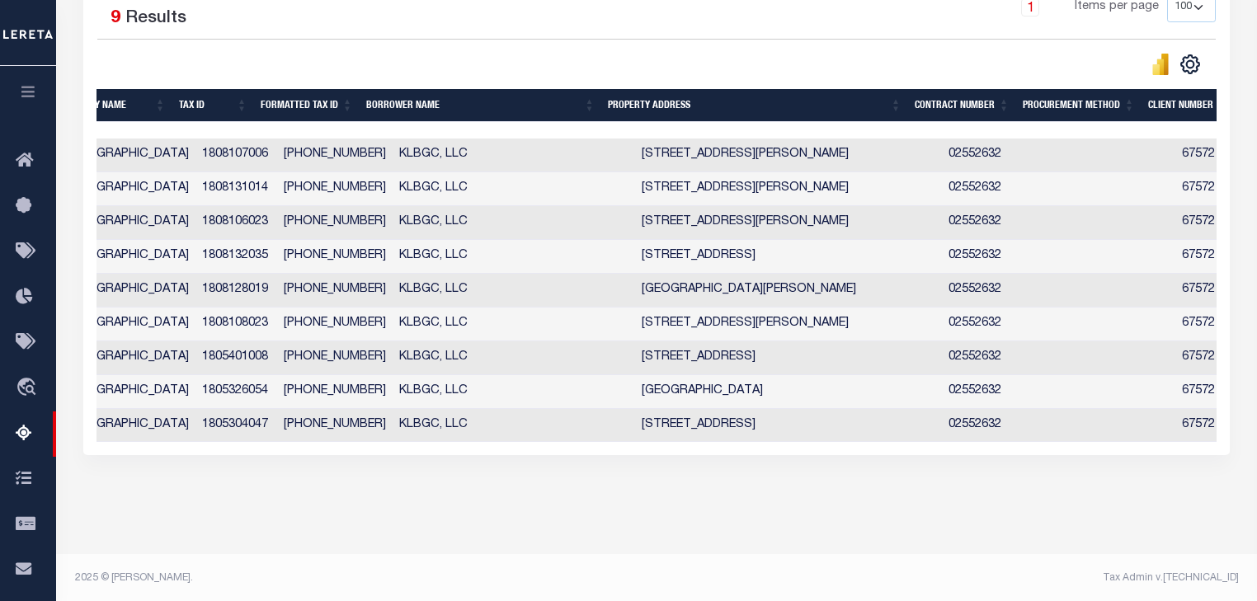
scroll to position [0, 263]
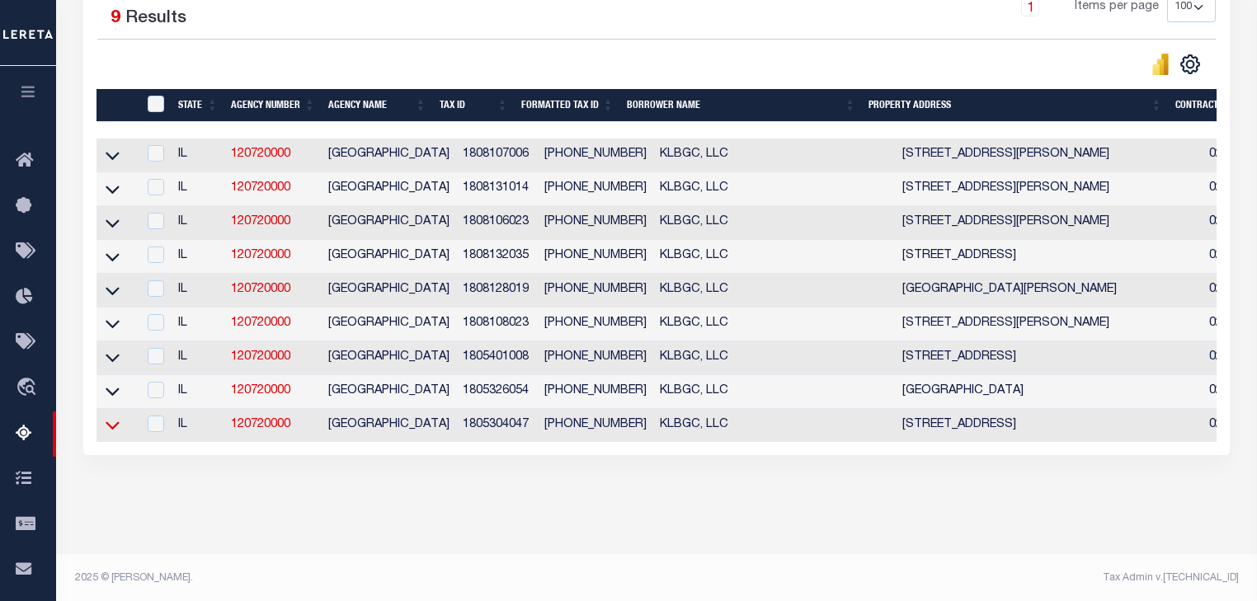
click at [110, 430] on icon at bounding box center [113, 426] width 14 height 8
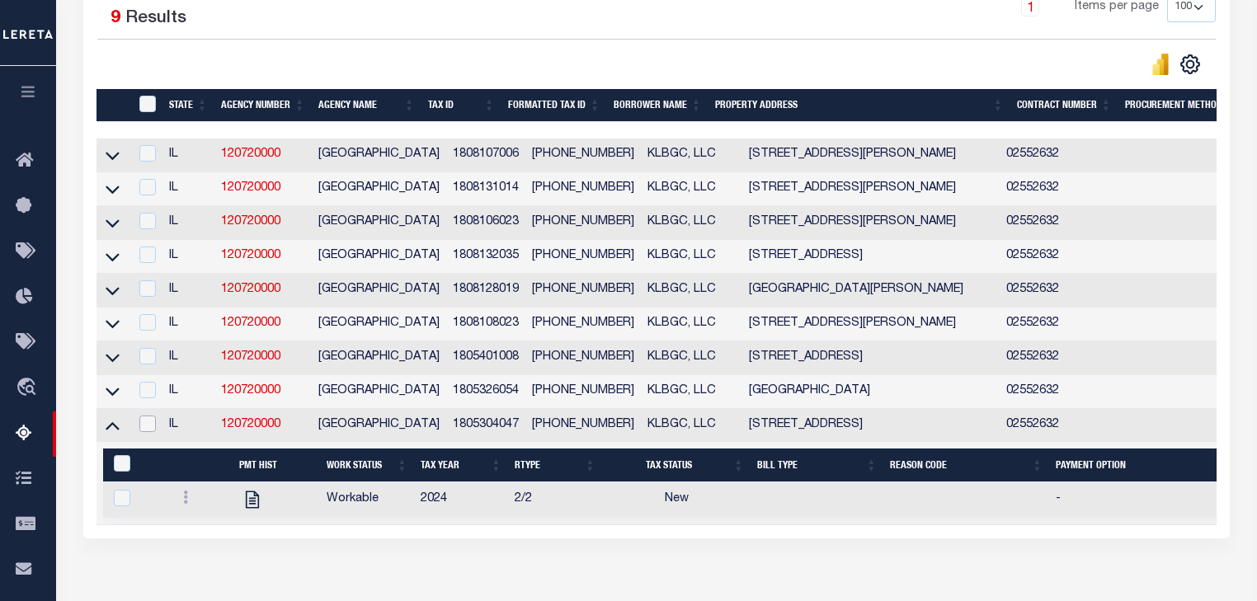
click at [143, 425] on input "checkbox" at bounding box center [147, 424] width 16 height 16
checkbox input "true"
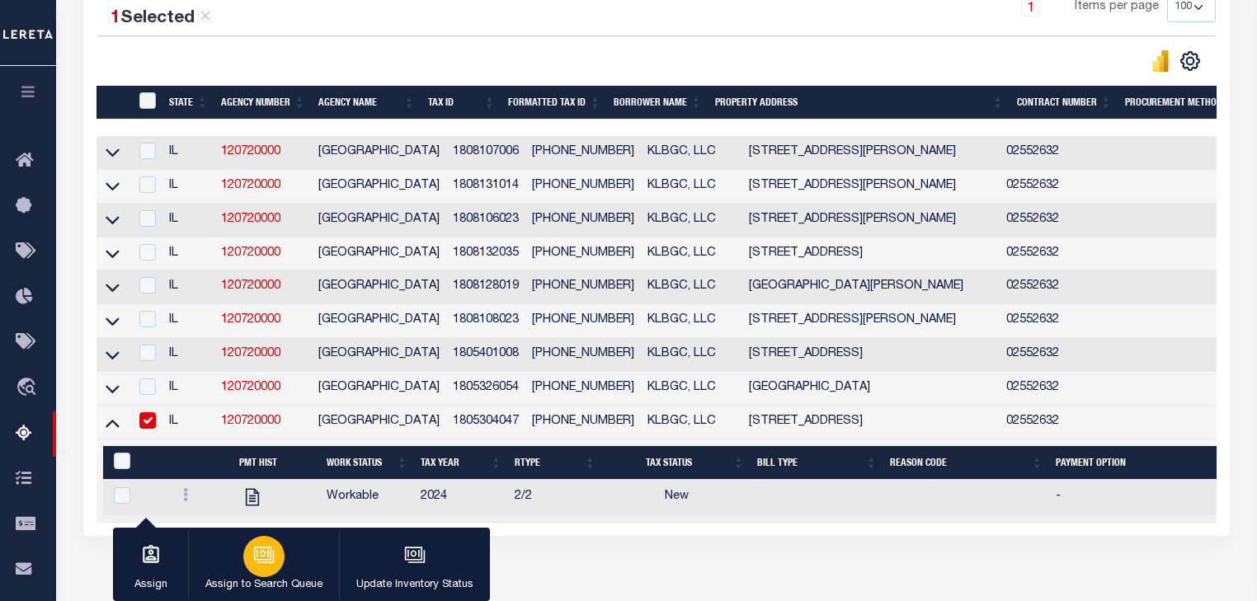
click at [257, 557] on icon "button" at bounding box center [263, 554] width 21 height 21
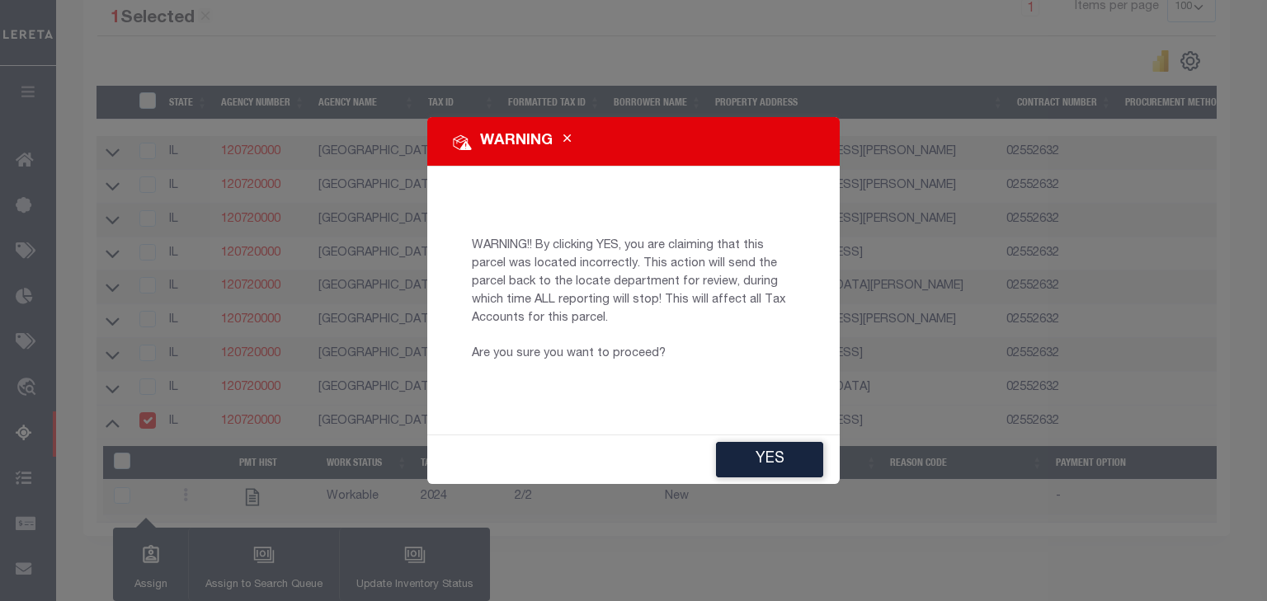
click at [566, 136] on icon "Close" at bounding box center [566, 139] width 7 height 12
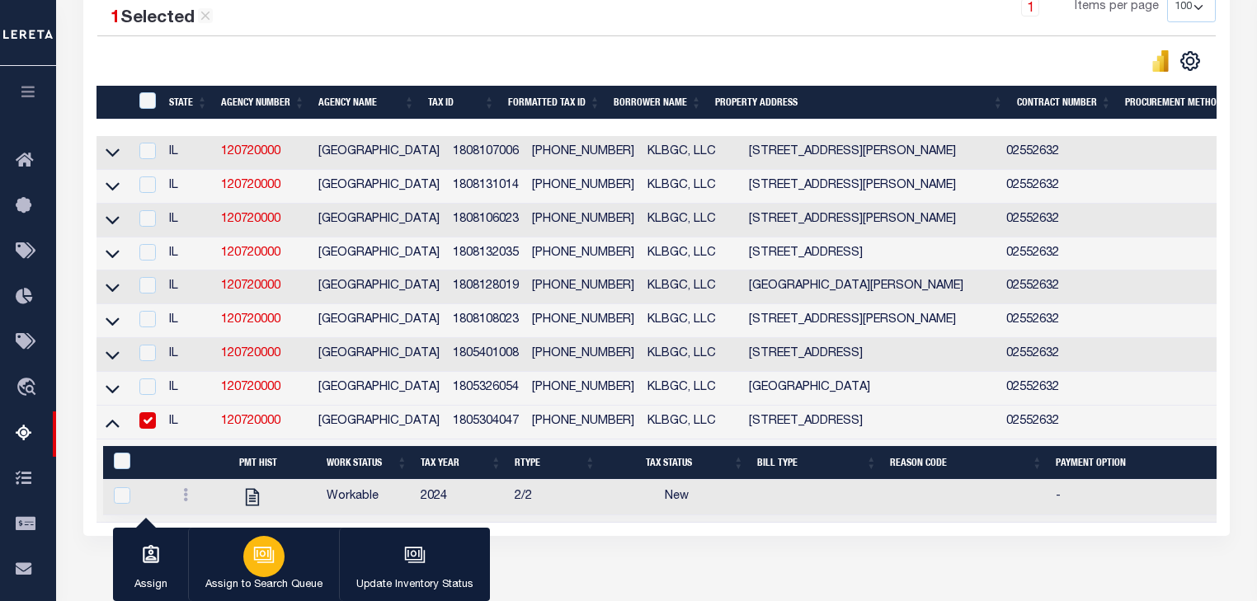
click at [298, 554] on button "Assign to Search Queue" at bounding box center [263, 565] width 151 height 74
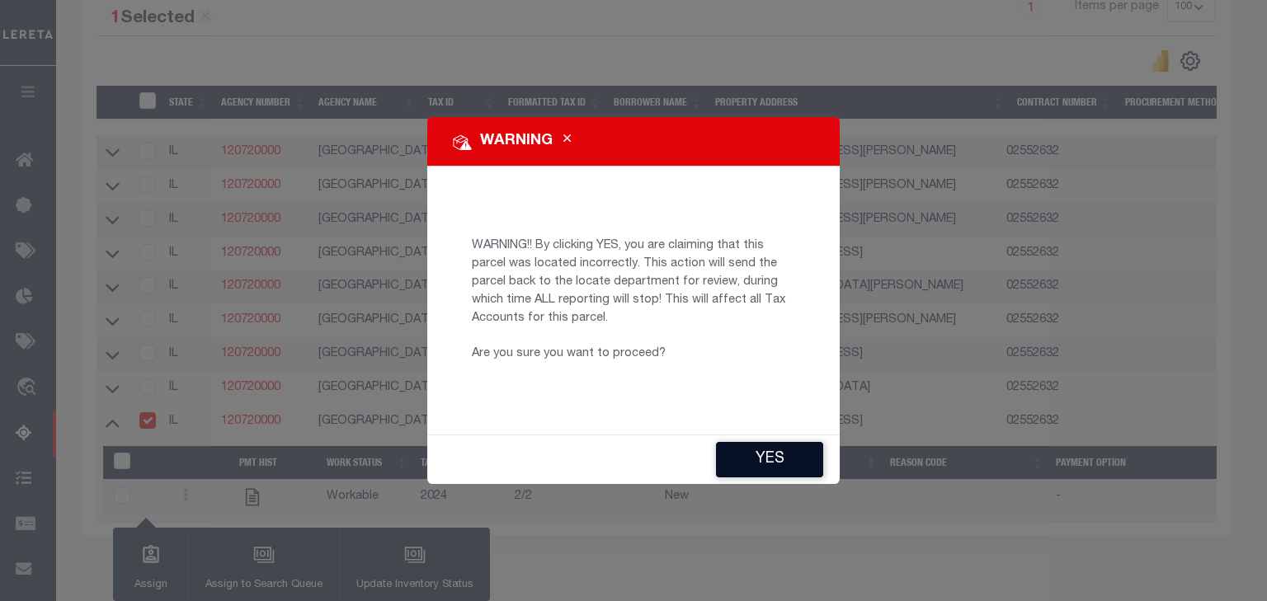
click at [780, 454] on button "YES" at bounding box center [769, 459] width 107 height 35
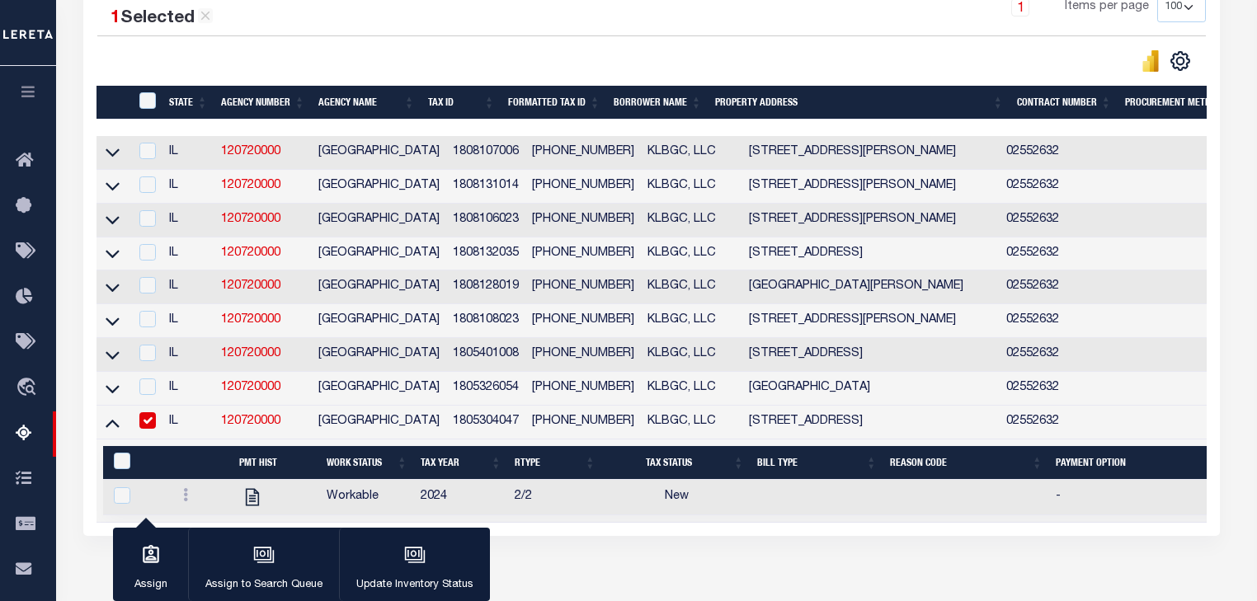
type input "dgraham@lereta.net"
type input "08/18/2025"
type input "BP"
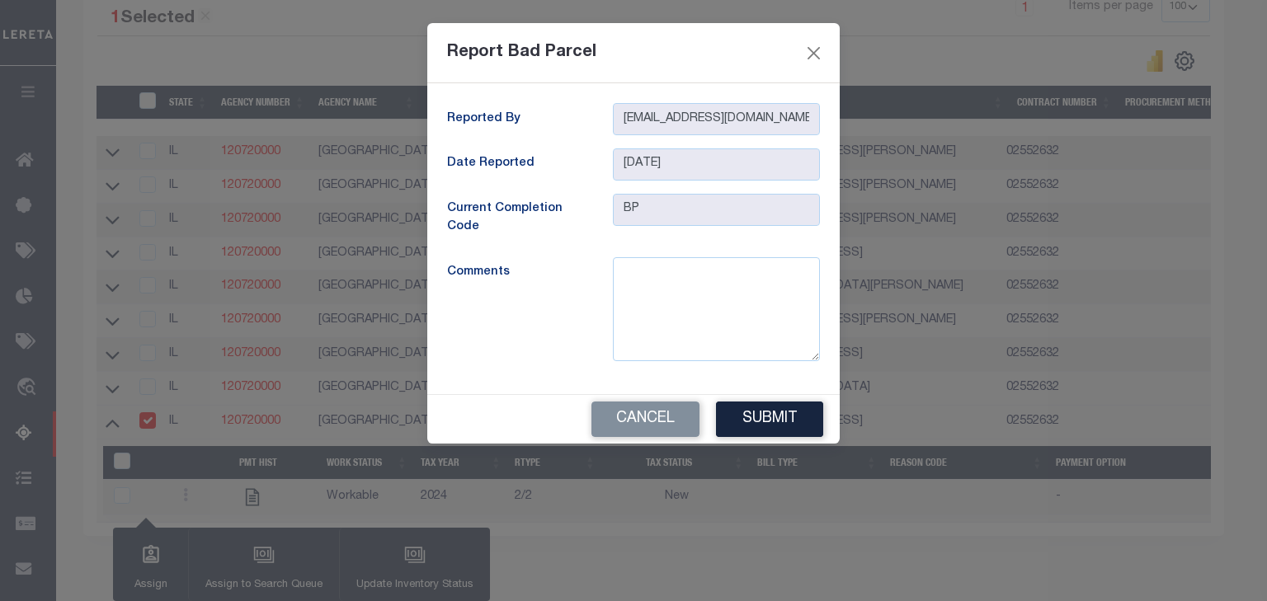
click at [782, 231] on div "BP" at bounding box center [716, 219] width 232 height 50
click at [709, 346] on textarea at bounding box center [716, 309] width 207 height 104
click at [811, 54] on button "Close" at bounding box center [813, 52] width 21 height 21
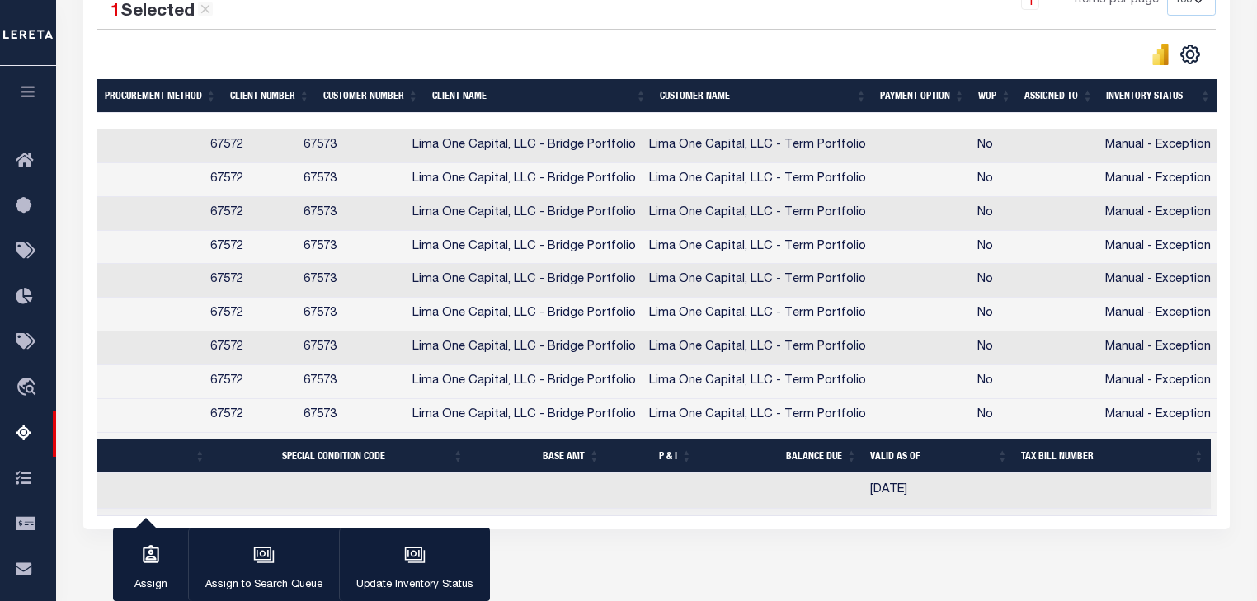
scroll to position [405, 0]
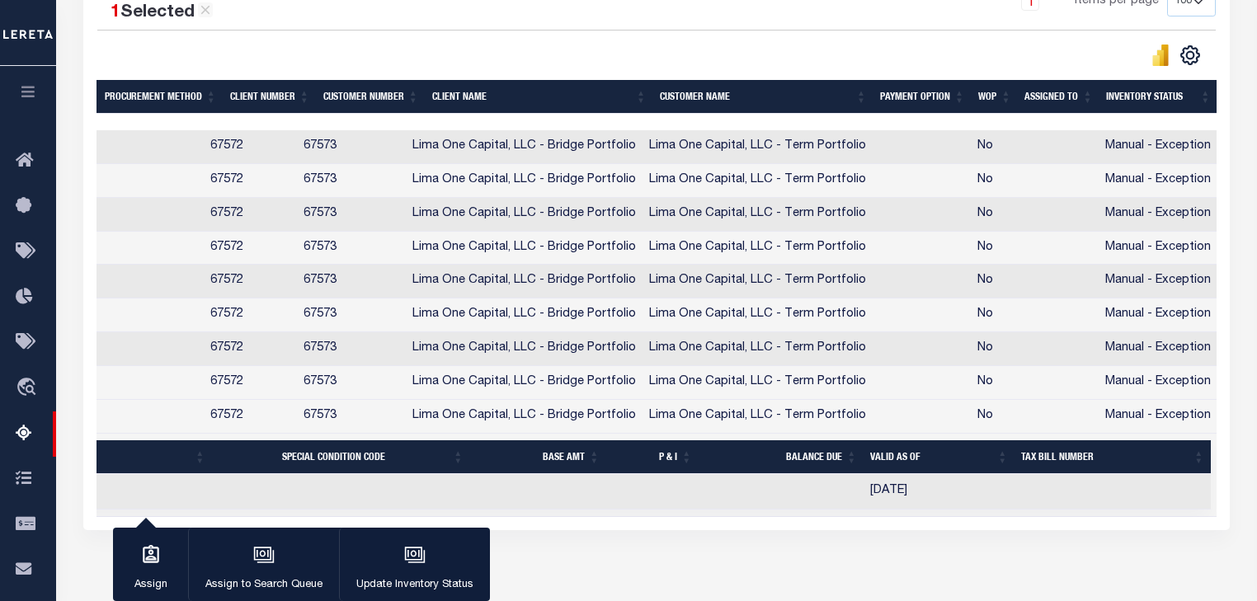
click at [1208, 102] on th "Inventory Status" at bounding box center [1158, 97] width 118 height 34
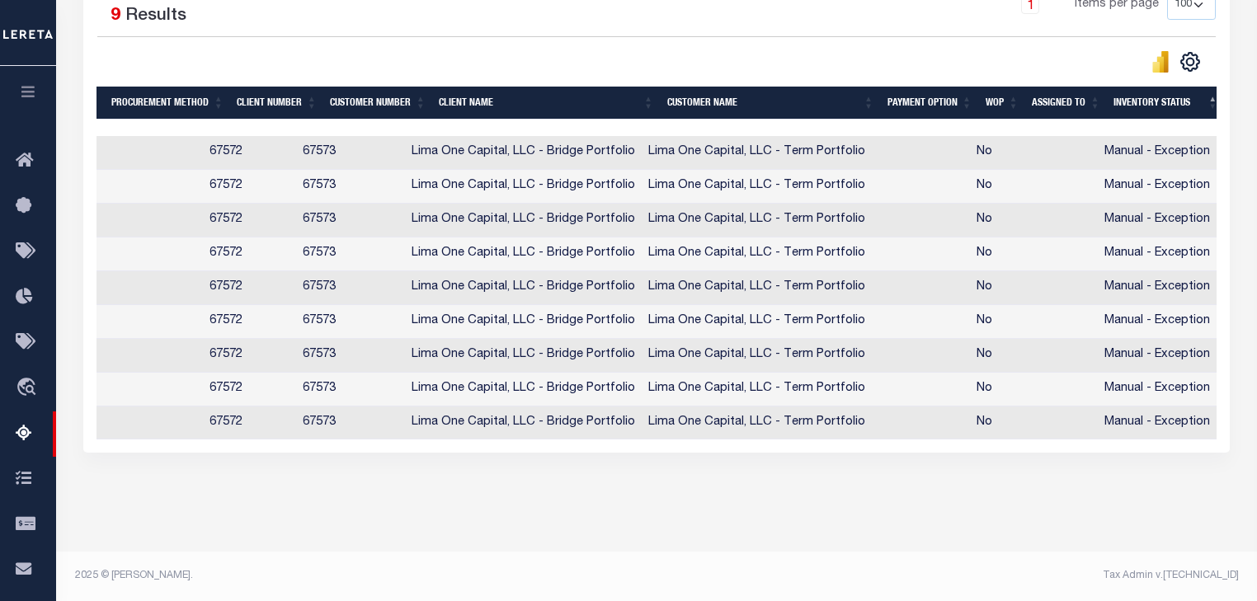
scroll to position [0, 1023]
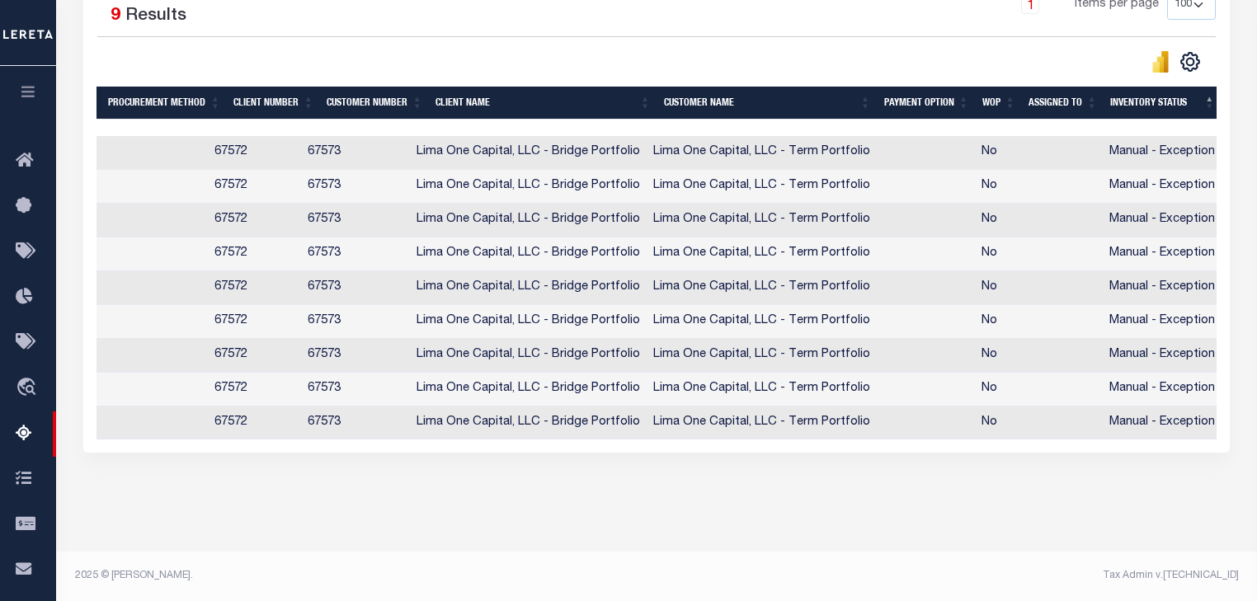
click at [1210, 103] on th "Inventory Status" at bounding box center [1162, 104] width 118 height 34
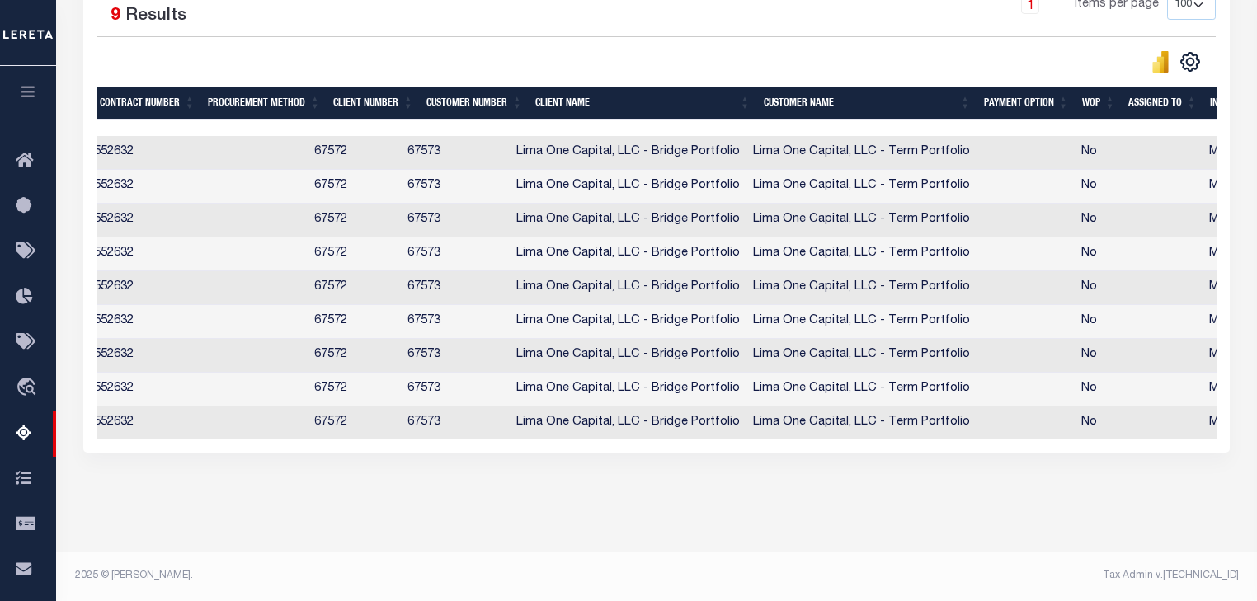
scroll to position [0, 859]
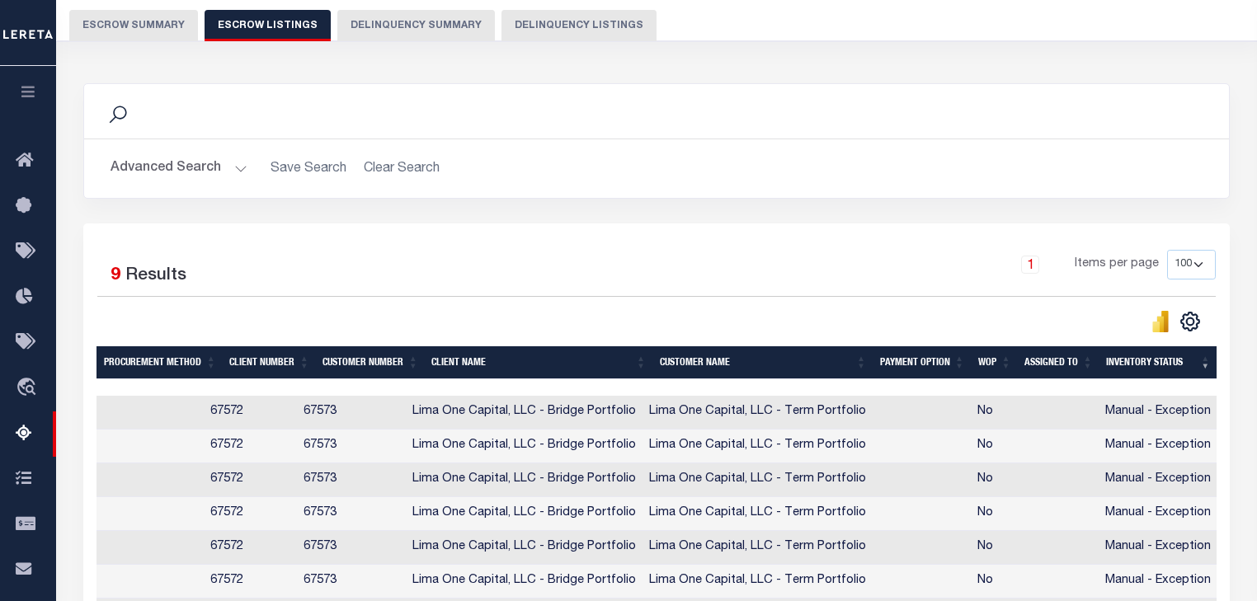
click at [213, 162] on button "Advanced Search" at bounding box center [178, 169] width 137 height 32
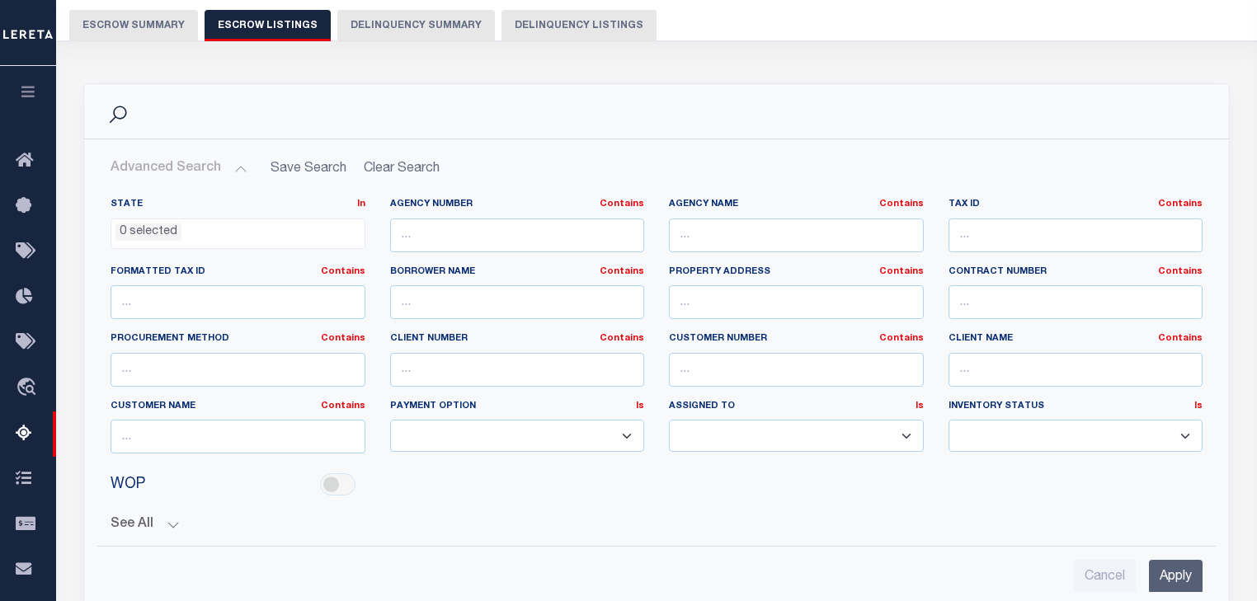
click at [213, 162] on button "Advanced Search" at bounding box center [178, 169] width 137 height 32
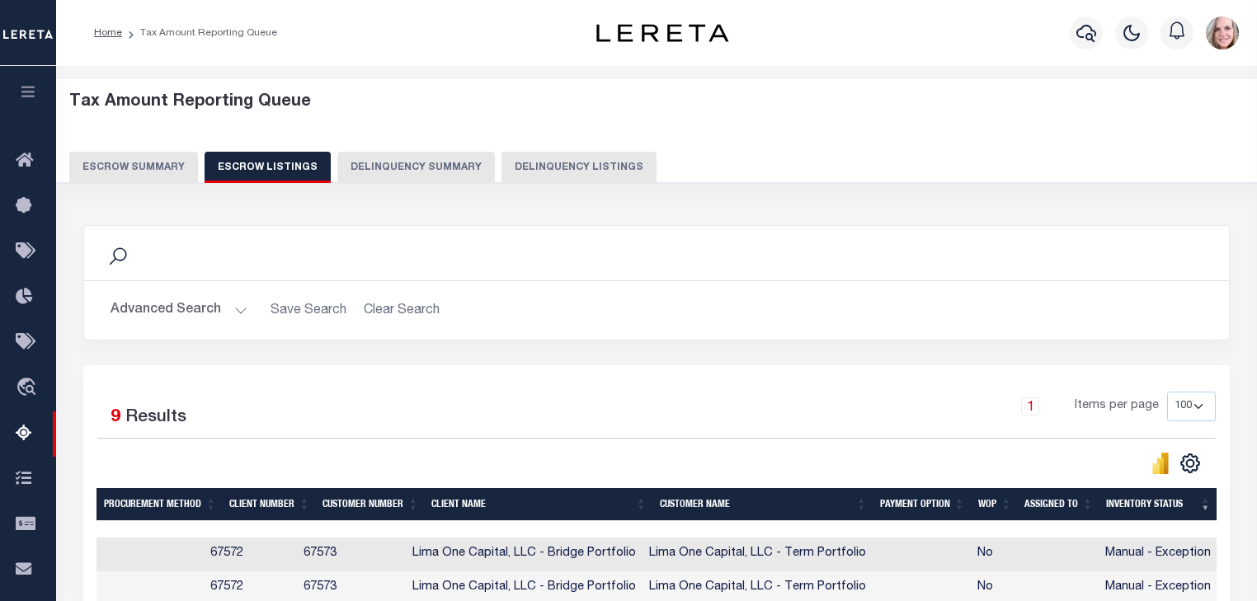
click at [131, 165] on button "Escrow Summary" at bounding box center [133, 167] width 129 height 31
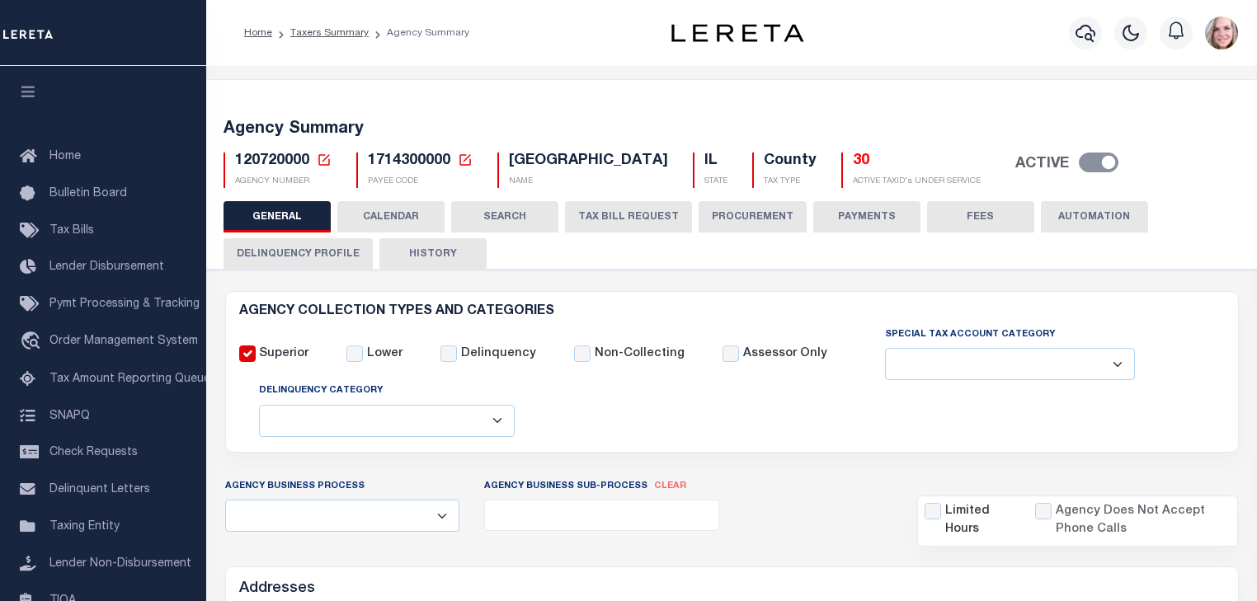
select select
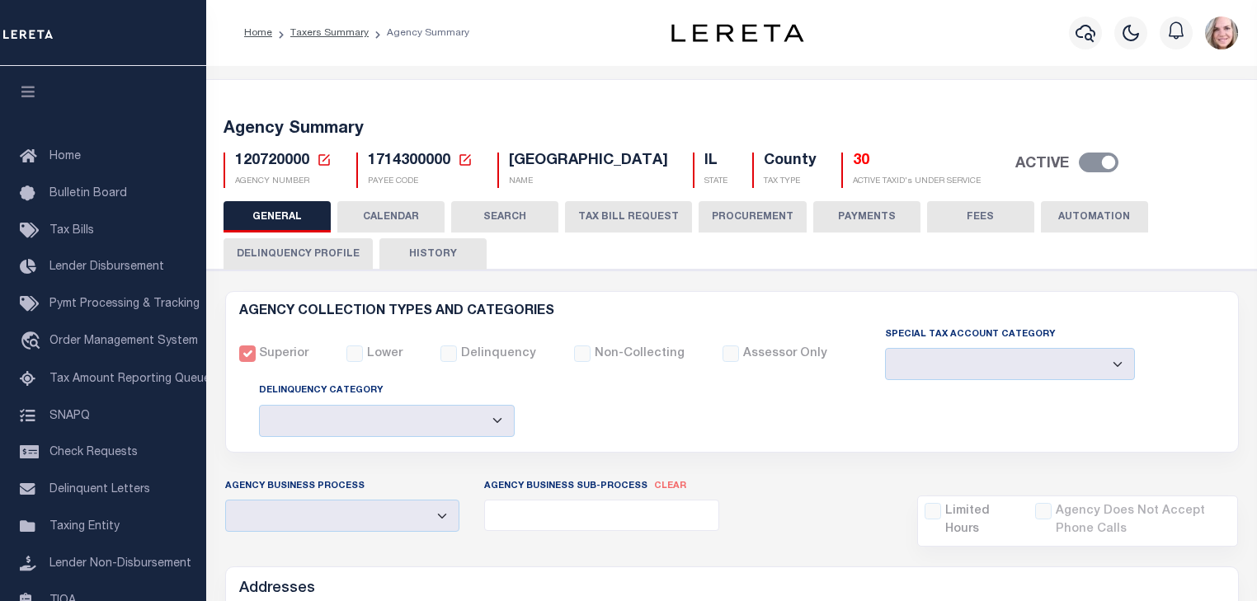
click at [277, 164] on span "120720000" at bounding box center [272, 160] width 74 height 15
copy h5 "120720000"
drag, startPoint x: 507, startPoint y: 162, endPoint x: 629, endPoint y: 168, distance: 122.2
click at [629, 168] on span "[GEOGRAPHIC_DATA]" at bounding box center [588, 160] width 159 height 15
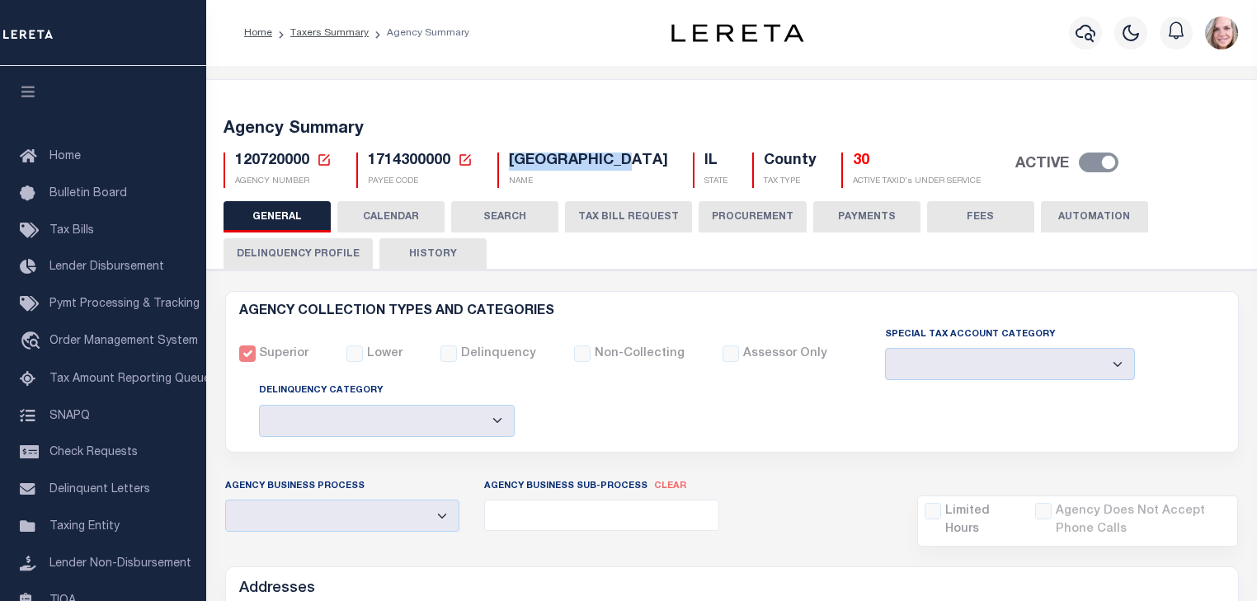
copy span "[GEOGRAPHIC_DATA]"
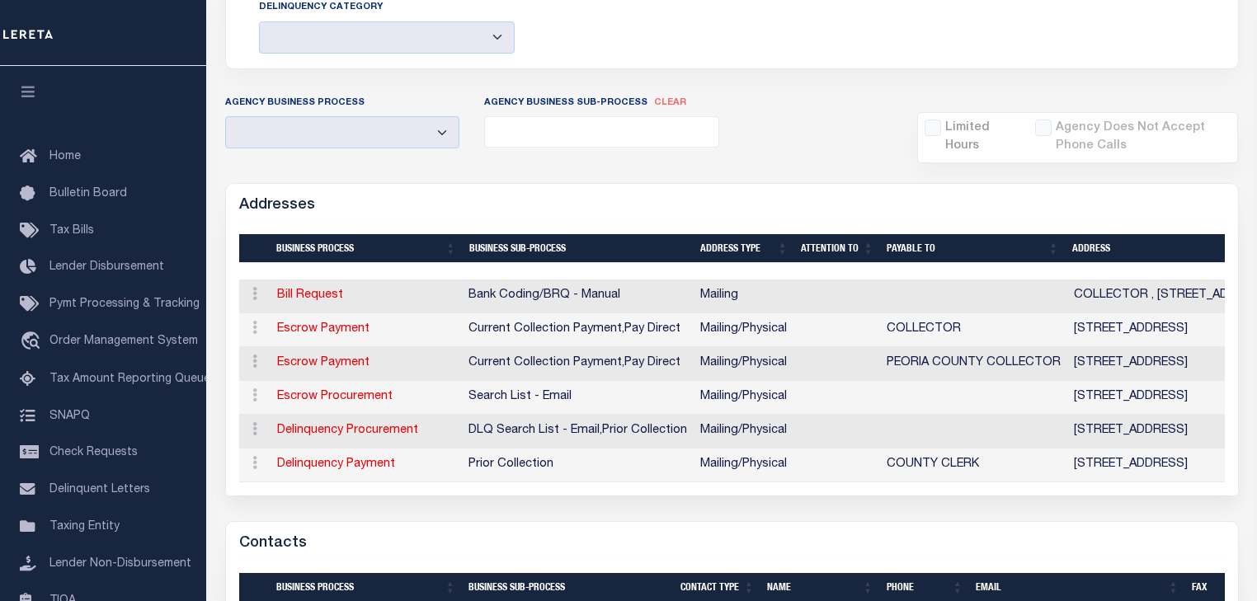
scroll to position [396, 0]
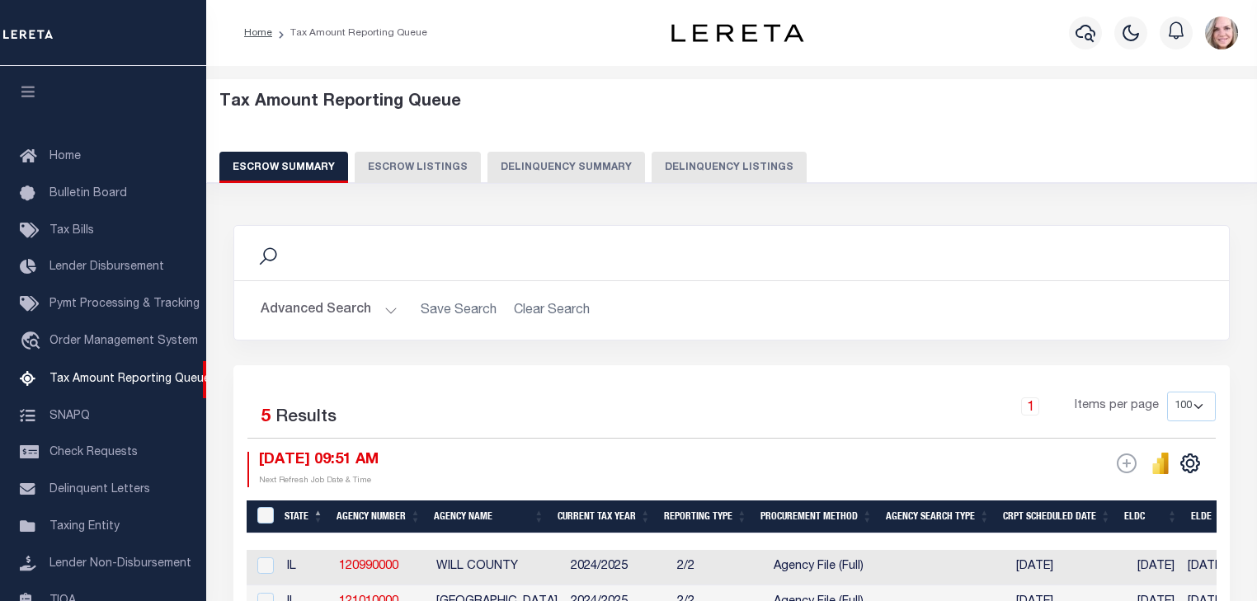
select select "100"
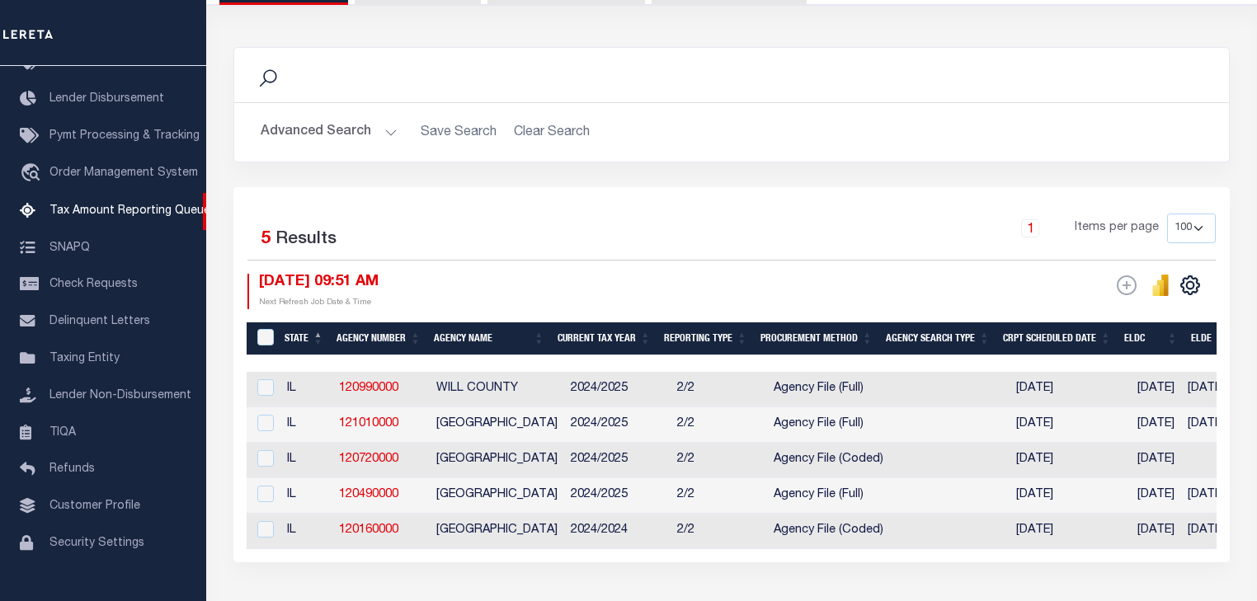
scroll to position [180, 0]
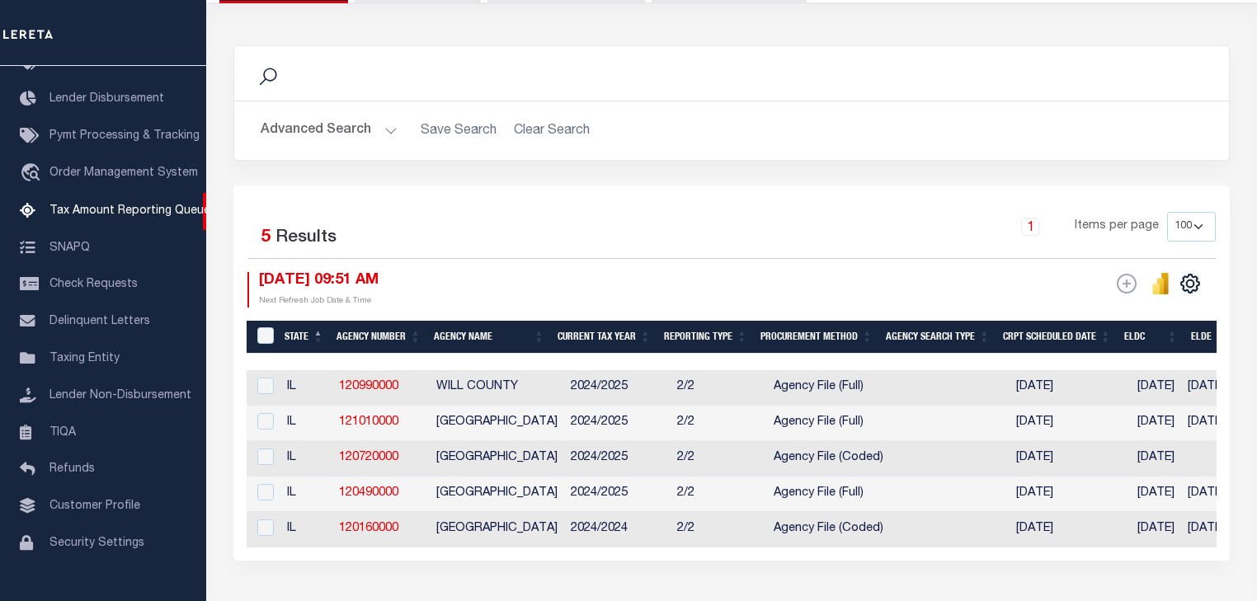
drag, startPoint x: 496, startPoint y: 561, endPoint x: 534, endPoint y: 565, distance: 38.2
click at [534, 561] on div "Selected 5 Results 1 Items per page 10 25 50 100 500 [DATE] 09:51 AM ESCROW Web…" at bounding box center [731, 373] width 996 height 375
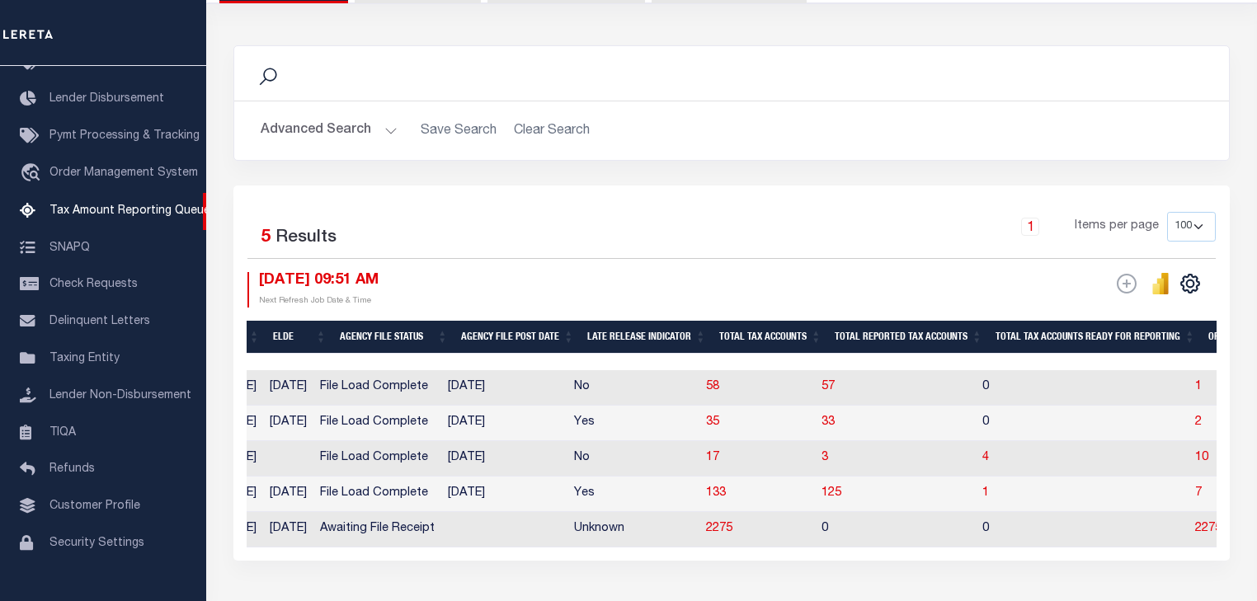
scroll to position [0, 924]
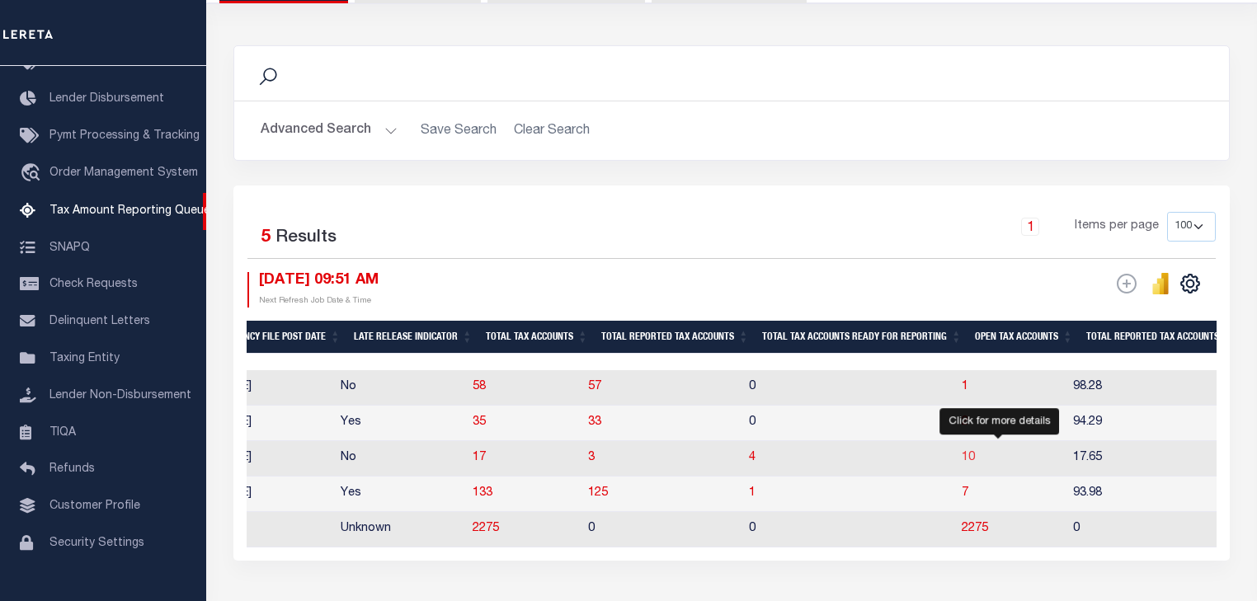
click at [975, 461] on span "10" at bounding box center [967, 458] width 13 height 12
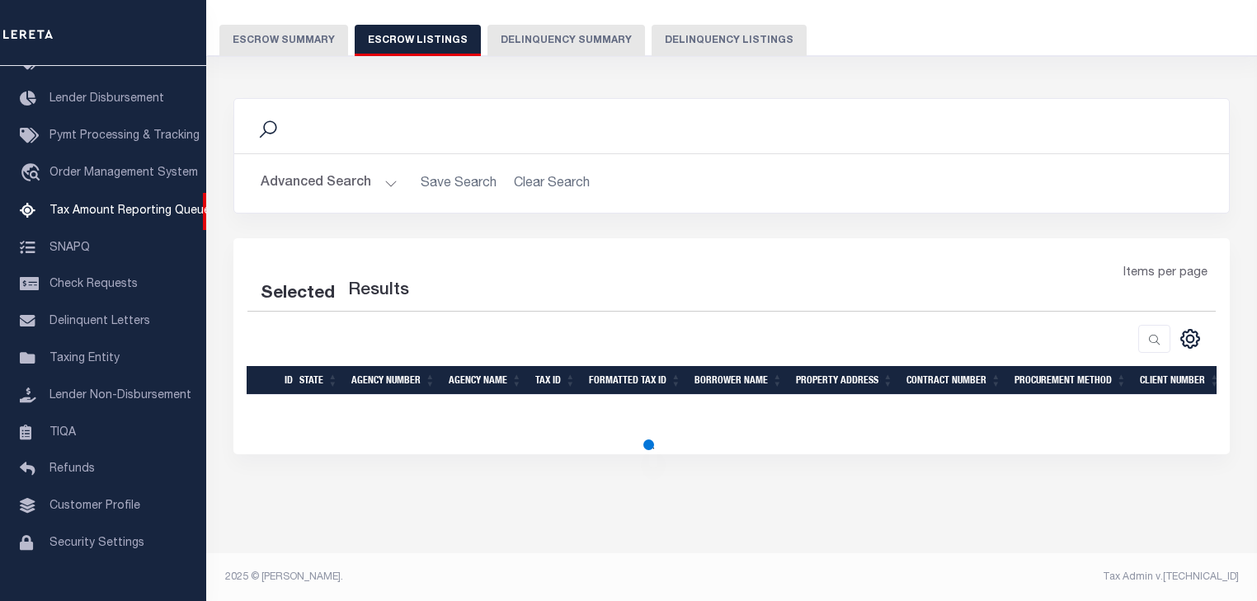
select select "100"
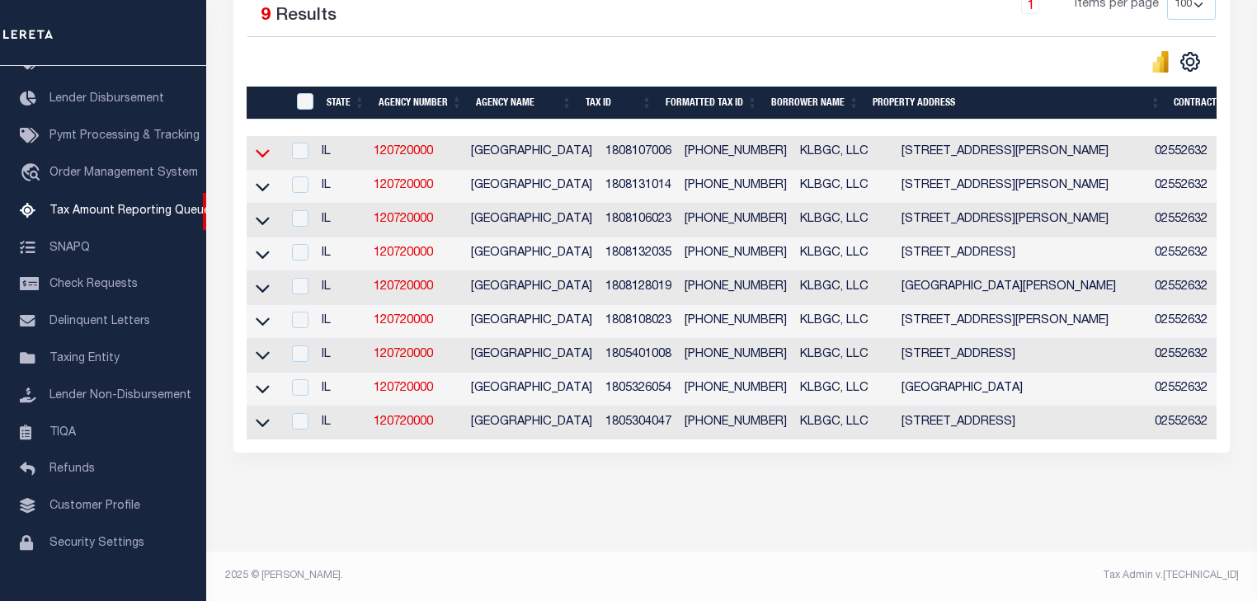
click at [264, 145] on icon at bounding box center [263, 152] width 14 height 17
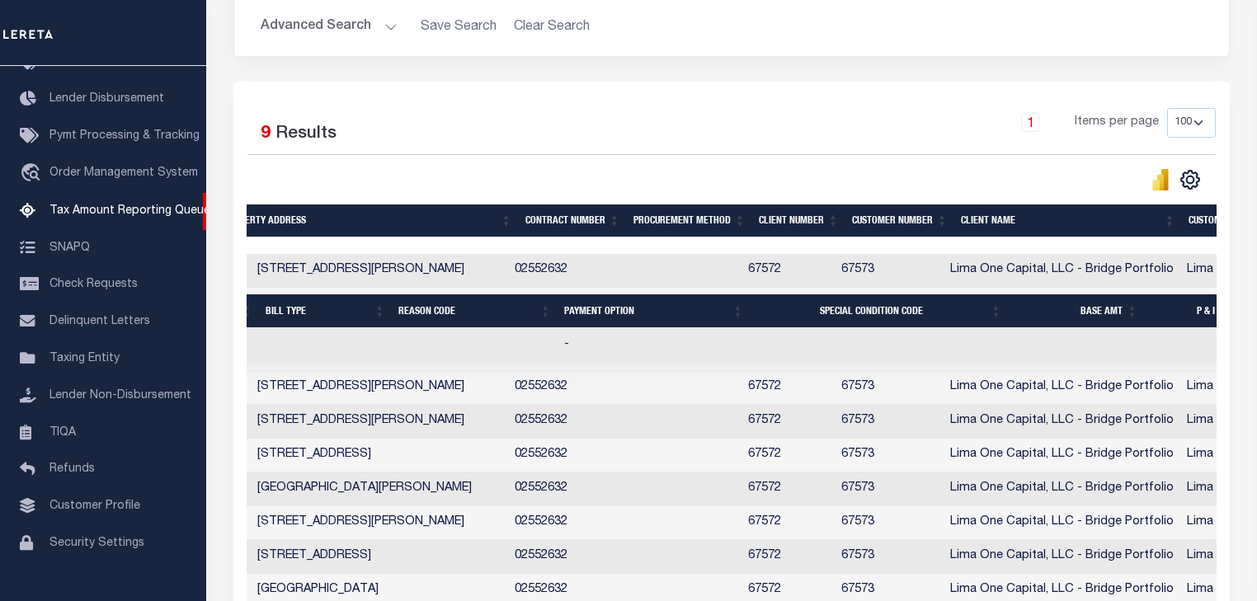
scroll to position [0, 876]
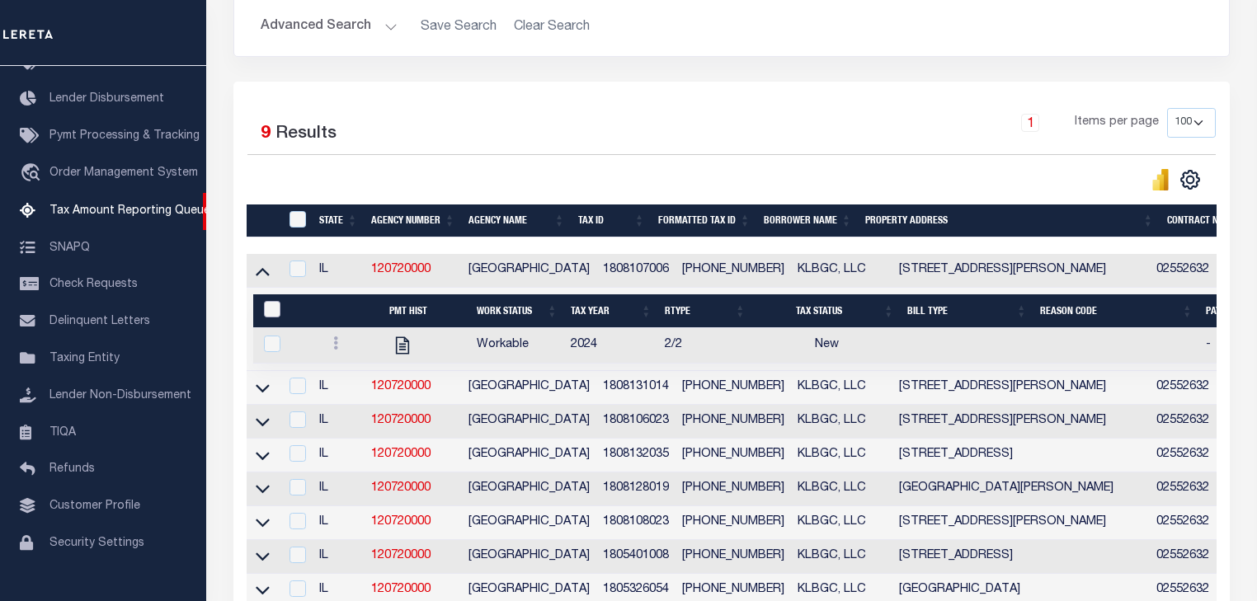
click at [274, 311] on input "&nbsp;" at bounding box center [272, 309] width 16 height 16
checkbox input "true"
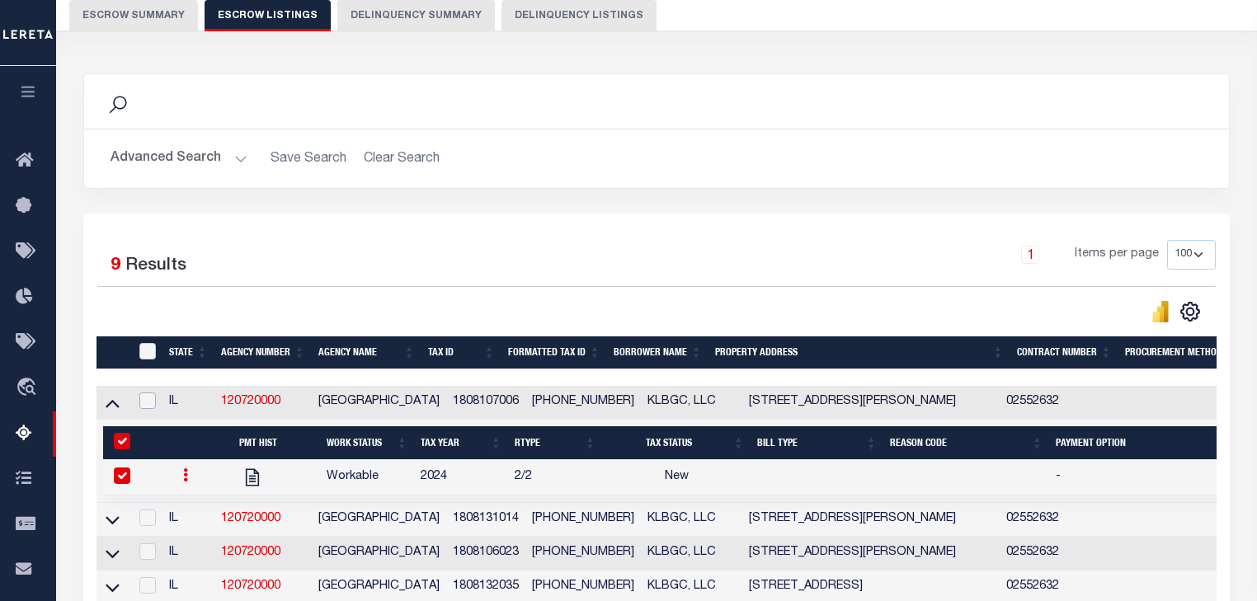
click at [146, 409] on input "checkbox" at bounding box center [147, 401] width 16 height 16
checkbox input "true"
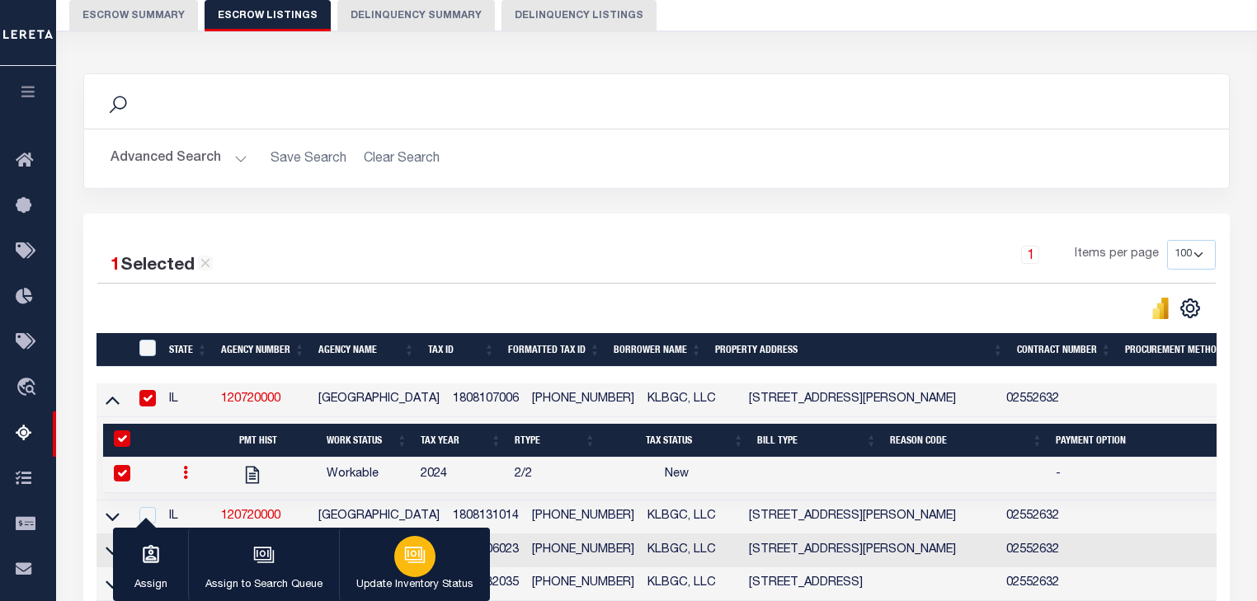
click at [414, 562] on icon "button" at bounding box center [414, 554] width 21 height 21
select select "1"
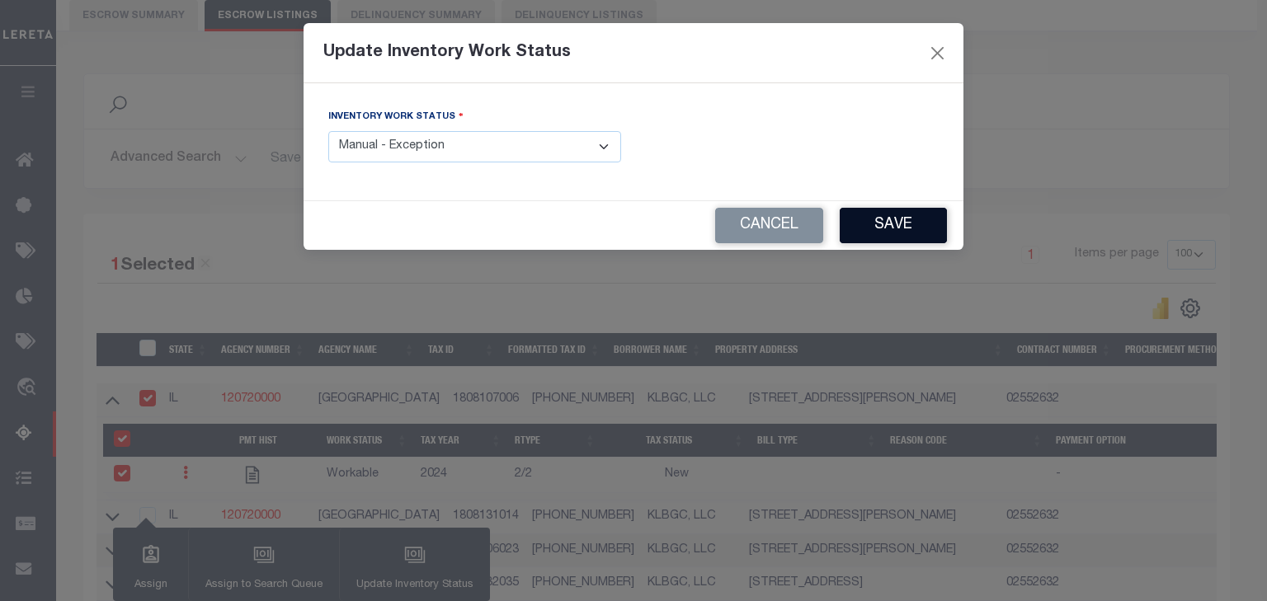
click at [869, 233] on button "Save" at bounding box center [892, 225] width 107 height 35
click at [574, 154] on select "- Select Inventory Status - Manual - Exception Pended - Awaiting Search Late Ad…" at bounding box center [474, 147] width 293 height 32
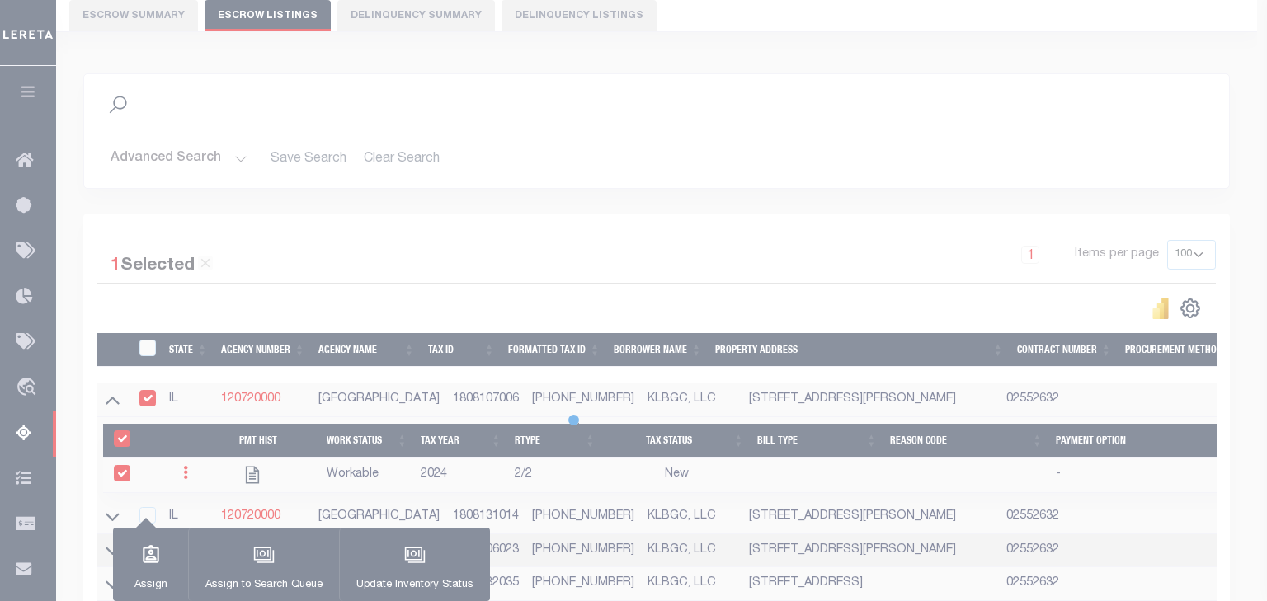
click at [328, 106] on select "- Select Inventory Status - Manual - Exception Pended - Awaiting Search Late Ad…" at bounding box center [474, 106] width 293 height 32
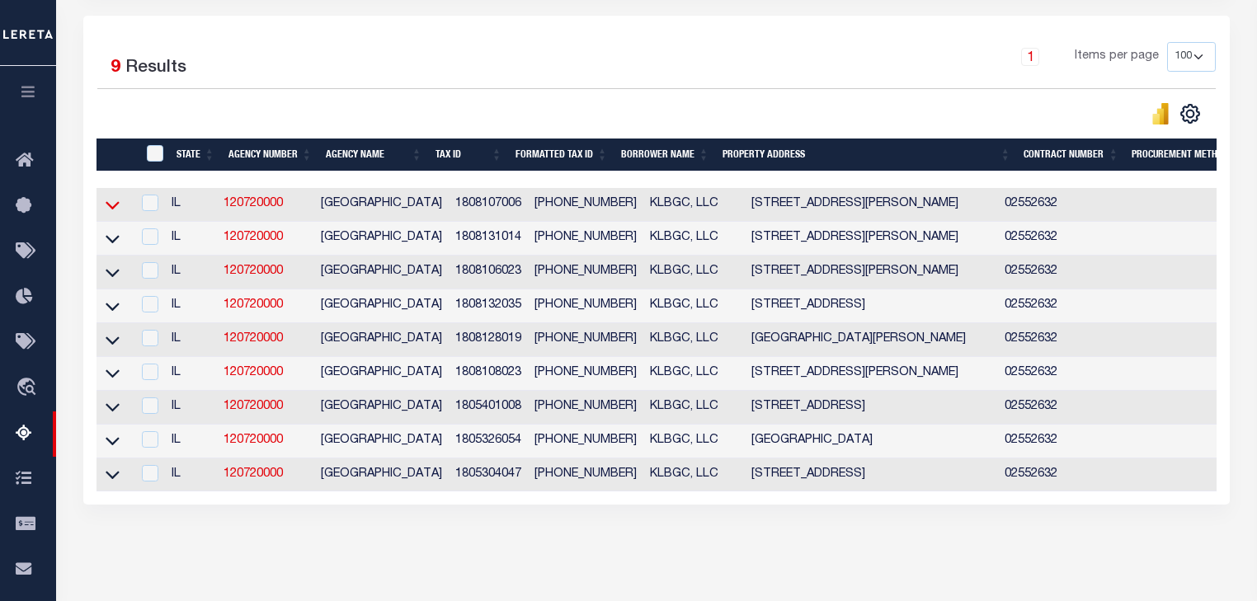
click at [109, 201] on icon at bounding box center [113, 204] width 14 height 17
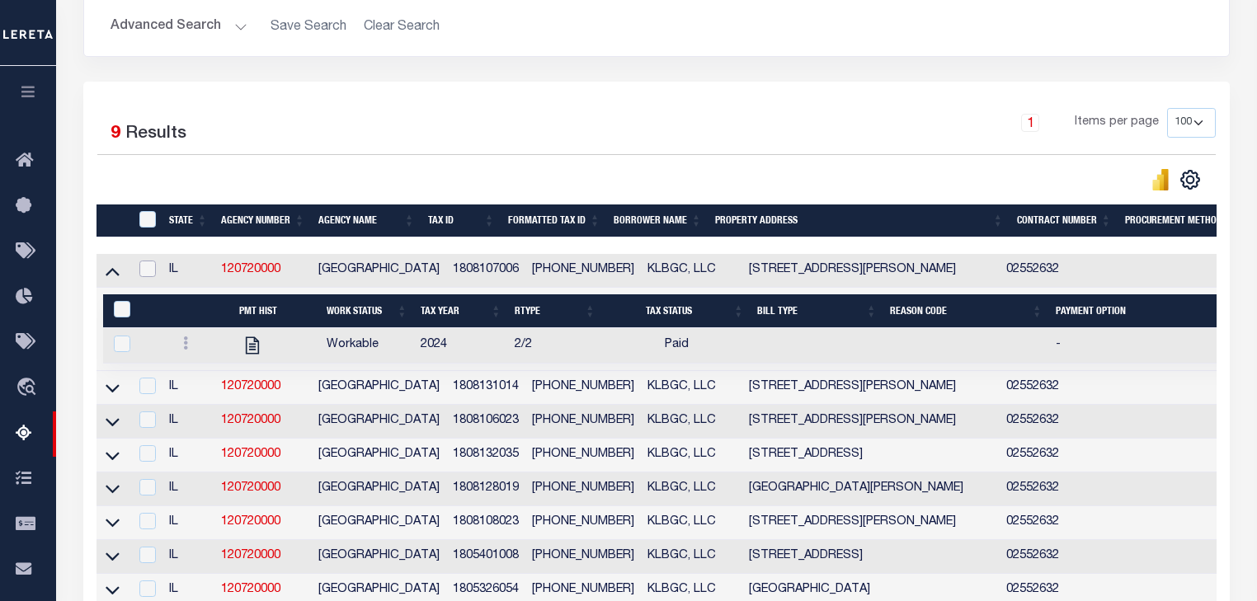
click at [148, 275] on input "checkbox" at bounding box center [147, 269] width 16 height 16
checkbox input "true"
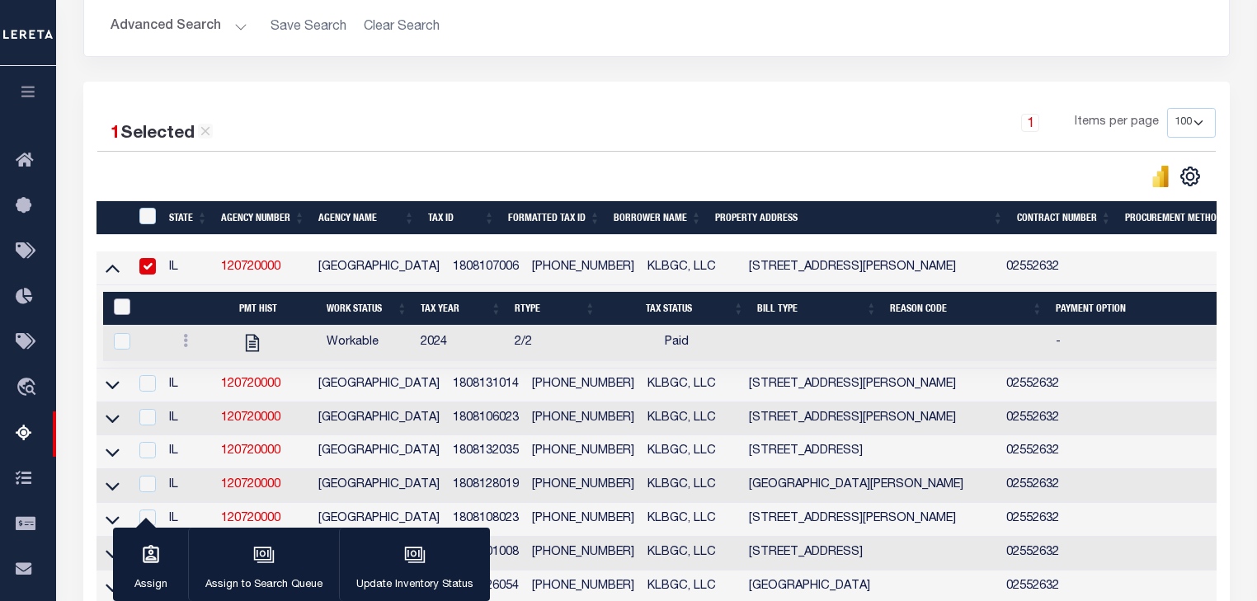
click at [119, 309] on input "&nbsp;" at bounding box center [122, 307] width 16 height 16
checkbox input "true"
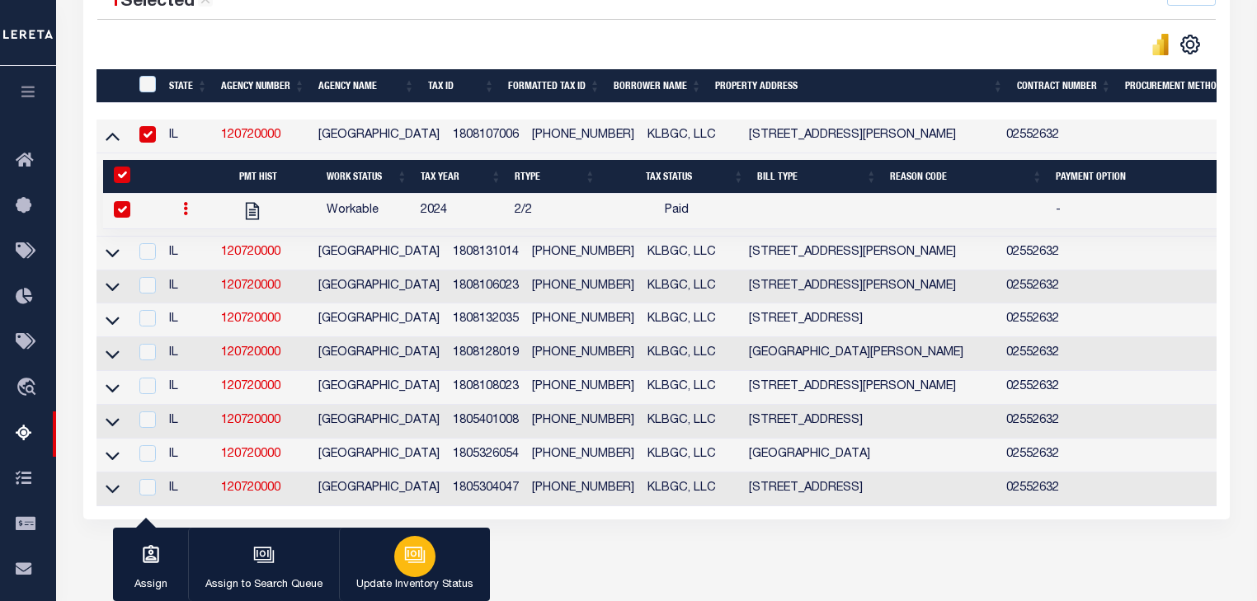
click at [402, 571] on div "button" at bounding box center [414, 556] width 41 height 41
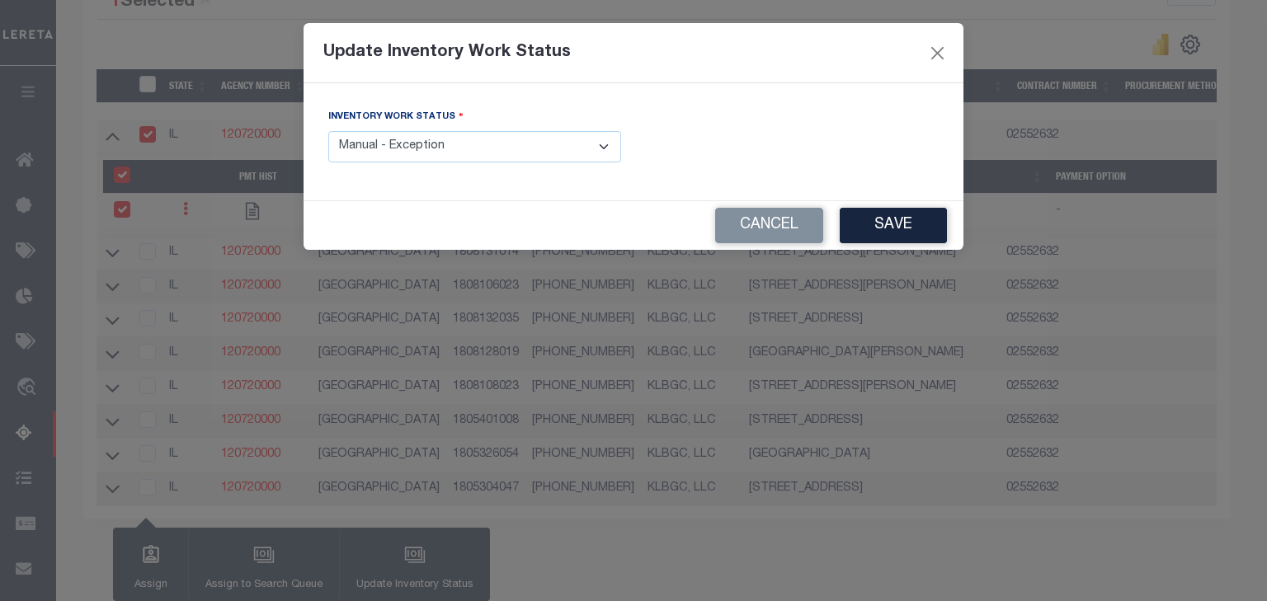
click at [541, 148] on select "- Select Inventory Status - Manual - Exception Pended - Awaiting Search Late Ad…" at bounding box center [474, 147] width 293 height 32
select select "4"
click at [328, 132] on select "- Select Inventory Status - Manual - Exception Pended - Awaiting Search Late Ad…" at bounding box center [474, 147] width 293 height 32
click at [882, 221] on button "Save" at bounding box center [892, 225] width 107 height 35
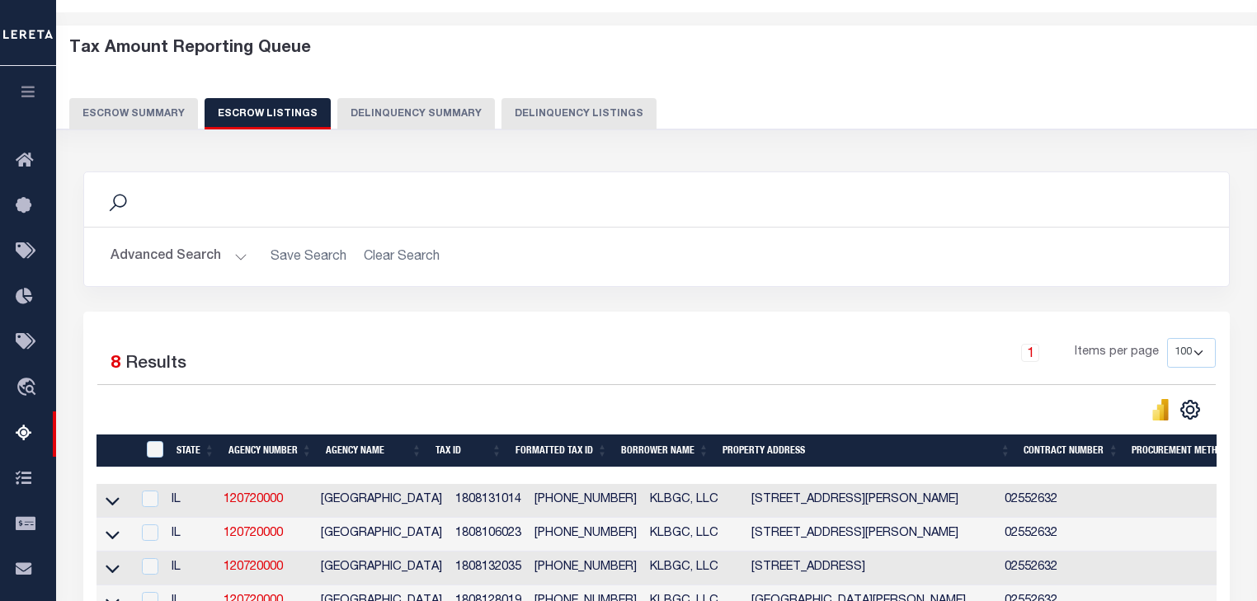
click at [135, 120] on button "Escrow Summary" at bounding box center [133, 113] width 129 height 31
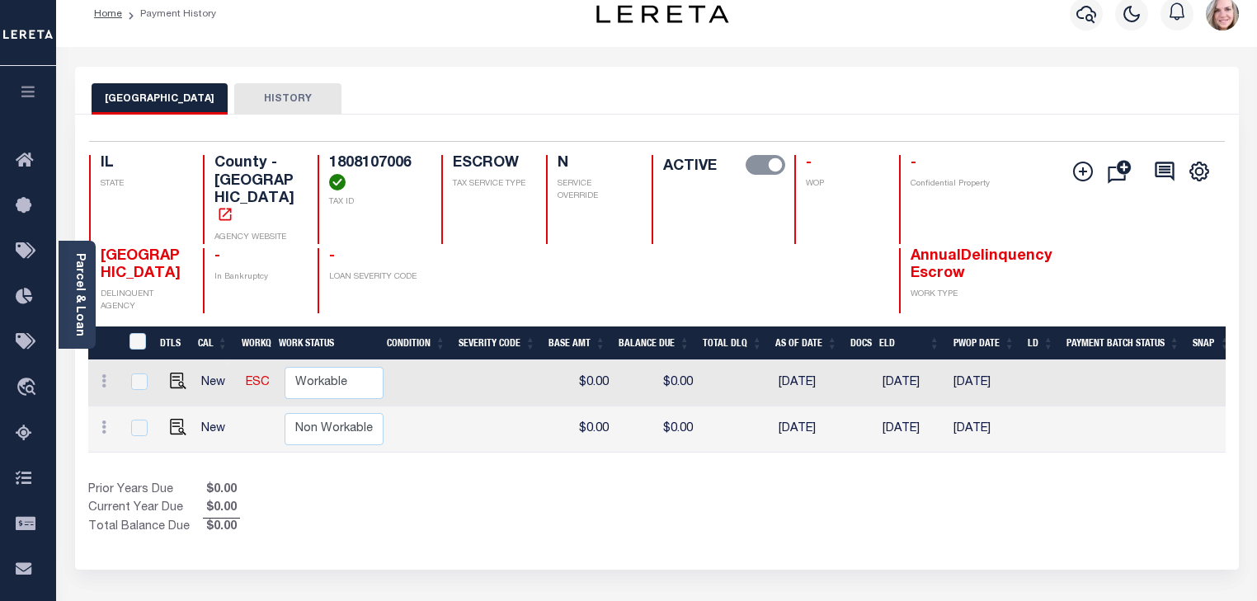
scroll to position [0, 468]
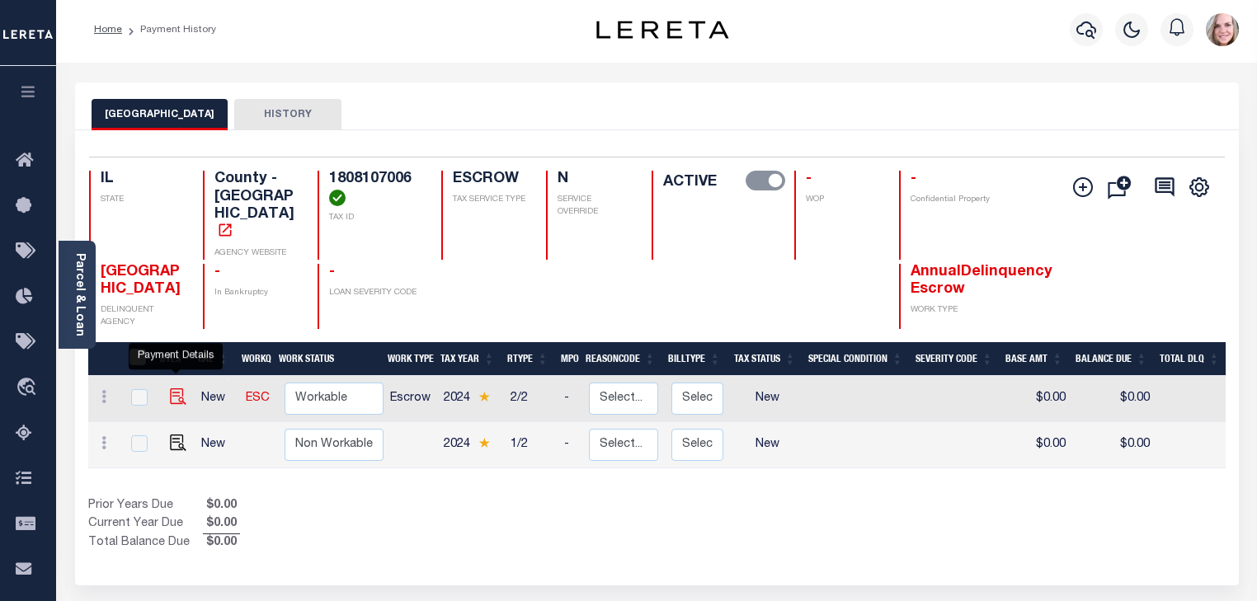
click at [178, 388] on img "" at bounding box center [178, 396] width 16 height 16
checkbox input "true"
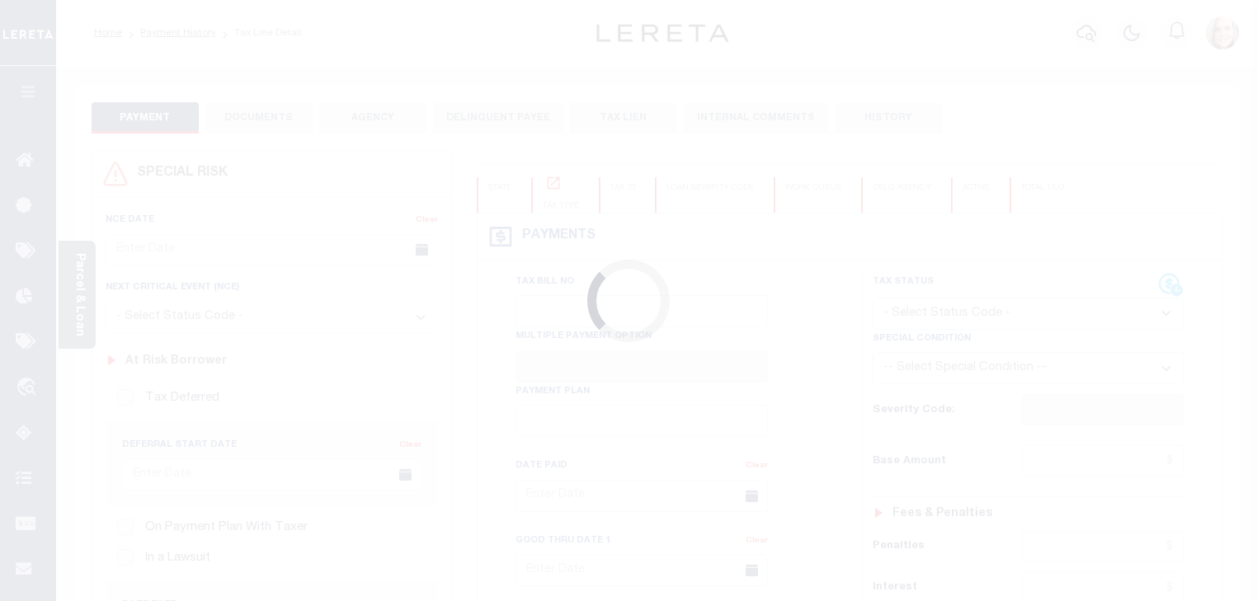
checkbox input "false"
type input "[DATE]"
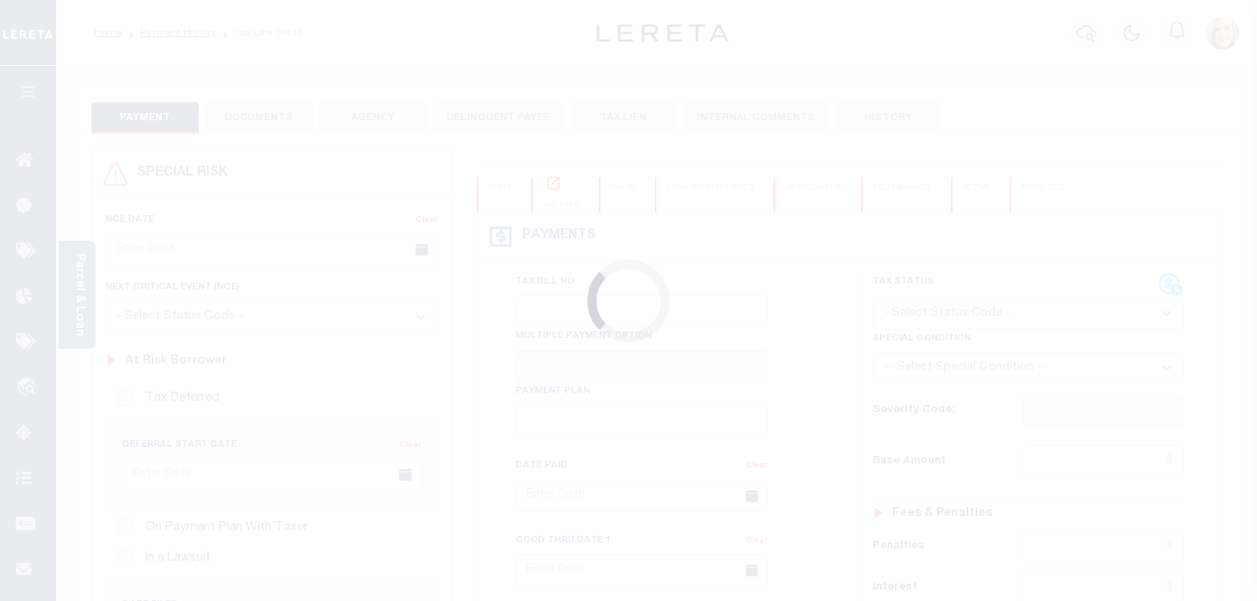
select select "NW2"
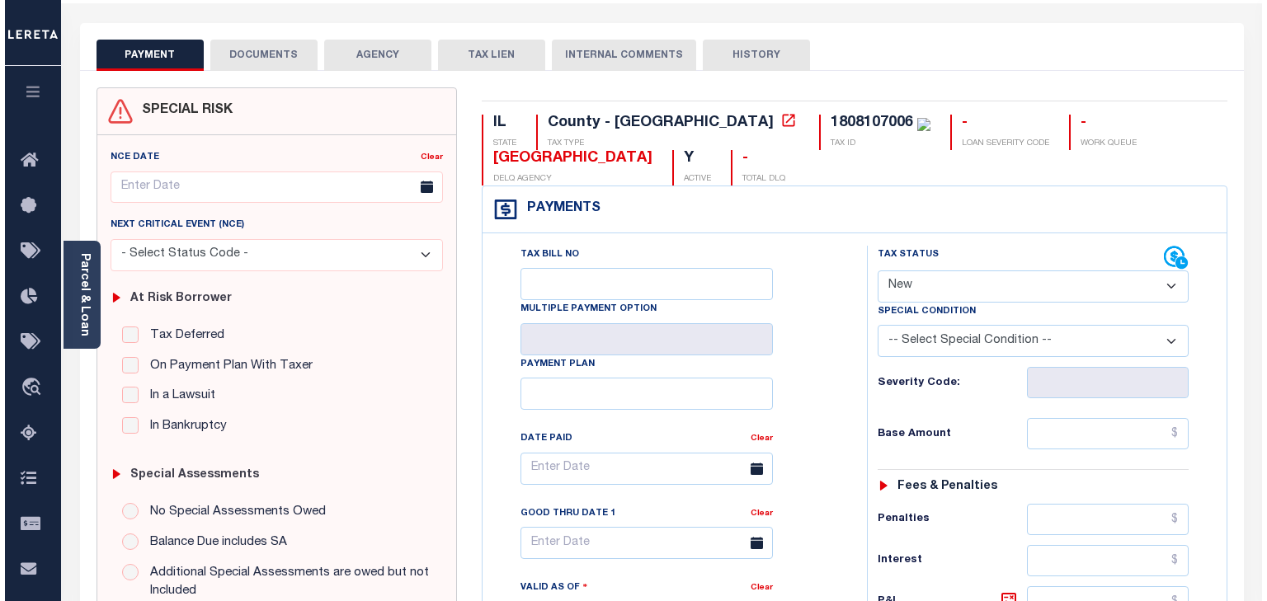
scroll to position [61, 0]
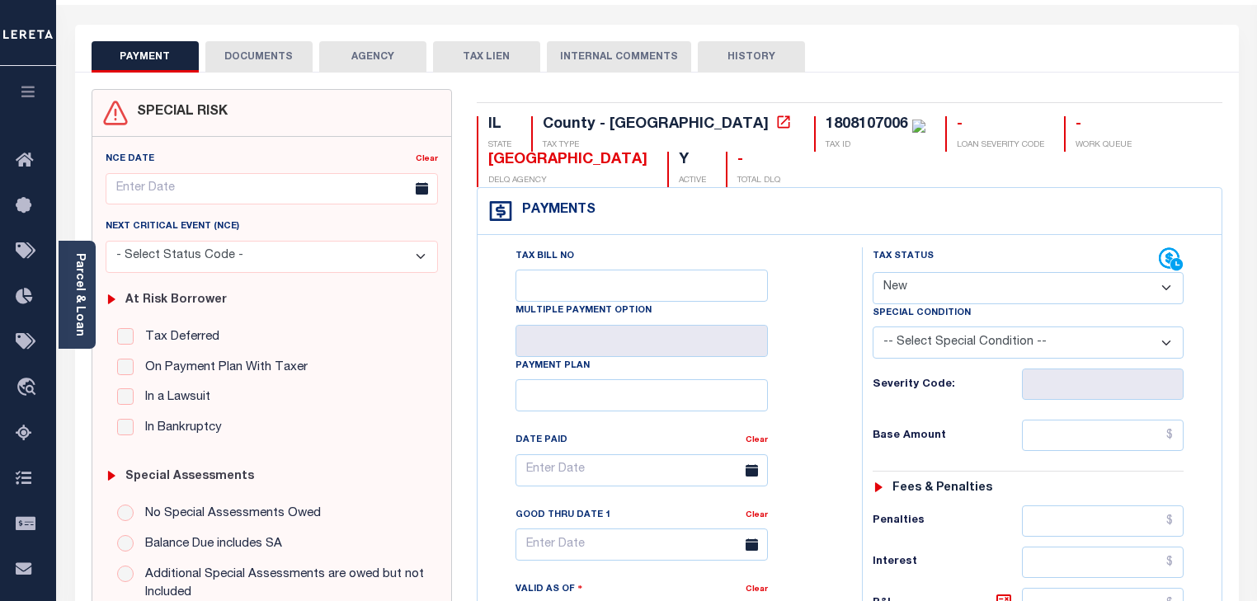
click at [825, 122] on div "1808107006" at bounding box center [866, 124] width 82 height 15
copy div "1808107006"
click at [252, 55] on button "DOCUMENTS" at bounding box center [258, 56] width 107 height 31
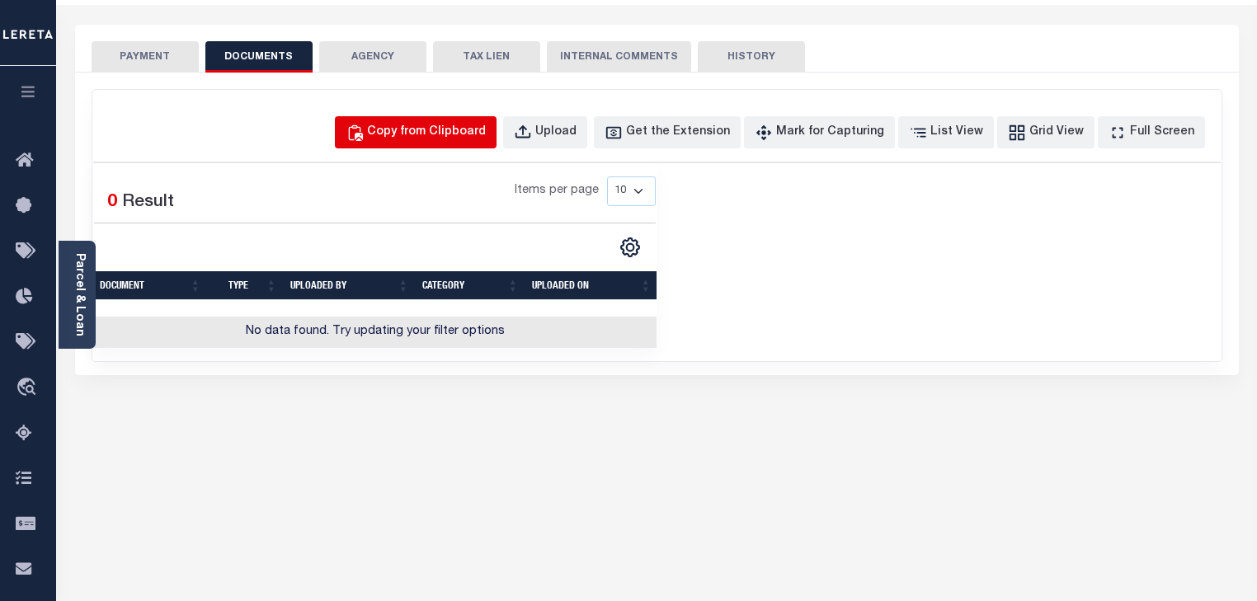
click at [459, 136] on div "Copy from Clipboard" at bounding box center [426, 133] width 119 height 18
select select "POP"
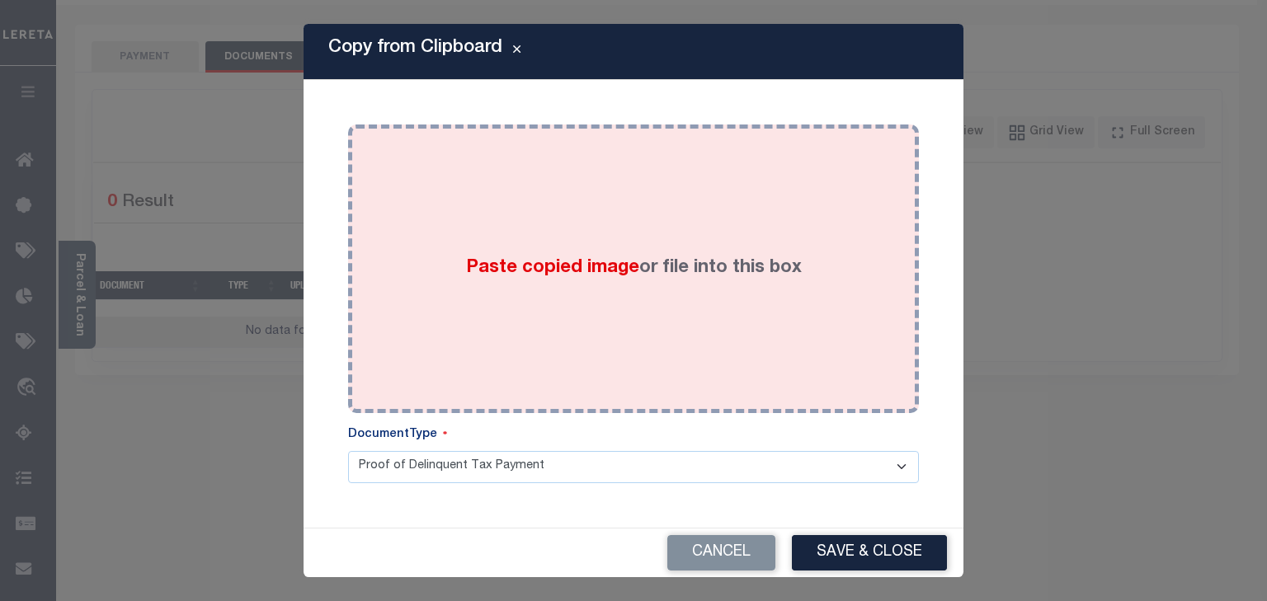
click at [613, 231] on div "Paste copied image or file into this box" at bounding box center [633, 269] width 546 height 264
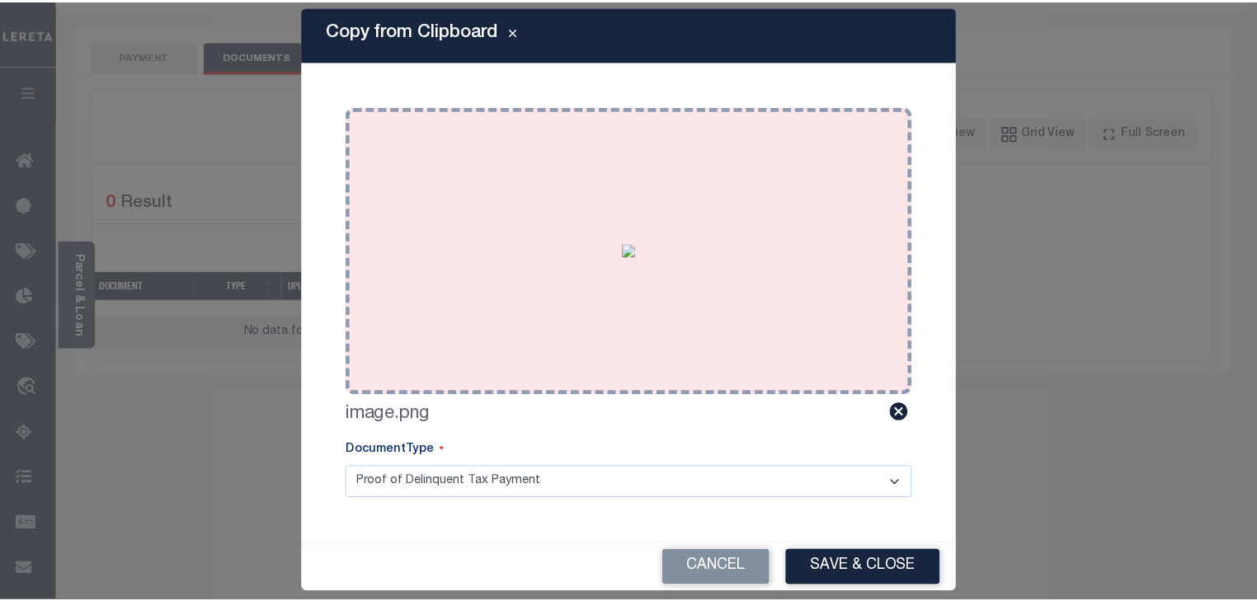
scroll to position [31, 0]
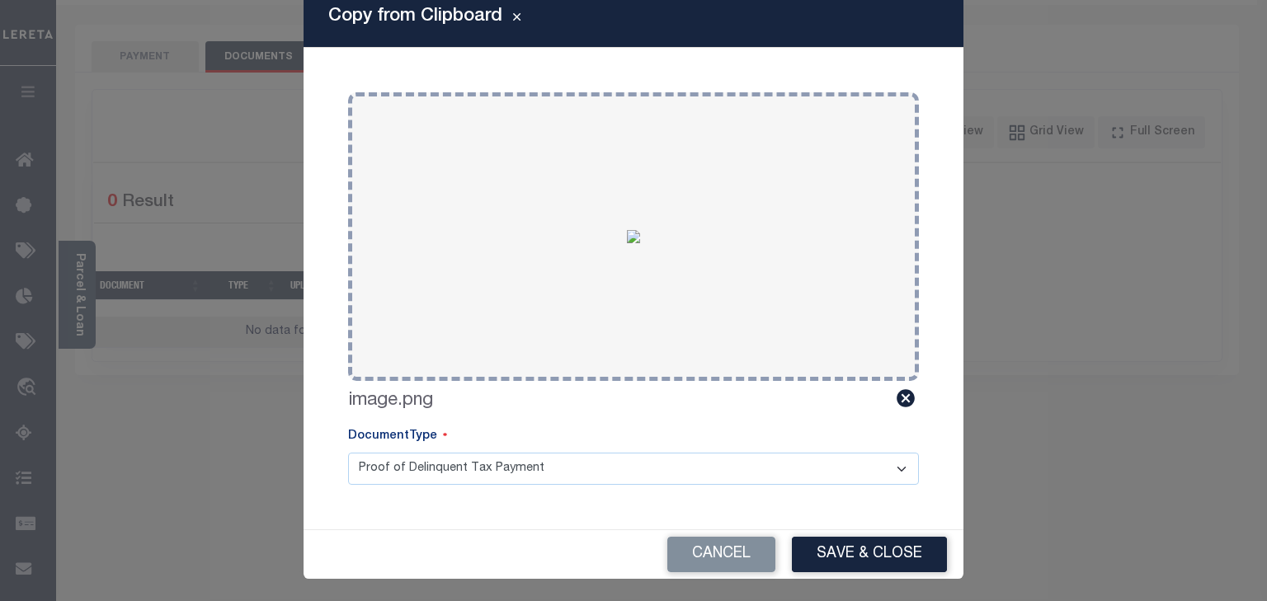
click at [871, 467] on select "Proof of Delinquent Tax Payment" at bounding box center [633, 469] width 571 height 32
click at [874, 551] on button "Save & Close" at bounding box center [869, 554] width 155 height 35
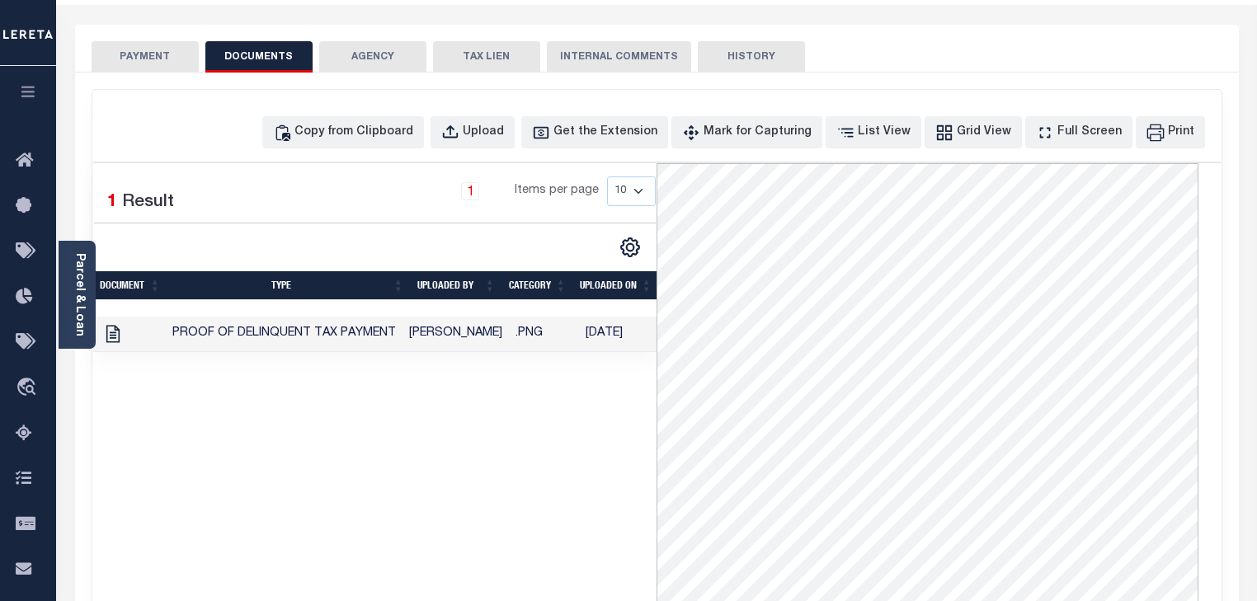
scroll to position [0, 0]
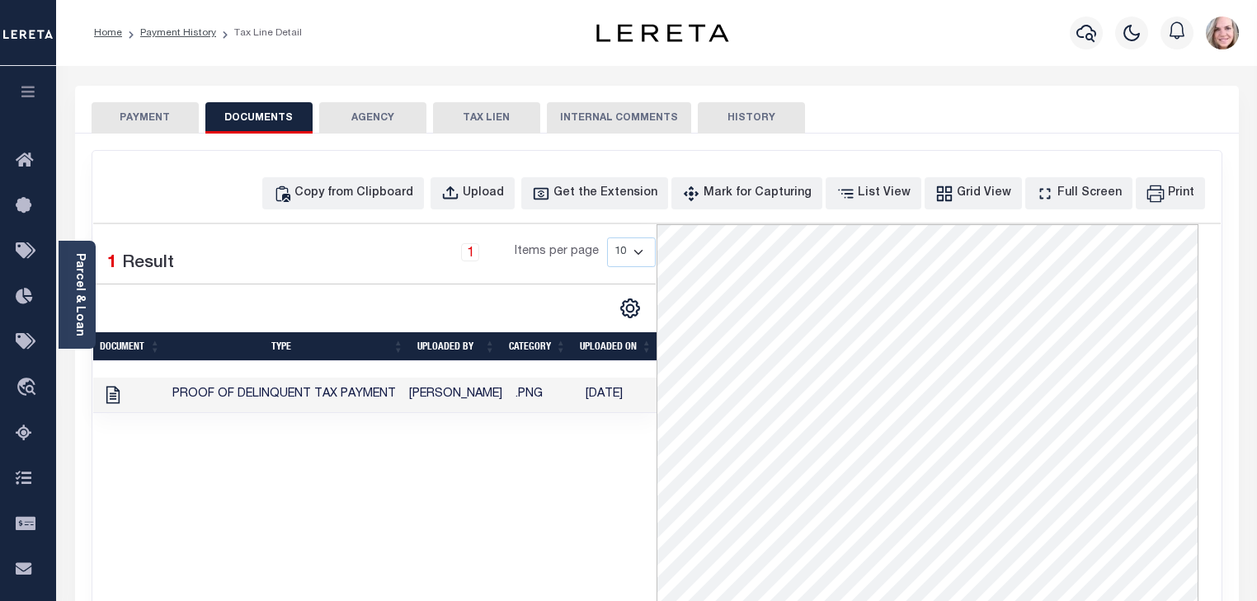
click at [181, 111] on button "PAYMENT" at bounding box center [145, 117] width 107 height 31
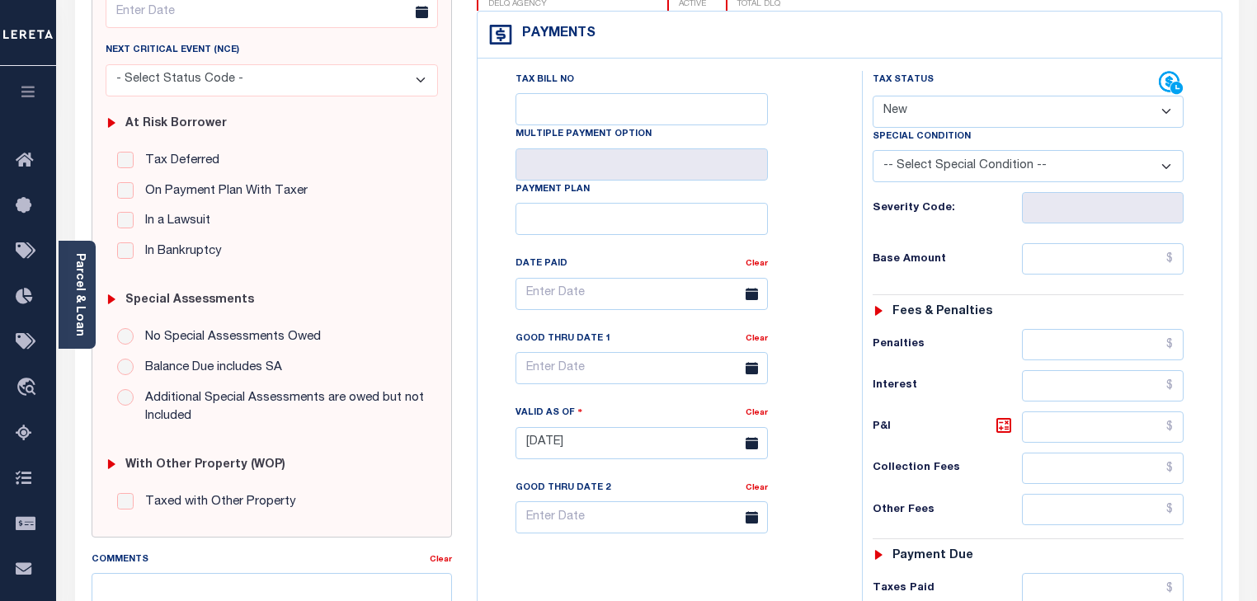
scroll to position [249, 0]
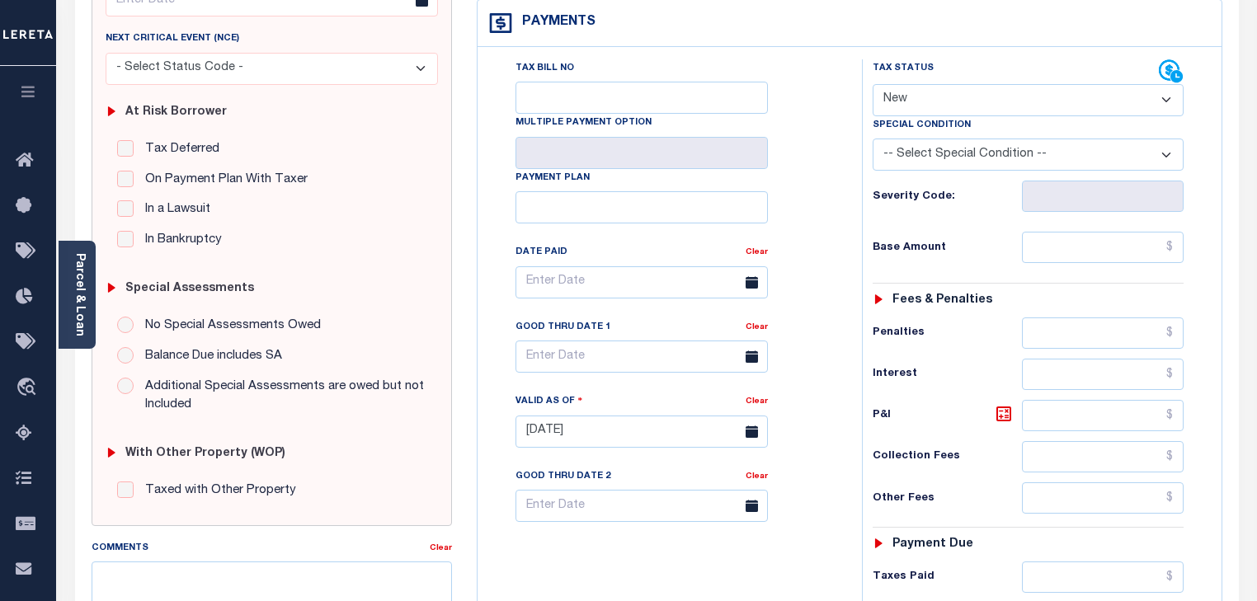
click at [909, 100] on select "- Select Status Code - Open Due/Unpaid Paid Incomplete No Tax Due Internal Refu…" at bounding box center [1027, 100] width 311 height 32
select select "PYD"
click at [872, 84] on select "- Select Status Code - Open Due/Unpaid Paid Incomplete No Tax Due Internal Refu…" at bounding box center [1027, 100] width 311 height 32
type input "08/18/2025"
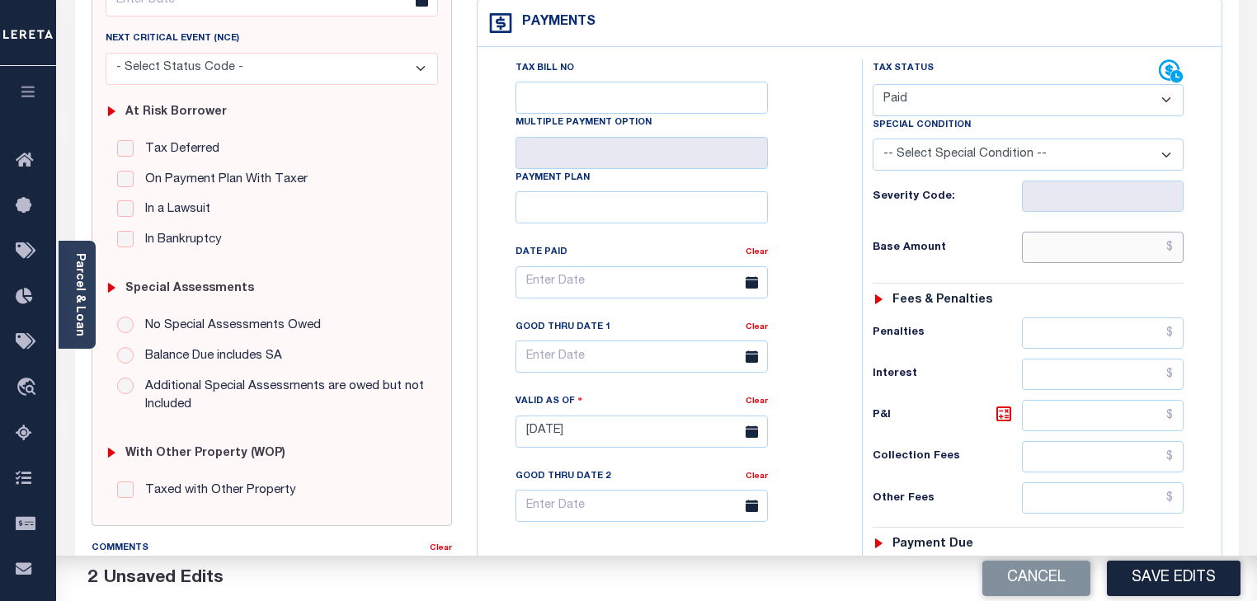
click at [1072, 244] on input "text" at bounding box center [1102, 247] width 161 height 31
click at [1079, 251] on input "text" at bounding box center [1102, 247] width 161 height 31
type input "$2,369.09"
click at [1162, 287] on div "Tax Status Status - Select Status Code -" at bounding box center [1033, 423] width 343 height 728
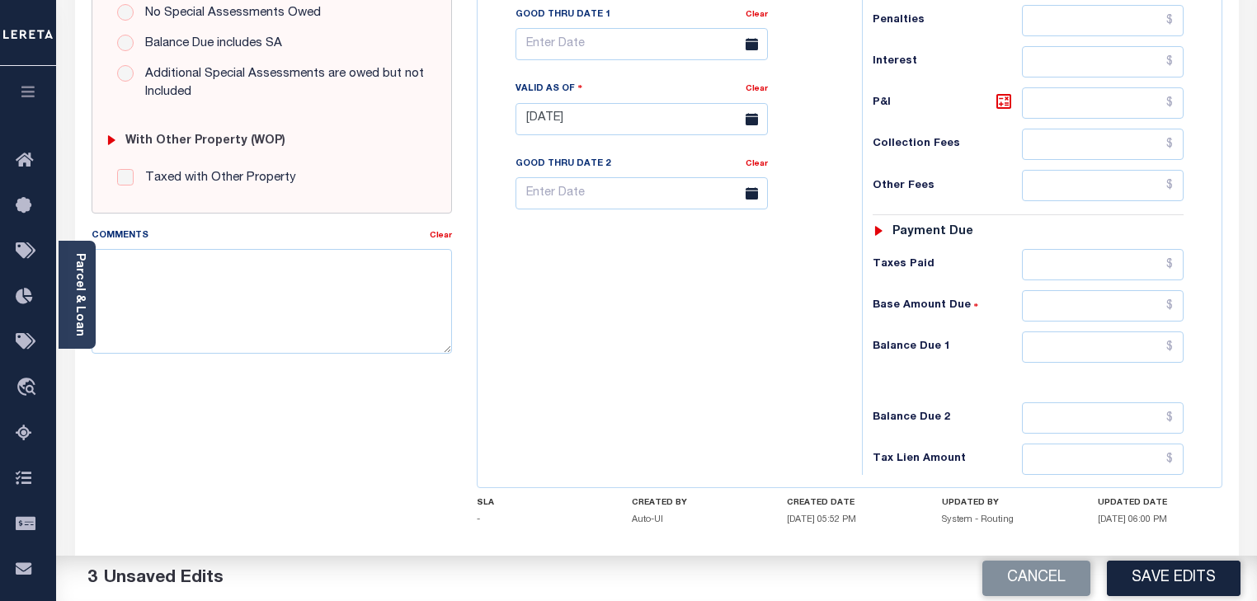
scroll to position [579, 0]
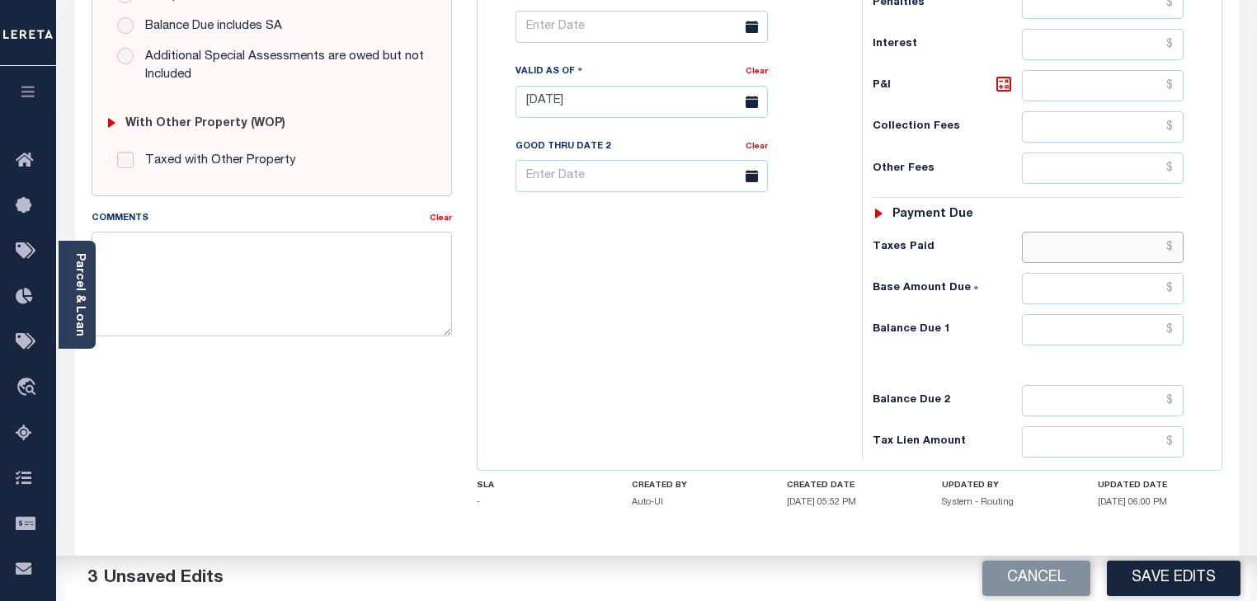
click at [1080, 247] on input "text" at bounding box center [1102, 247] width 161 height 31
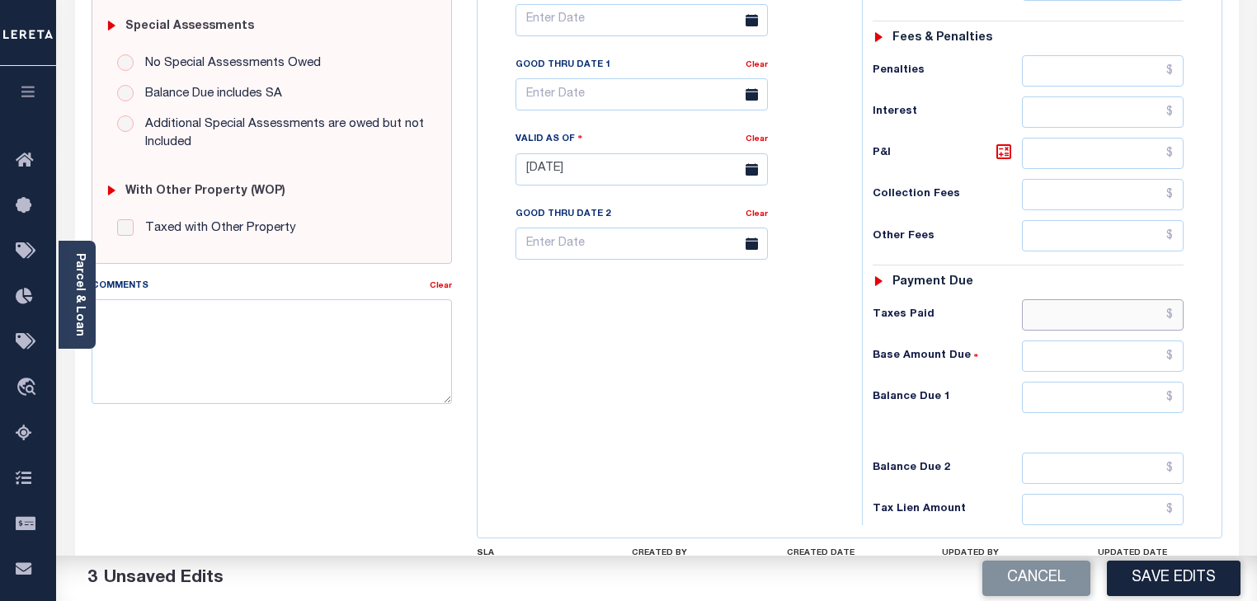
scroll to position [447, 0]
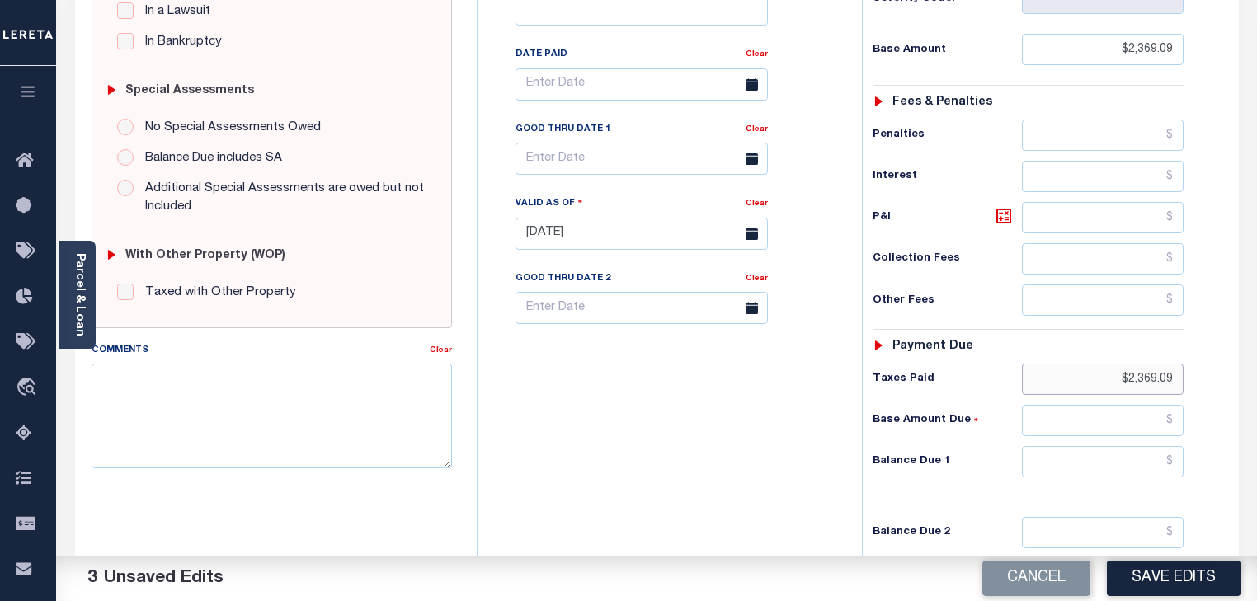
type input "$2,369.09"
click at [1112, 426] on input "text" at bounding box center [1102, 420] width 161 height 31
type input "$0.00"
click at [1216, 456] on div "Tax Status Status" at bounding box center [1033, 225] width 368 height 728
click at [1149, 458] on input "text" at bounding box center [1102, 461] width 161 height 31
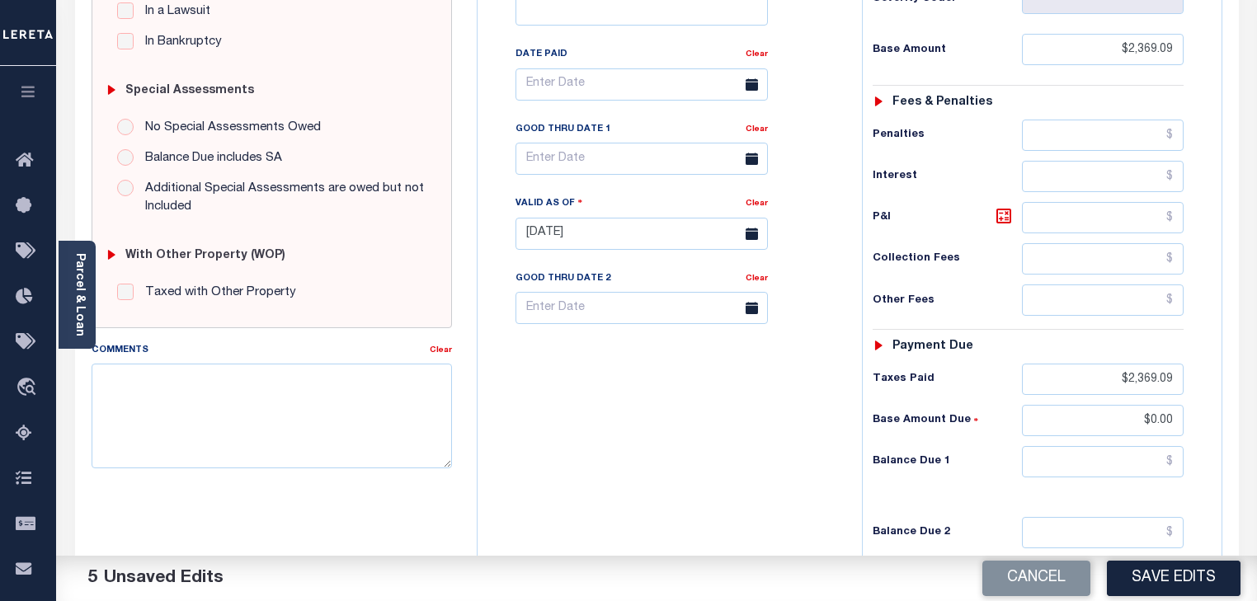
click at [1227, 474] on div "IL STATE County - IL TAX TYPE 1808107006 TAX ID - LOAN SEVERITY CODE - WORK QUE…" at bounding box center [849, 232] width 770 height 1059
click at [1149, 455] on input "text" at bounding box center [1102, 461] width 161 height 31
type input "$0.00"
click at [1201, 459] on div "Tax Status Status - Select Status Code -" at bounding box center [1033, 225] width 343 height 728
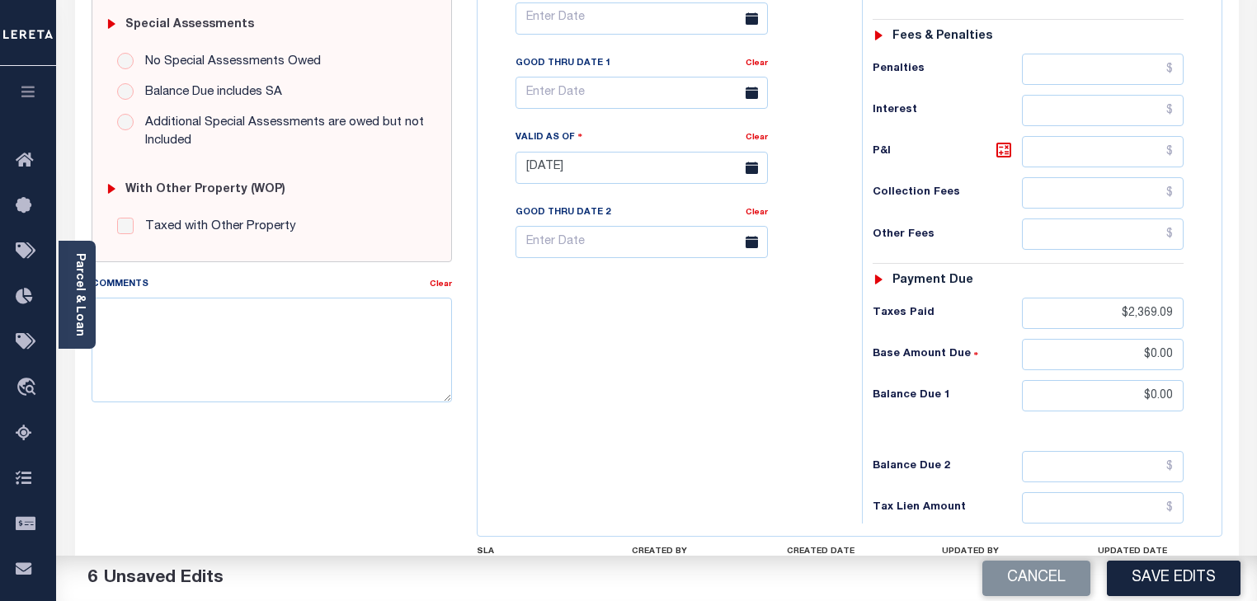
scroll to position [579, 0]
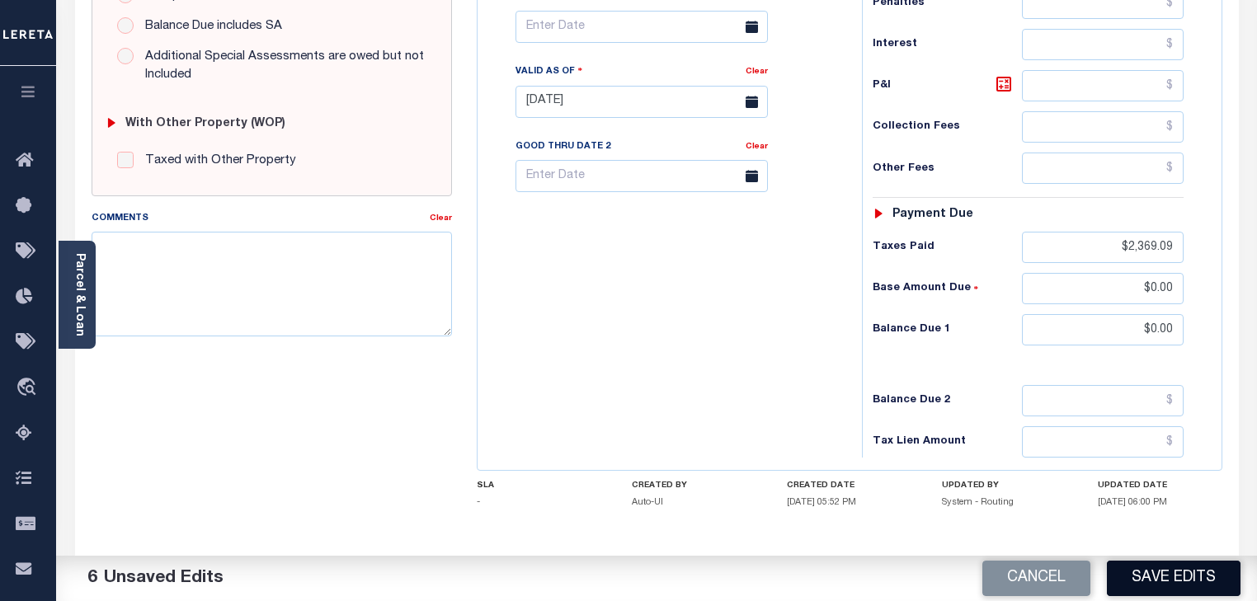
click at [1171, 573] on button "Save Edits" at bounding box center [1174, 578] width 134 height 35
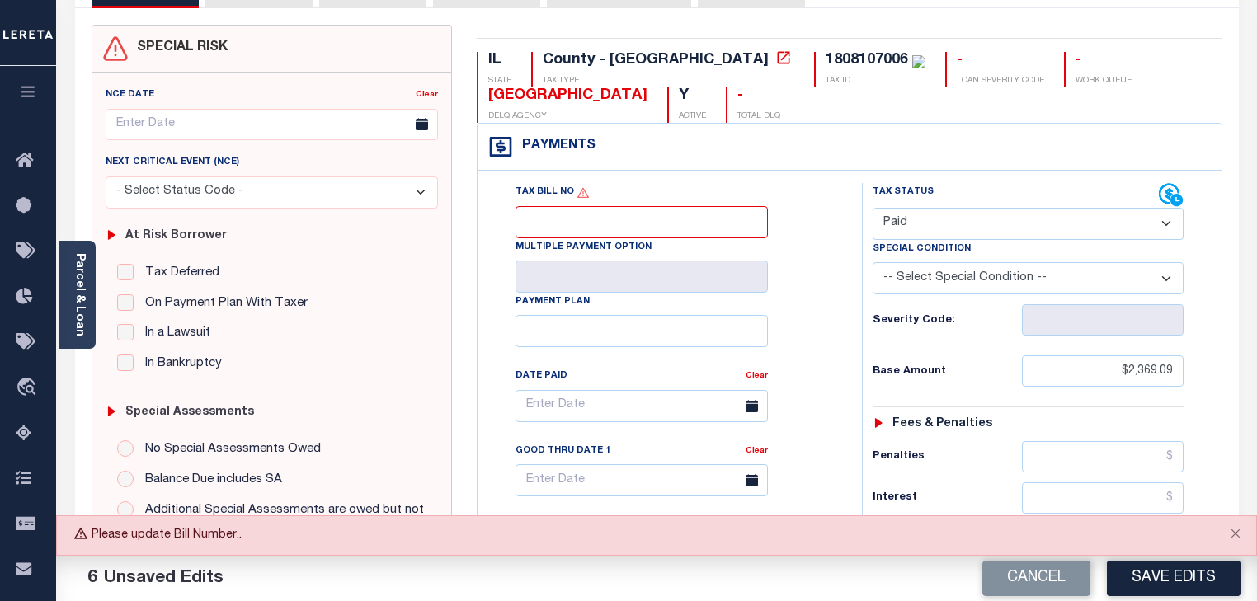
scroll to position [117, 0]
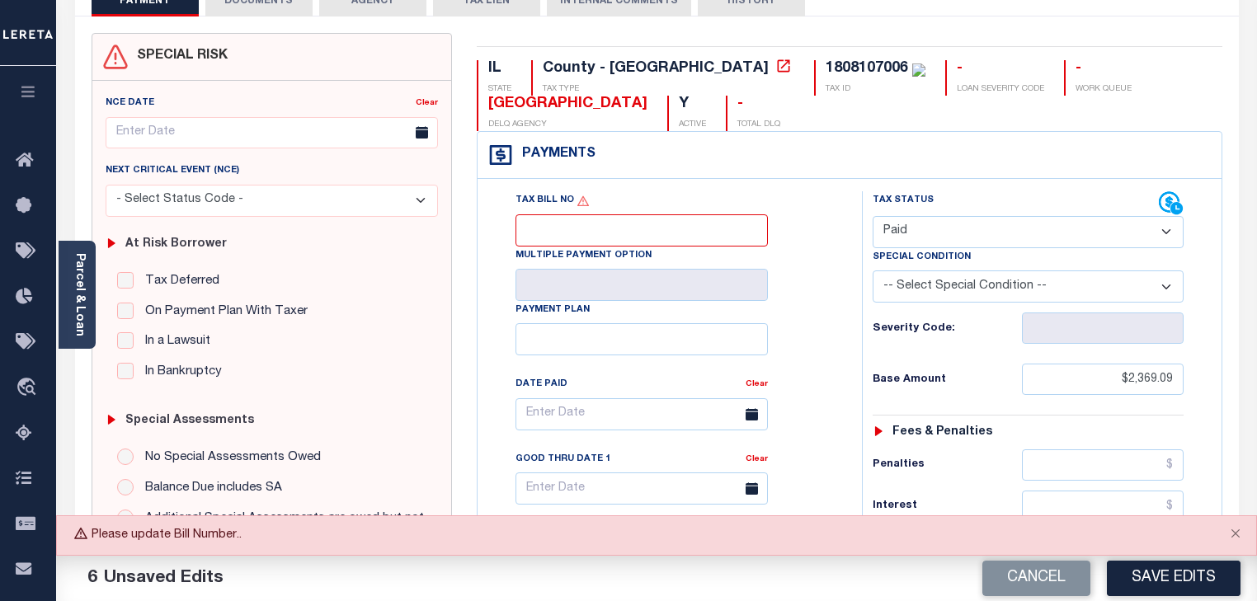
click at [825, 66] on div "1808107006" at bounding box center [866, 68] width 82 height 15
copy div "1808107006"
click at [627, 240] on input "Tax Bill No" at bounding box center [641, 230] width 252 height 32
paste input "1808107006"
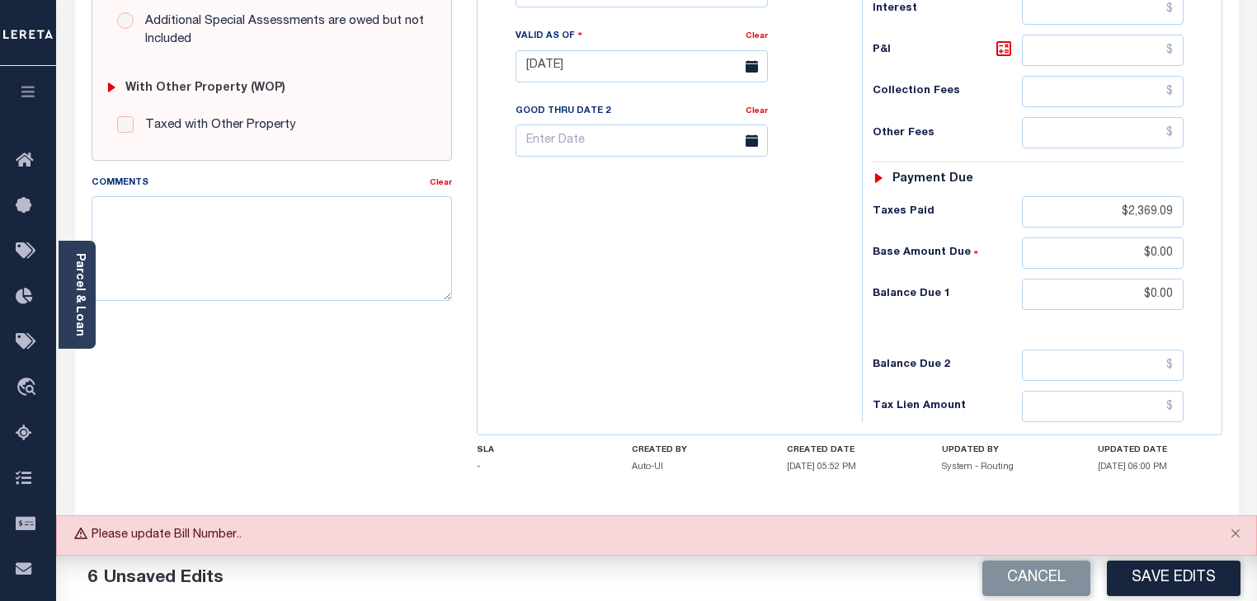
scroll to position [637, 0]
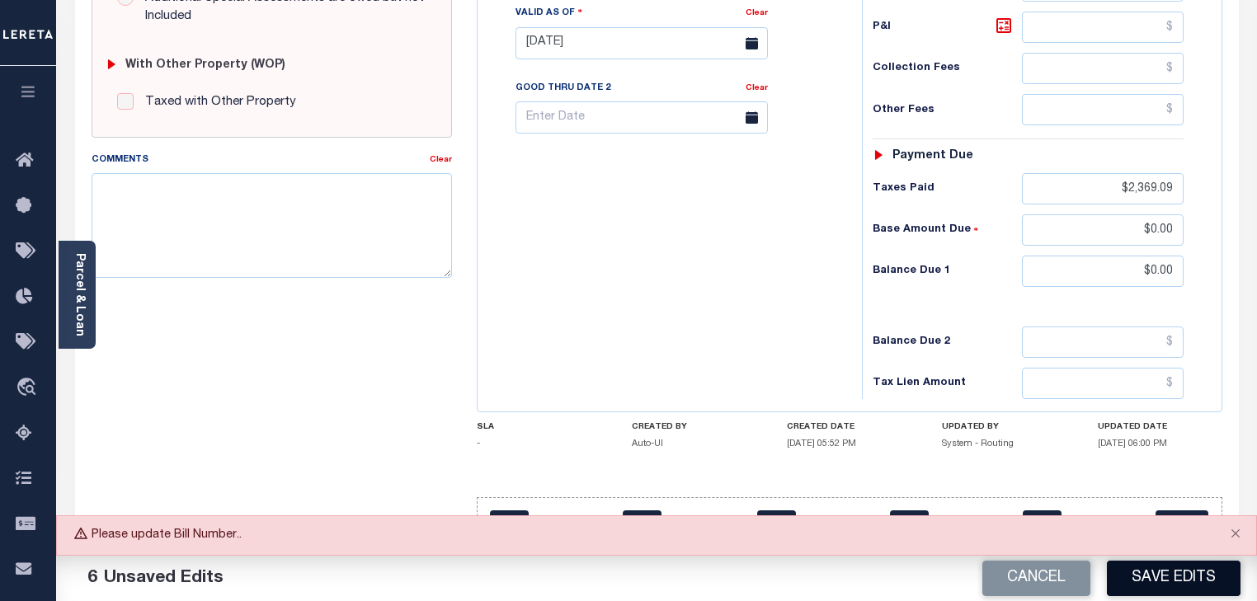
type input "1808107006"
click at [1154, 580] on button "Save Edits" at bounding box center [1174, 578] width 134 height 35
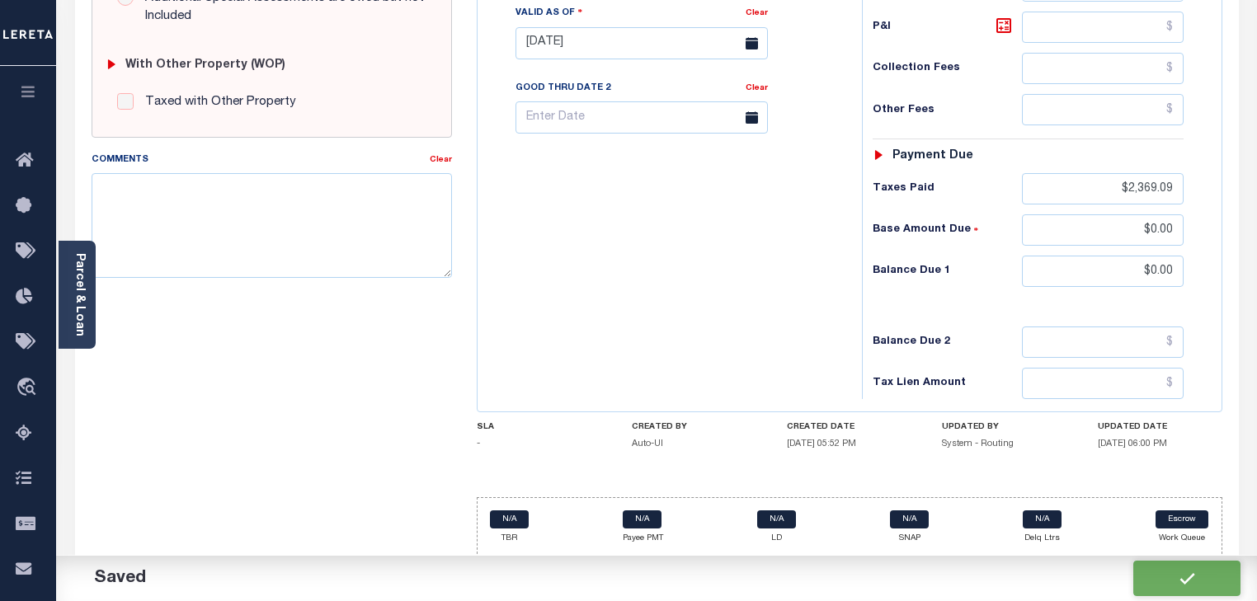
checkbox input "false"
type input "$2,369.09"
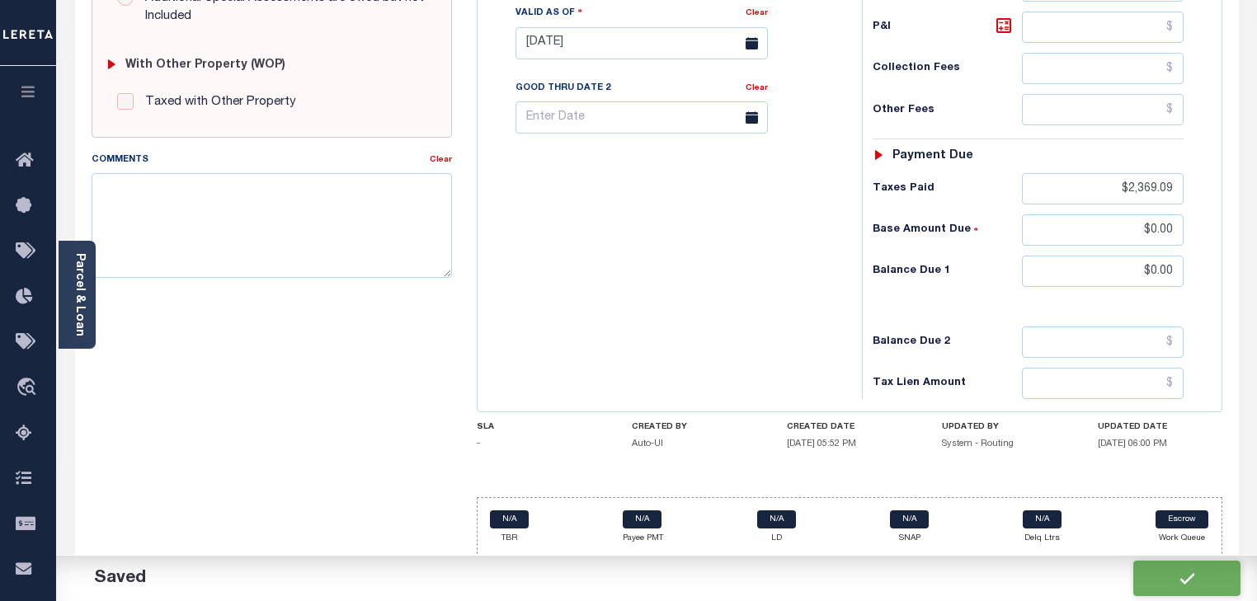
type input "$2,369.09"
type input "$0"
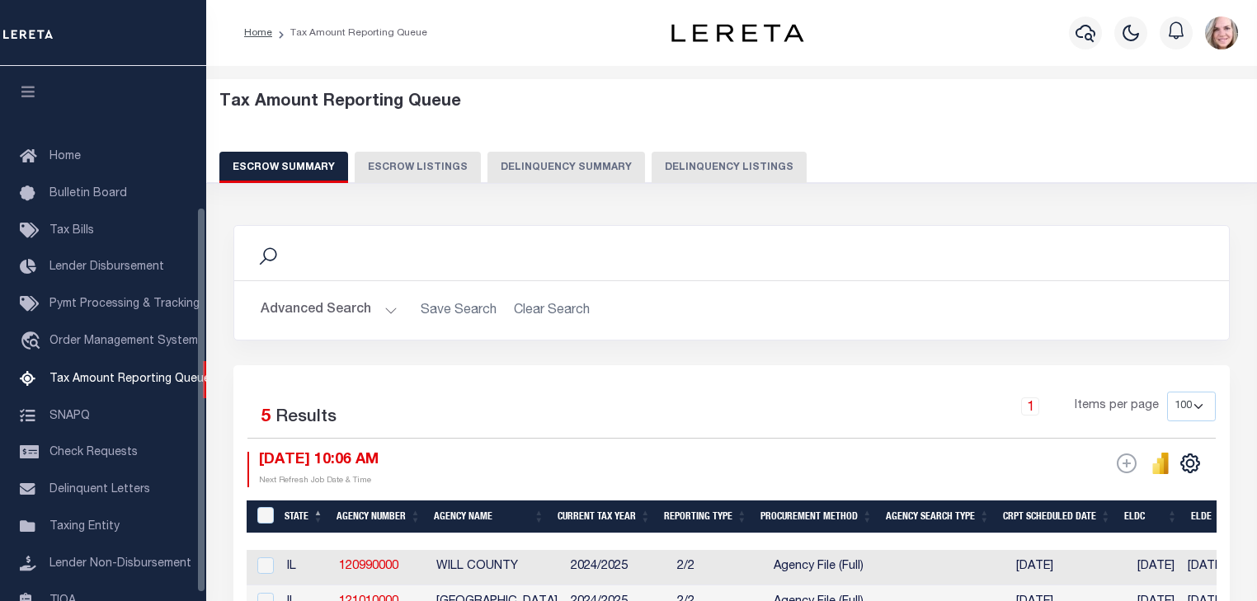
select select "100"
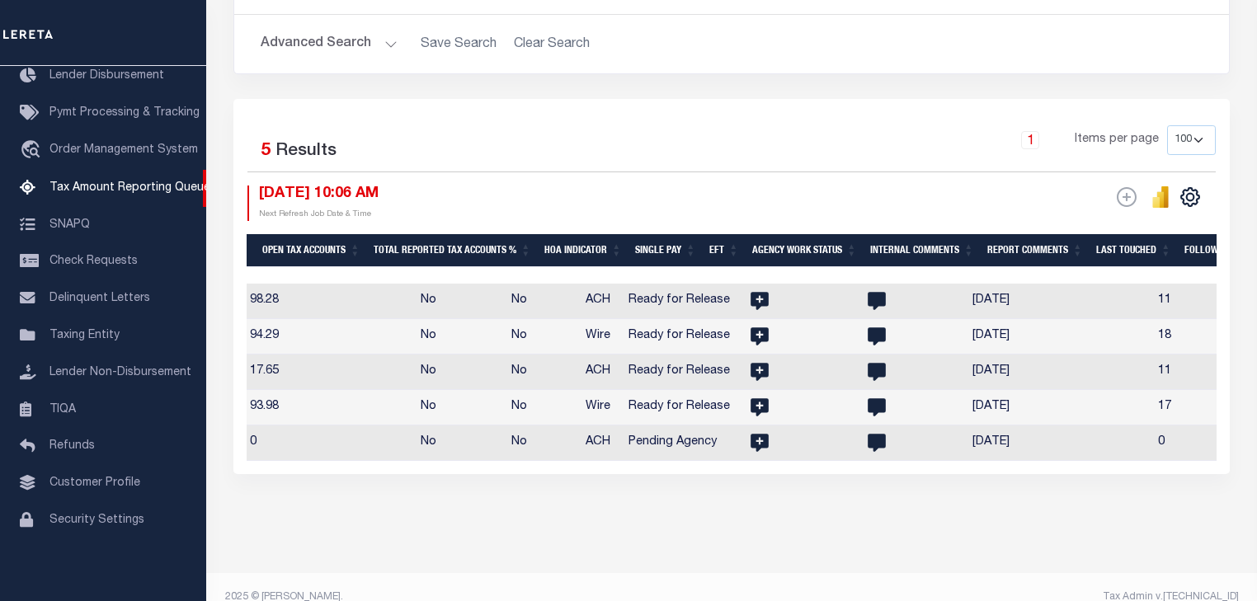
scroll to position [0, 1974]
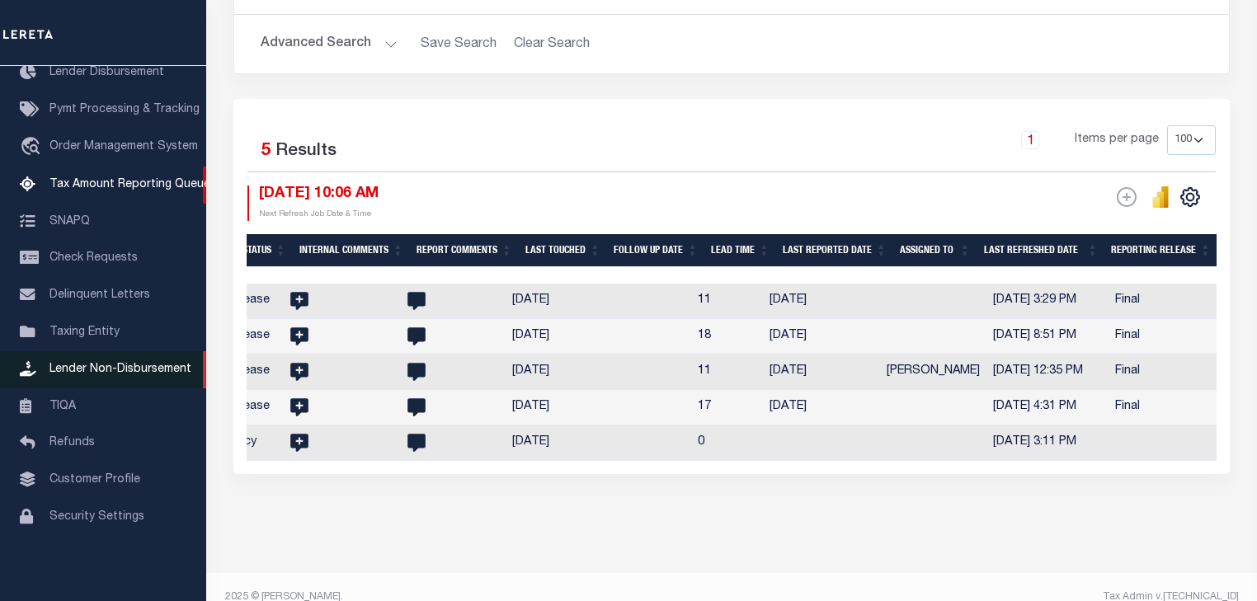
click at [77, 375] on span "Lender Non-Disbursement" at bounding box center [120, 370] width 142 height 12
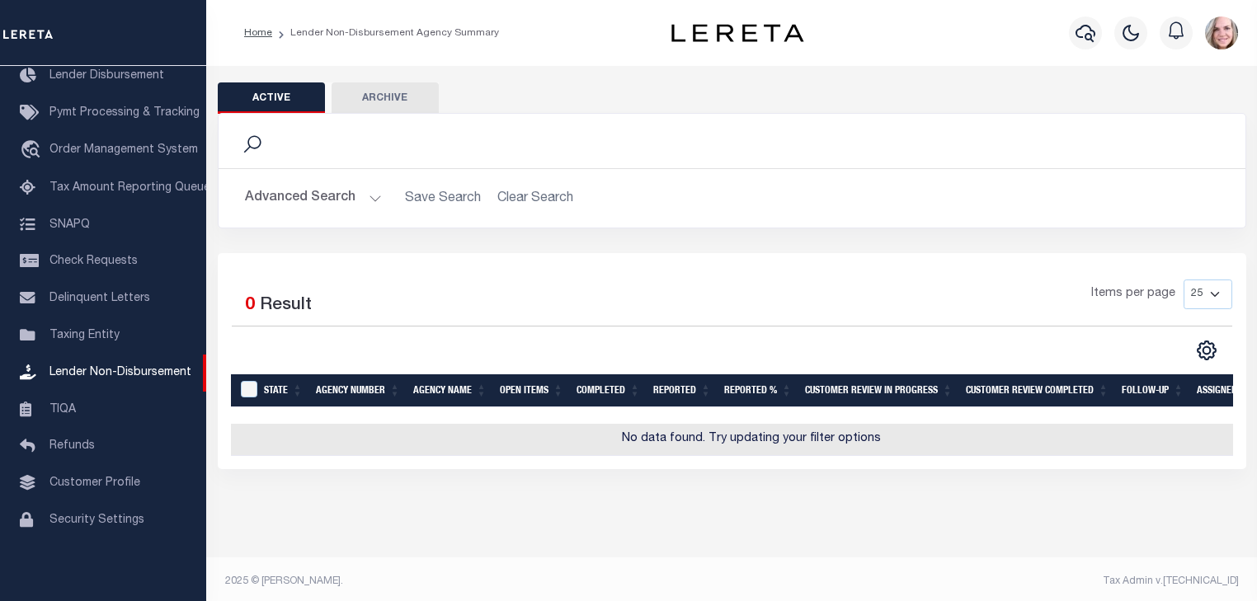
click at [337, 197] on button "Advanced Search" at bounding box center [313, 198] width 137 height 32
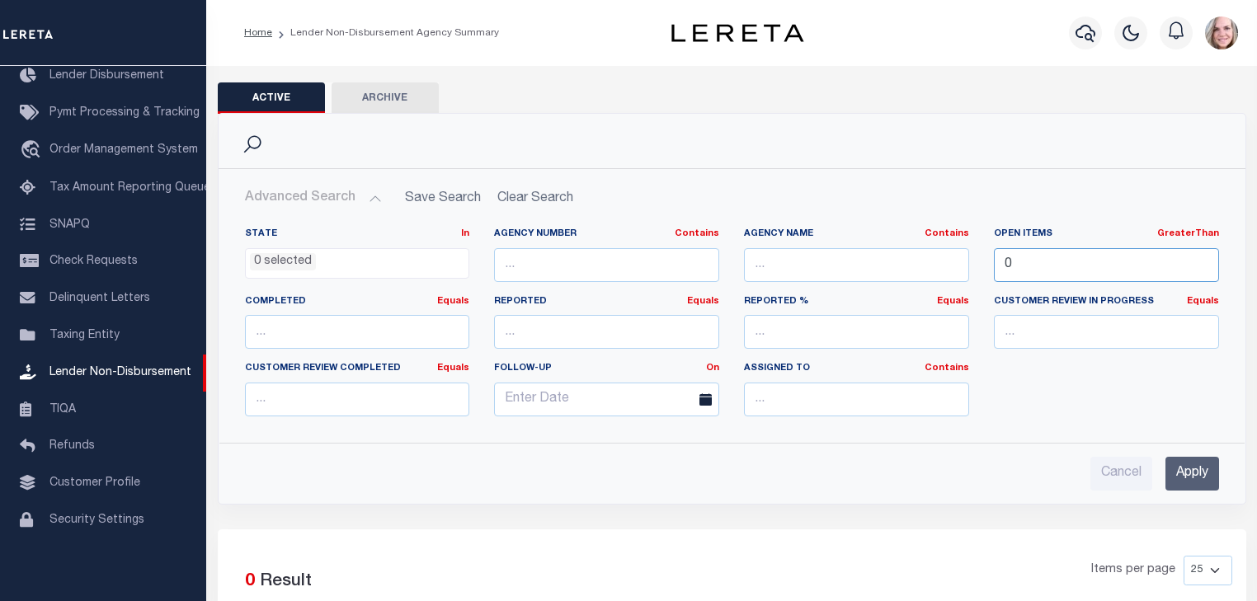
click at [1063, 265] on input "0" at bounding box center [1106, 265] width 225 height 34
click at [1192, 475] on input "Apply" at bounding box center [1192, 474] width 54 height 34
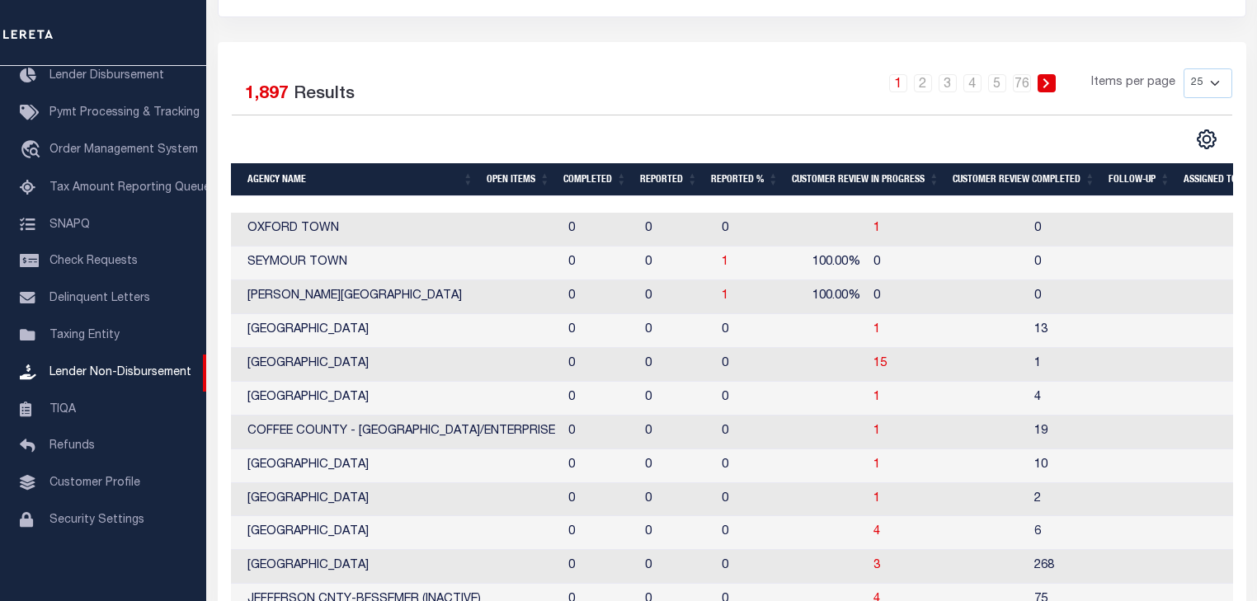
scroll to position [0, 172]
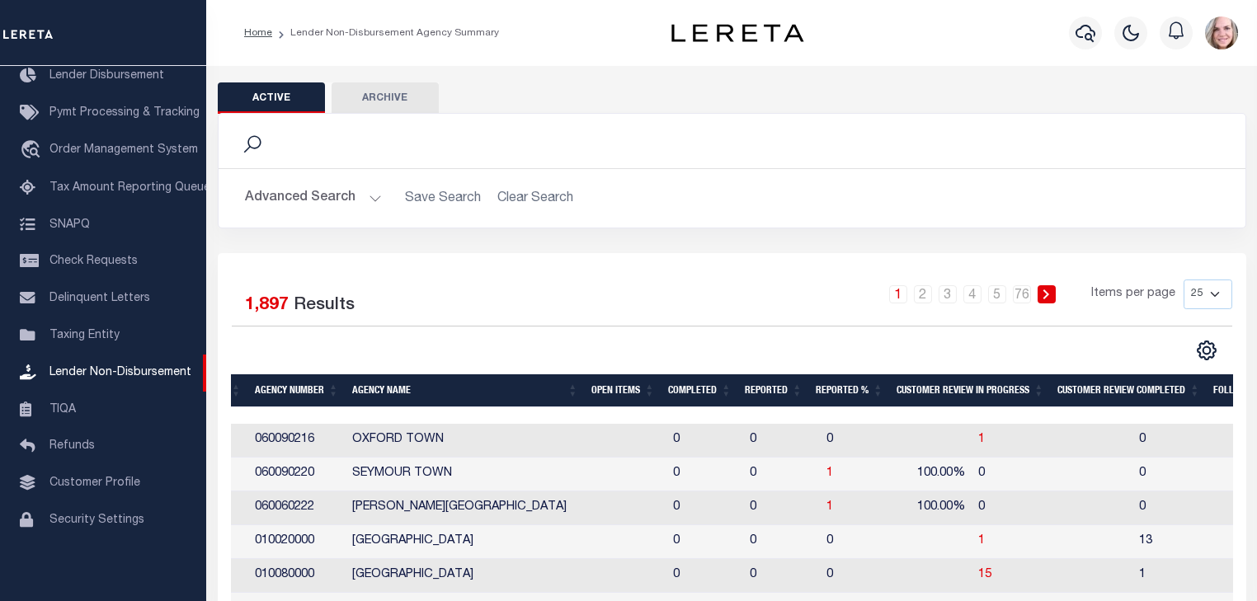
click at [329, 201] on button "Advanced Search" at bounding box center [313, 198] width 137 height 32
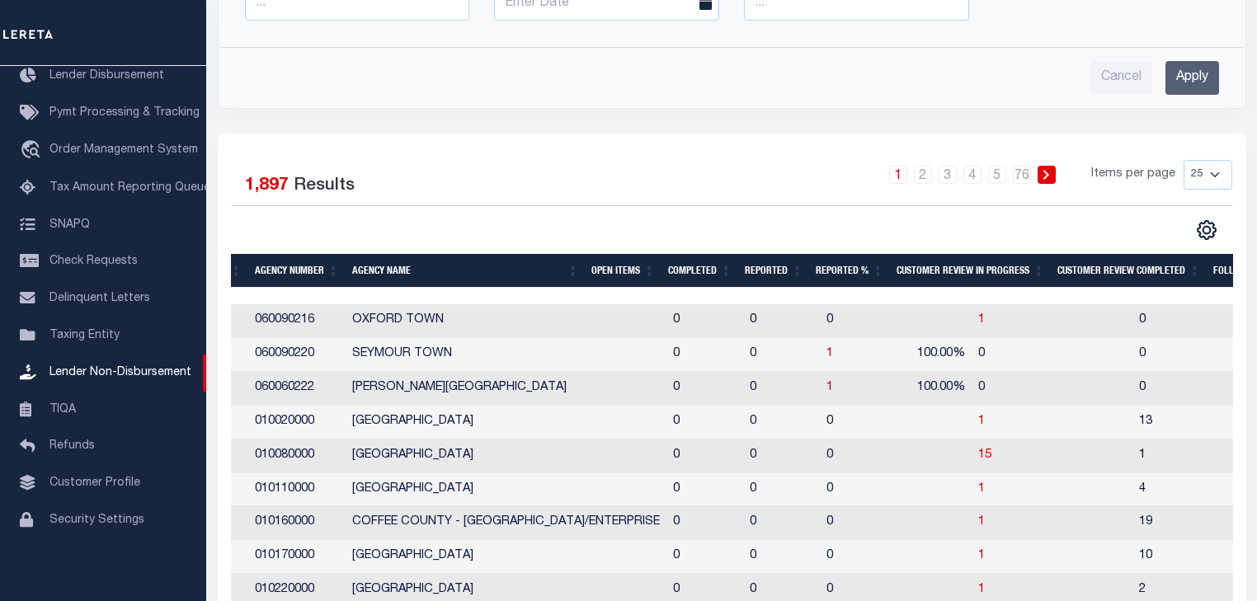
click at [585, 264] on th "Agency Name" at bounding box center [465, 271] width 239 height 34
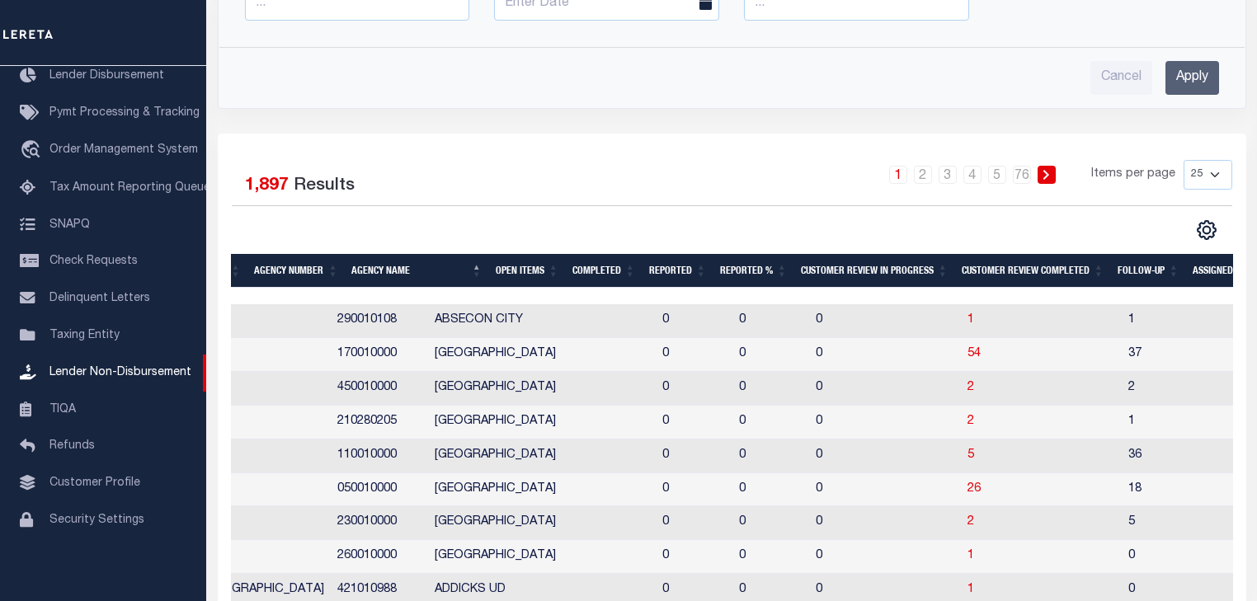
click at [487, 266] on th "Agency Name" at bounding box center [416, 271] width 143 height 34
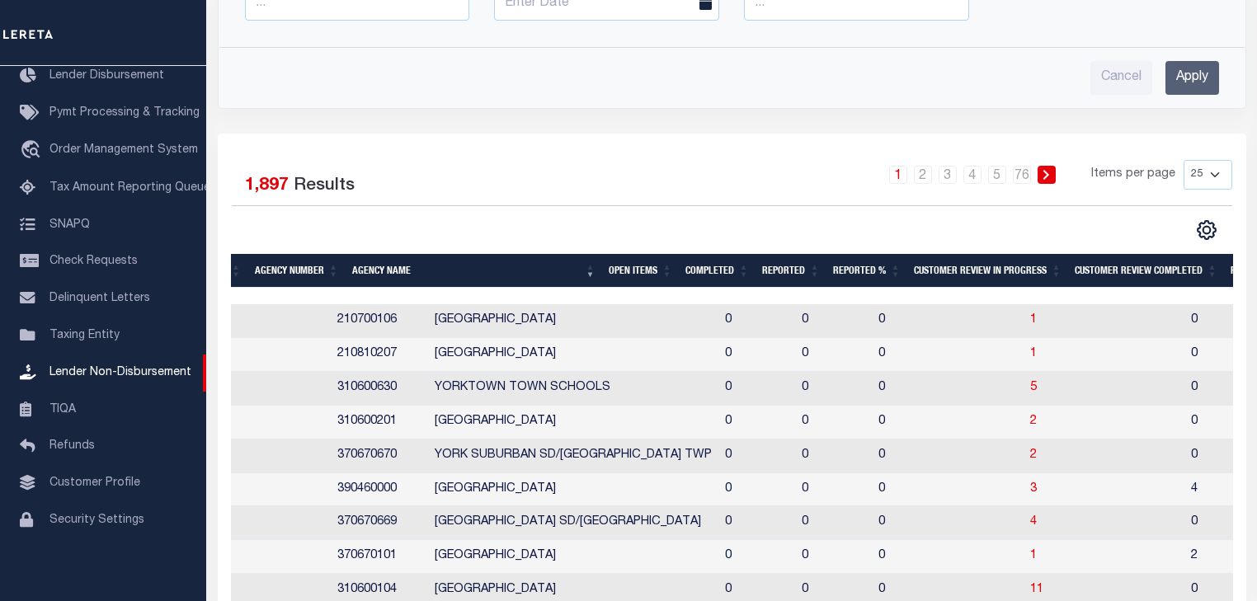
click at [675, 266] on th "Open Items" at bounding box center [640, 271] width 77 height 34
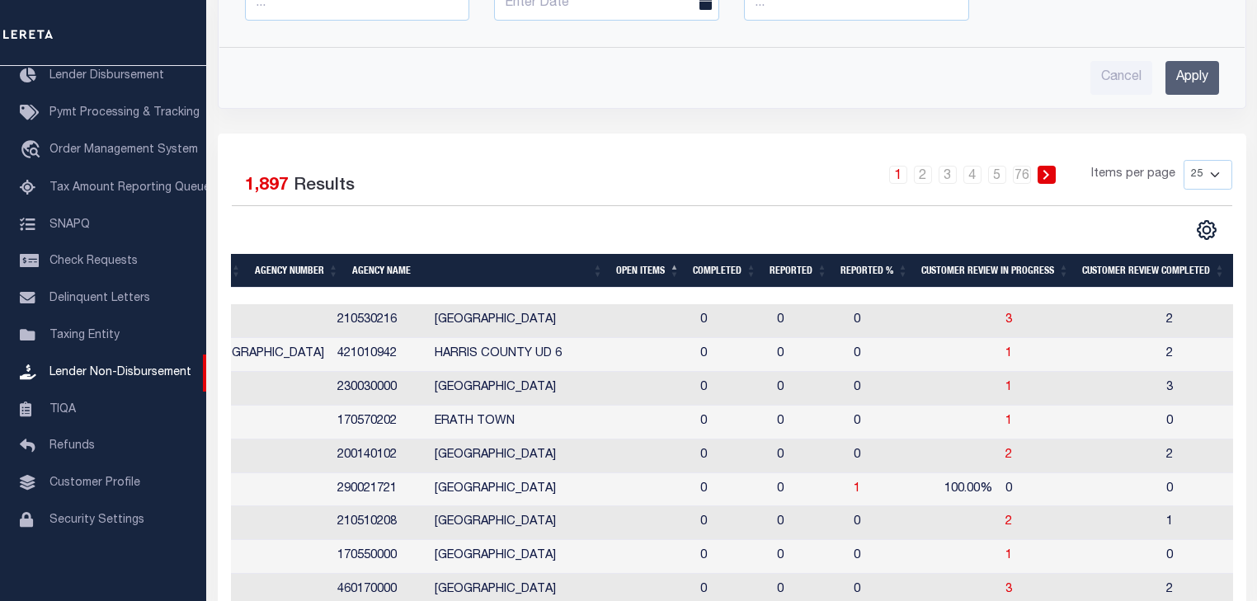
click at [719, 256] on th "Completed" at bounding box center [724, 271] width 77 height 34
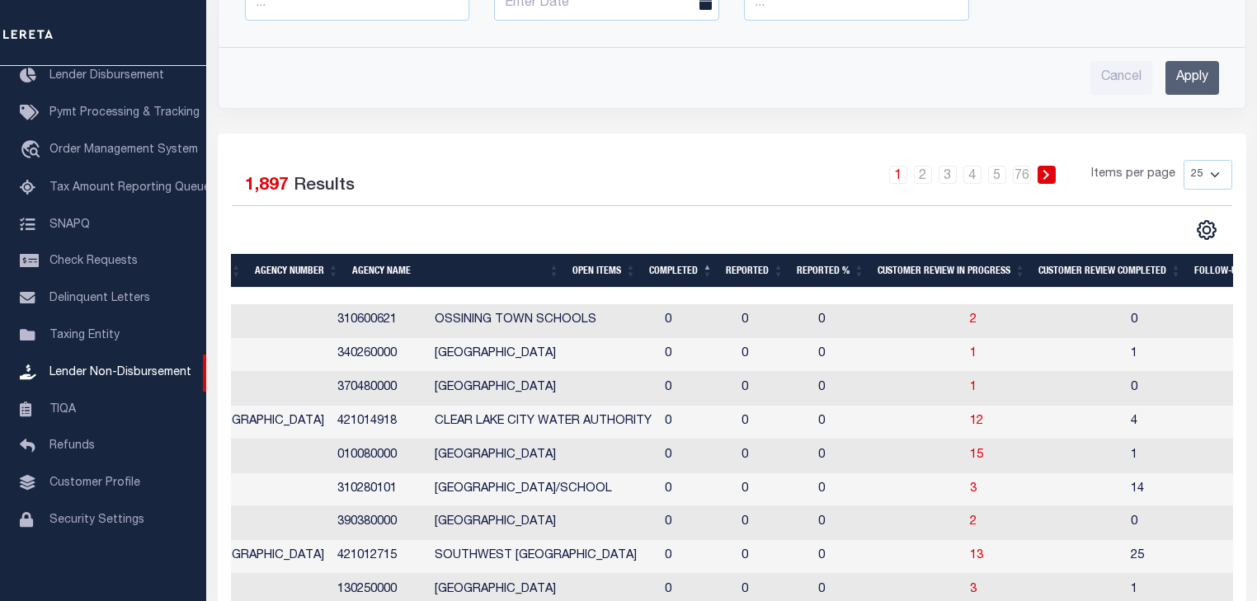
click at [690, 270] on th "Completed" at bounding box center [680, 271] width 77 height 34
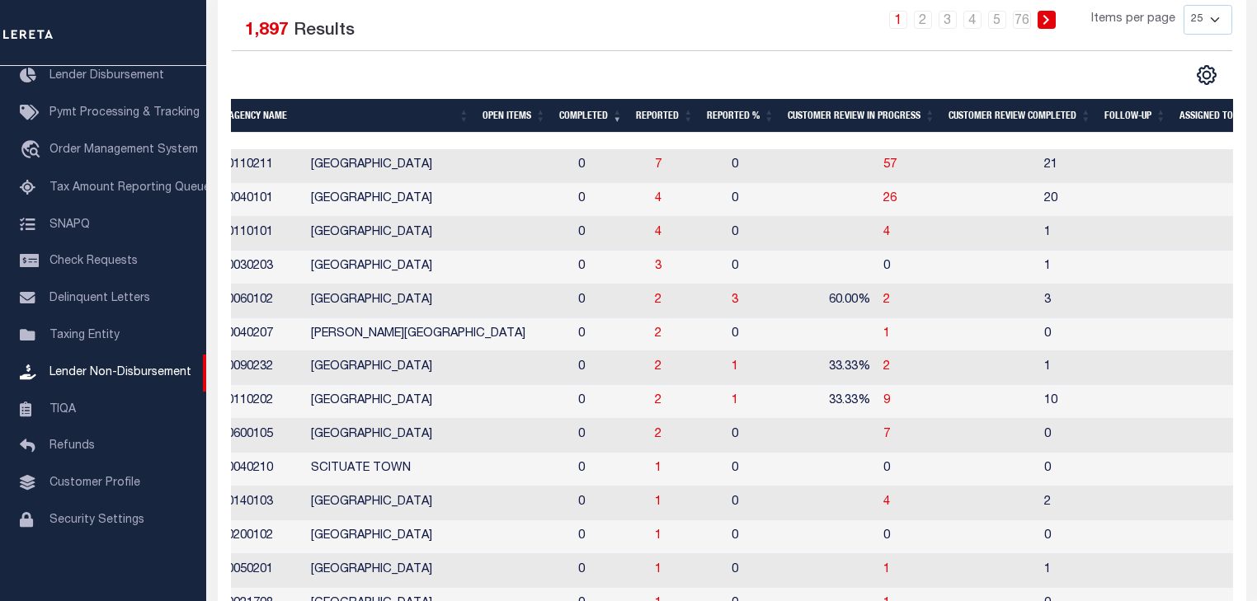
scroll to position [0, 213]
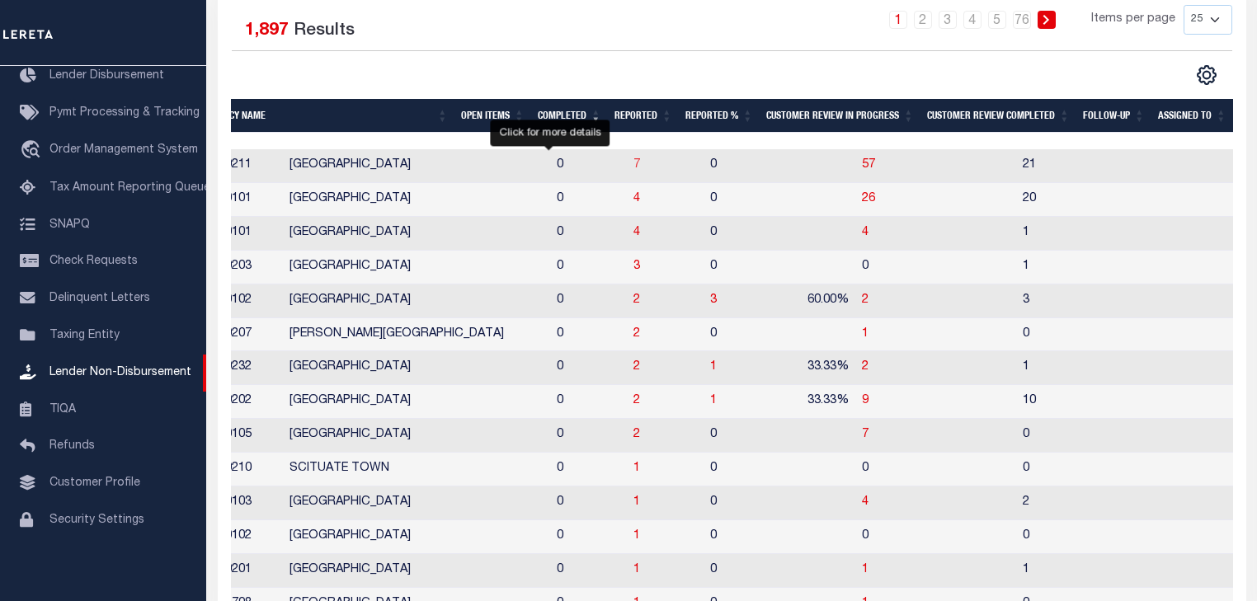
click at [633, 159] on span "7" at bounding box center [636, 165] width 7 height 12
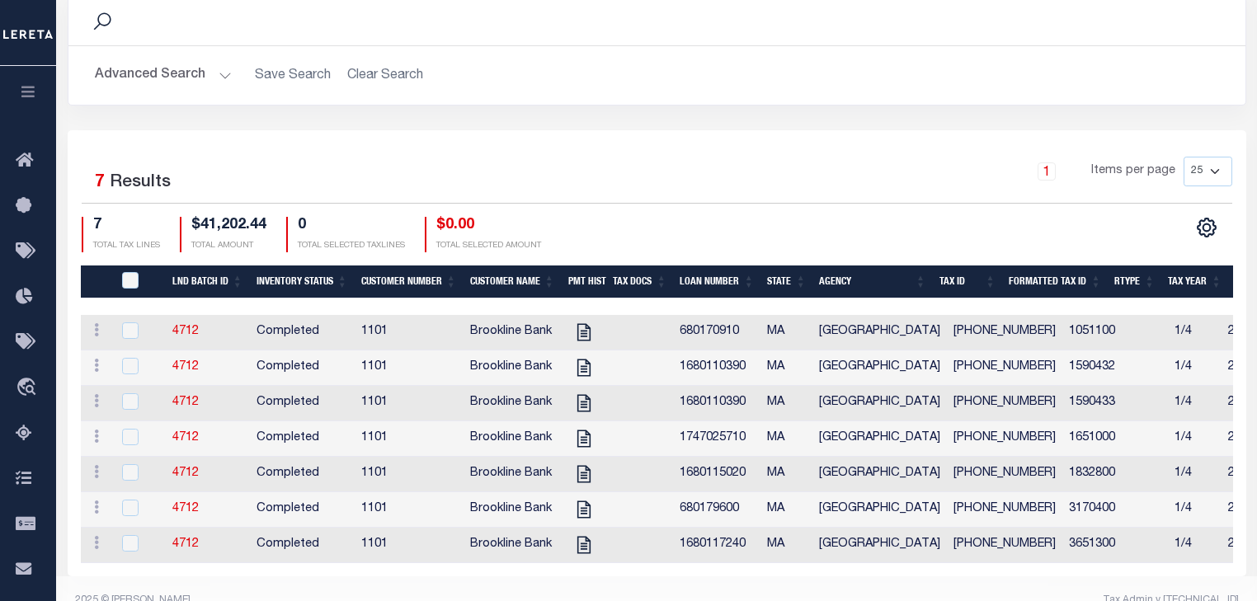
scroll to position [319, 0]
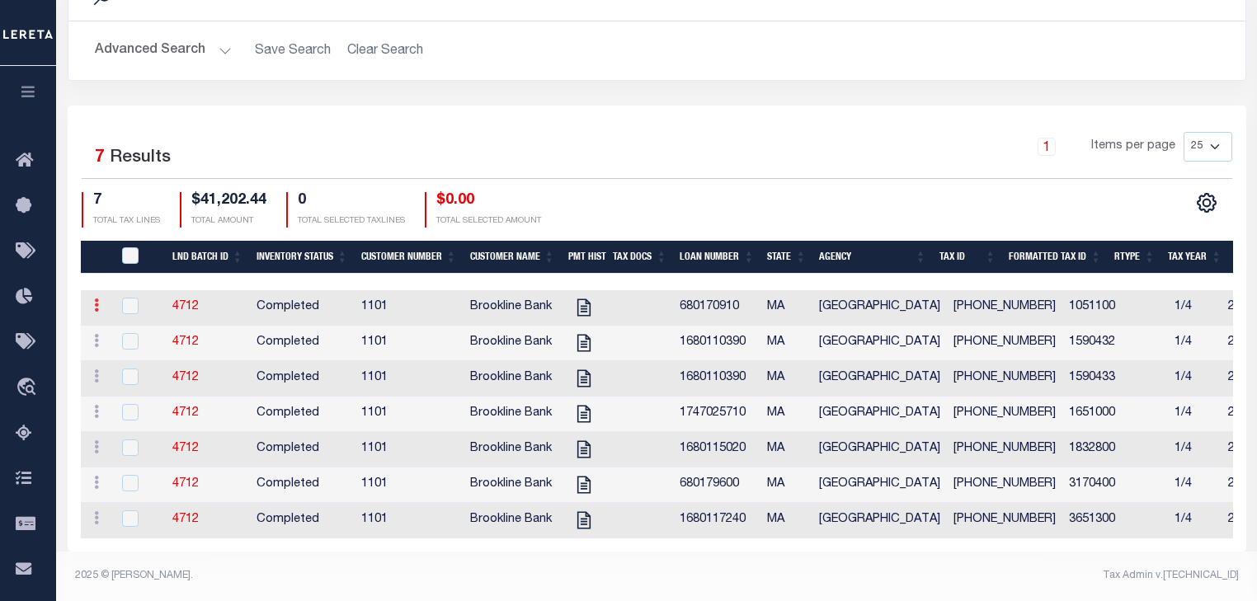
click at [89, 301] on link at bounding box center [96, 307] width 18 height 13
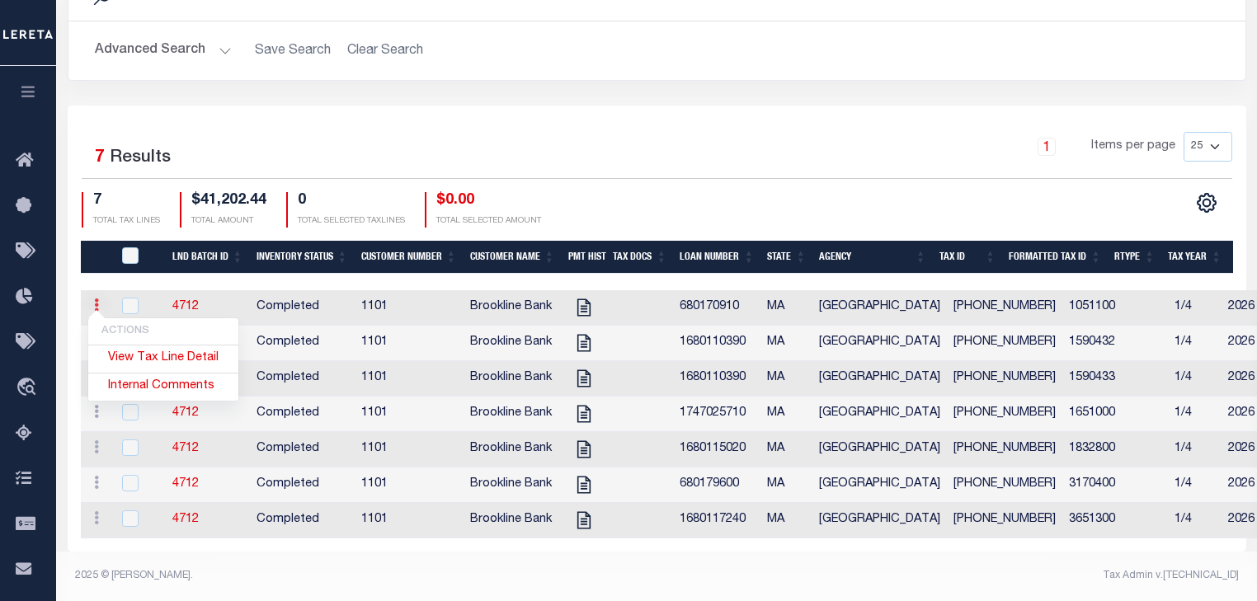
scroll to position [308, 0]
click at [101, 290] on td "ACTIONS View Tax Line Detail Internal Comments" at bounding box center [96, 307] width 31 height 35
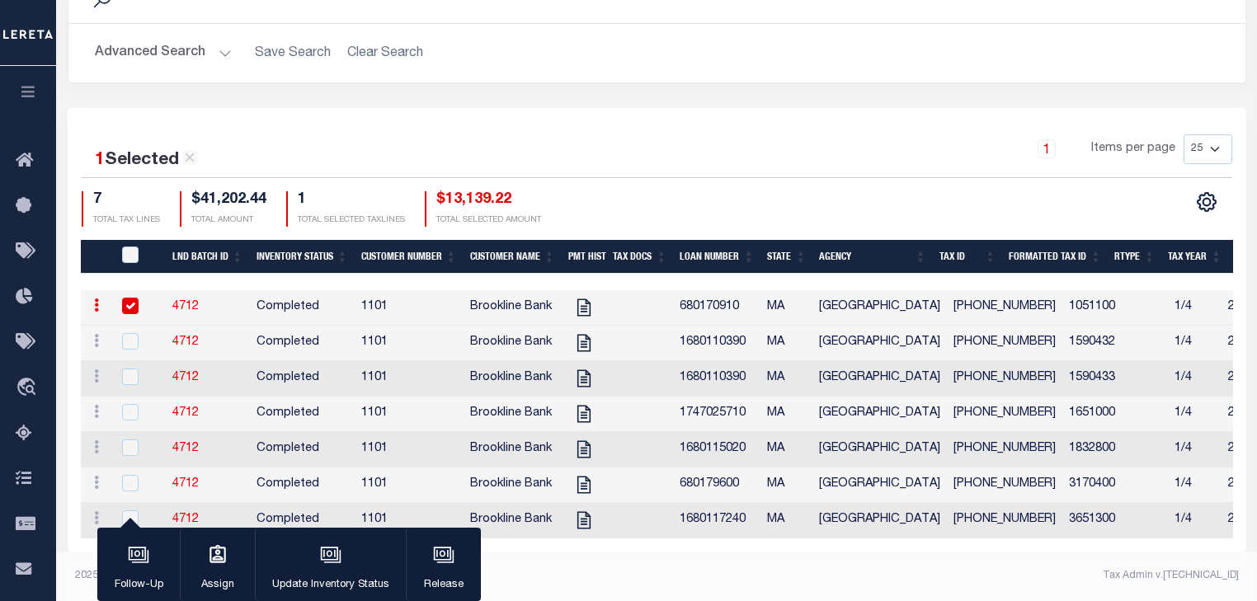
click at [130, 298] on input "checkbox" at bounding box center [130, 306] width 16 height 16
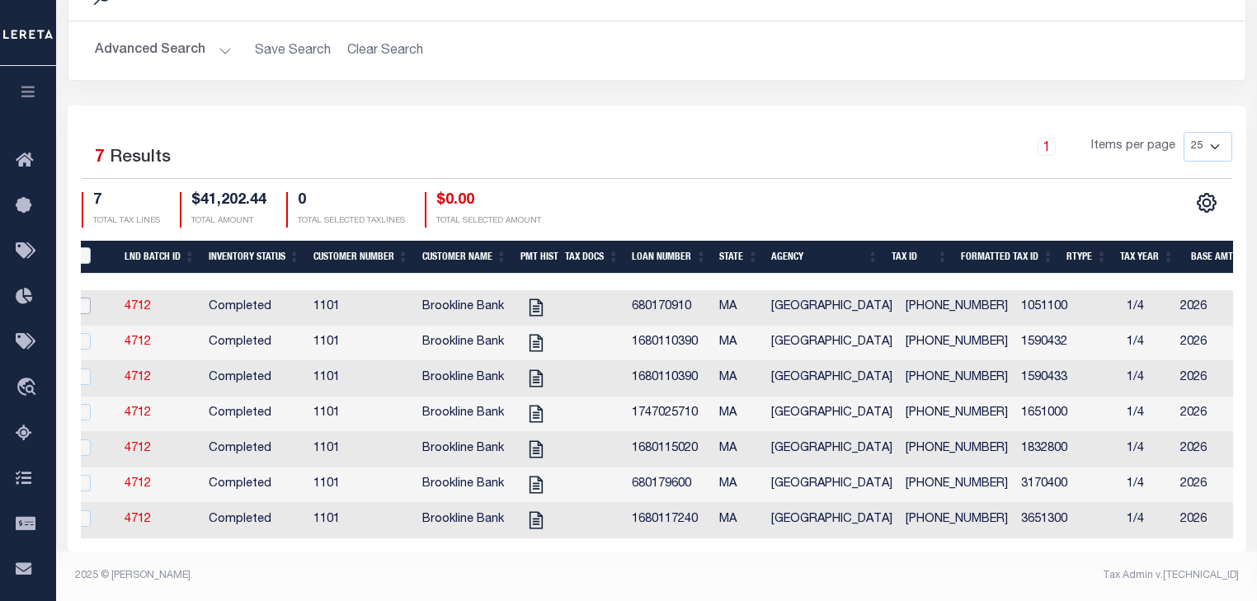
scroll to position [0, 54]
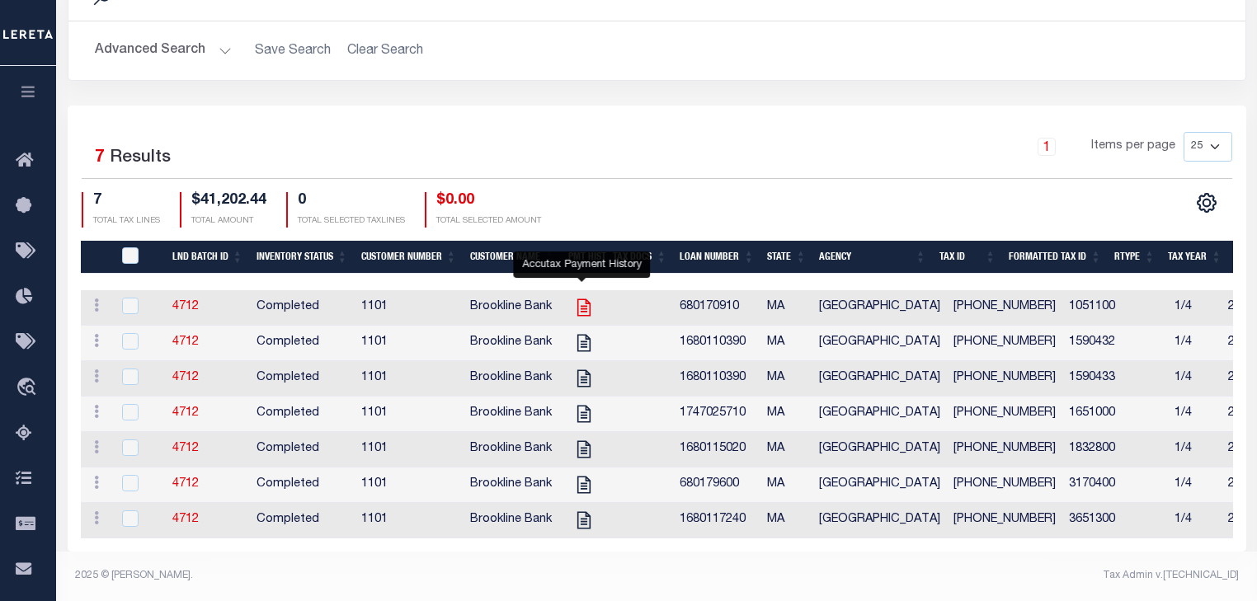
click at [579, 306] on icon "" at bounding box center [583, 307] width 21 height 21
checkbox input "true"
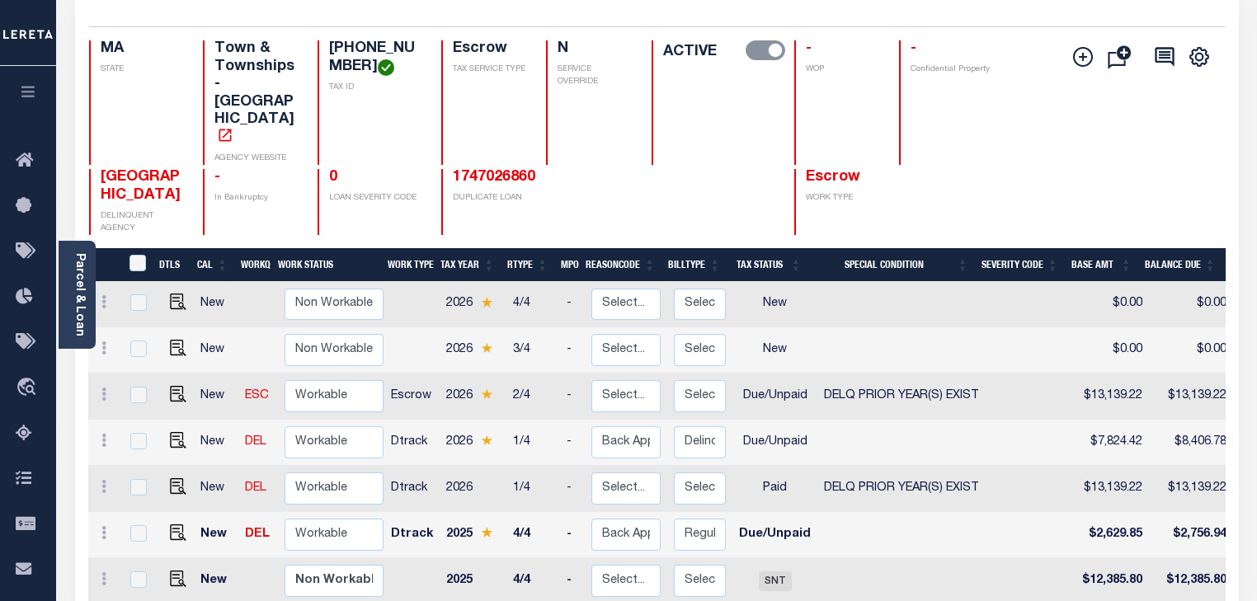
scroll to position [0, 52]
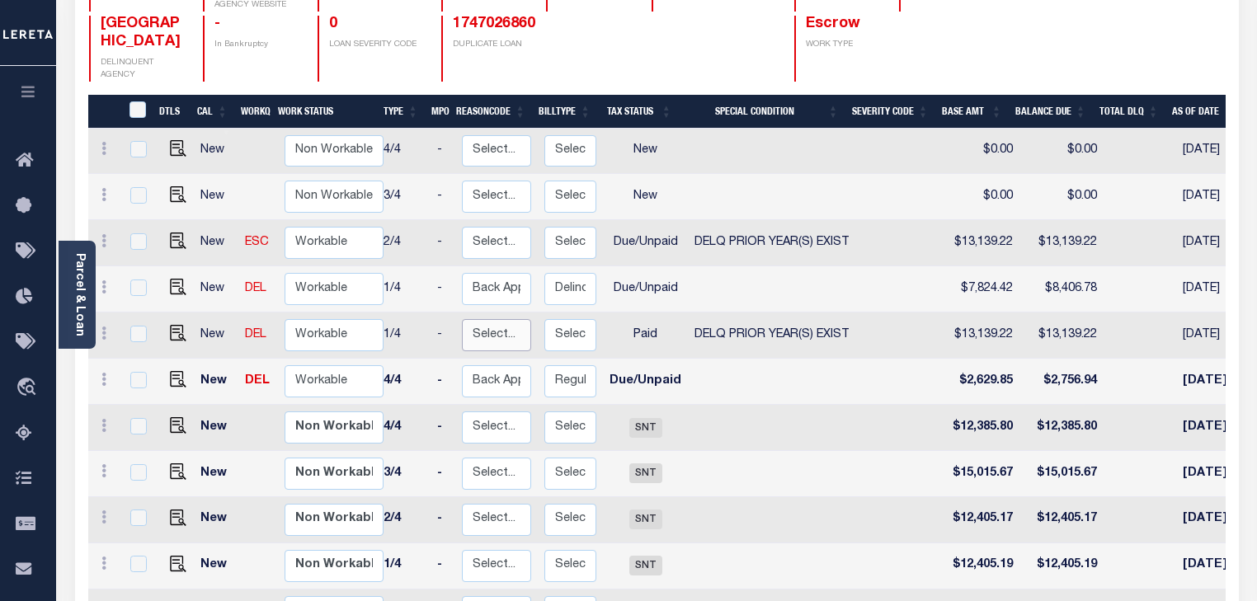
click at [491, 319] on select "Select... Payment Reversal Taxable Value Change Assessment Change Occupancy Tax…" at bounding box center [496, 335] width 69 height 32
checkbox input "true"
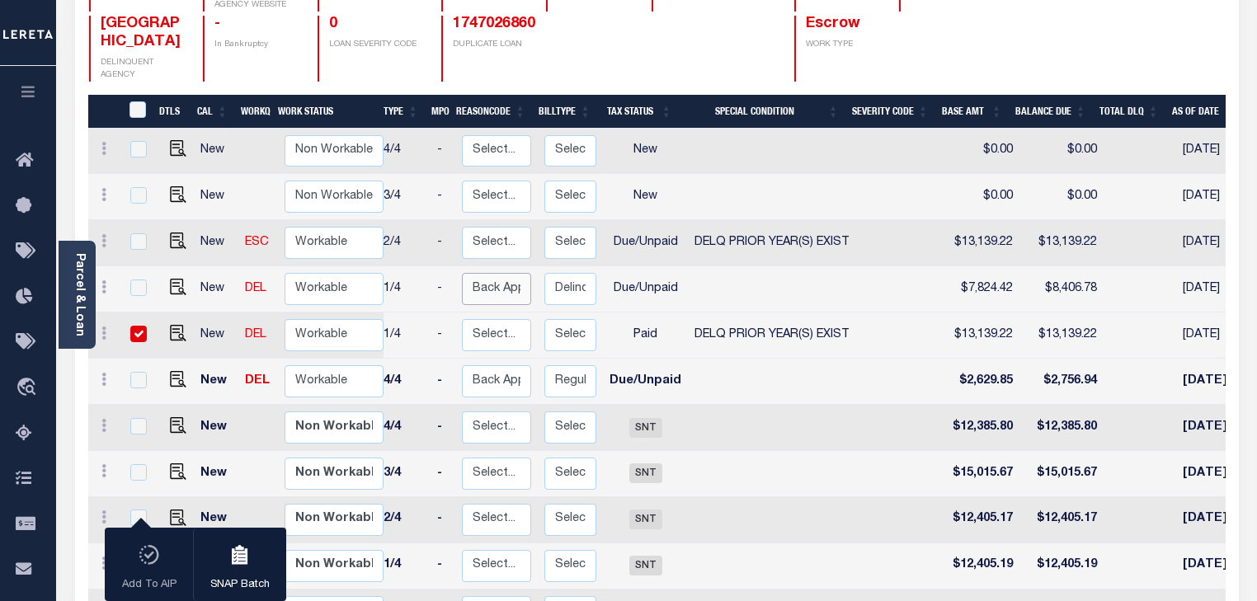
click at [505, 273] on select "Select... Payment Reversal Taxable Value Change Assessment Change Occupancy Tax…" at bounding box center [496, 289] width 69 height 32
checkbox input "true"
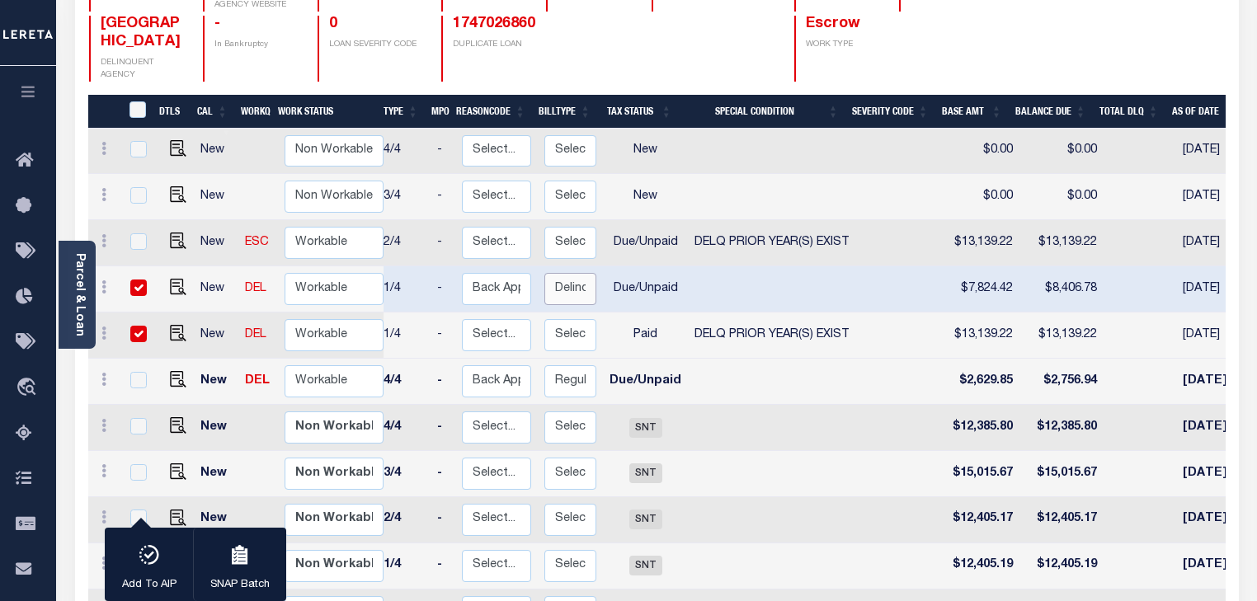
click at [577, 273] on select "Select... Regular Delinquent Supplemental Corrected/Adjusted Bill - Re-Report C…" at bounding box center [570, 289] width 52 height 32
checkbox input "false"
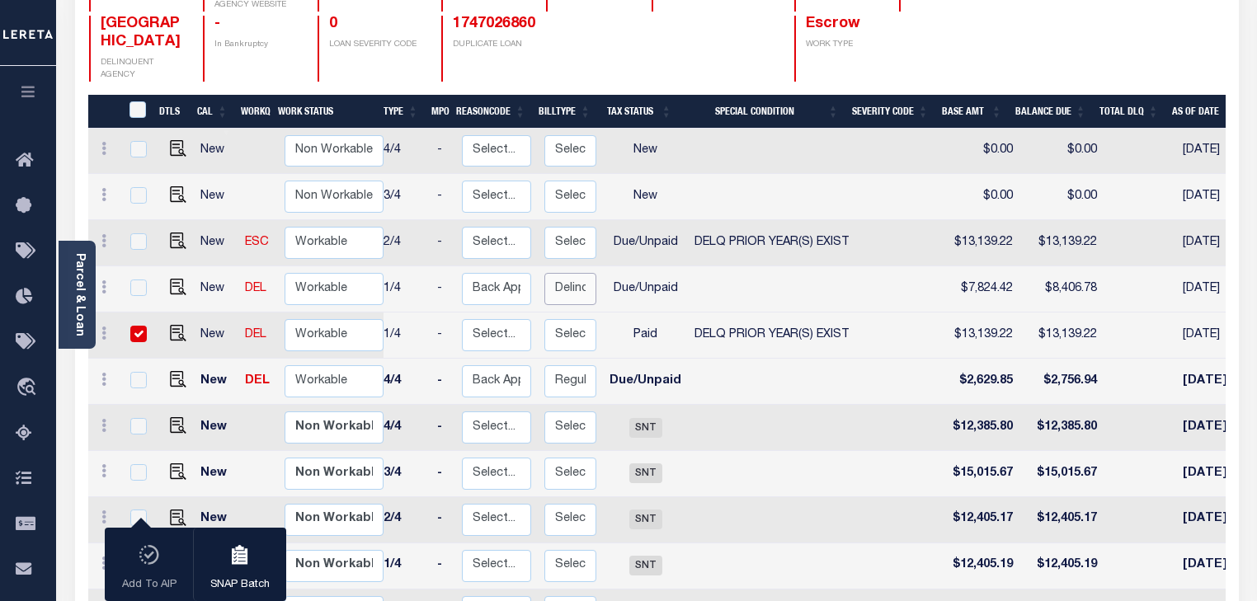
click at [577, 273] on select "Select... Regular Delinquent Supplemental Corrected/Adjusted Bill - Re-Report C…" at bounding box center [570, 289] width 52 height 32
checkbox input "true"
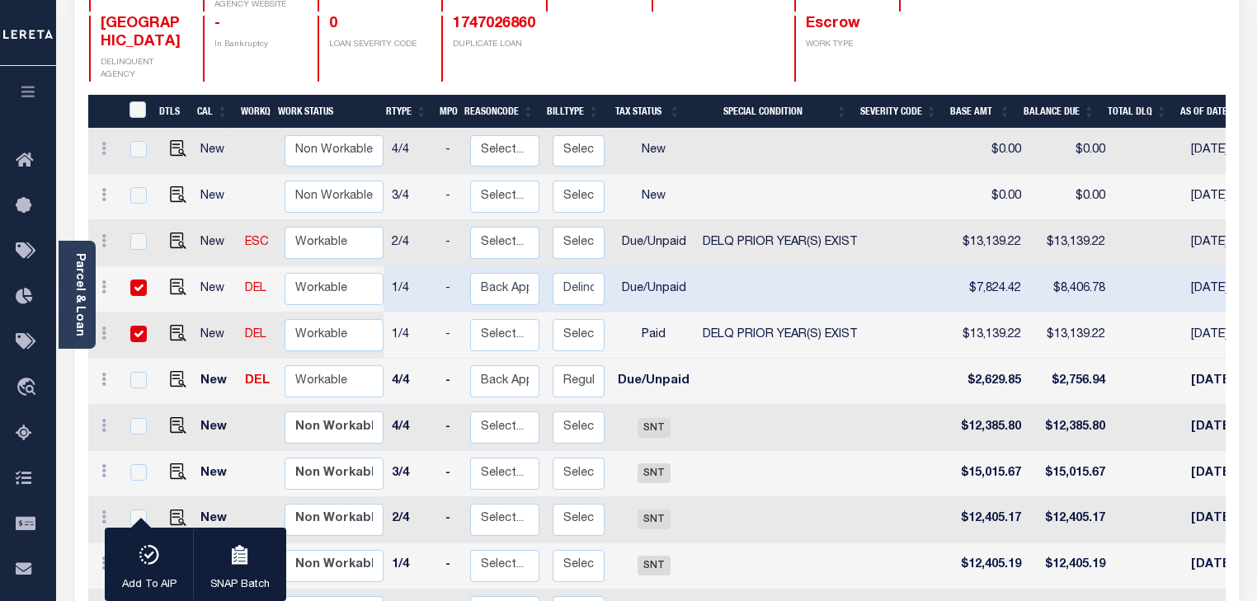
click at [139, 280] on input "checkbox" at bounding box center [138, 288] width 16 height 16
checkbox input "false"
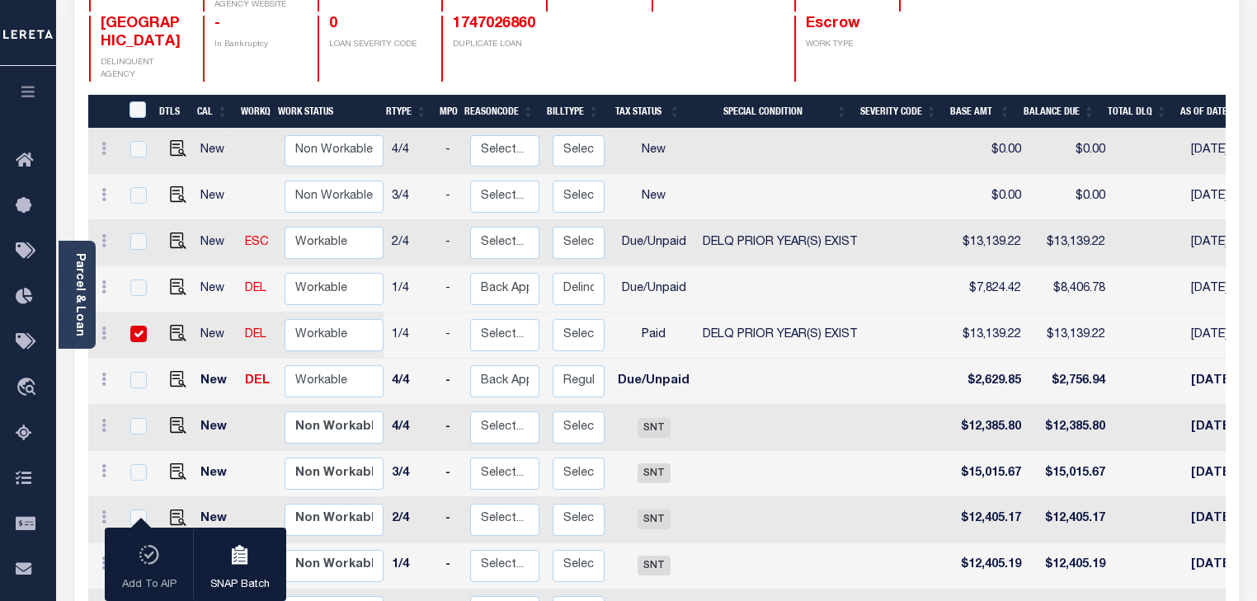
click at [139, 326] on input "checkbox" at bounding box center [138, 334] width 16 height 16
checkbox input "false"
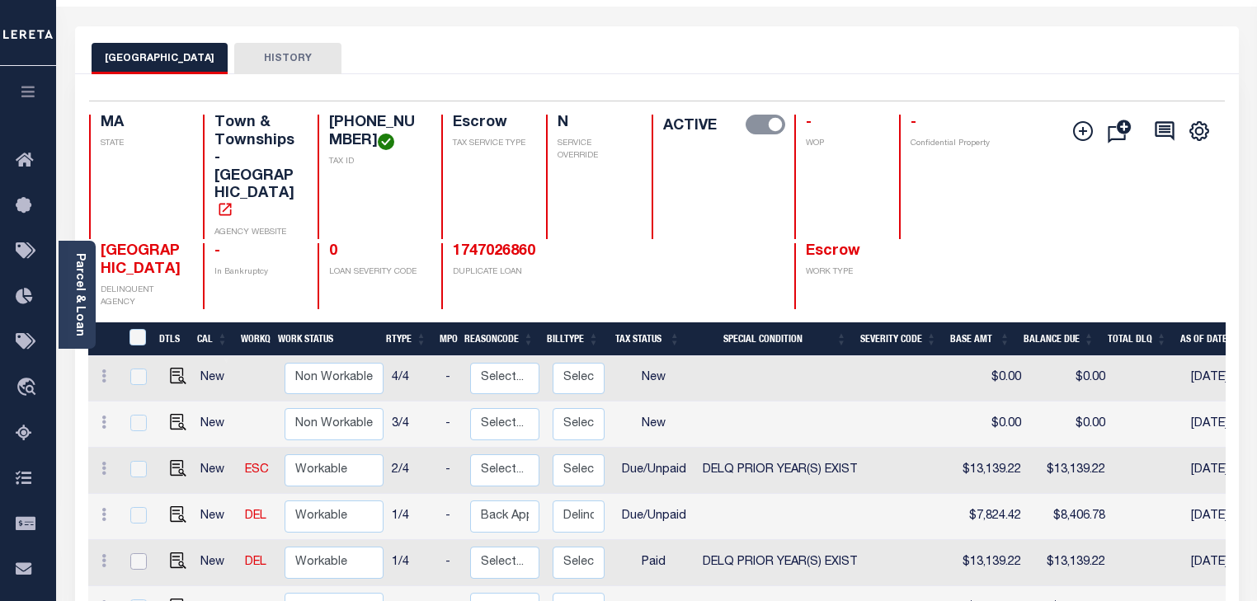
scroll to position [23, 0]
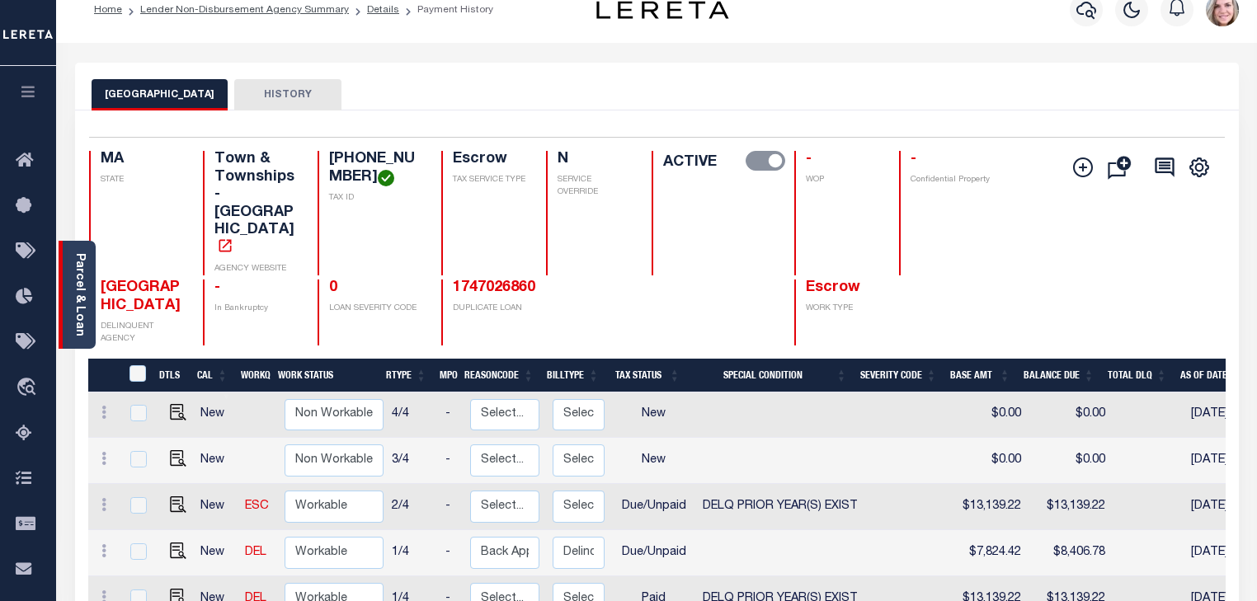
click at [73, 329] on link "Parcel & Loan" at bounding box center [79, 294] width 12 height 83
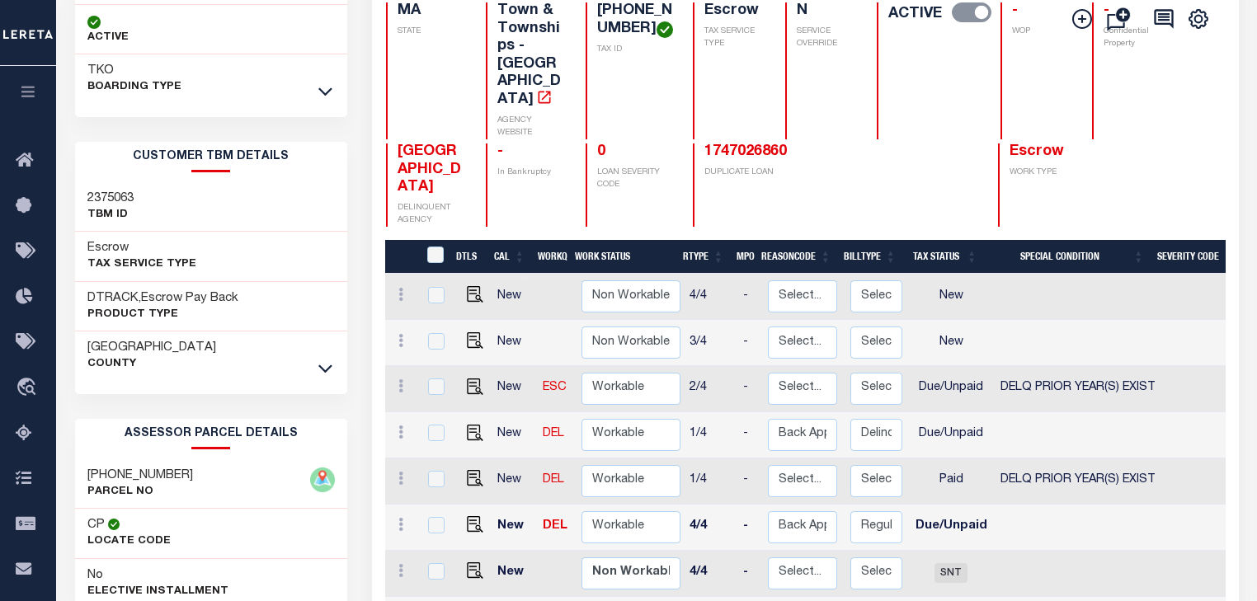
scroll to position [172, 0]
click at [317, 360] on div at bounding box center [325, 369] width 19 height 18
click at [327, 366] on icon at bounding box center [325, 368] width 14 height 17
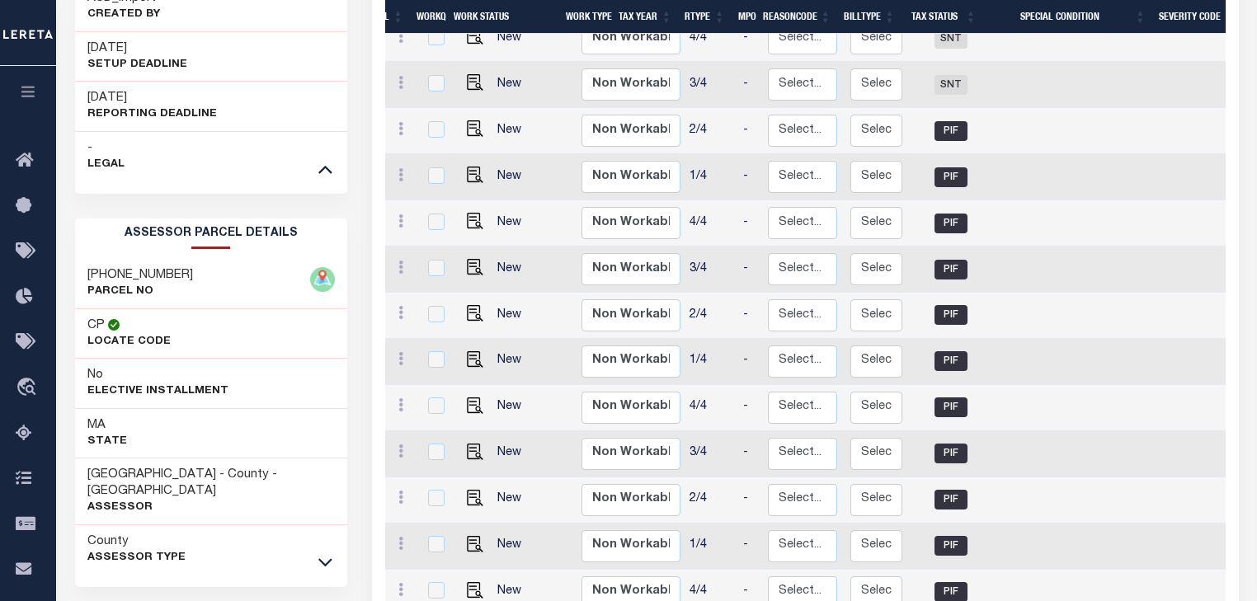
scroll to position [938, 0]
click at [327, 159] on icon at bounding box center [325, 167] width 14 height 17
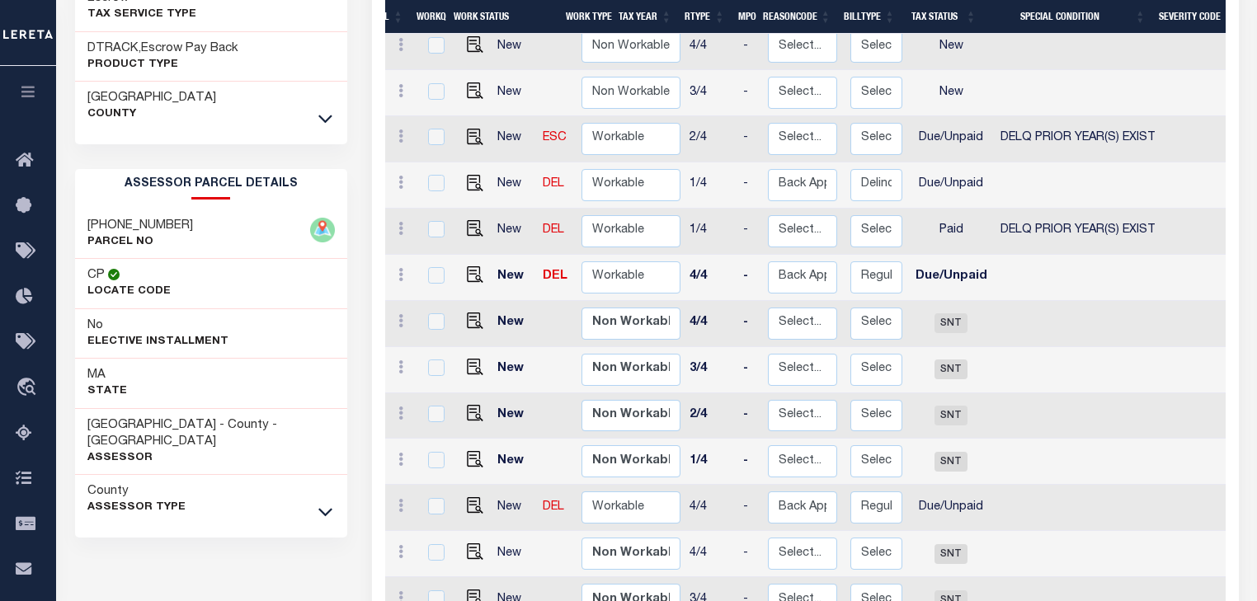
scroll to position [445, 0]
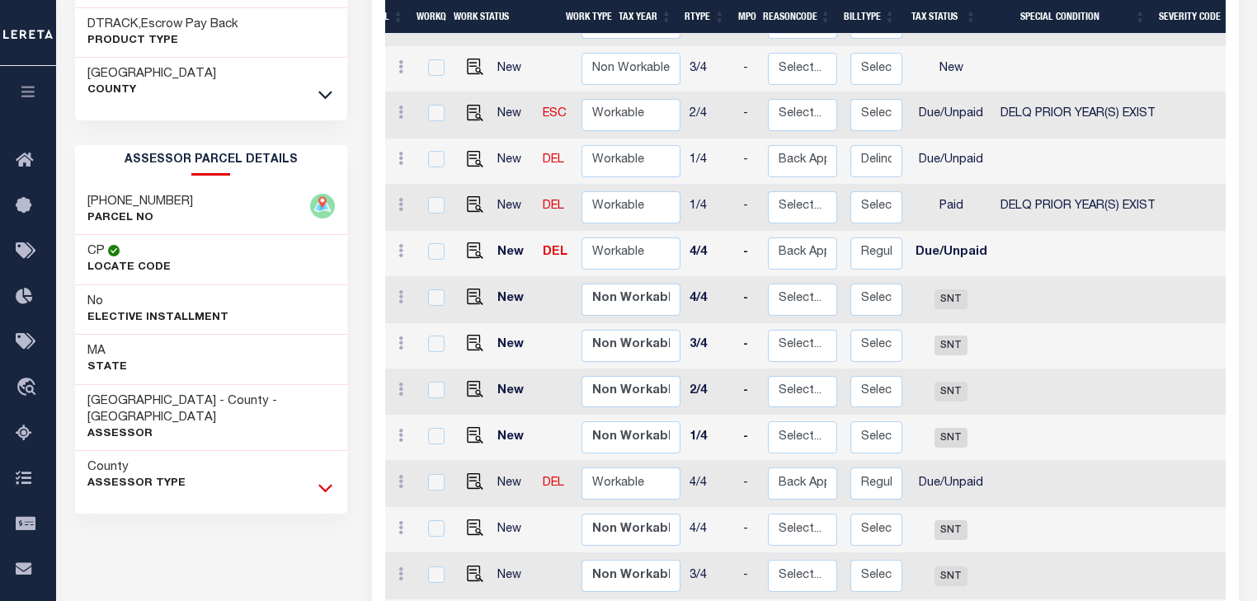
click at [328, 479] on icon at bounding box center [325, 487] width 14 height 17
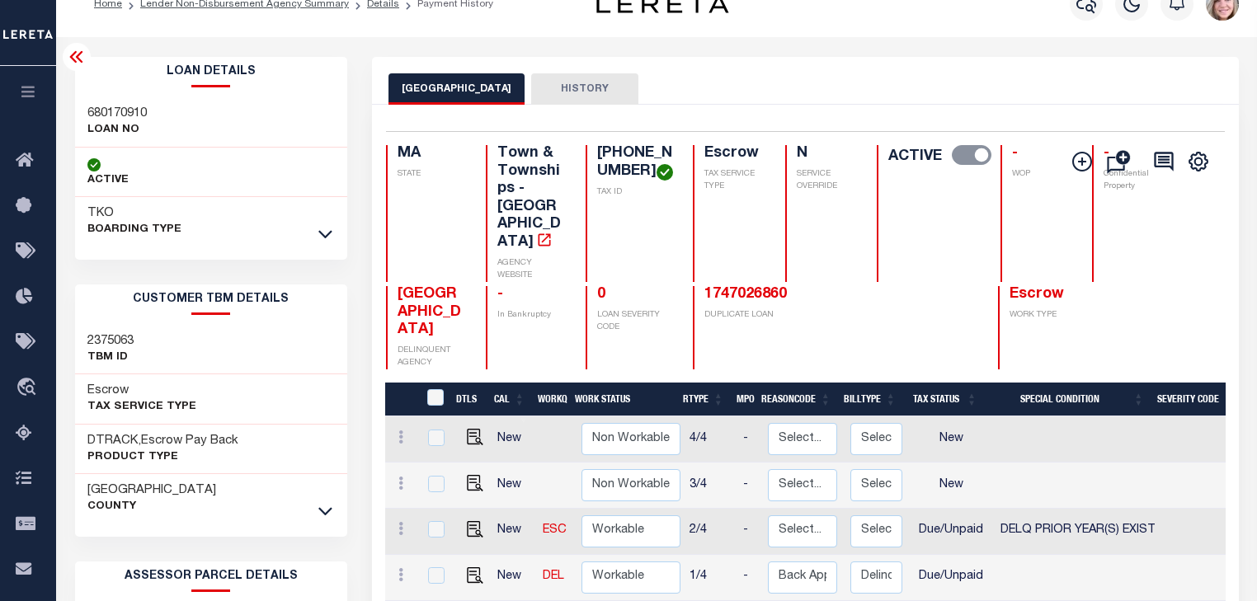
scroll to position [0, 0]
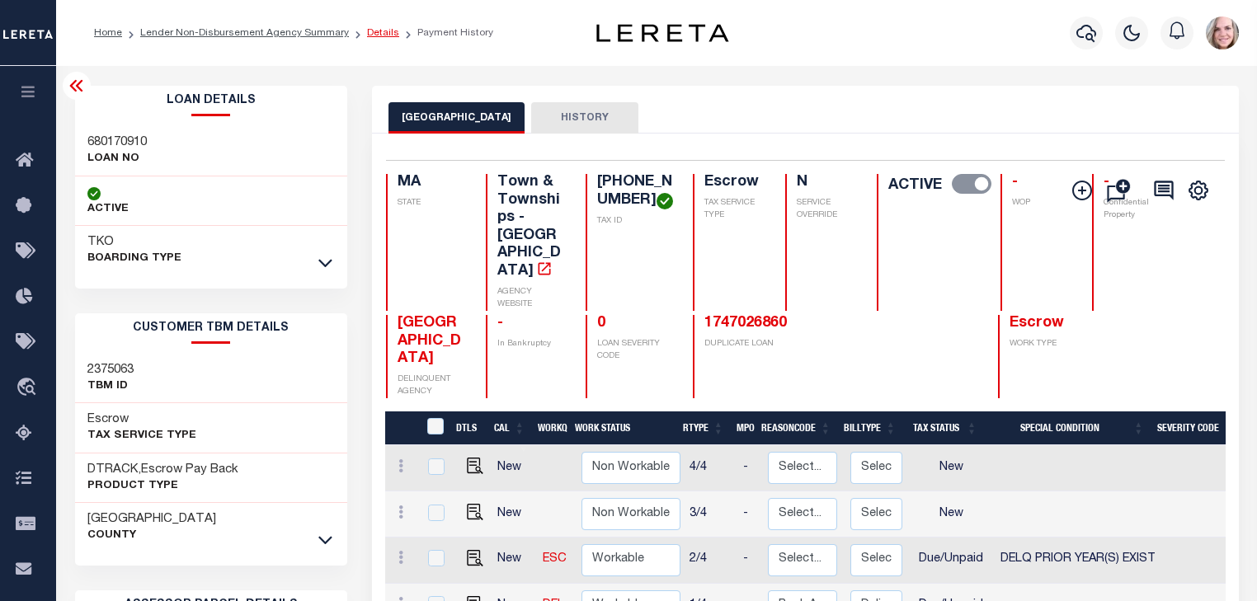
click at [367, 31] on link "Details" at bounding box center [383, 33] width 32 height 10
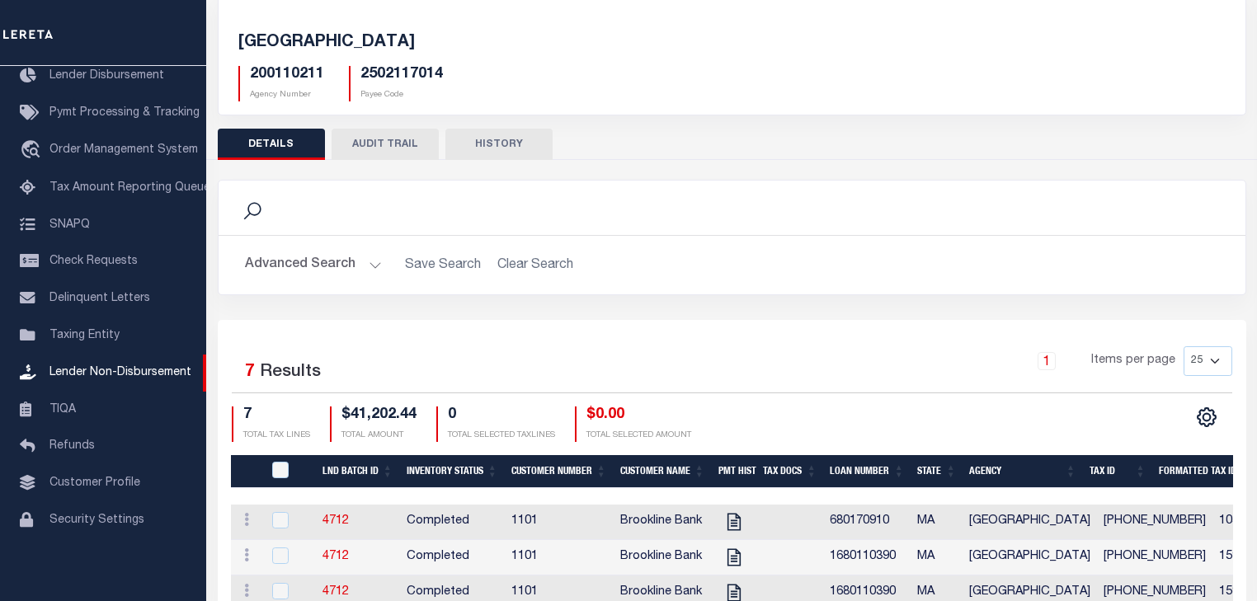
scroll to position [99, 0]
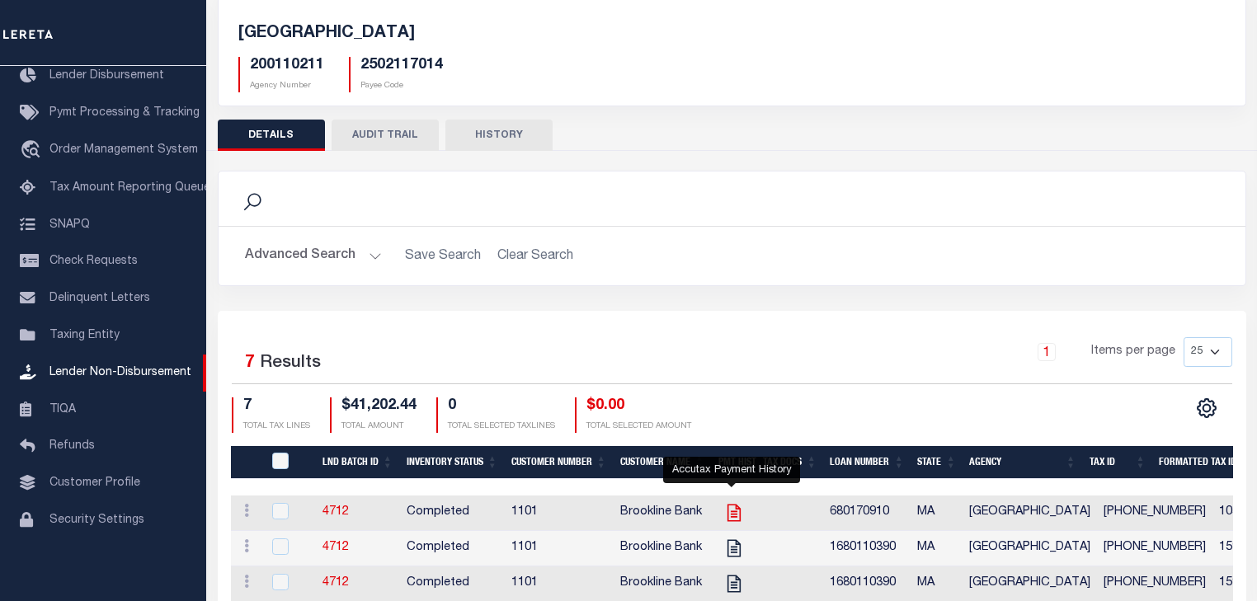
click at [732, 518] on icon "" at bounding box center [733, 512] width 21 height 21
checkbox input "true"
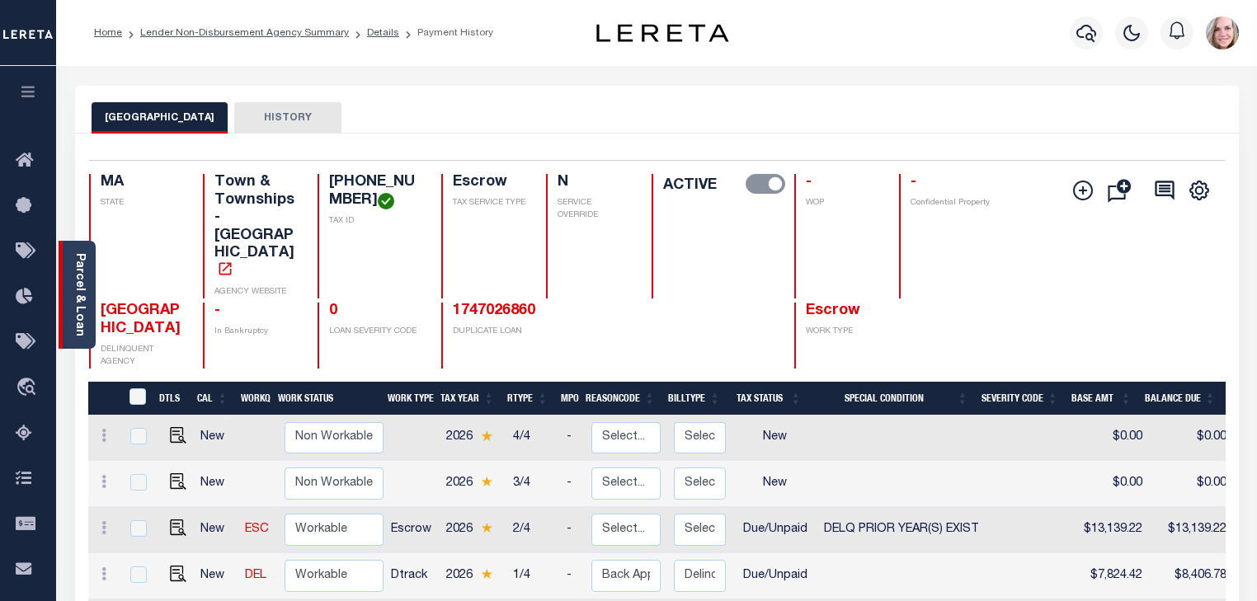
click at [76, 269] on link "Parcel & Loan" at bounding box center [79, 294] width 12 height 83
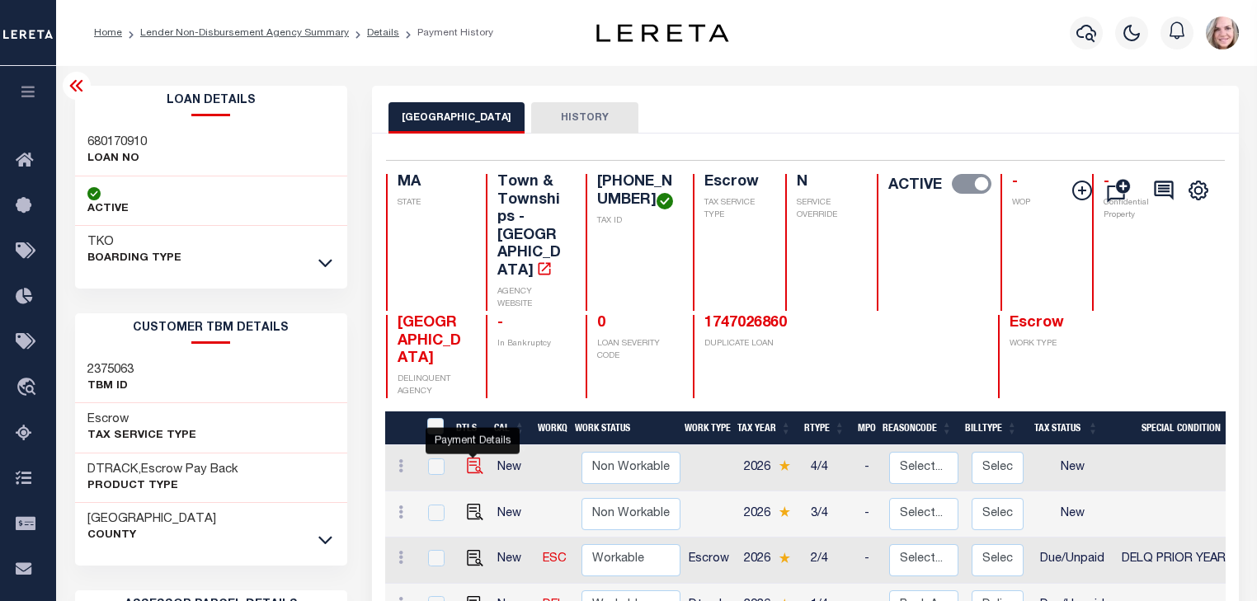
click at [467, 458] on img "" at bounding box center [475, 466] width 16 height 16
checkbox input "true"
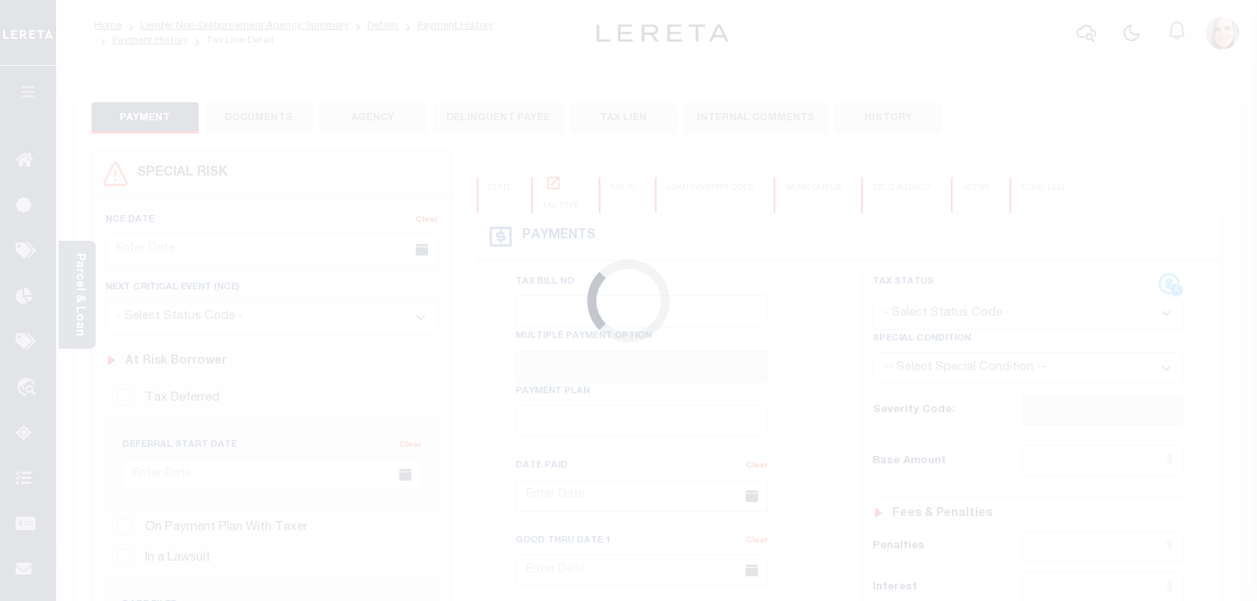
checkbox input "false"
type input "[DATE]"
select select "NW2"
type input "0"
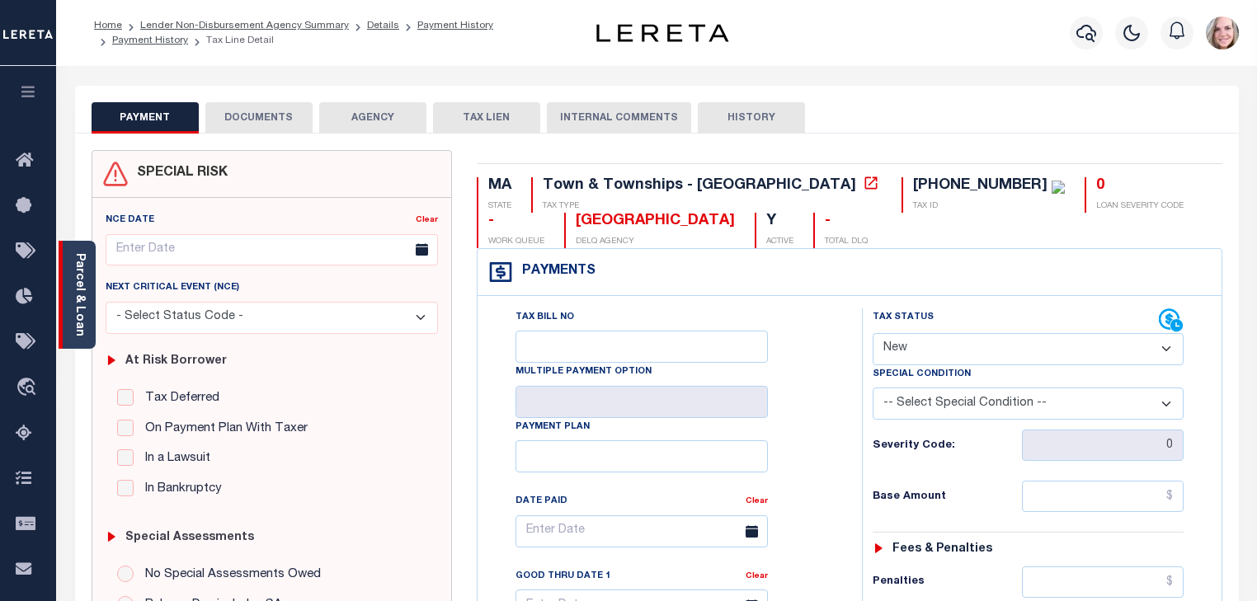
click at [82, 281] on link "Parcel & Loan" at bounding box center [79, 294] width 12 height 83
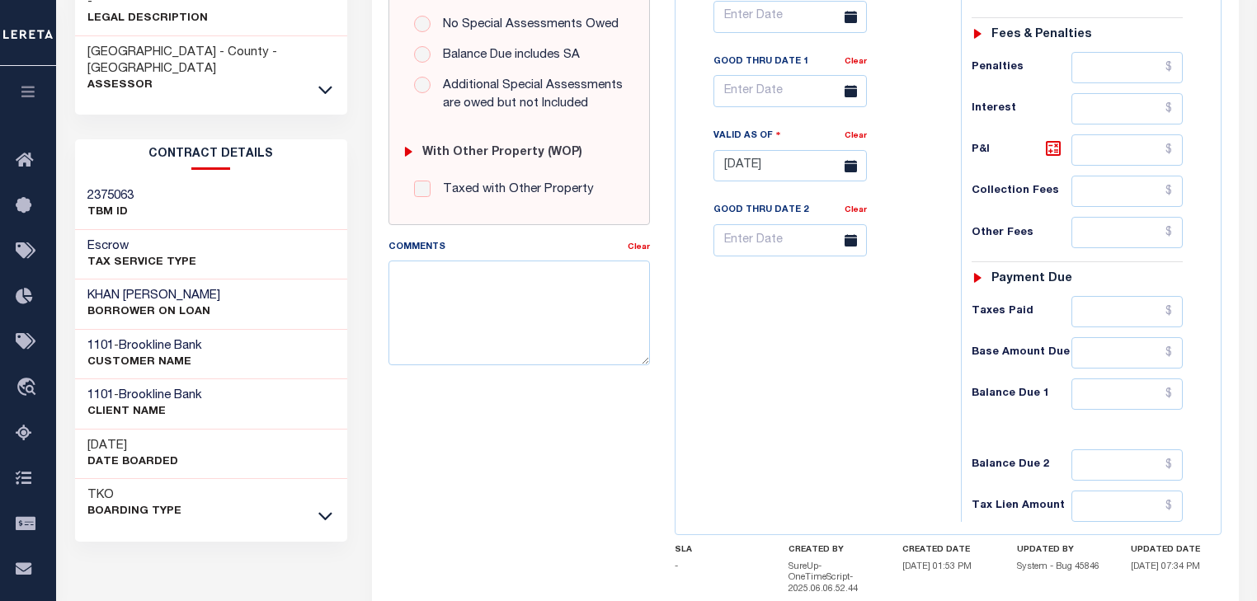
scroll to position [533, 0]
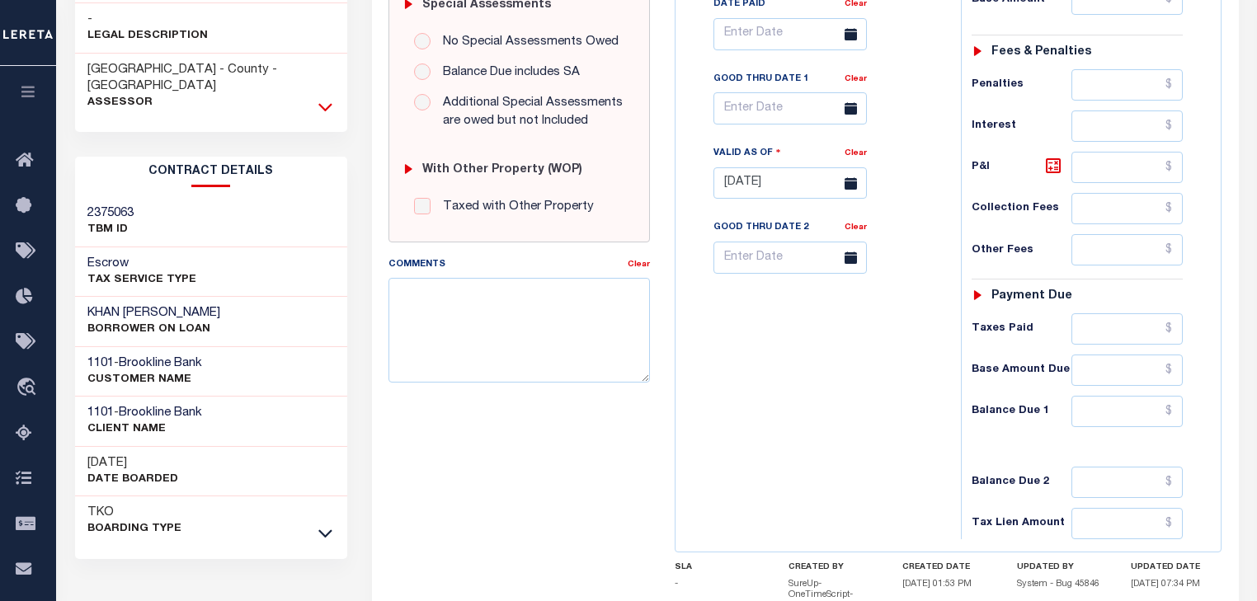
click at [318, 98] on icon at bounding box center [325, 106] width 14 height 17
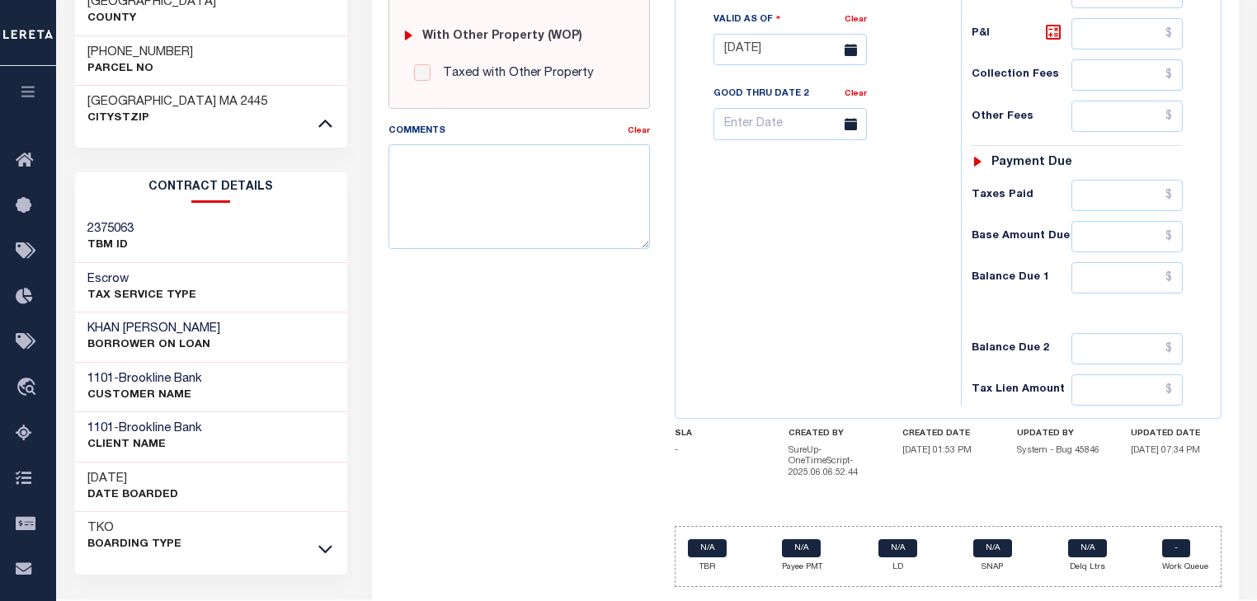
scroll to position [677, 0]
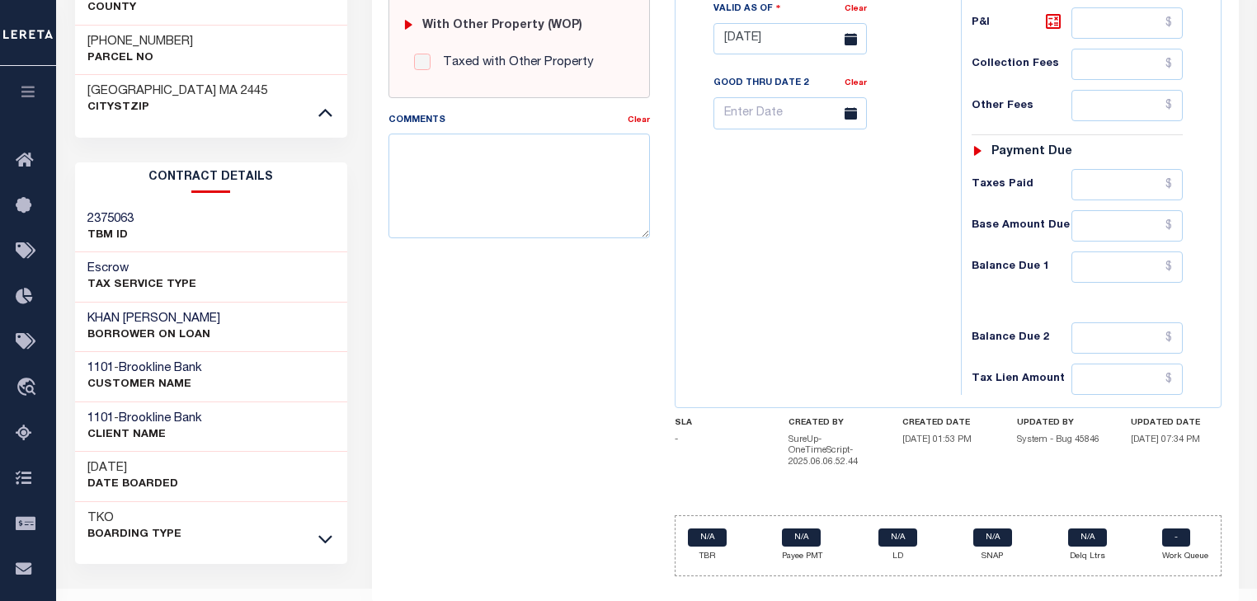
click at [316, 529] on div at bounding box center [325, 538] width 19 height 18
click at [324, 535] on icon at bounding box center [325, 539] width 14 height 8
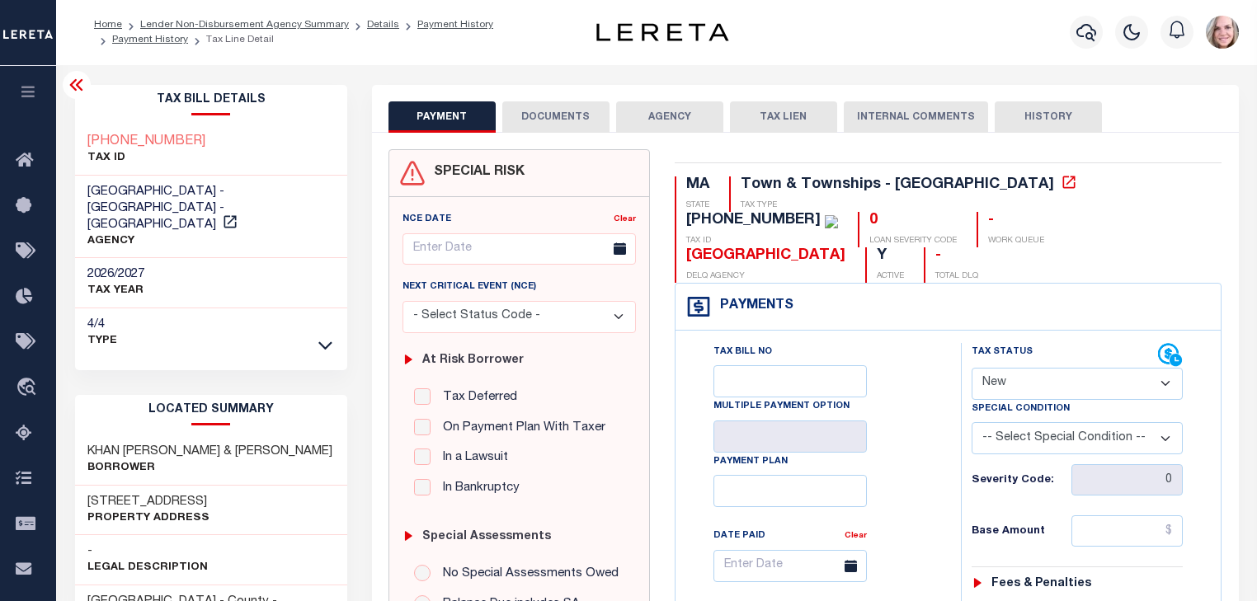
scroll to position [0, 0]
click at [72, 87] on icon at bounding box center [75, 86] width 13 height 12
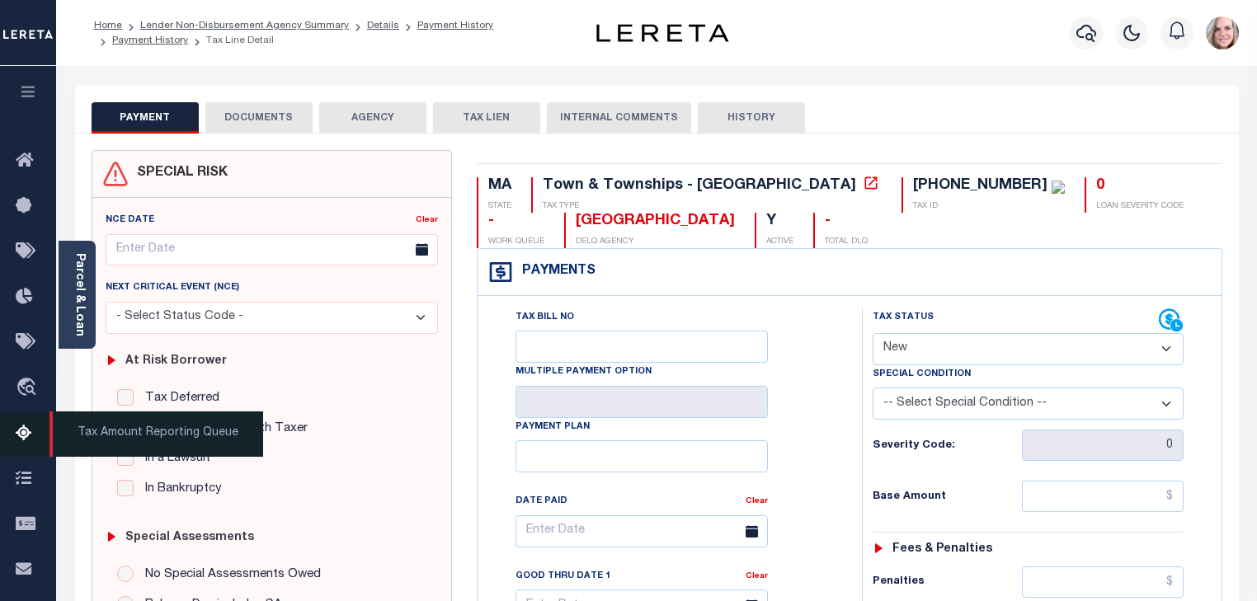
click at [26, 431] on icon at bounding box center [29, 434] width 26 height 21
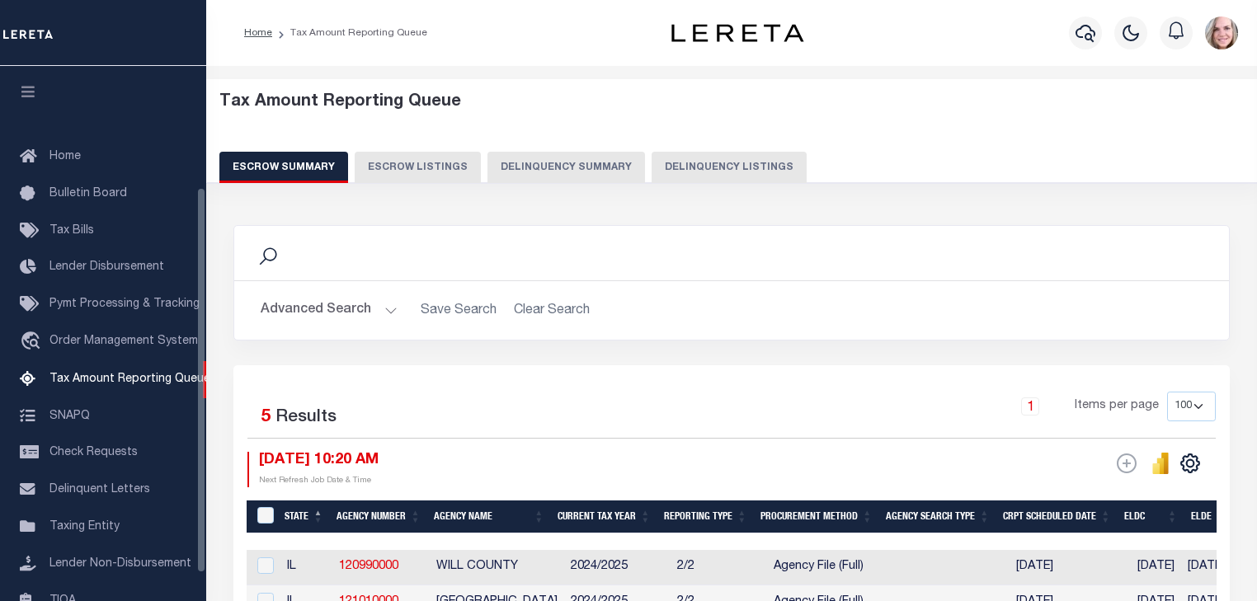
select select "IL"
select select "100"
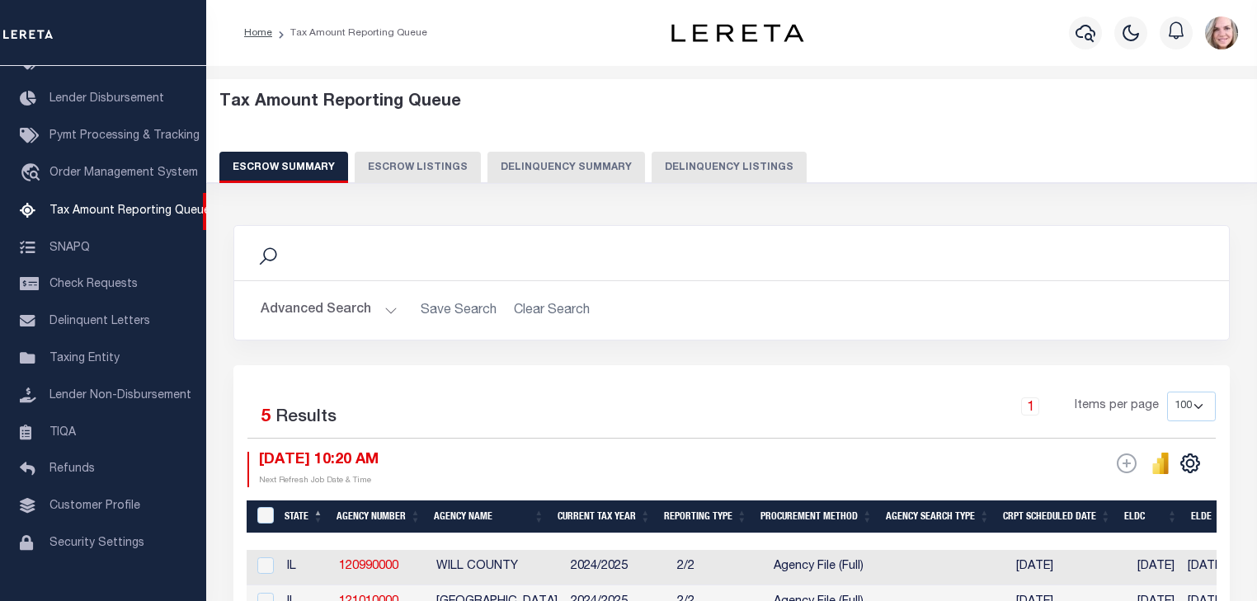
click at [375, 309] on button "Advanced Search" at bounding box center [329, 310] width 137 height 32
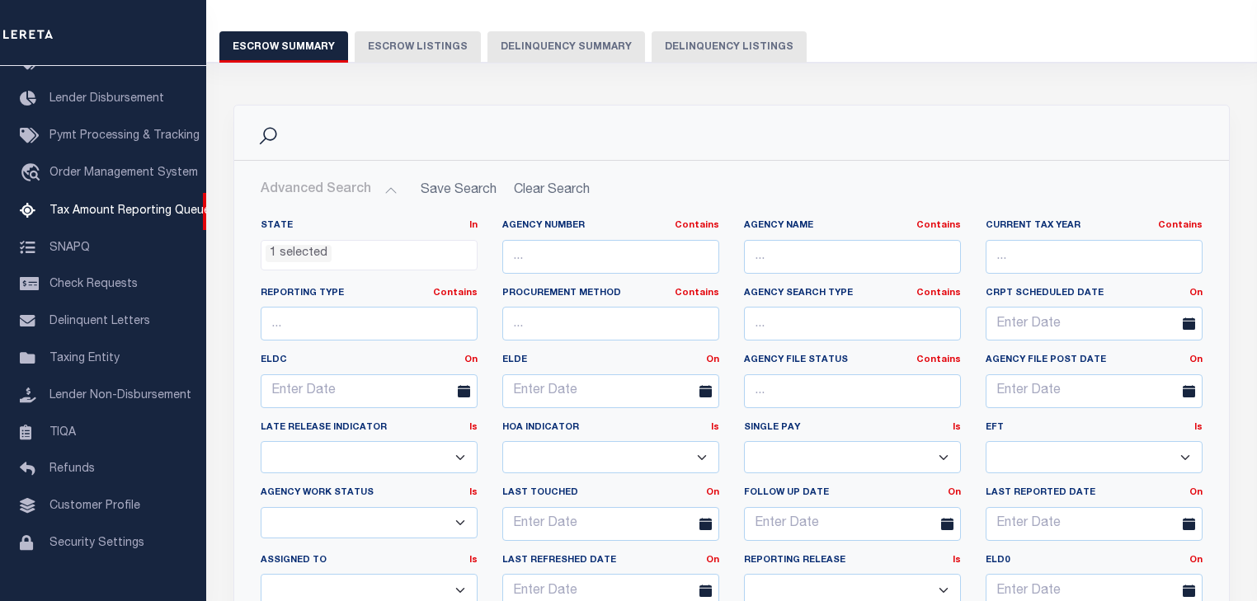
scroll to position [132, 0]
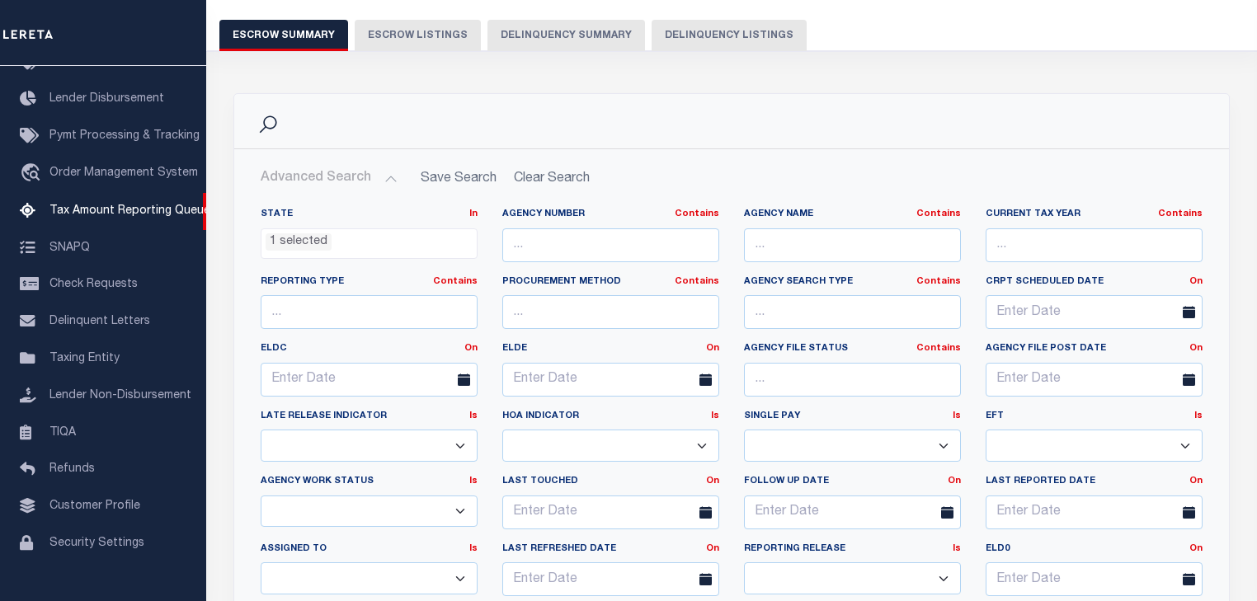
click at [448, 242] on ul "1 selected" at bounding box center [368, 240] width 215 height 22
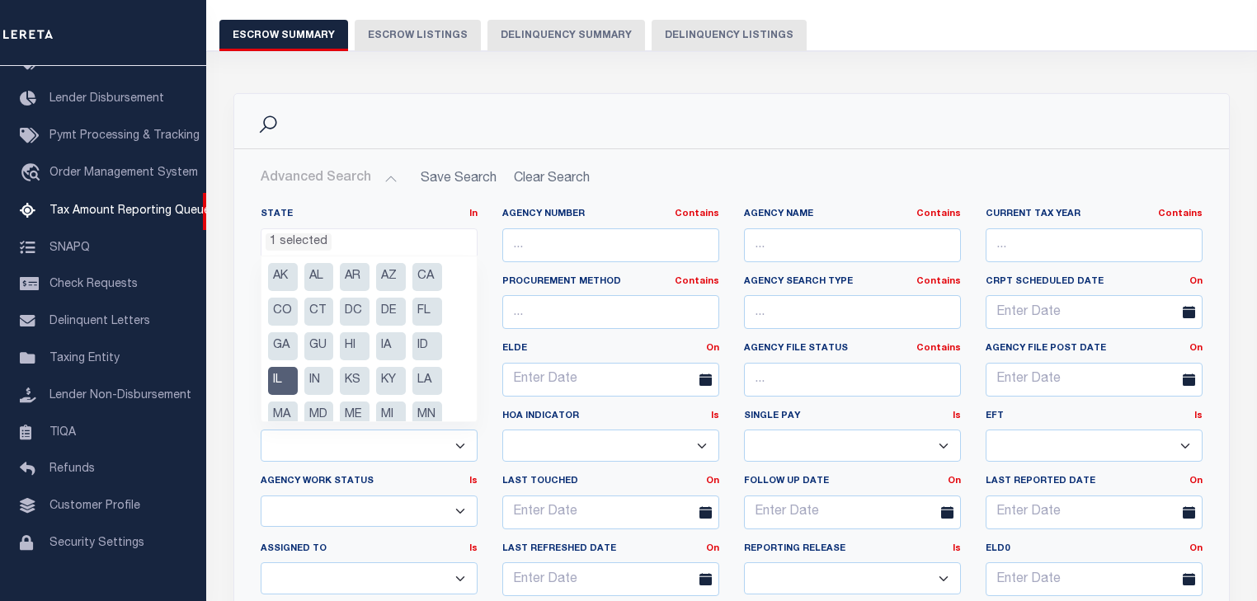
click at [277, 375] on li "IL" at bounding box center [283, 381] width 30 height 28
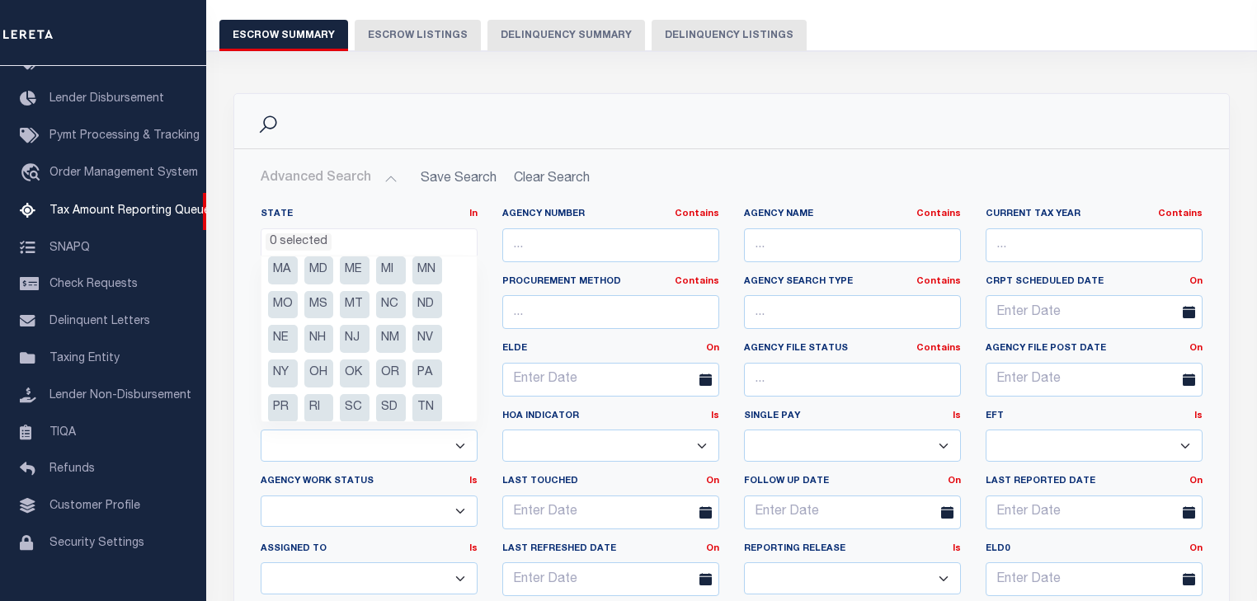
scroll to position [198, 0]
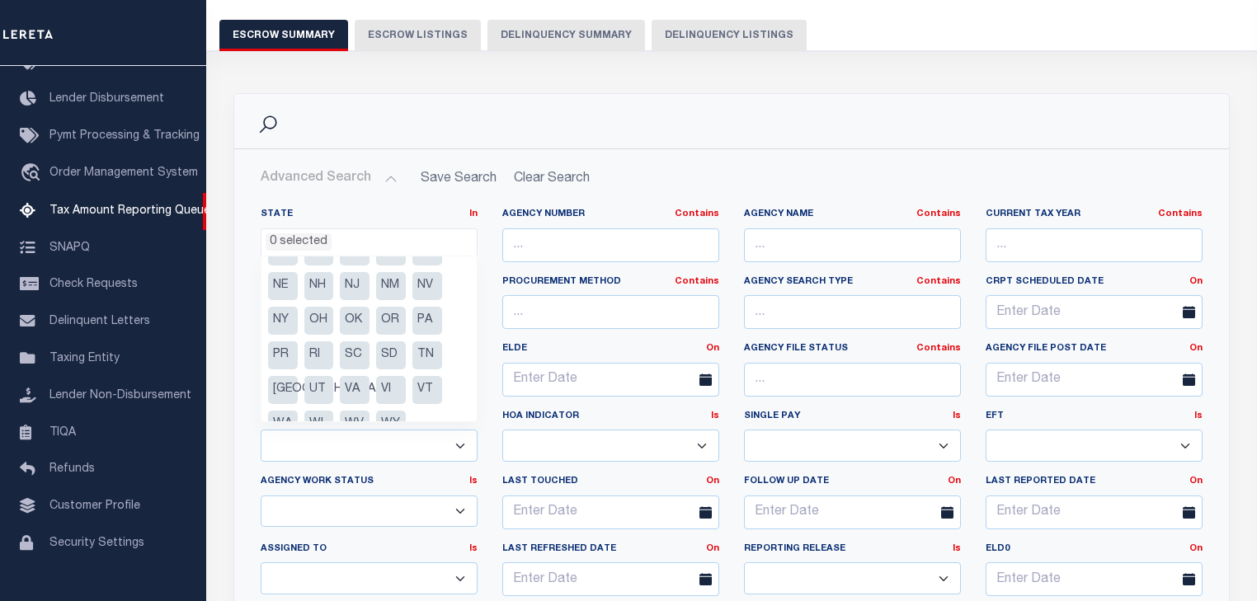
click at [424, 322] on li "PA" at bounding box center [427, 321] width 30 height 28
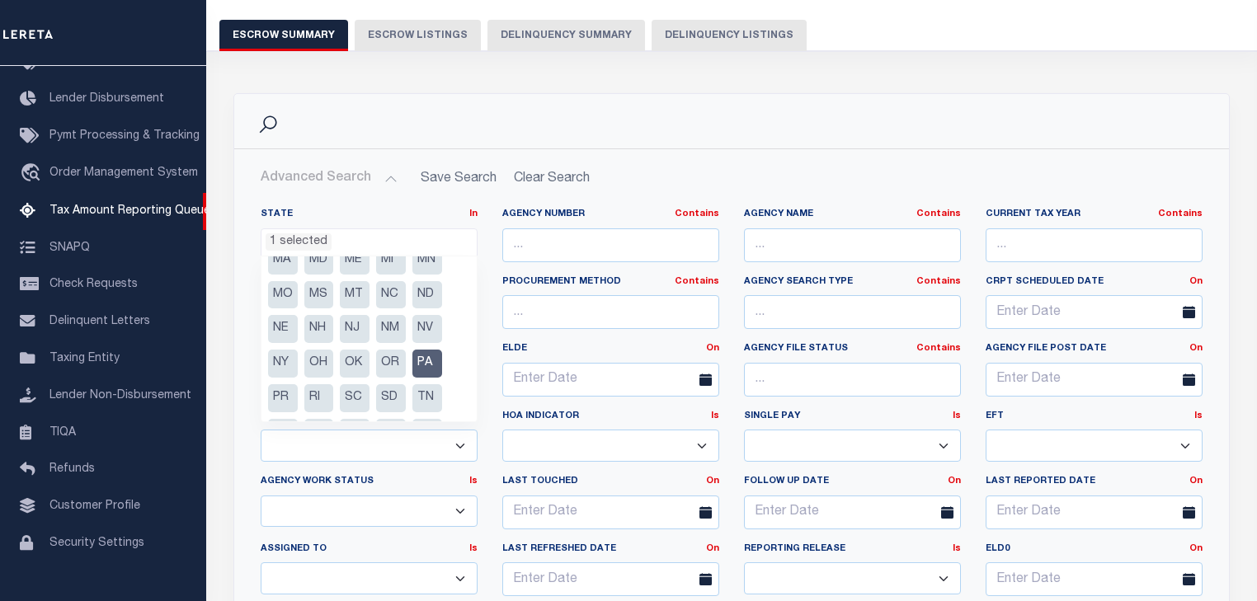
click at [279, 363] on li "NY" at bounding box center [283, 364] width 30 height 28
select select "NY"
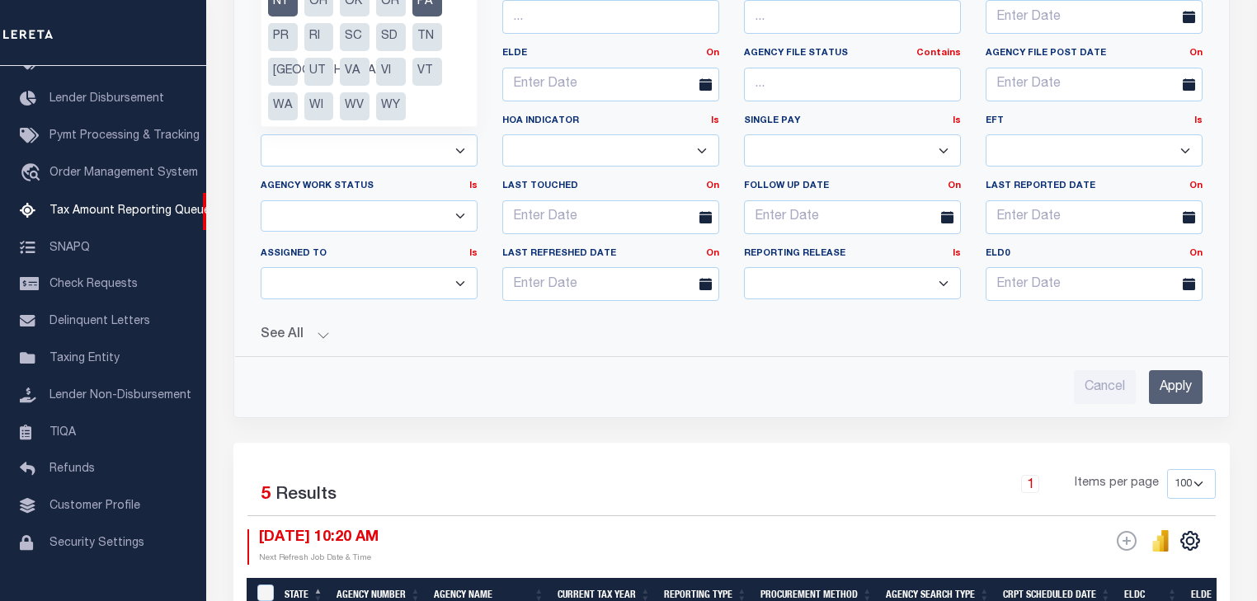
scroll to position [462, 0]
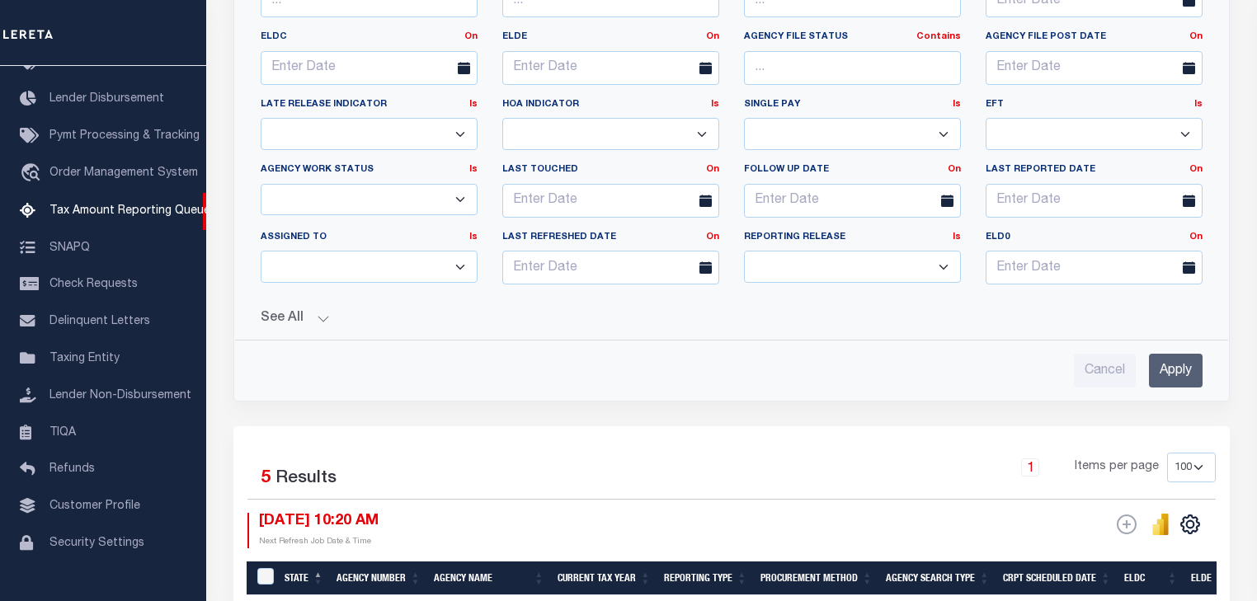
click at [1186, 355] on input "Apply" at bounding box center [1176, 371] width 54 height 34
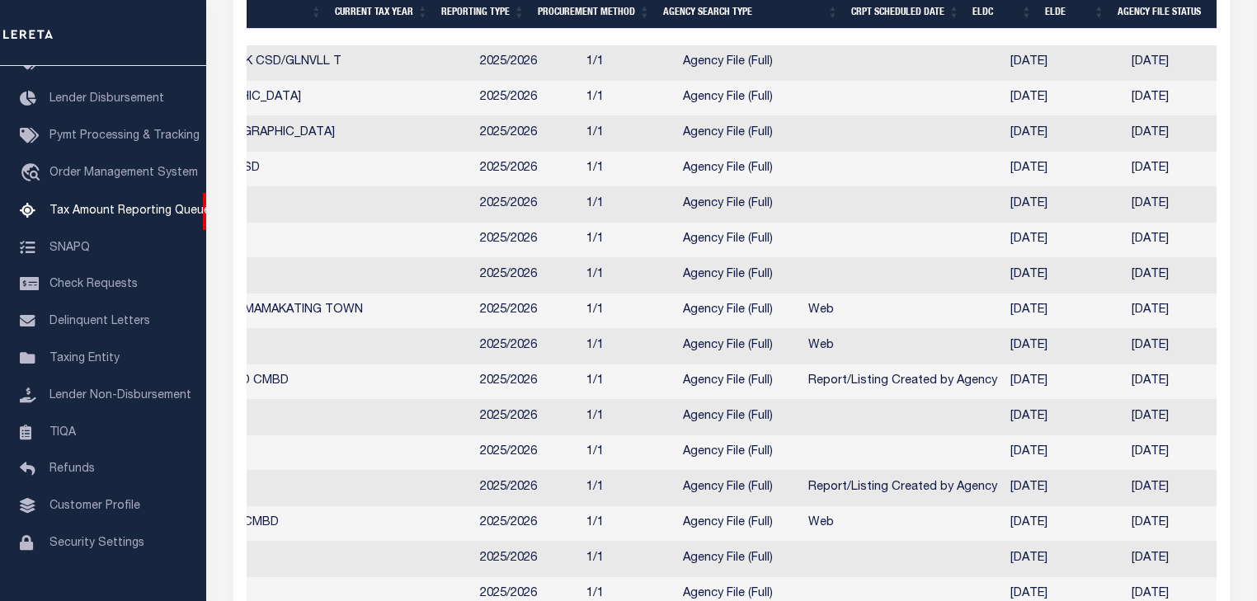
scroll to position [0, 0]
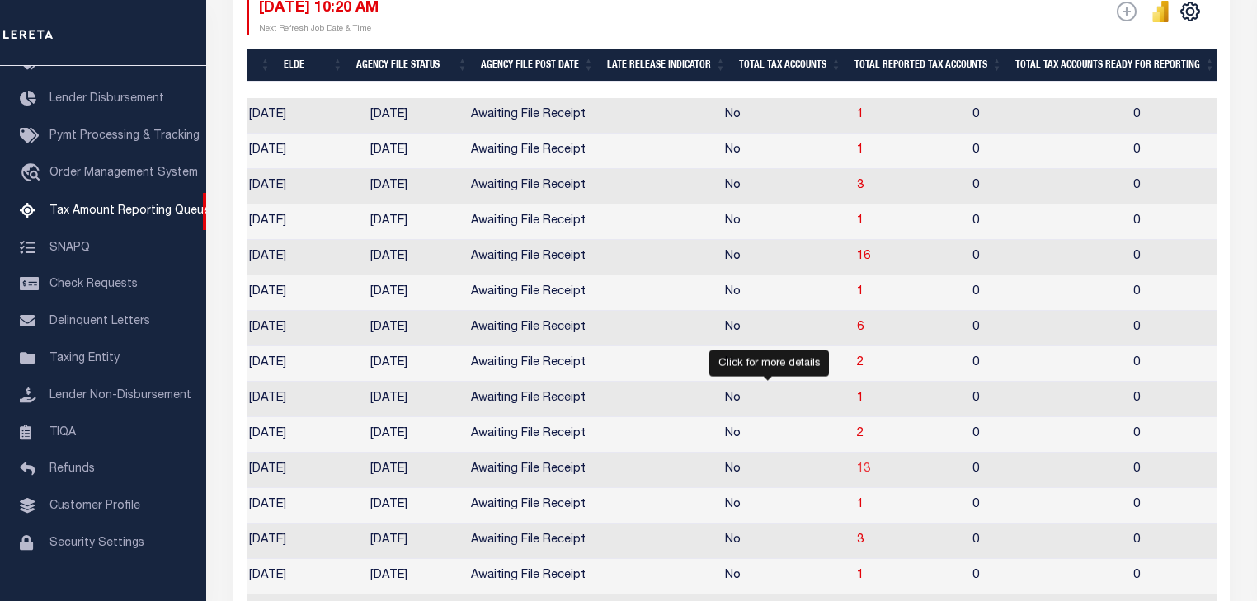
click at [857, 475] on span "13" at bounding box center [863, 469] width 13 height 12
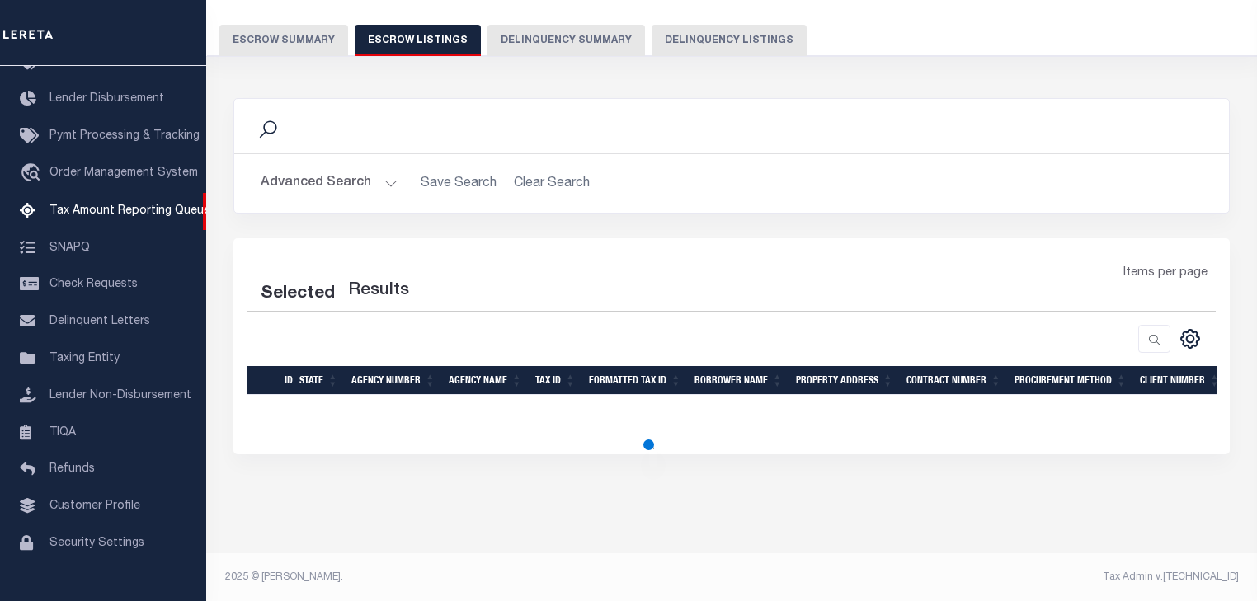
select select "100"
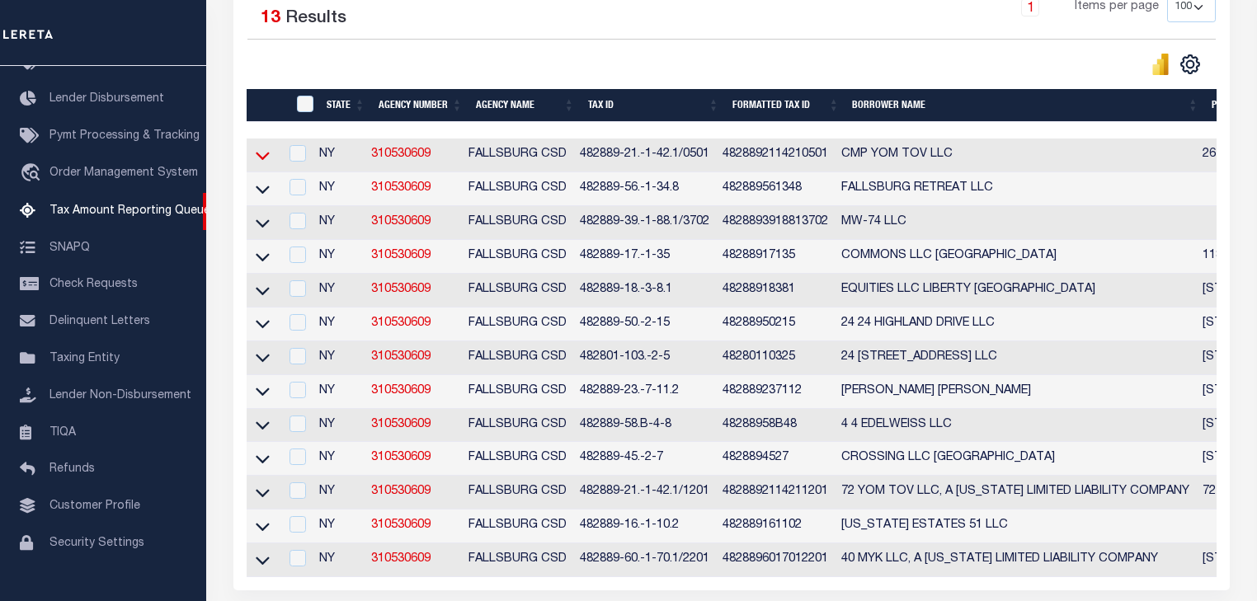
click at [266, 154] on icon at bounding box center [263, 155] width 14 height 17
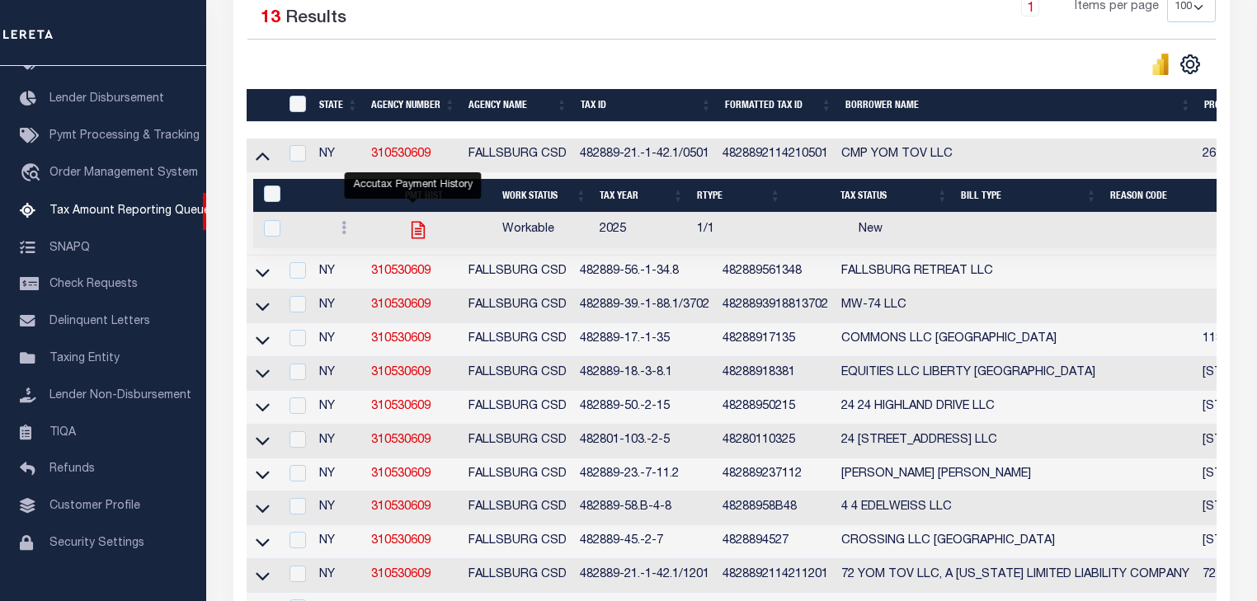
click at [411, 237] on icon "" at bounding box center [417, 230] width 13 height 17
checkbox input "true"
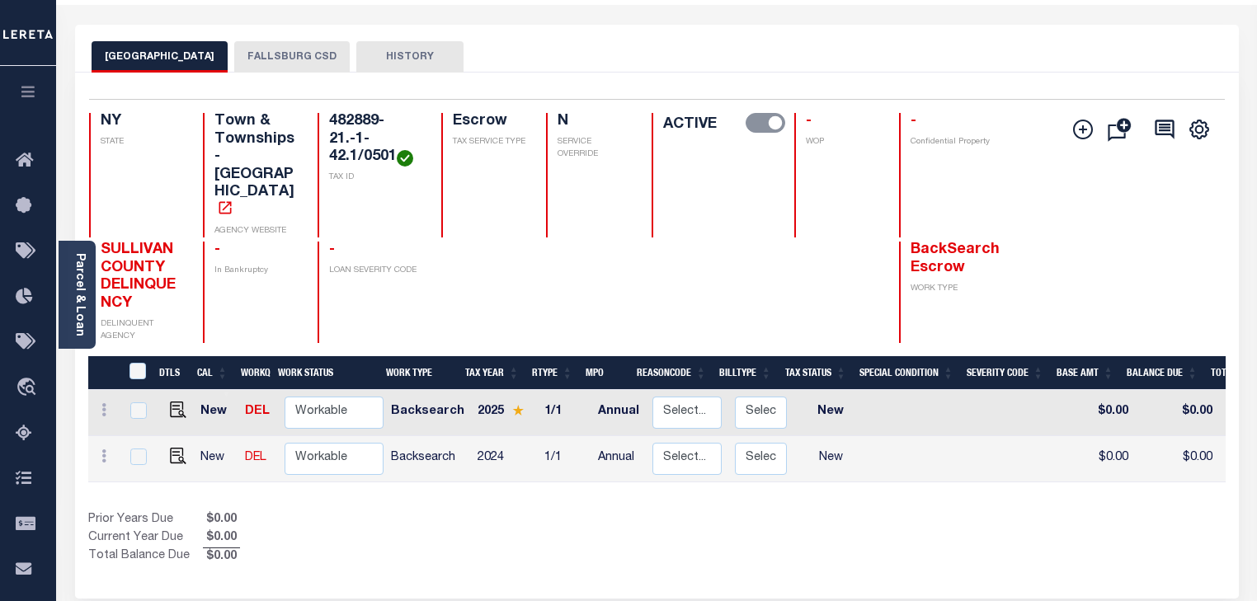
scroll to position [62, 0]
click at [310, 50] on button "FALLSBURG CSD" at bounding box center [291, 55] width 115 height 31
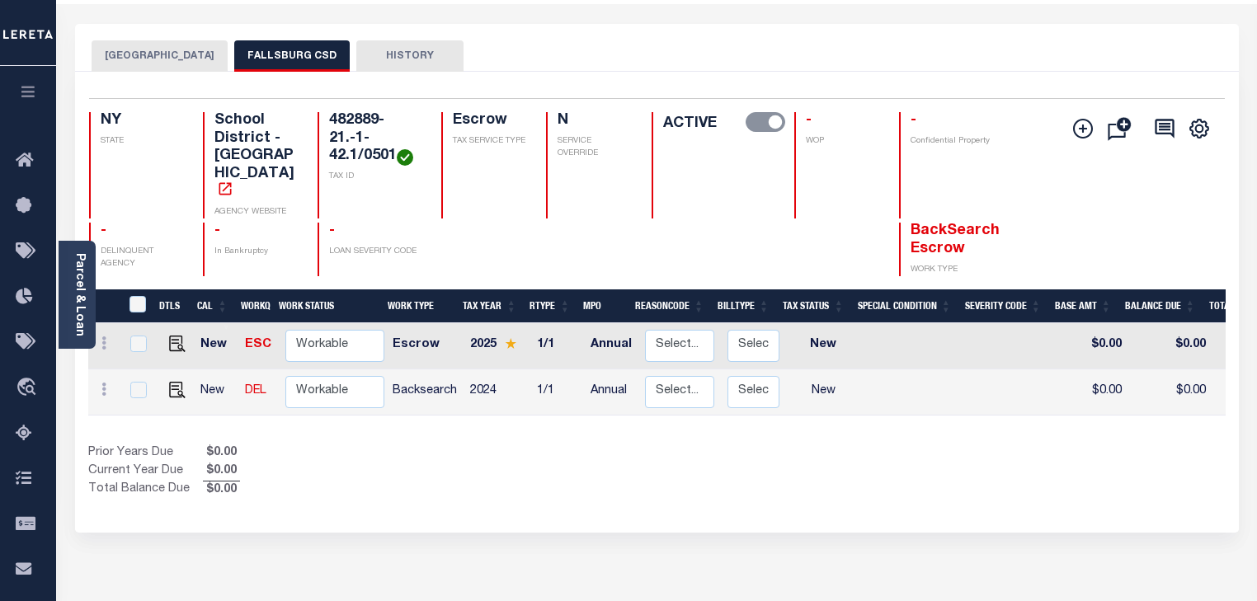
click at [152, 54] on button "[GEOGRAPHIC_DATA]" at bounding box center [160, 55] width 136 height 31
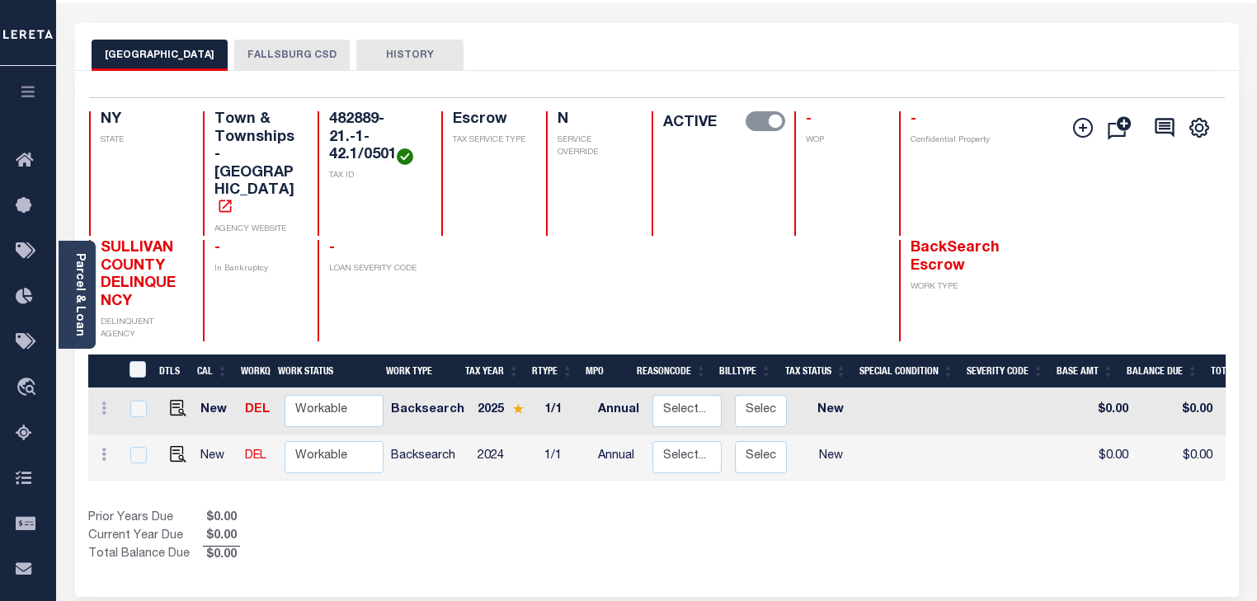
scroll to position [0, 0]
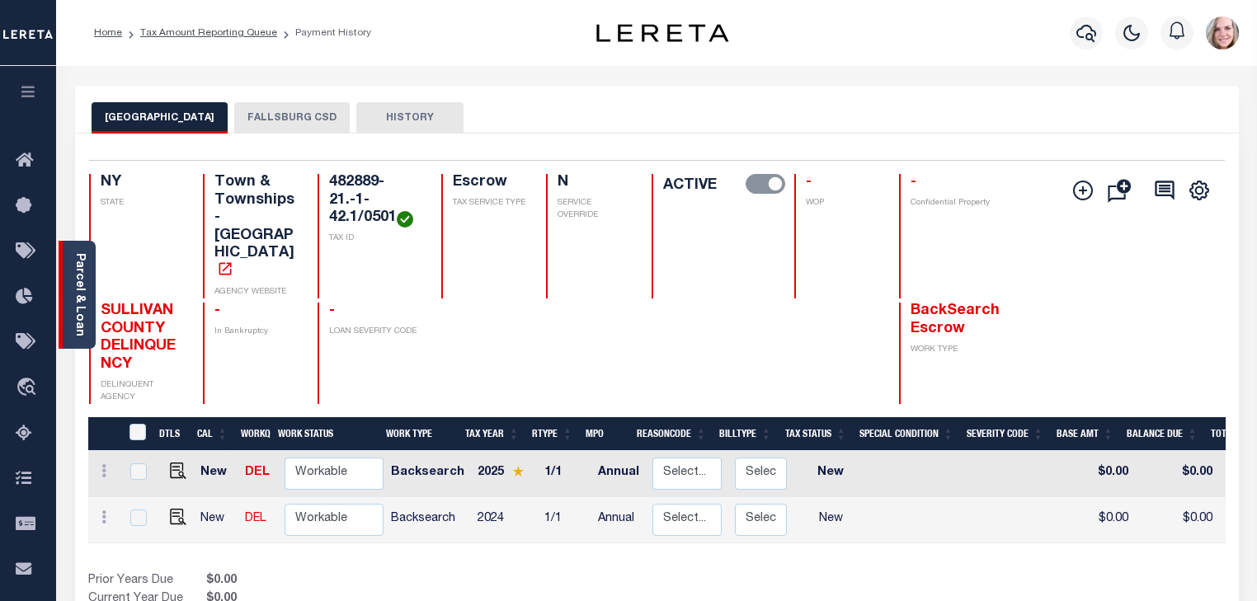
click at [85, 257] on link "Parcel & Loan" at bounding box center [79, 294] width 12 height 83
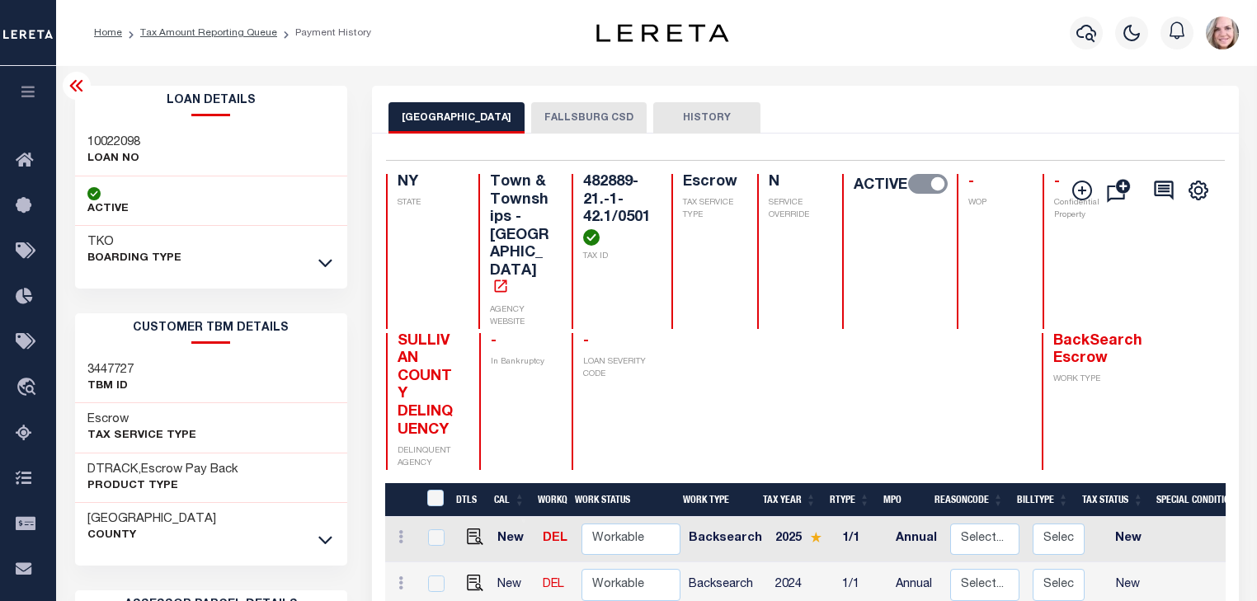
click at [74, 91] on icon at bounding box center [75, 86] width 13 height 12
